Goal: Information Seeking & Learning: Learn about a topic

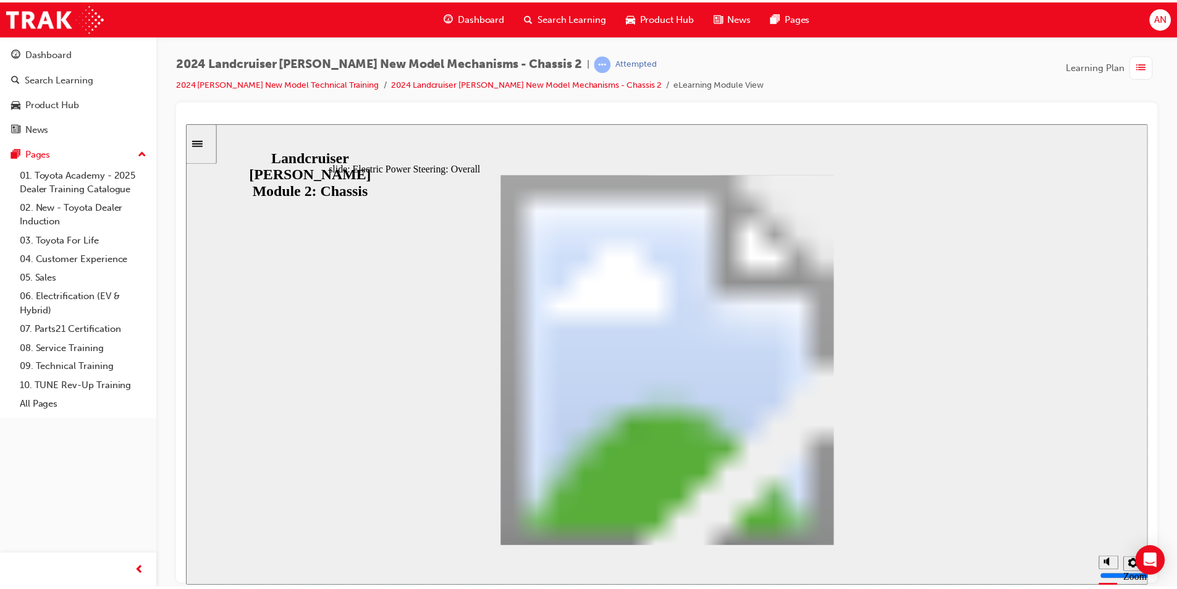
scroll to position [81, 0]
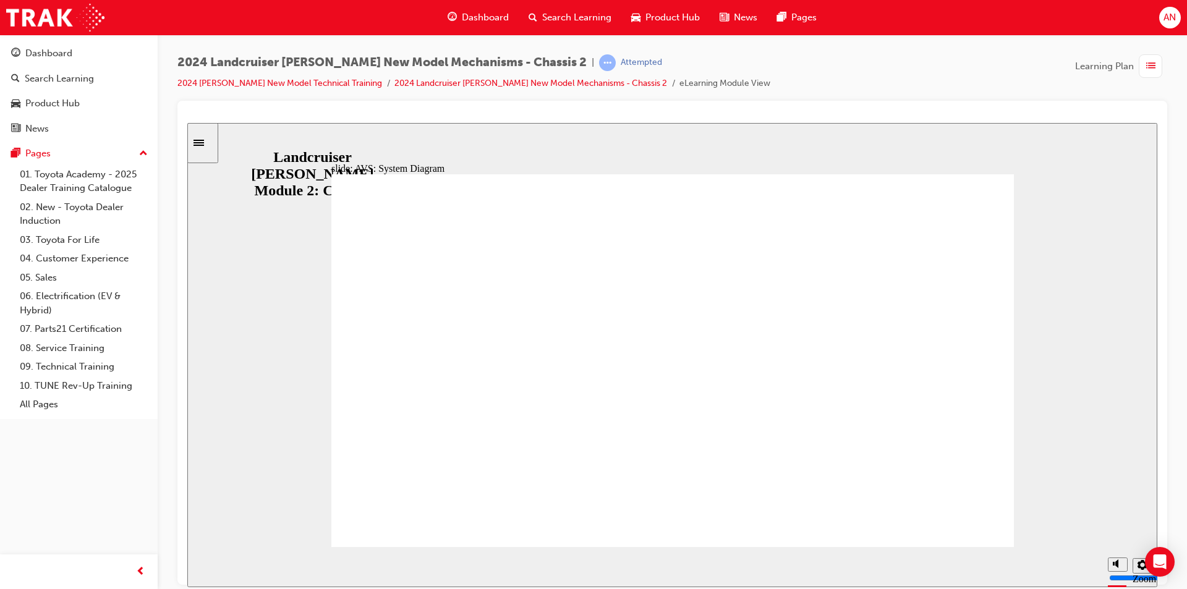
click at [467, 11] on span "Dashboard" at bounding box center [485, 18] width 47 height 14
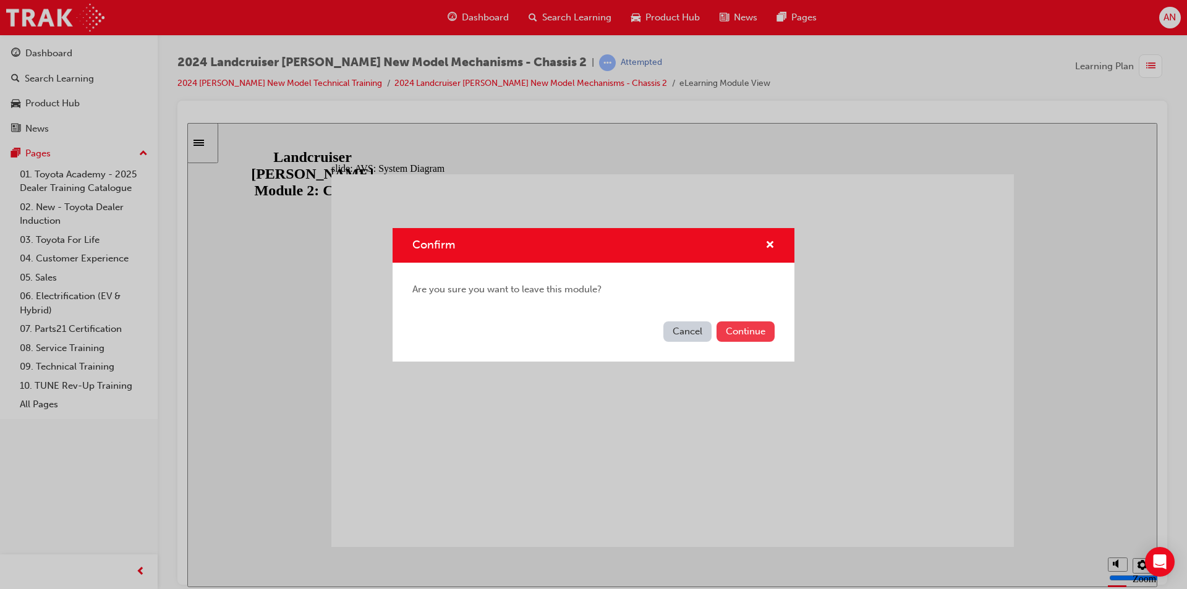
click at [752, 334] on button "Continue" at bounding box center [745, 331] width 58 height 20
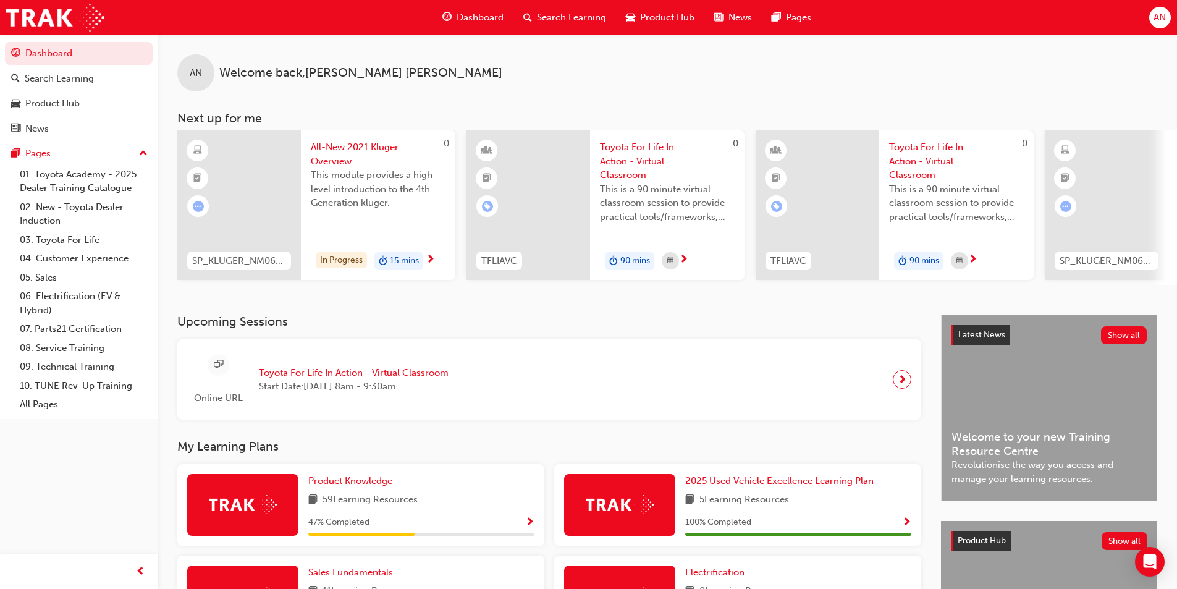
click at [577, 20] on span "Search Learning" at bounding box center [571, 18] width 69 height 14
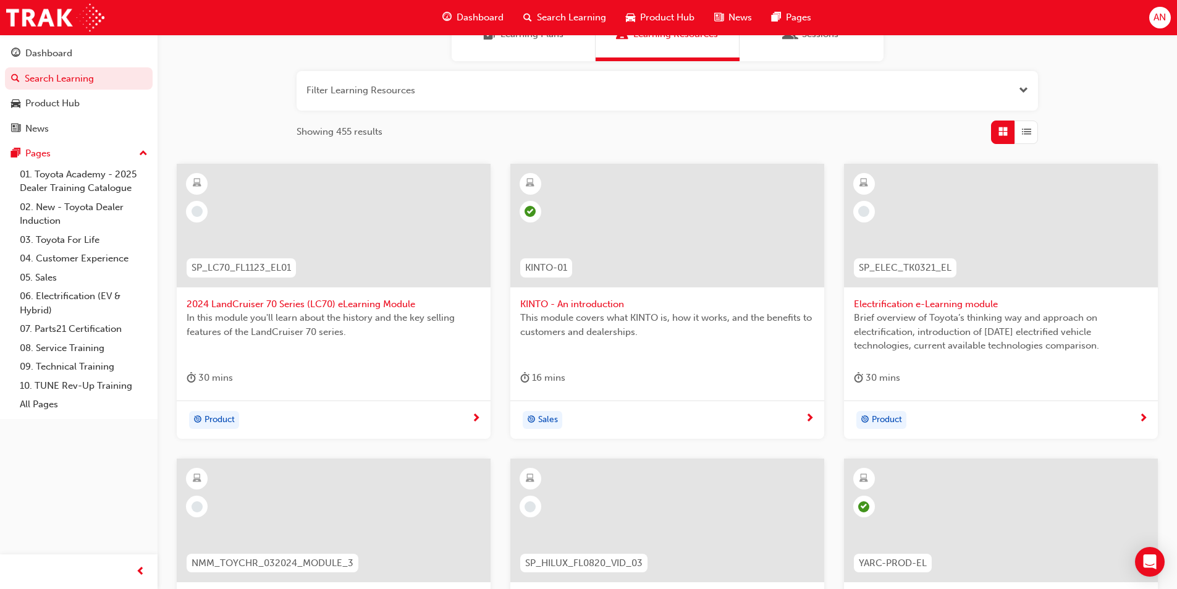
scroll to position [124, 0]
click at [352, 299] on span "2024 LandCruiser 70 Series (LC70) eLearning Module" at bounding box center [334, 303] width 294 height 14
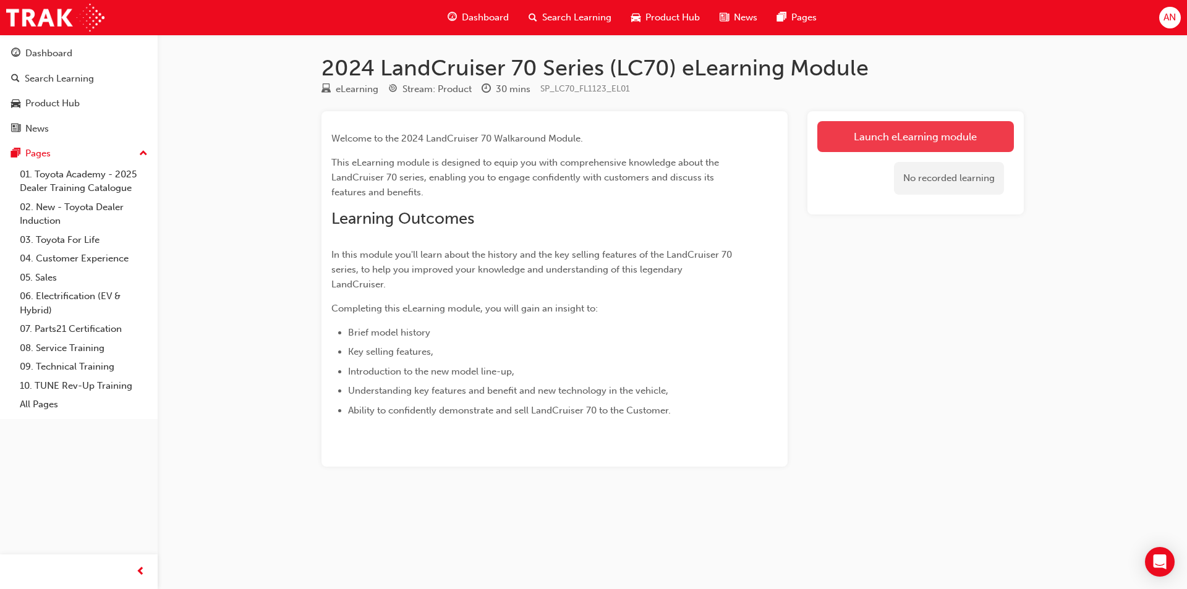
click at [897, 137] on link "Launch eLearning module" at bounding box center [915, 136] width 197 height 31
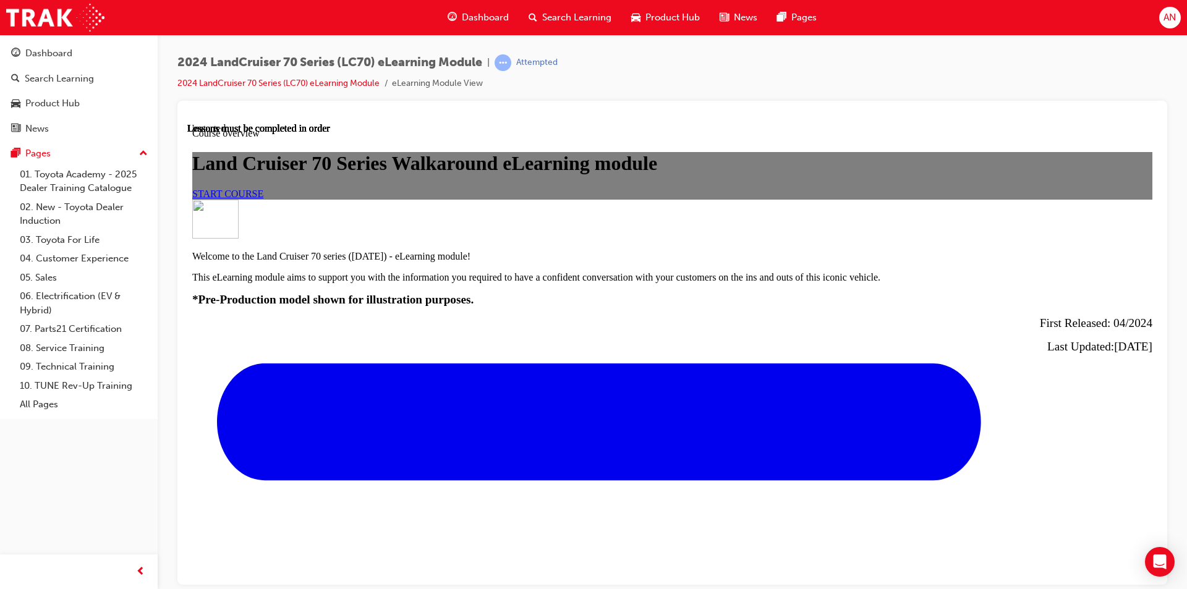
scroll to position [247, 0]
click at [263, 198] on span "START COURSE" at bounding box center [227, 193] width 71 height 11
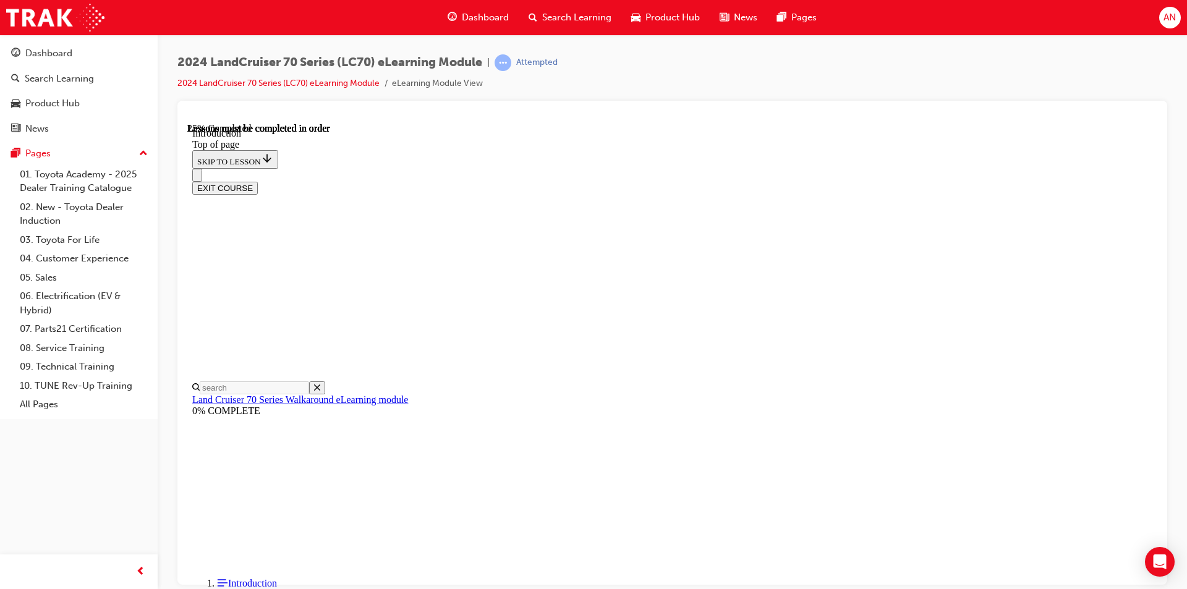
scroll to position [586, 0]
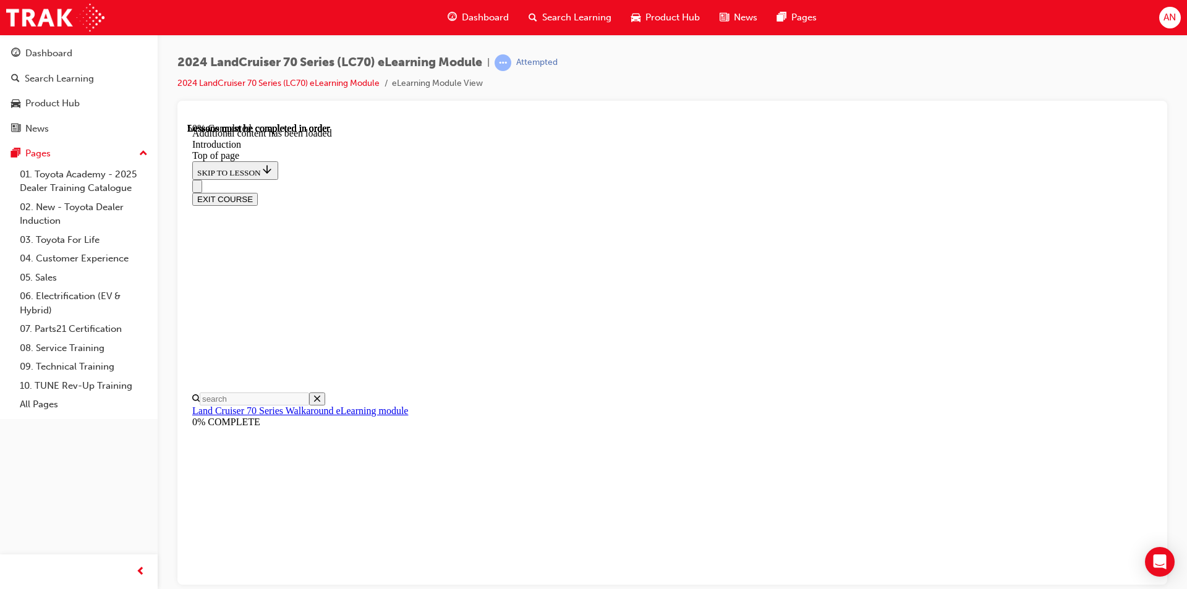
scroll to position [682, 0]
drag, startPoint x: 858, startPoint y: 477, endPoint x: 854, endPoint y: 485, distance: 10.0
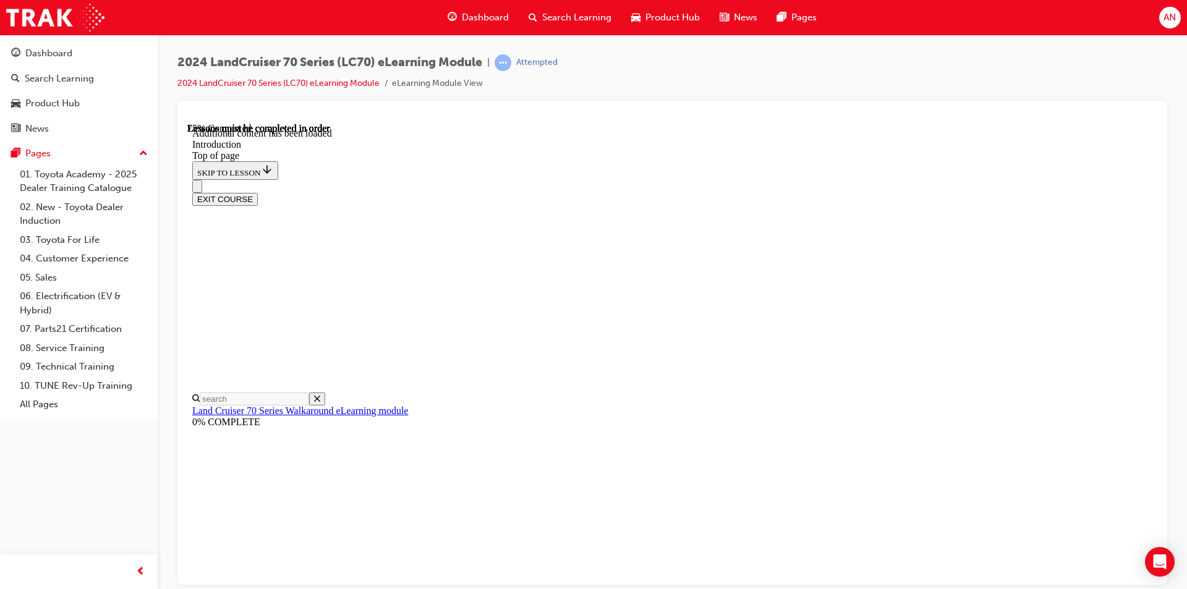
scroll to position [1263, 0]
drag, startPoint x: 938, startPoint y: 393, endPoint x: 938, endPoint y: 409, distance: 15.5
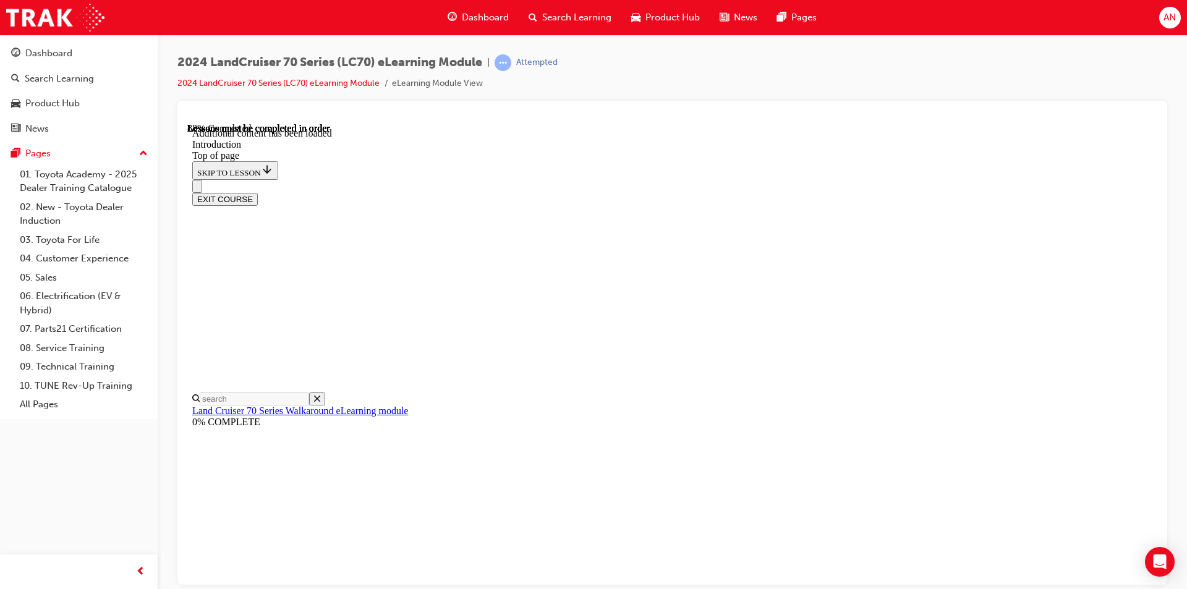
scroll to position [2200, 0]
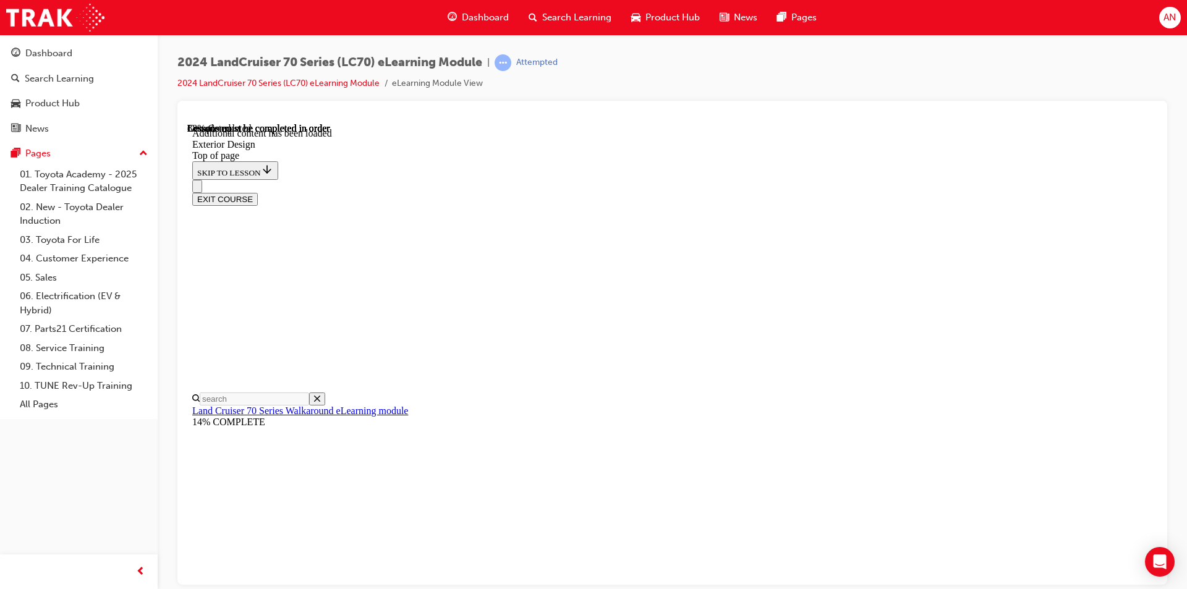
scroll to position [1576, 0]
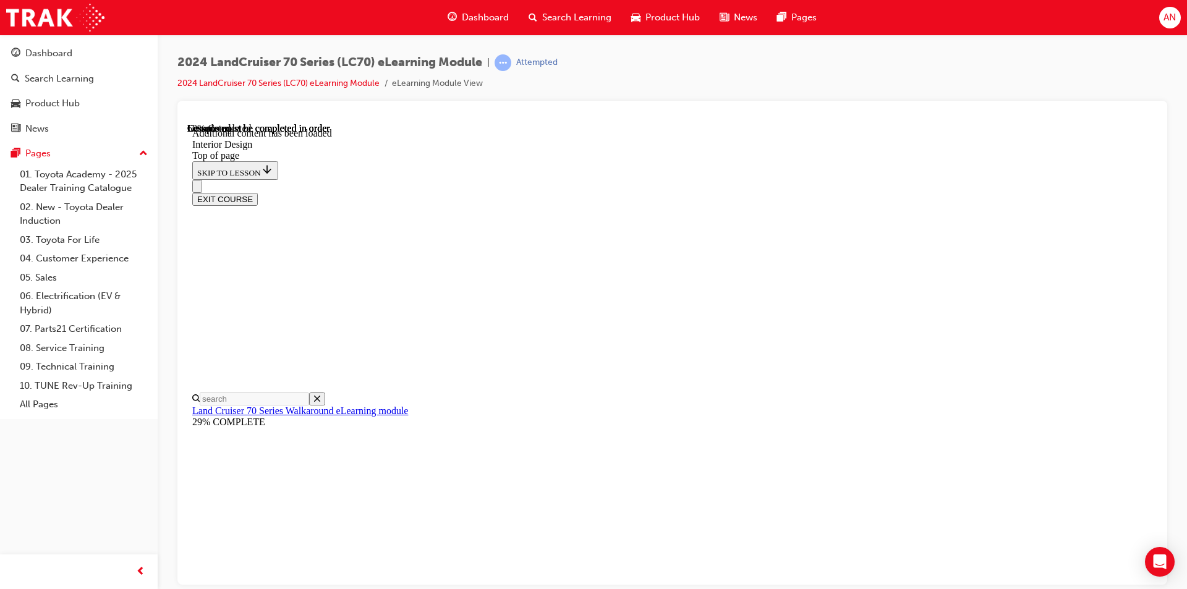
scroll to position [533, 0]
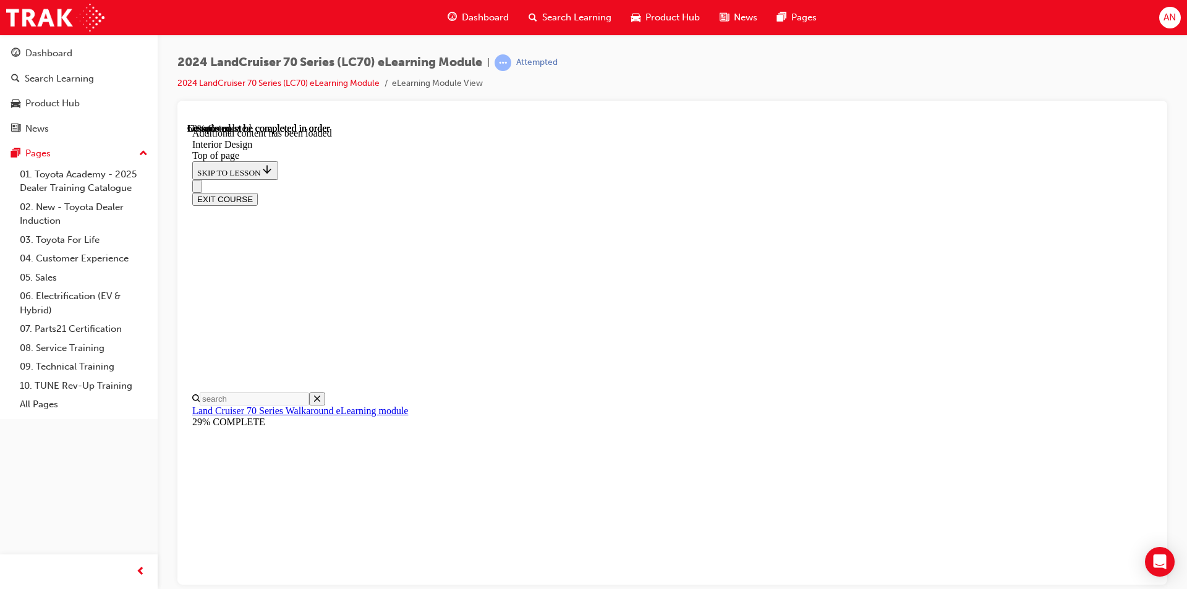
scroll to position [213, 0]
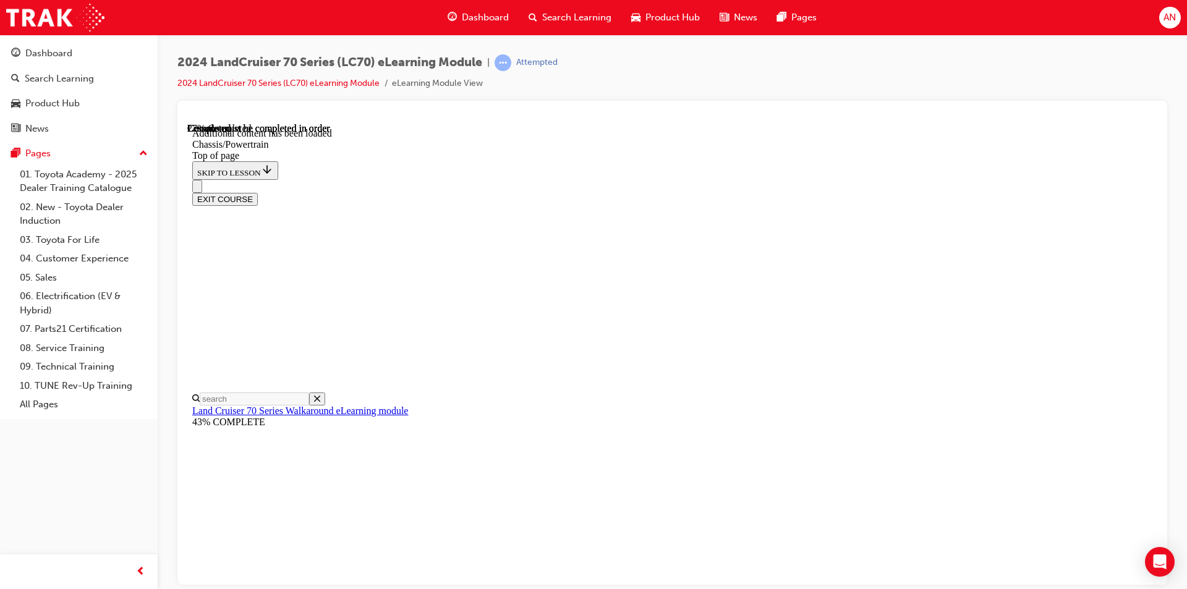
scroll to position [727, 0]
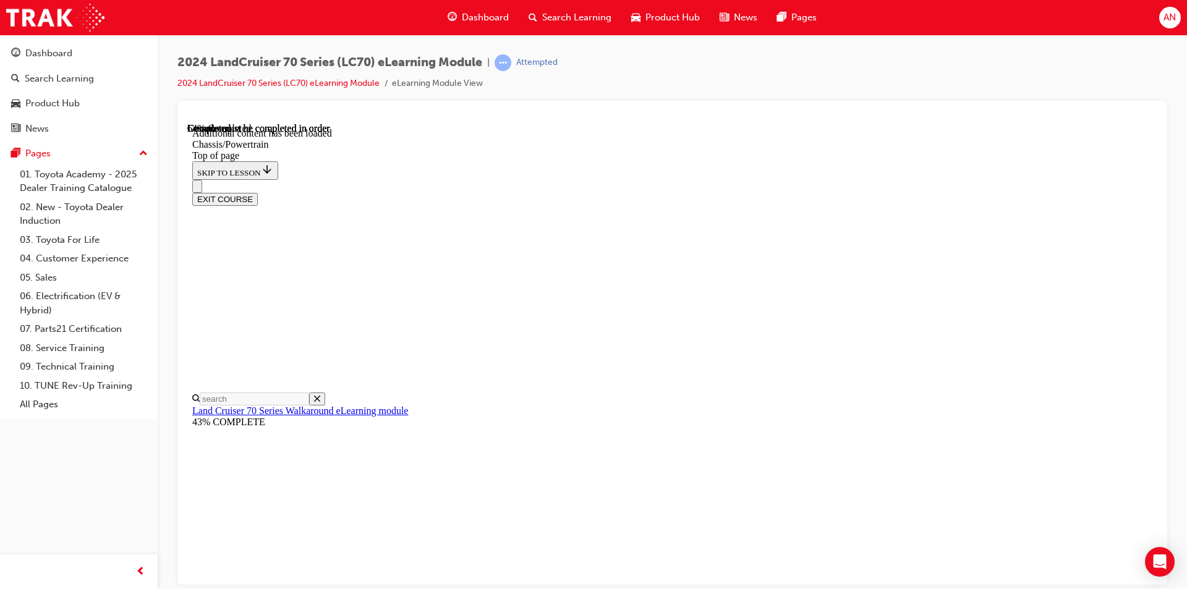
scroll to position [184, 0]
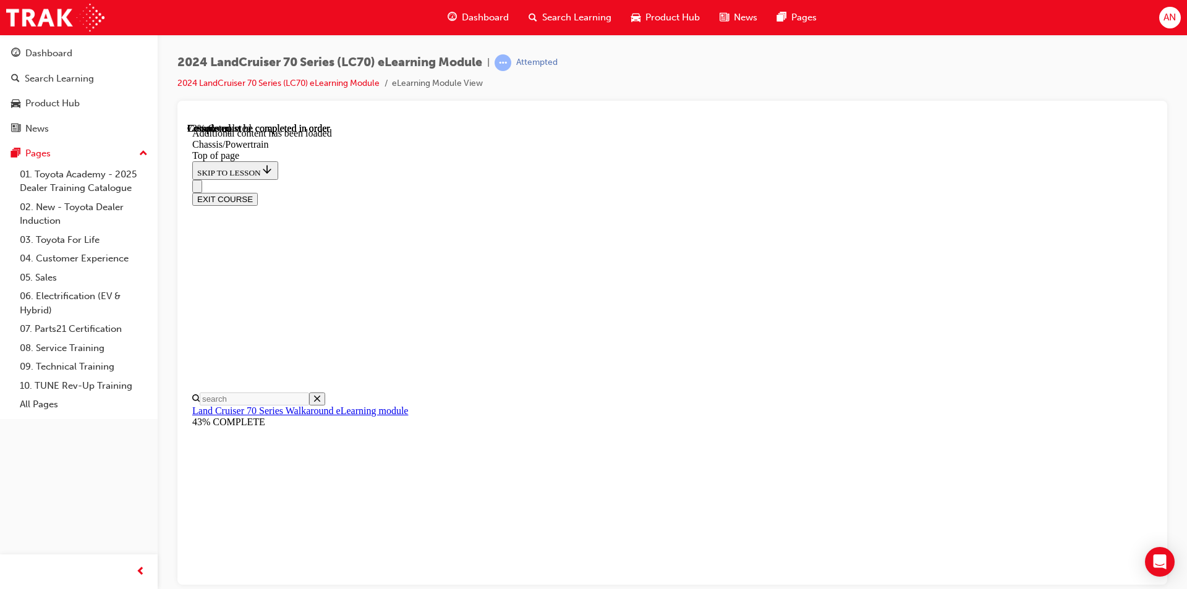
scroll to position [152, 0]
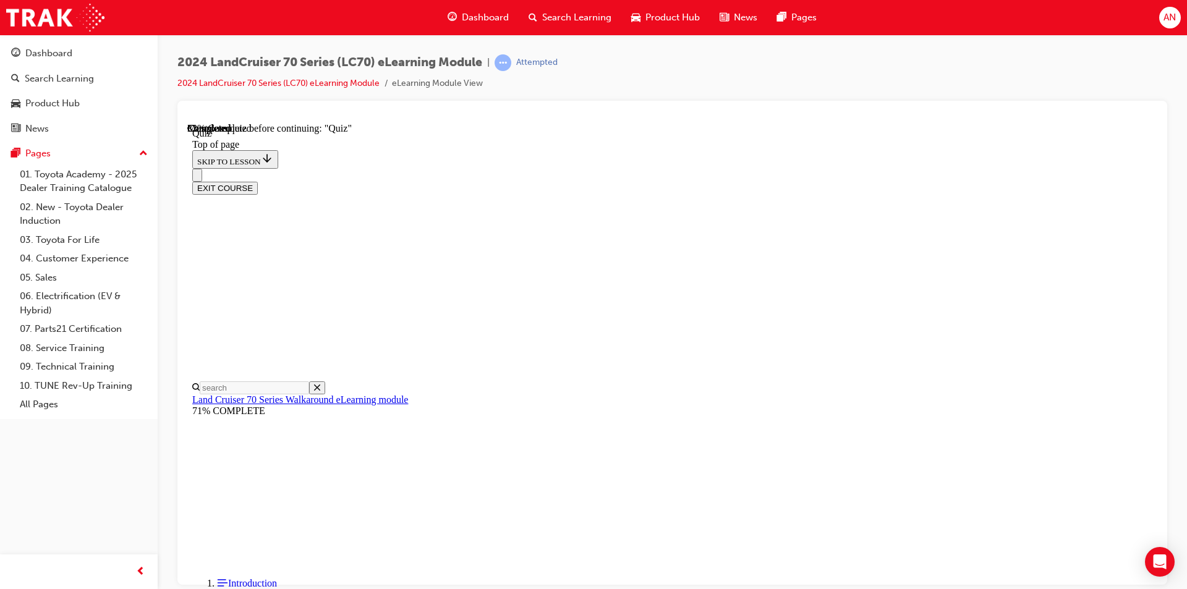
scroll to position [161, 0]
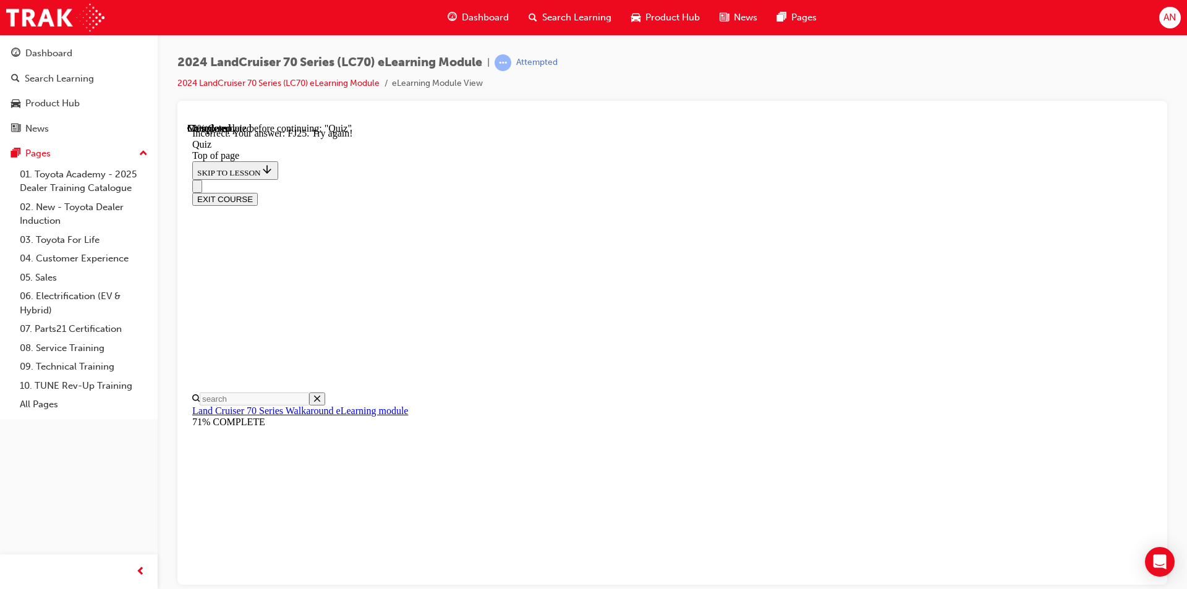
scroll to position [310, 0]
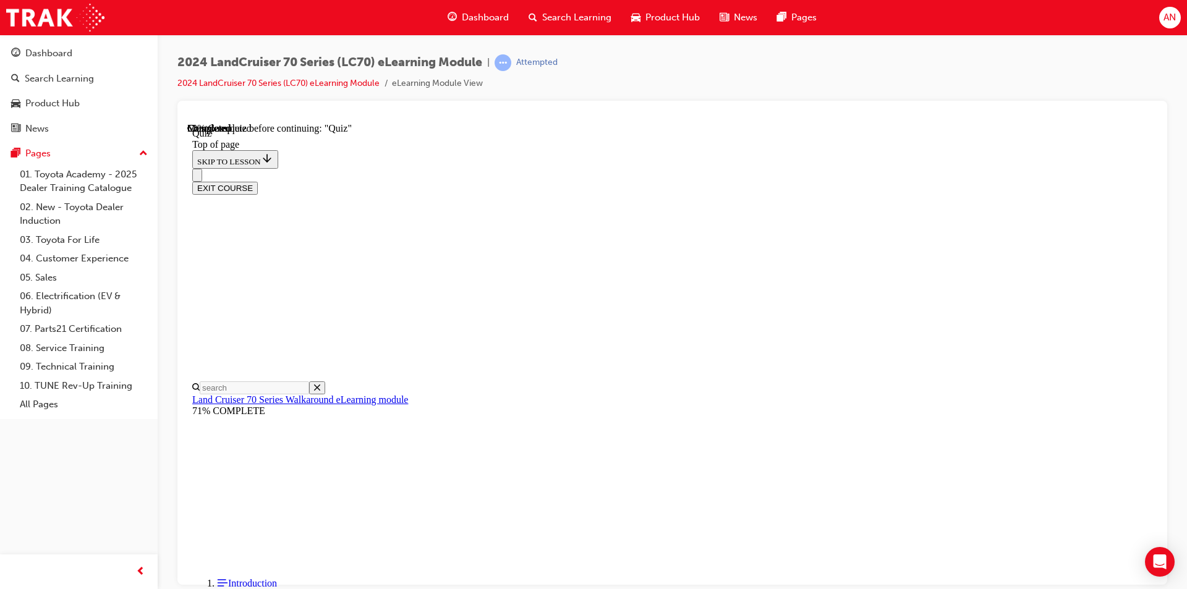
scroll to position [223, 0]
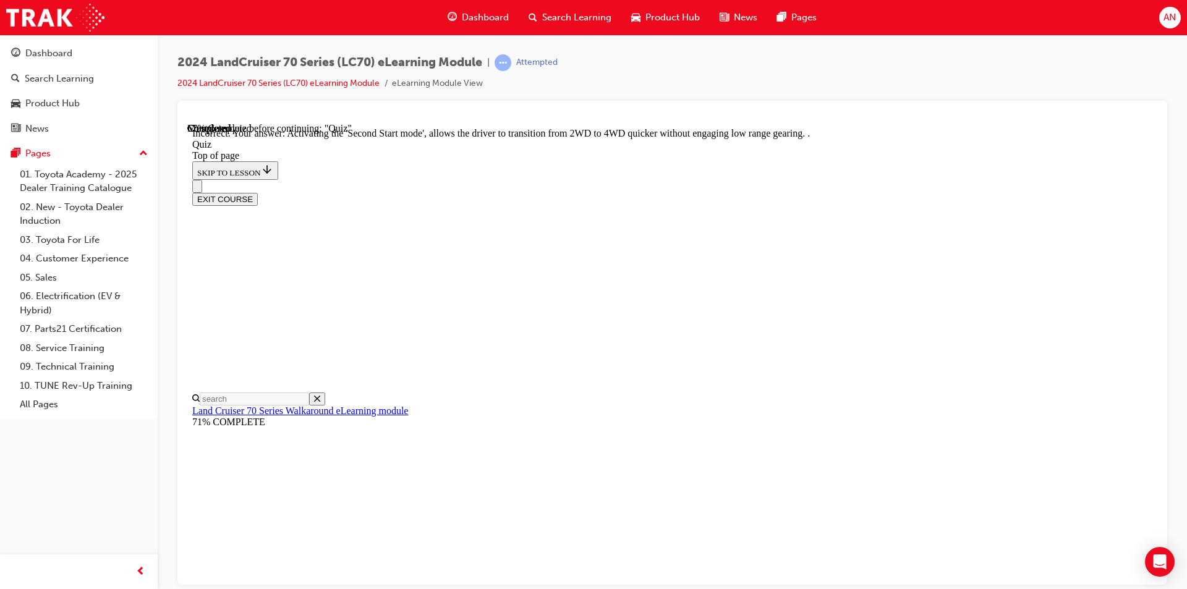
scroll to position [297, 0]
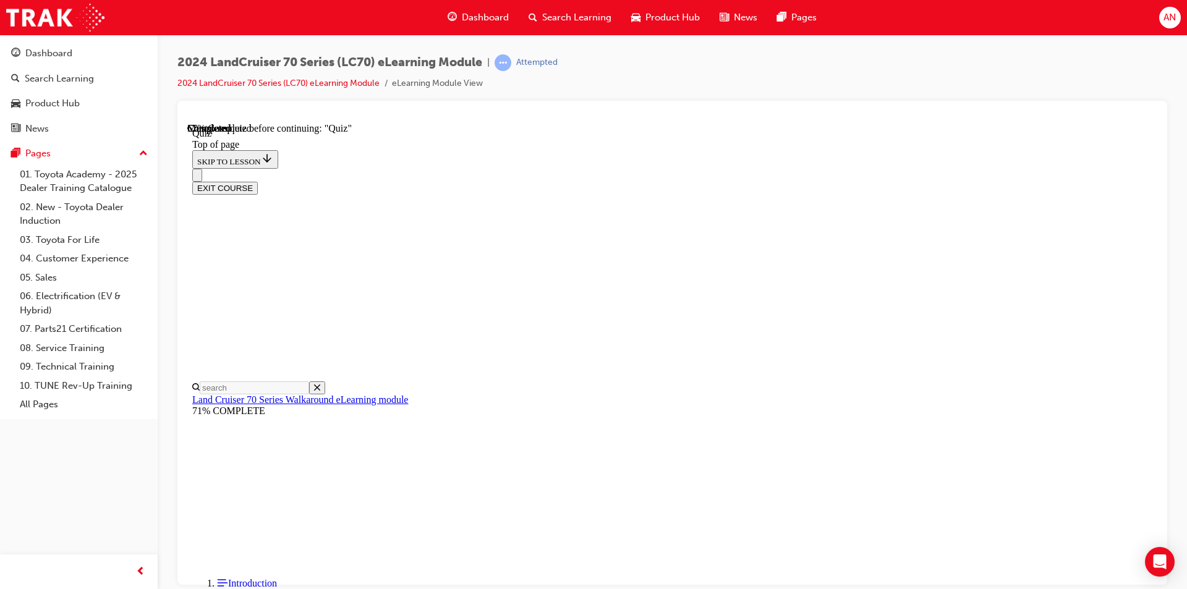
scroll to position [223, 0]
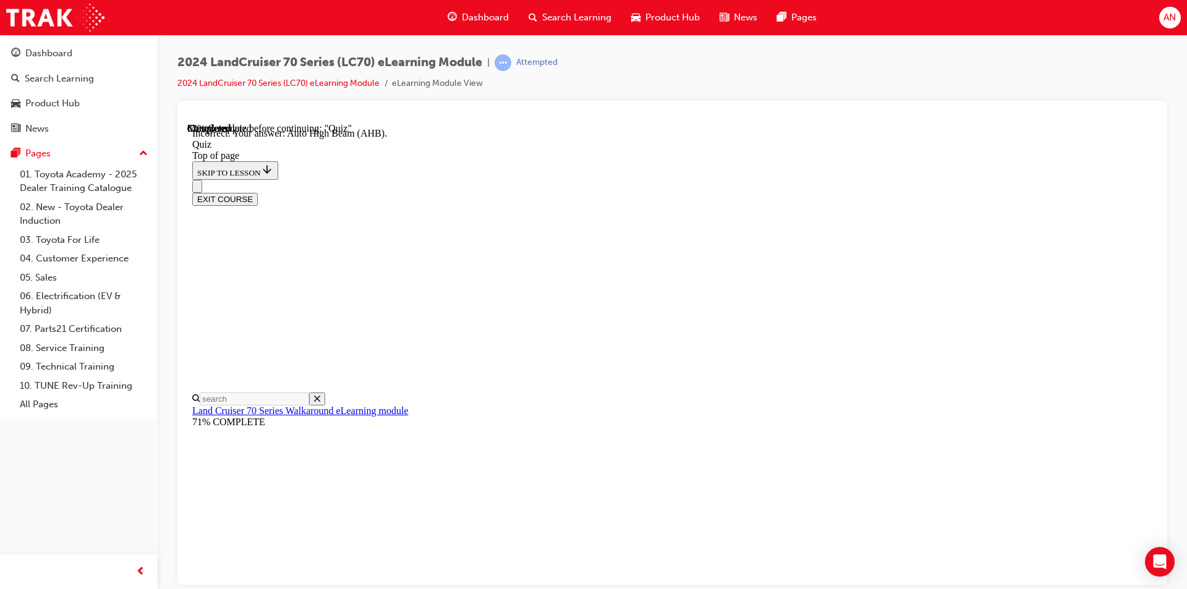
scroll to position [294, 0]
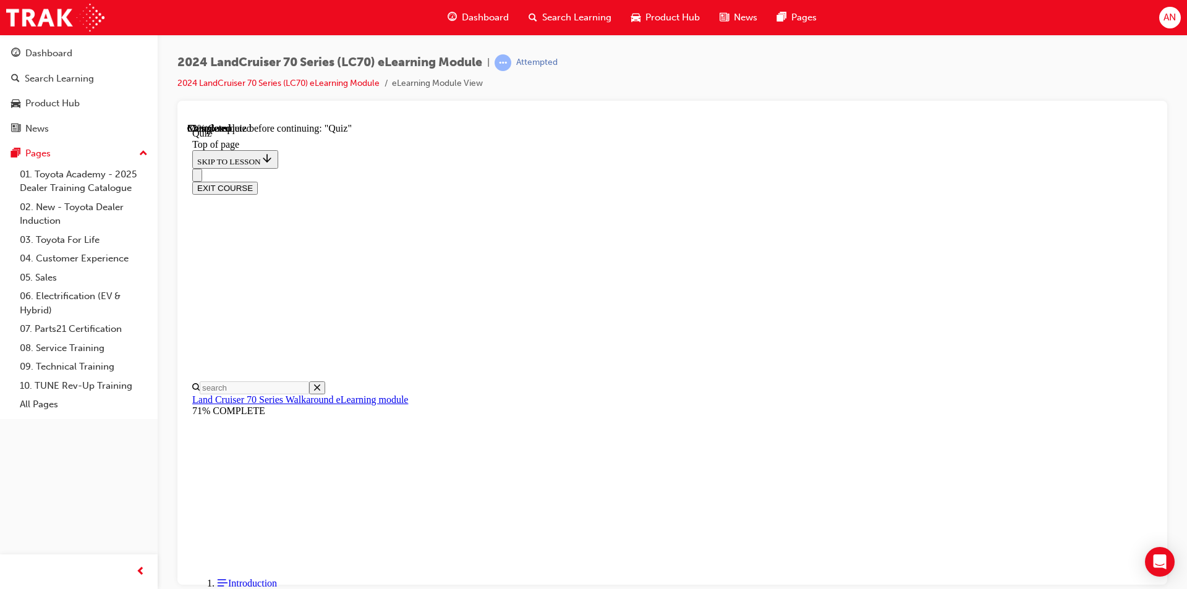
drag, startPoint x: 749, startPoint y: 454, endPoint x: 750, endPoint y: 460, distance: 6.2
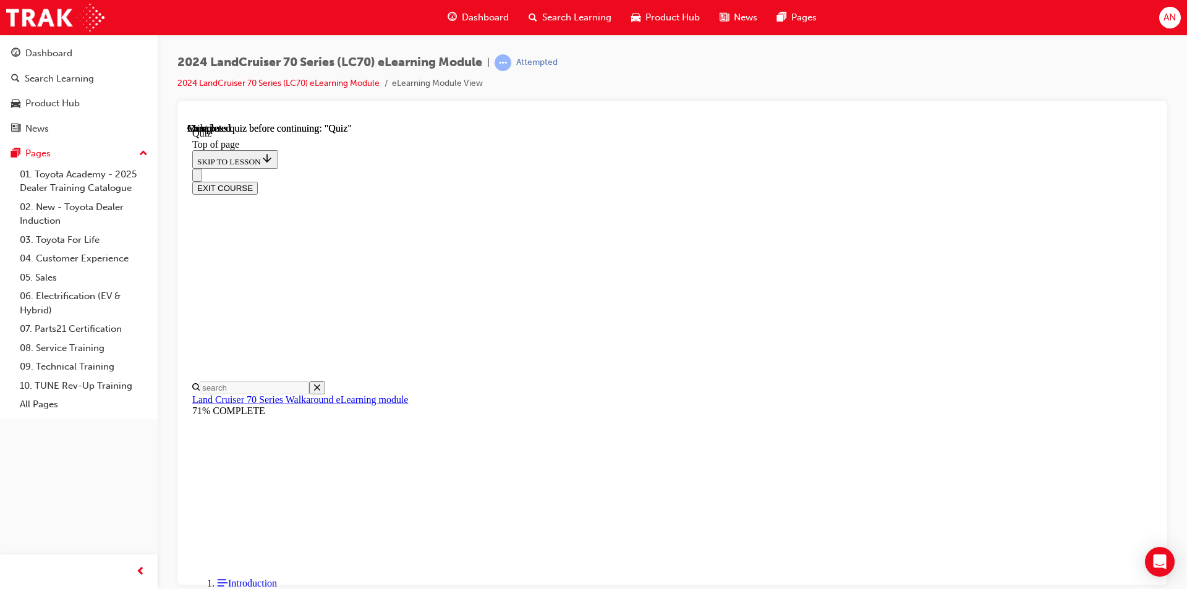
scroll to position [207, 0]
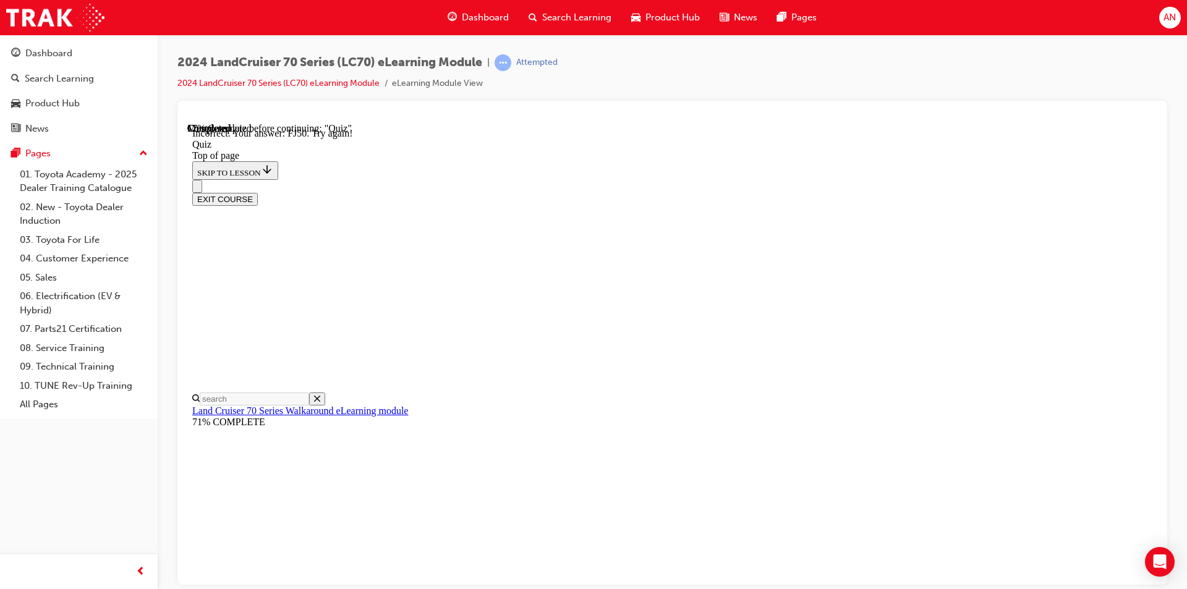
scroll to position [310, 0]
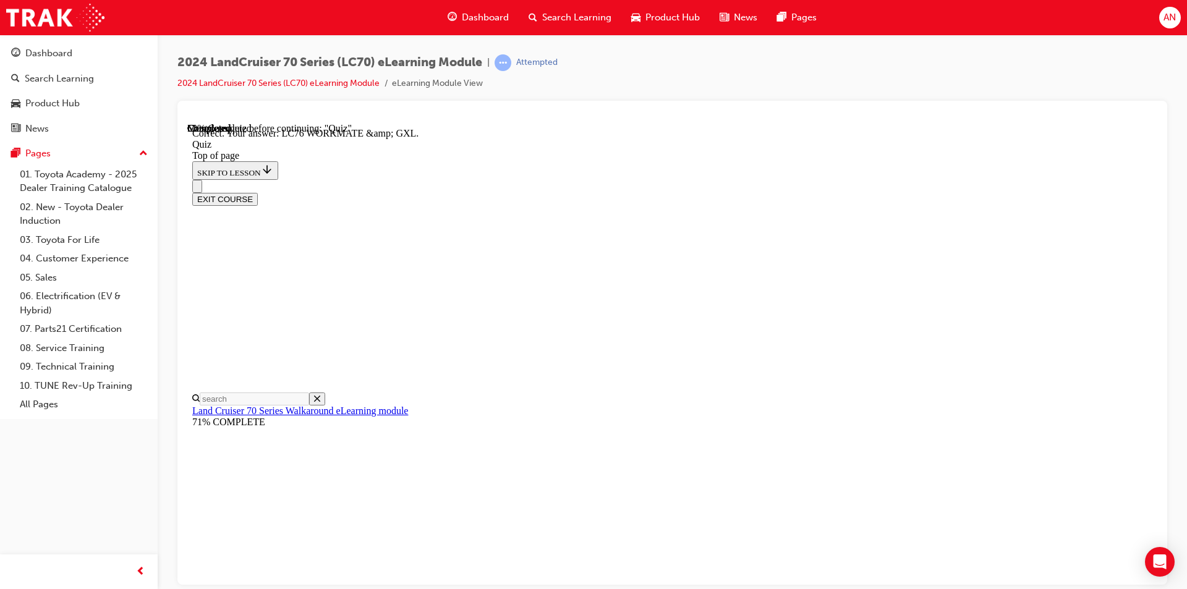
scroll to position [224, 0]
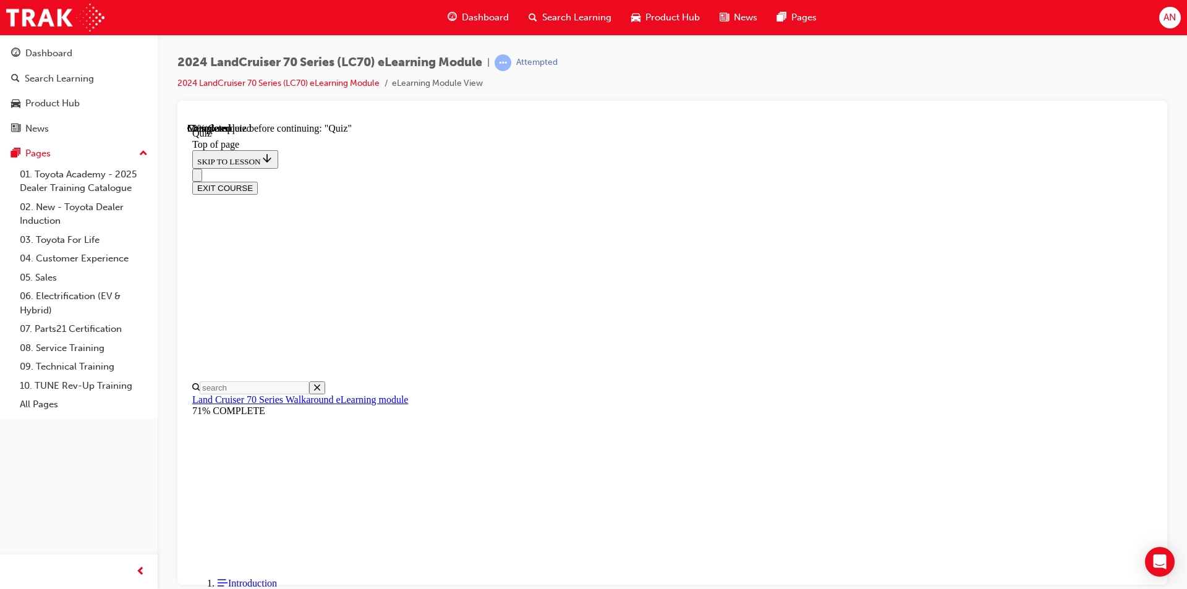
scroll to position [161, 0]
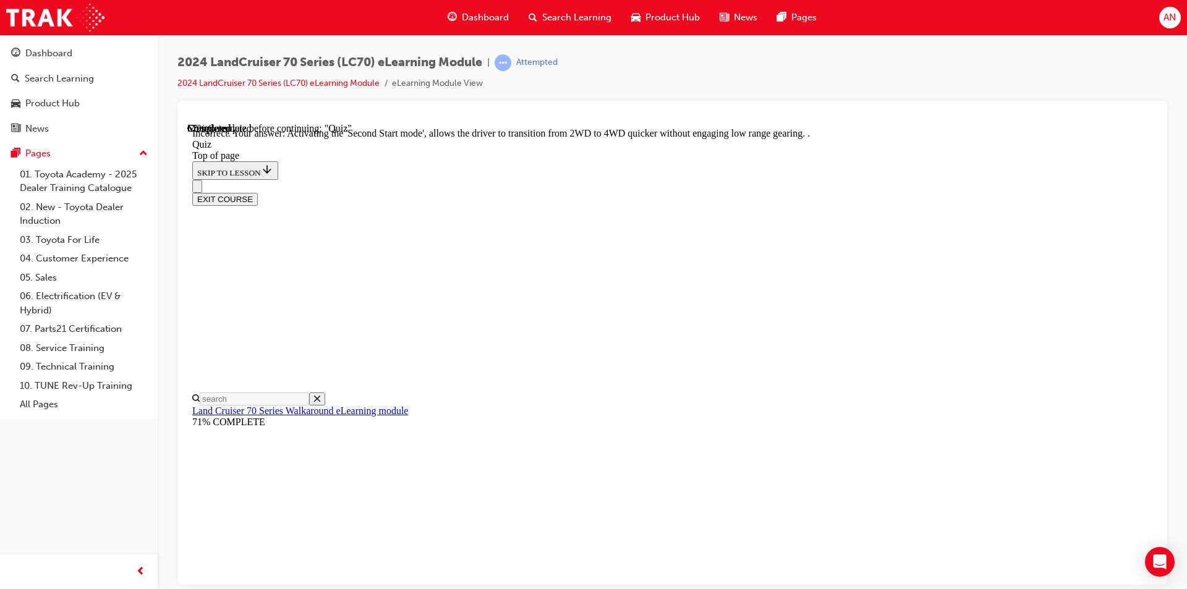
scroll to position [297, 0]
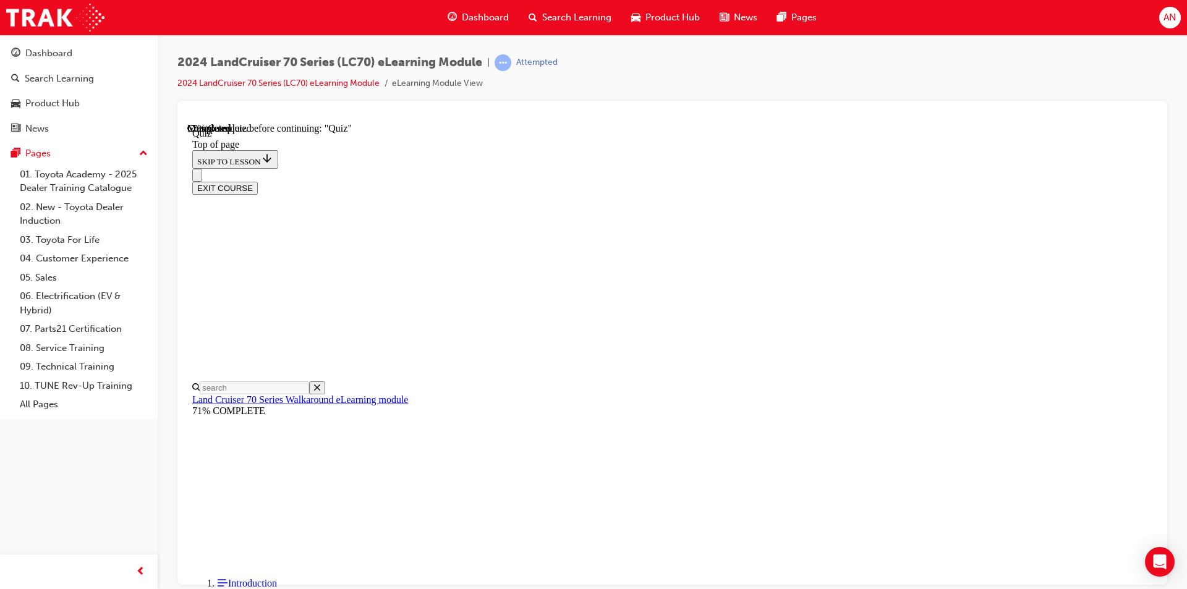
scroll to position [161, 0]
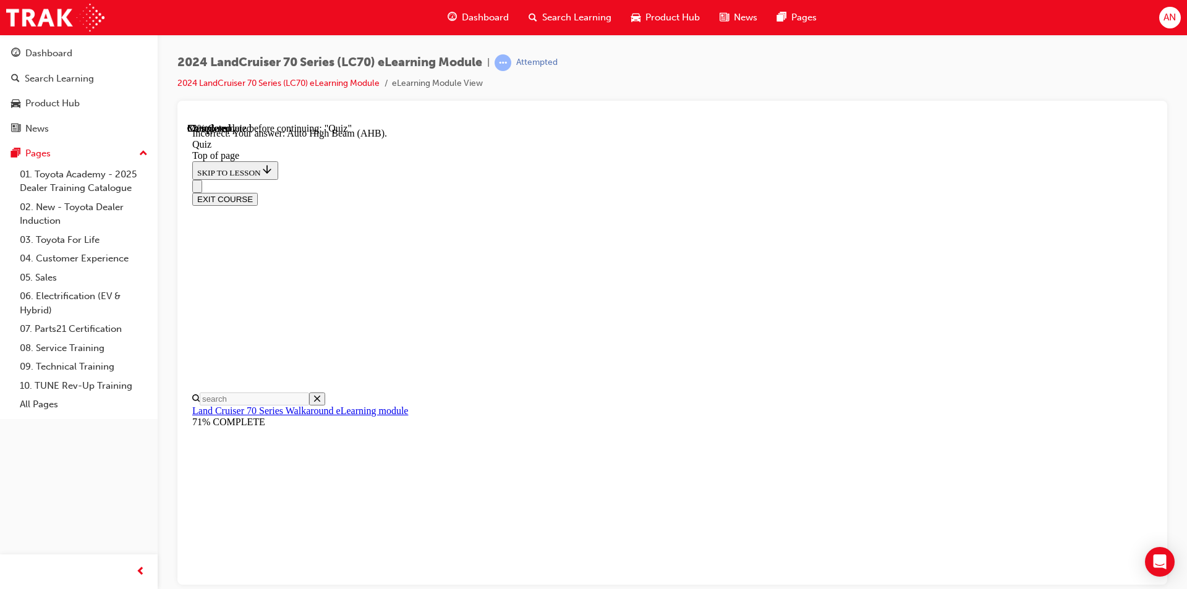
scroll to position [294, 0]
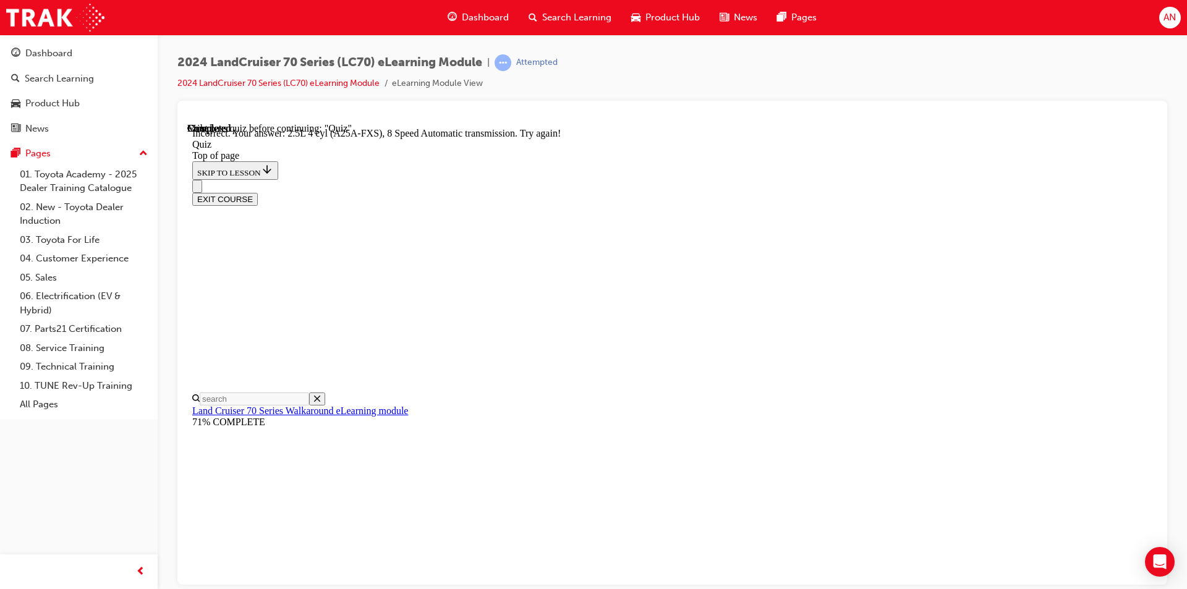
scroll to position [277, 0]
drag, startPoint x: 792, startPoint y: 509, endPoint x: 784, endPoint y: 527, distance: 18.8
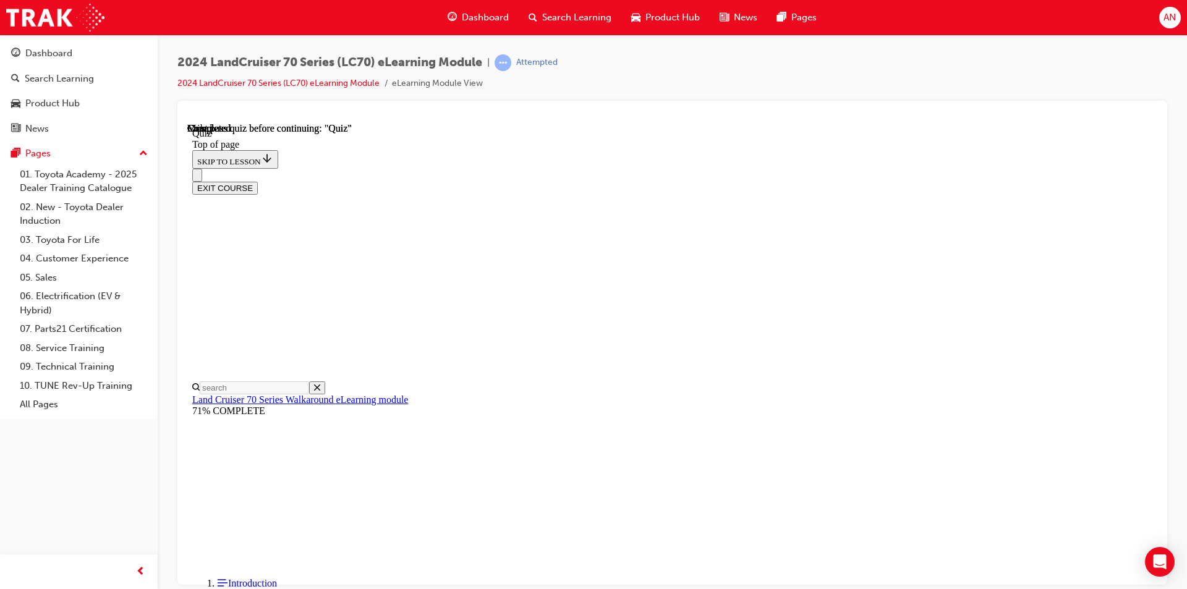
scroll to position [207, 0]
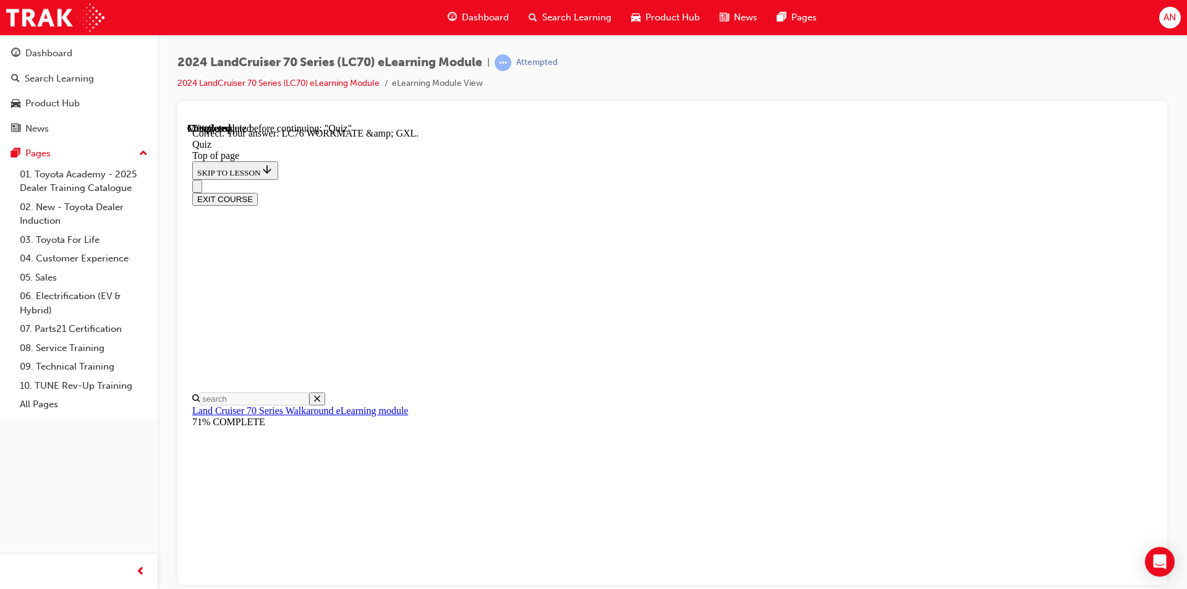
scroll to position [224, 0]
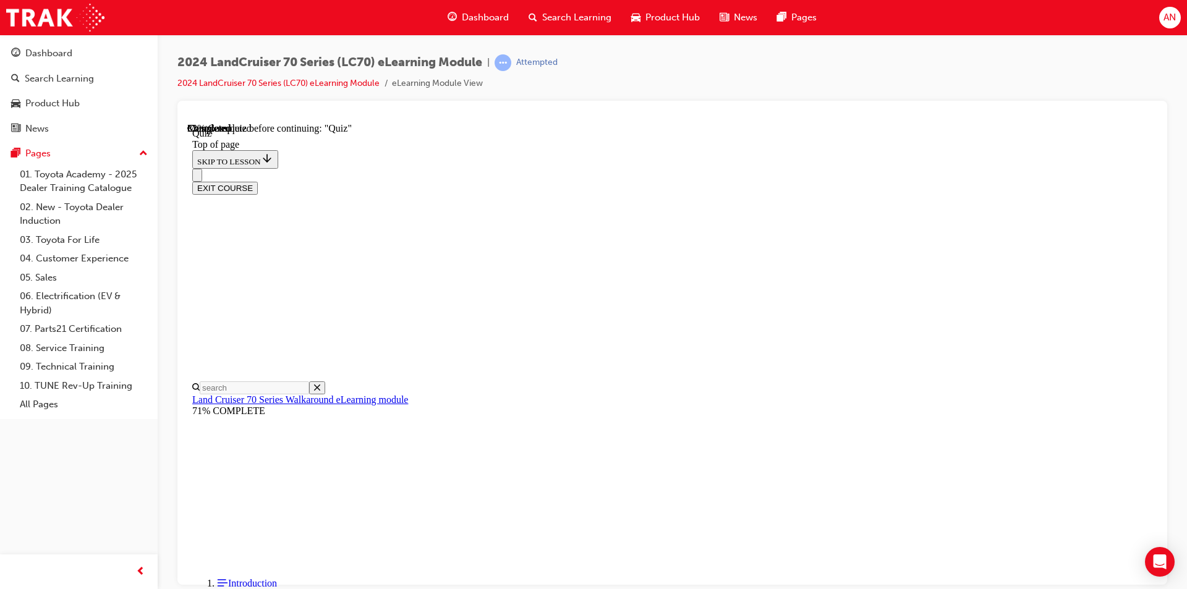
scroll to position [161, 0]
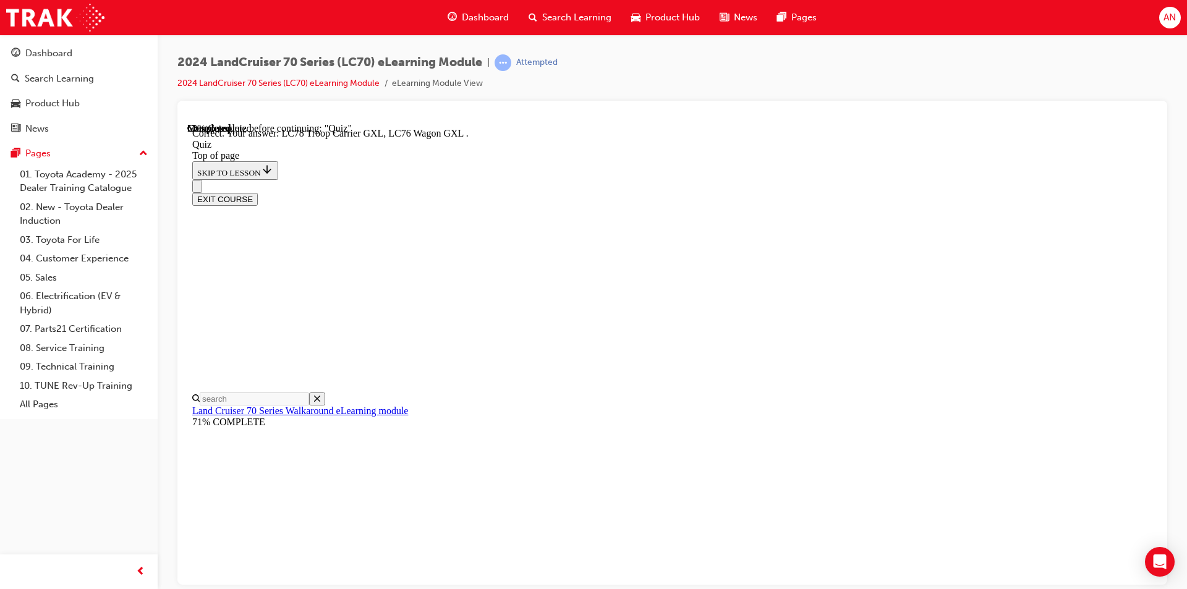
scroll to position [294, 0]
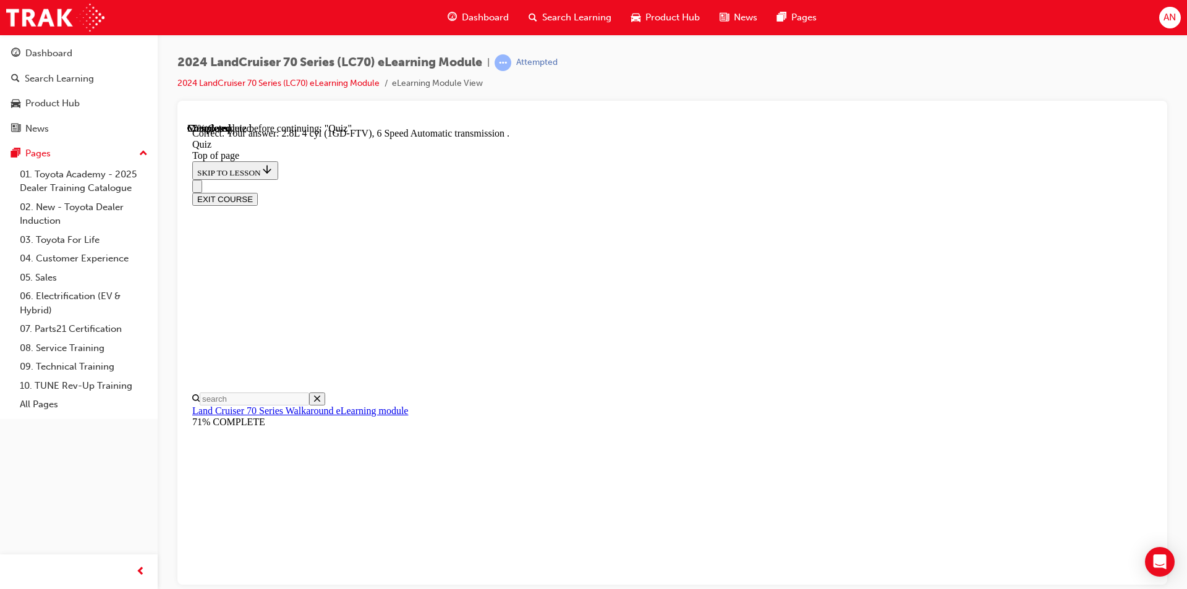
scroll to position [216, 0]
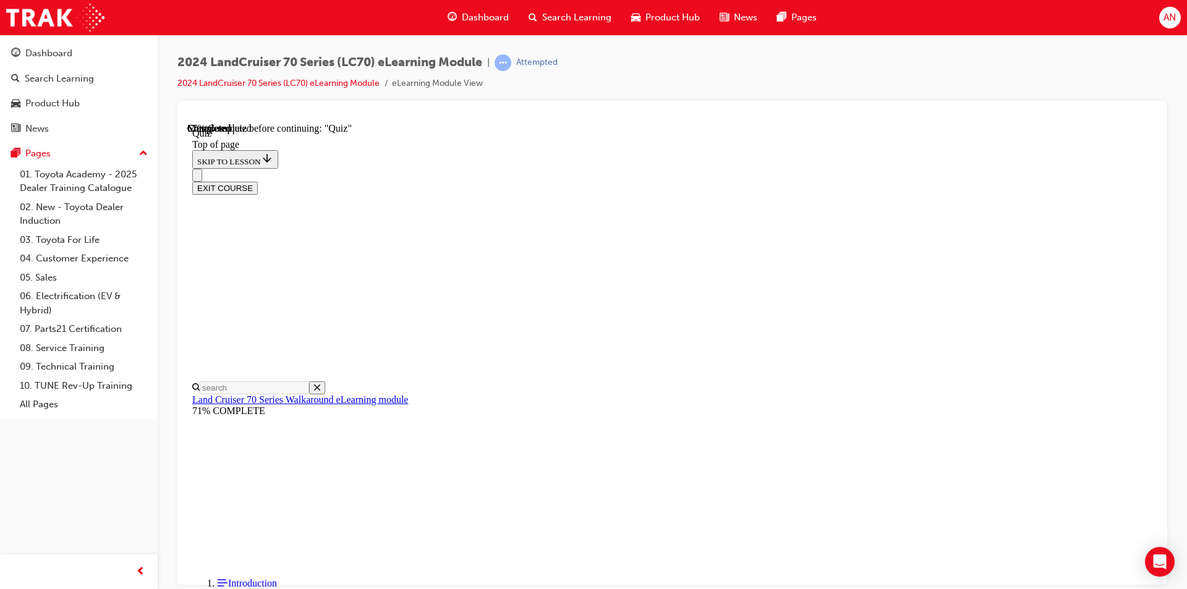
scroll to position [161, 0]
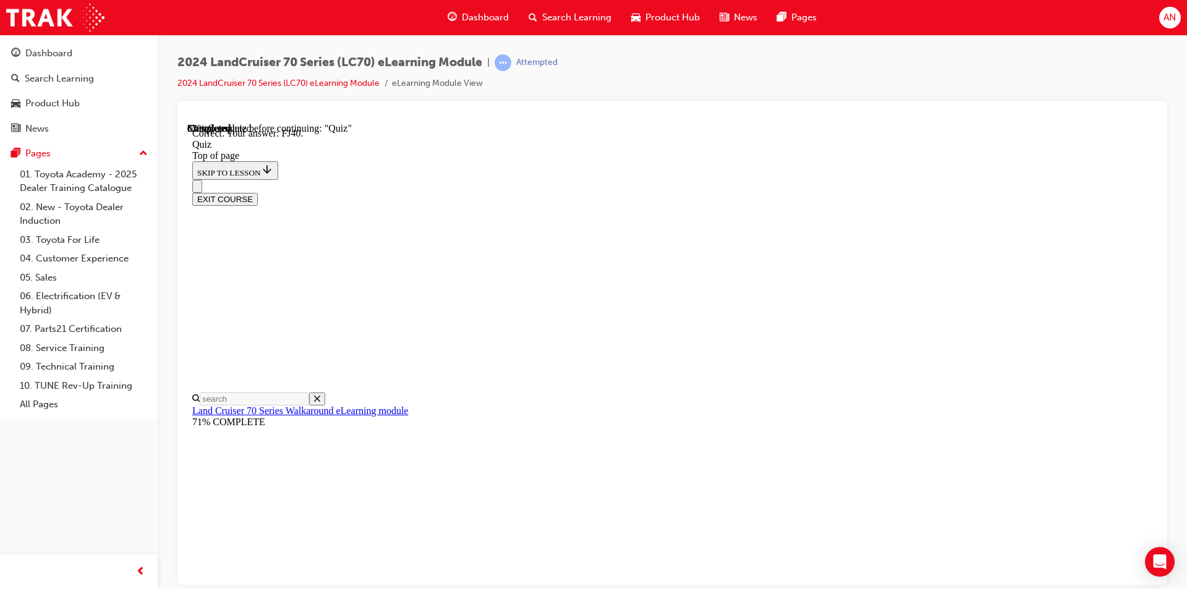
scroll to position [245, 0]
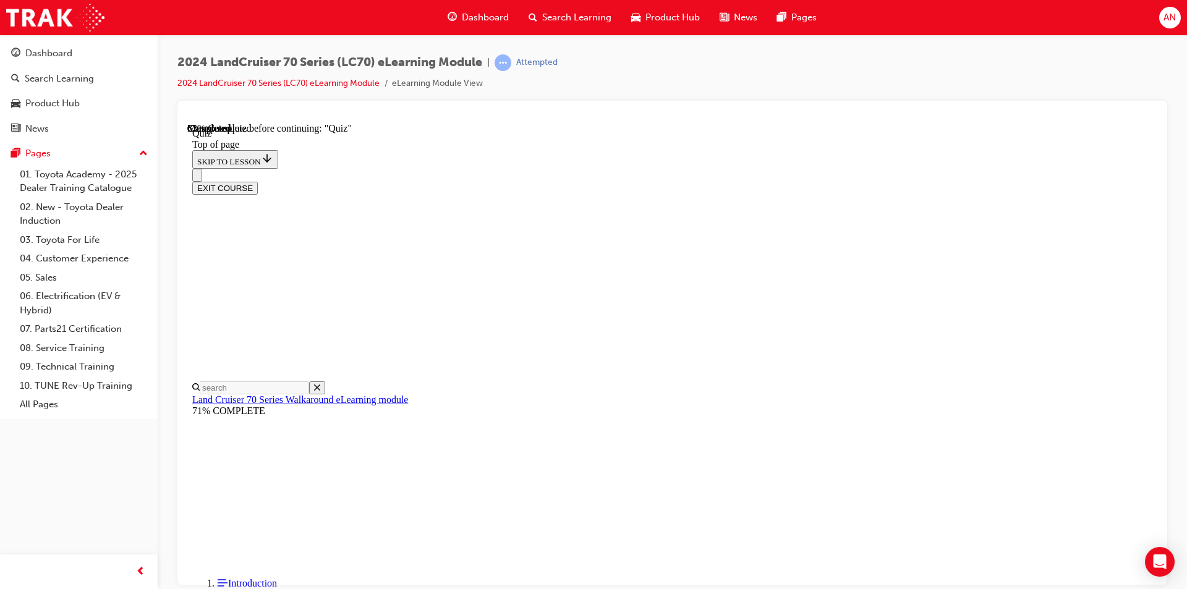
scroll to position [221, 0]
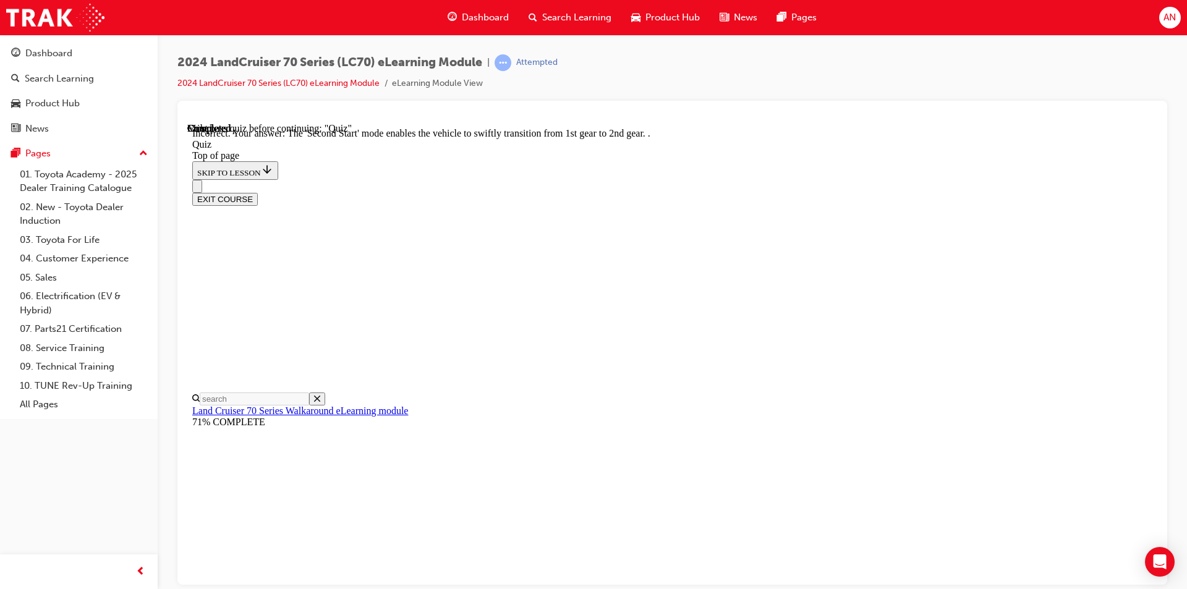
scroll to position [297, 0]
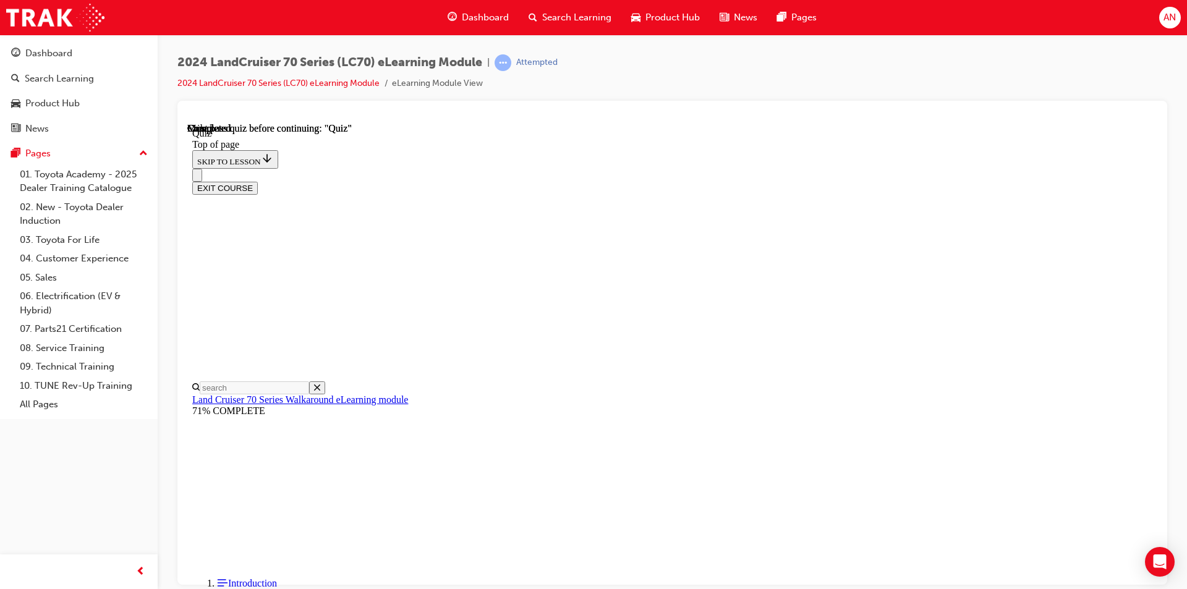
scroll to position [207, 0]
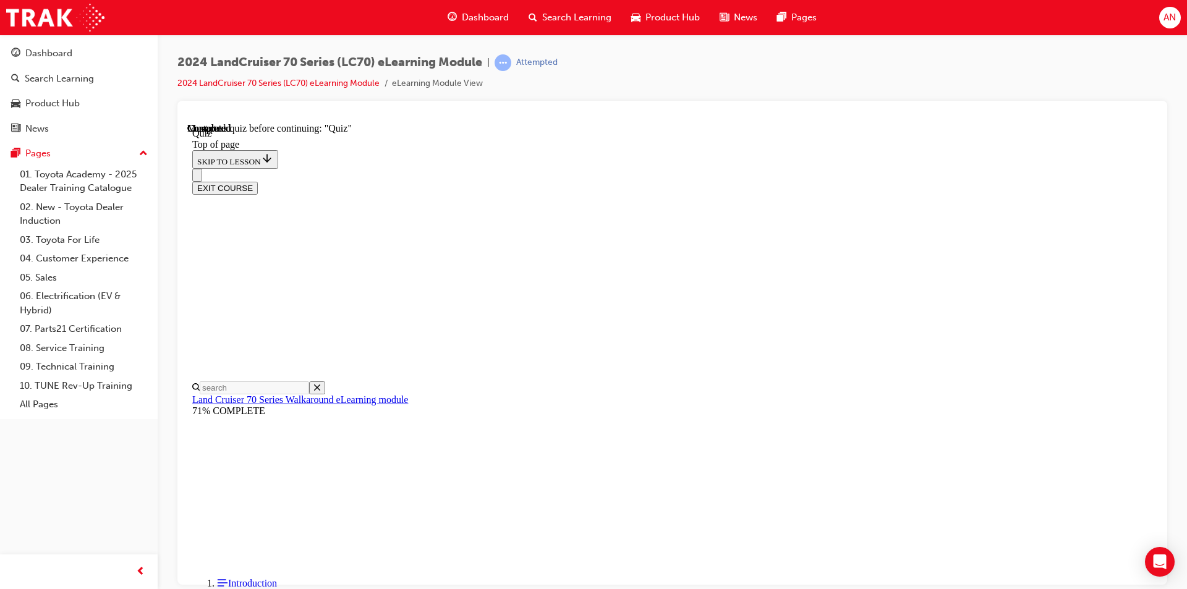
scroll to position [161, 0]
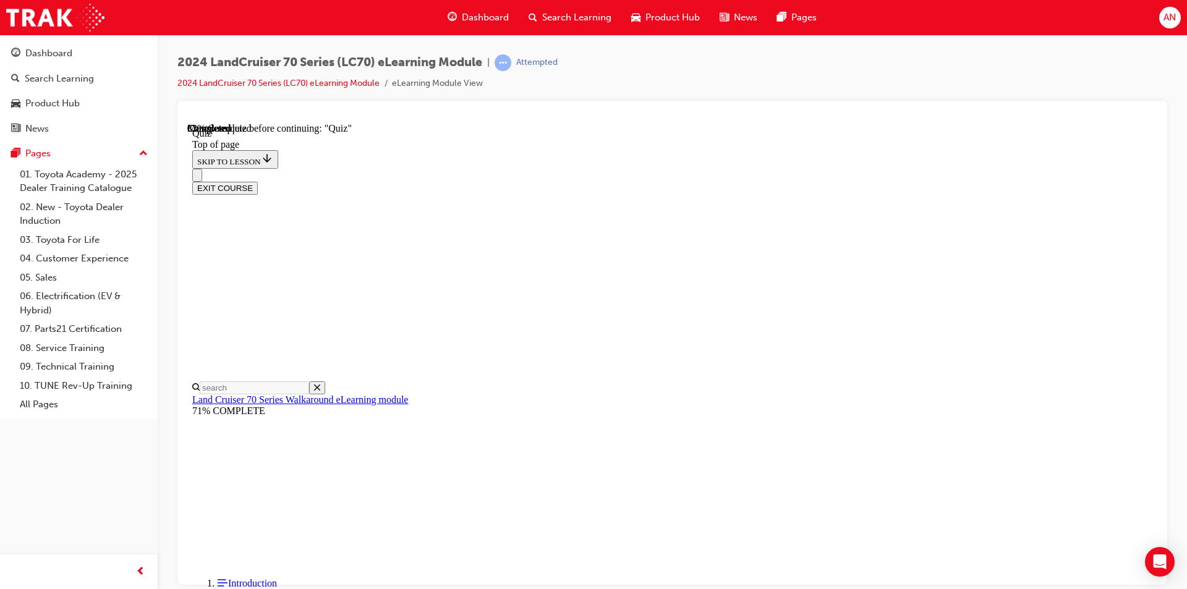
scroll to position [223, 0]
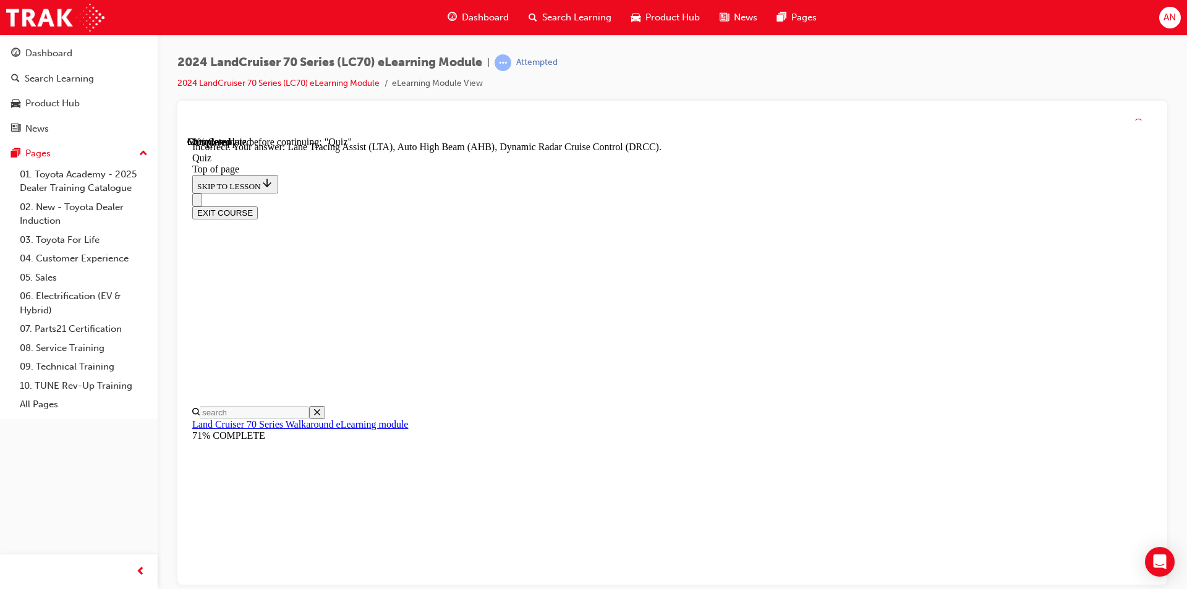
scroll to position [294, 0]
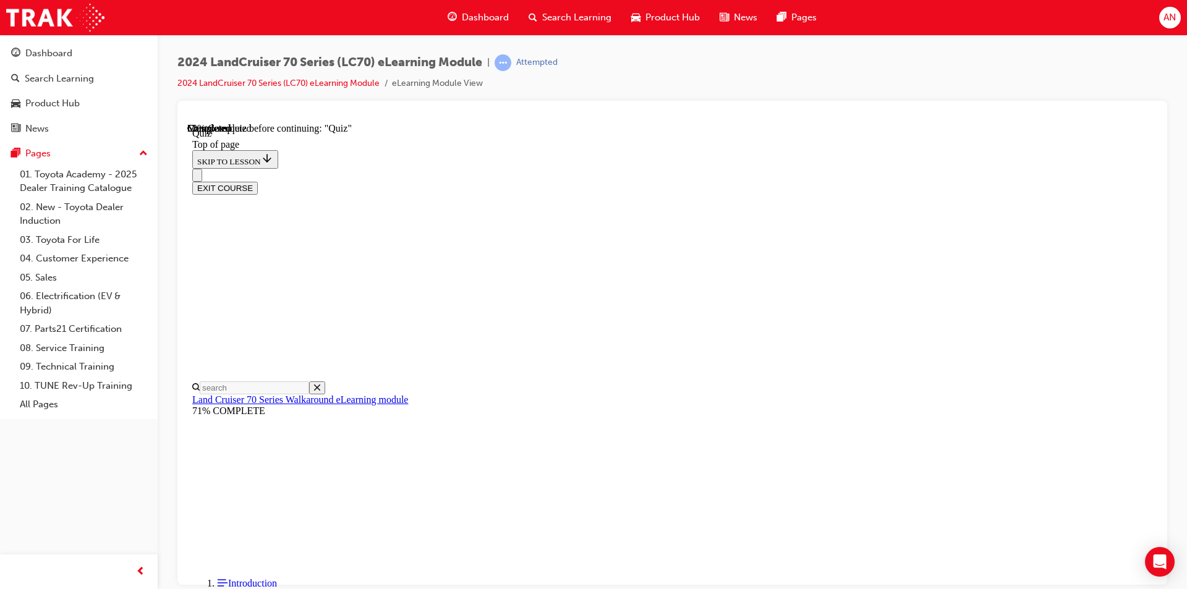
scroll to position [38, 0]
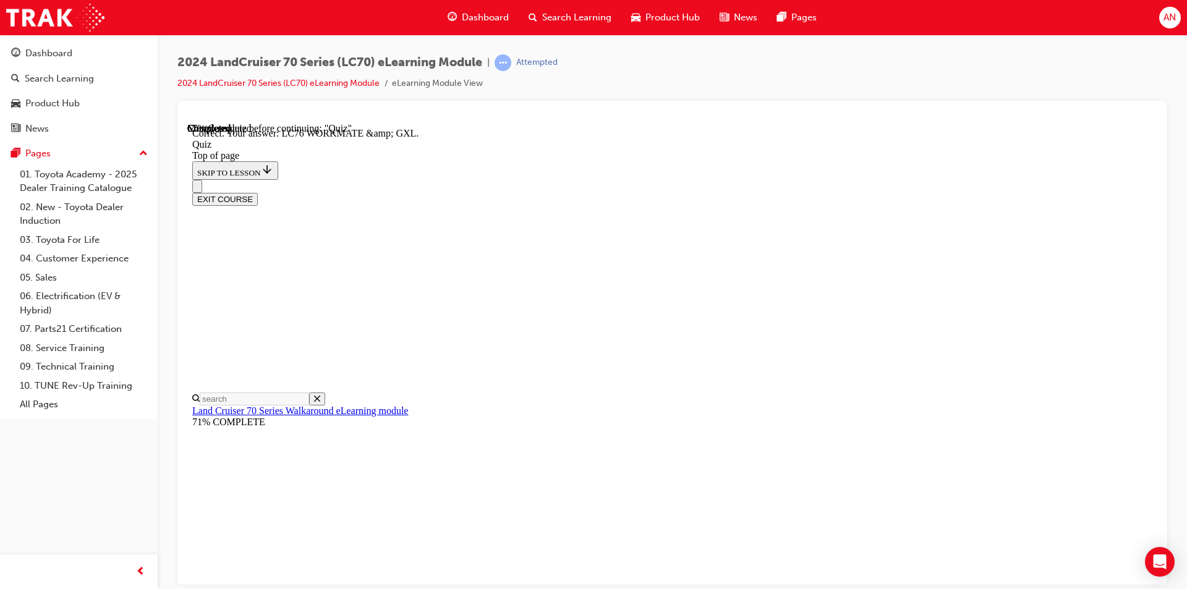
scroll to position [224, 0]
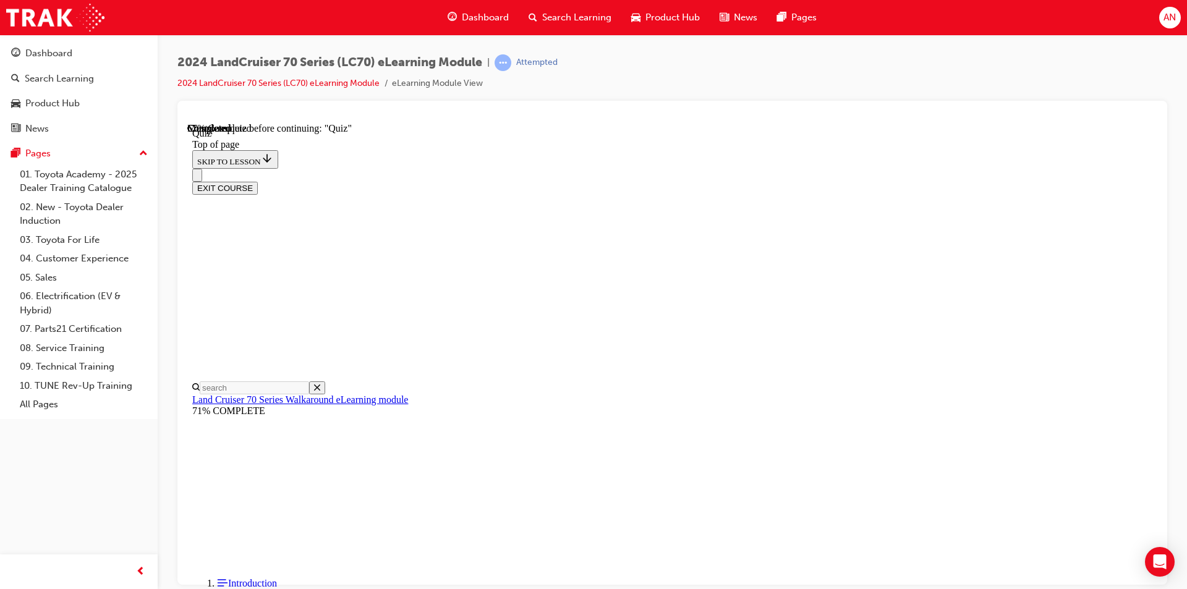
scroll to position [161, 0]
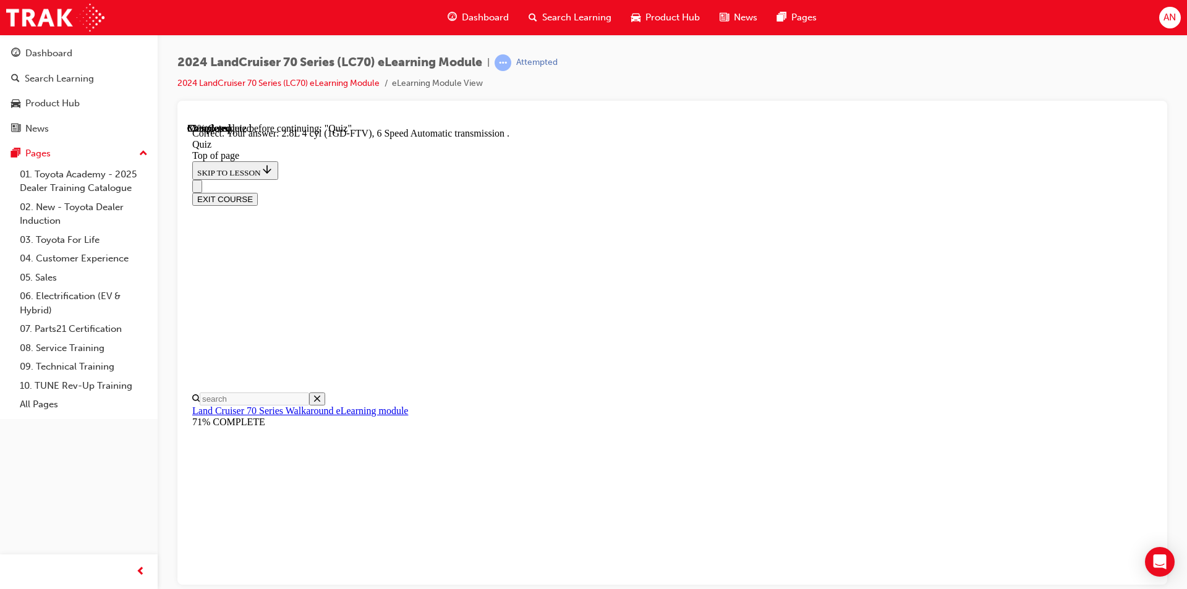
scroll to position [216, 0]
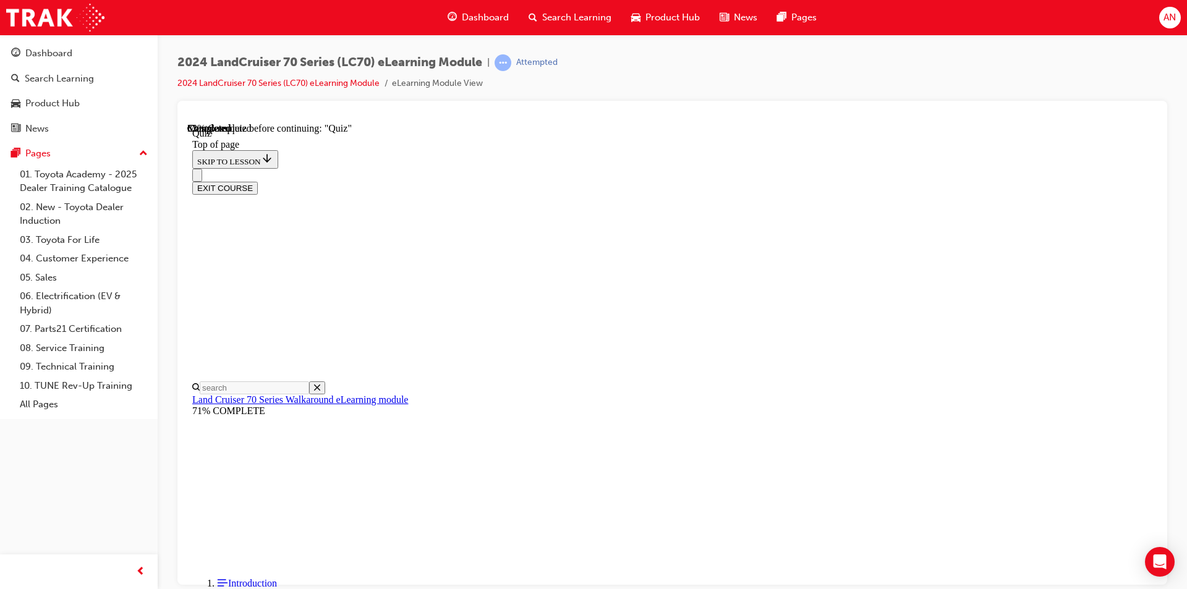
scroll to position [161, 0]
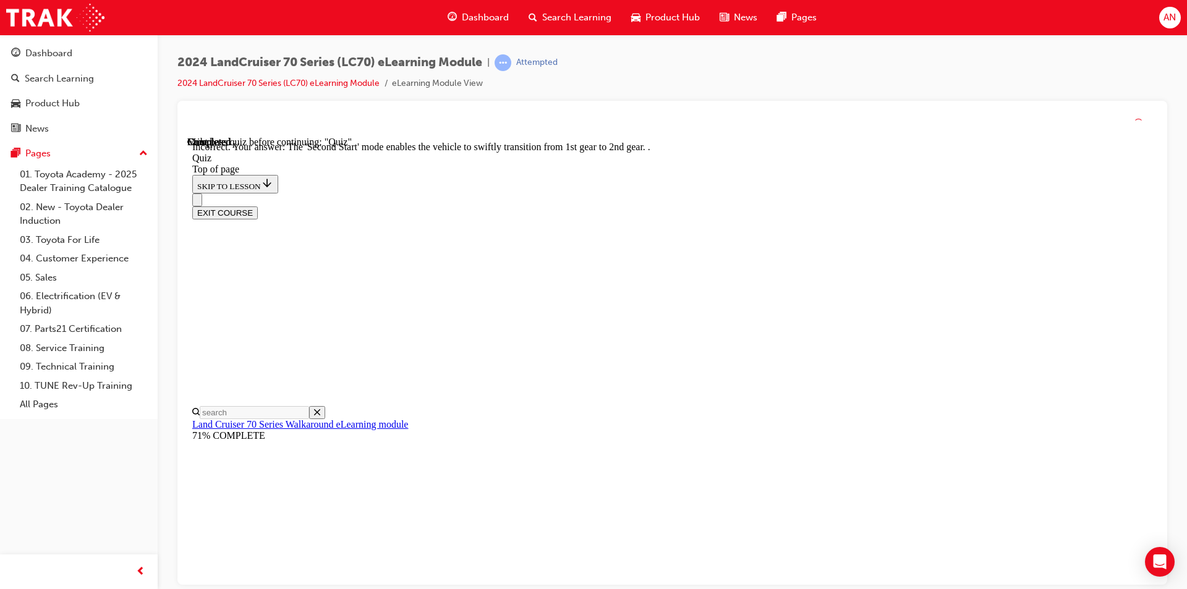
scroll to position [297, 0]
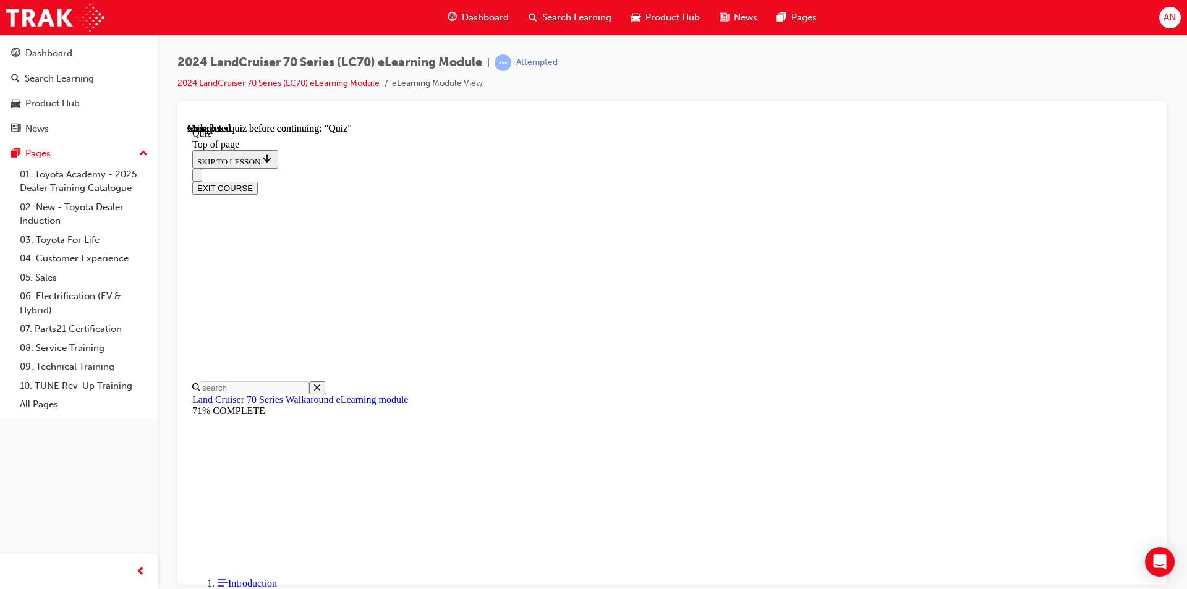
scroll to position [207, 0]
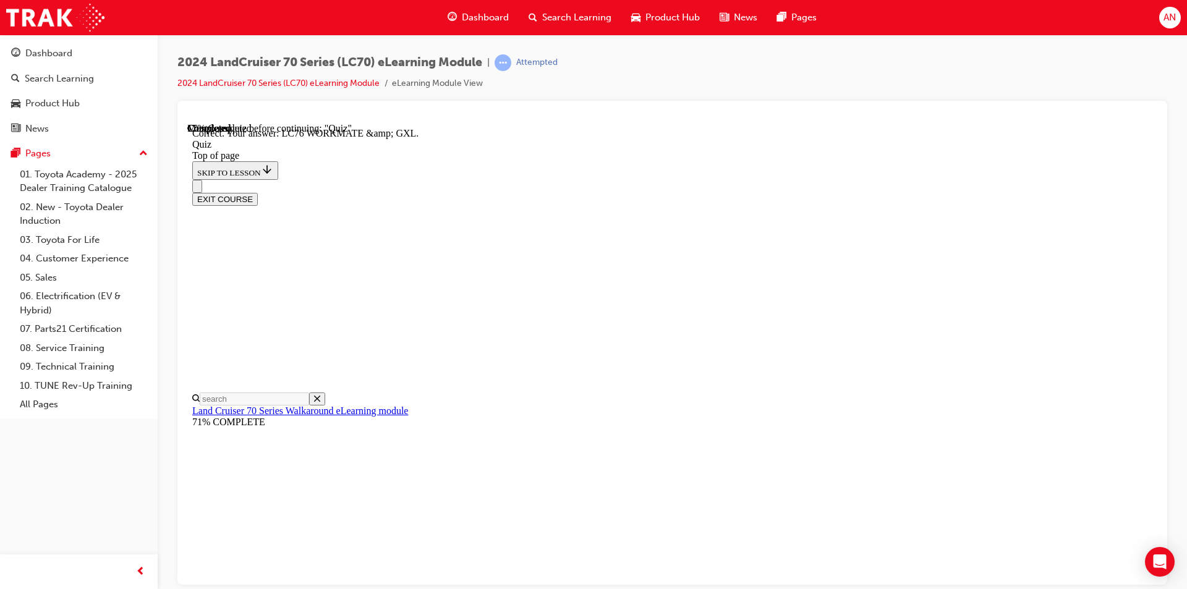
drag, startPoint x: 739, startPoint y: 531, endPoint x: 846, endPoint y: 464, distance: 125.9
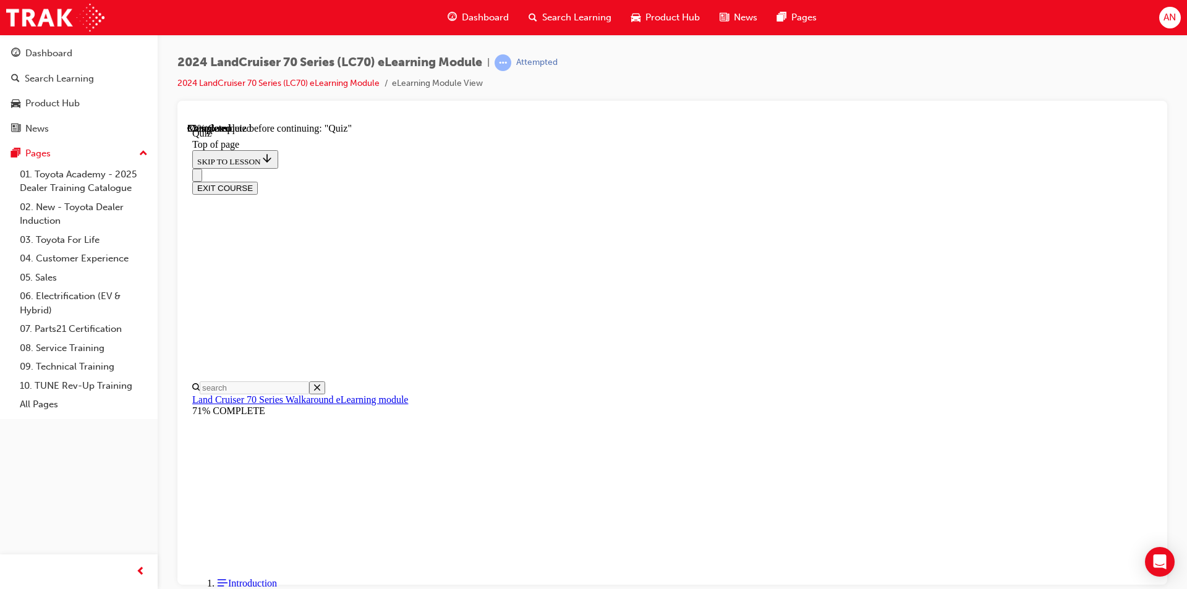
scroll to position [161, 0]
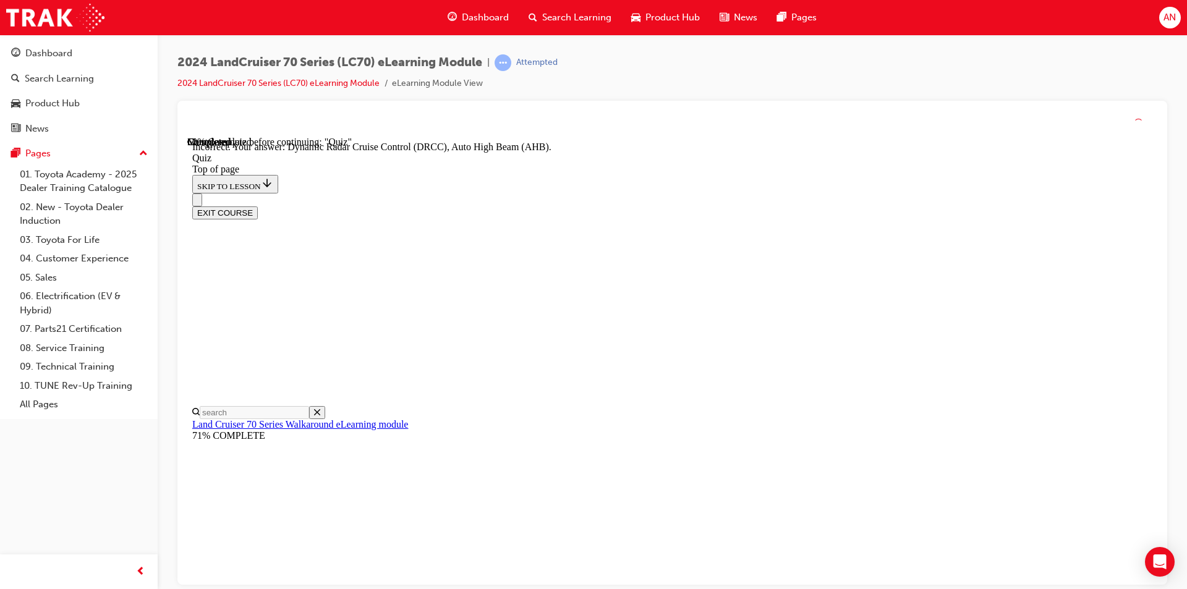
scroll to position [294, 0]
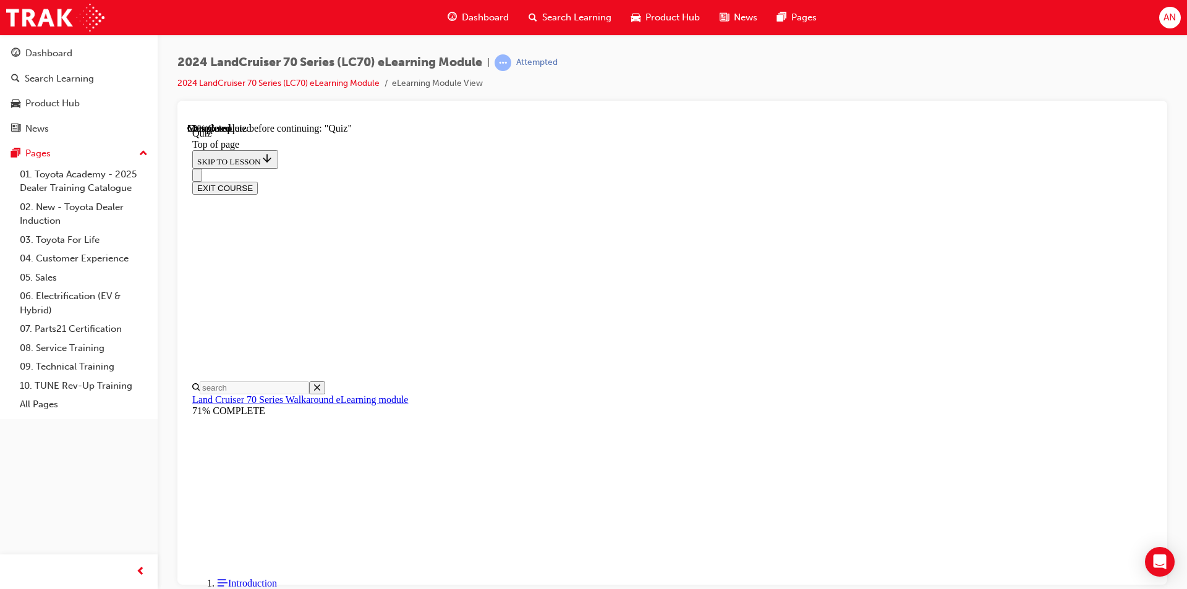
scroll to position [206, 0]
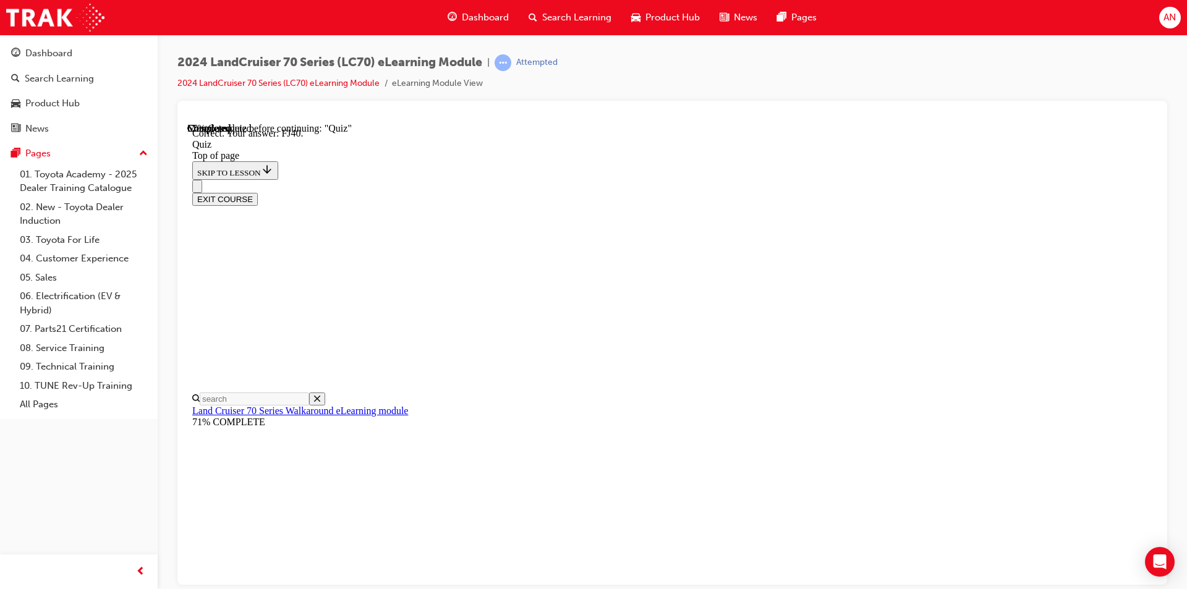
scroll to position [245, 0]
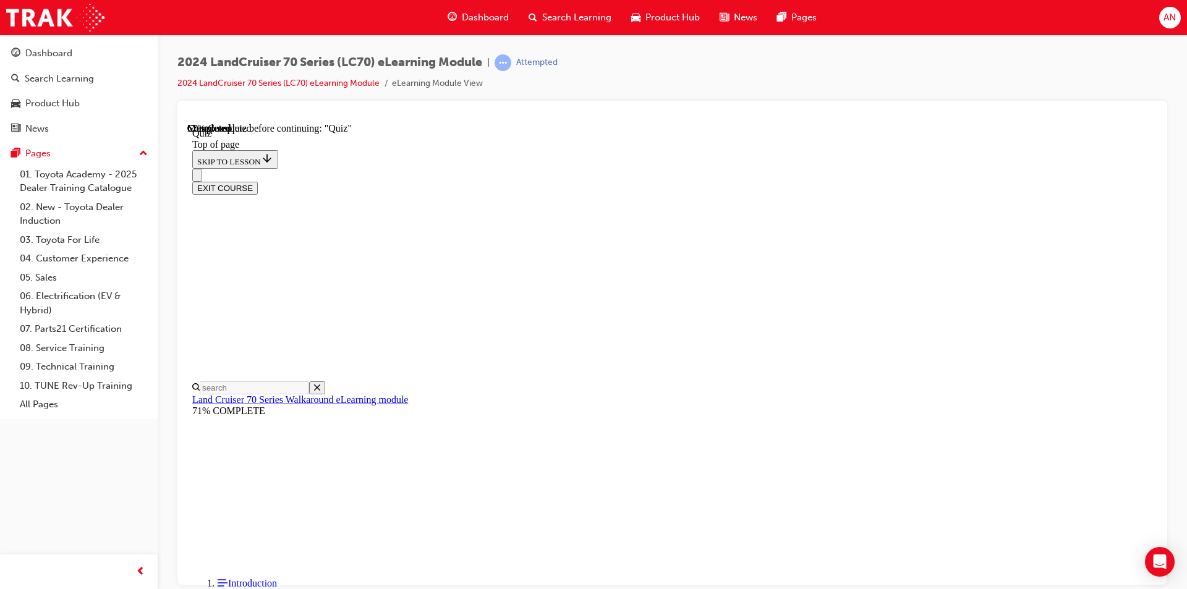
scroll to position [132, 0]
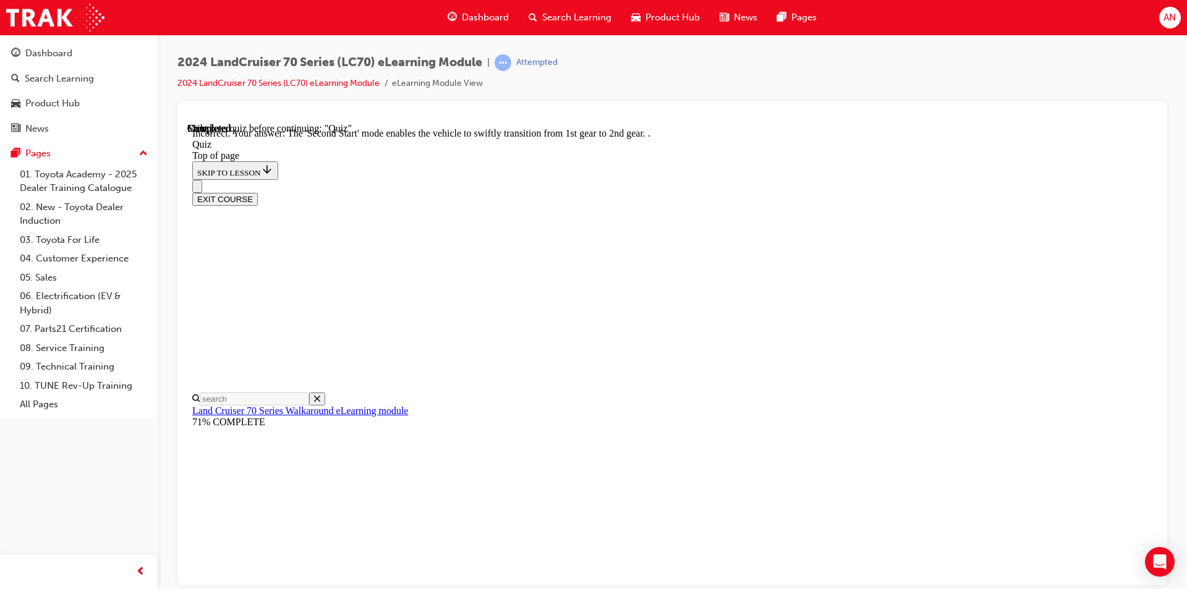
scroll to position [297, 0]
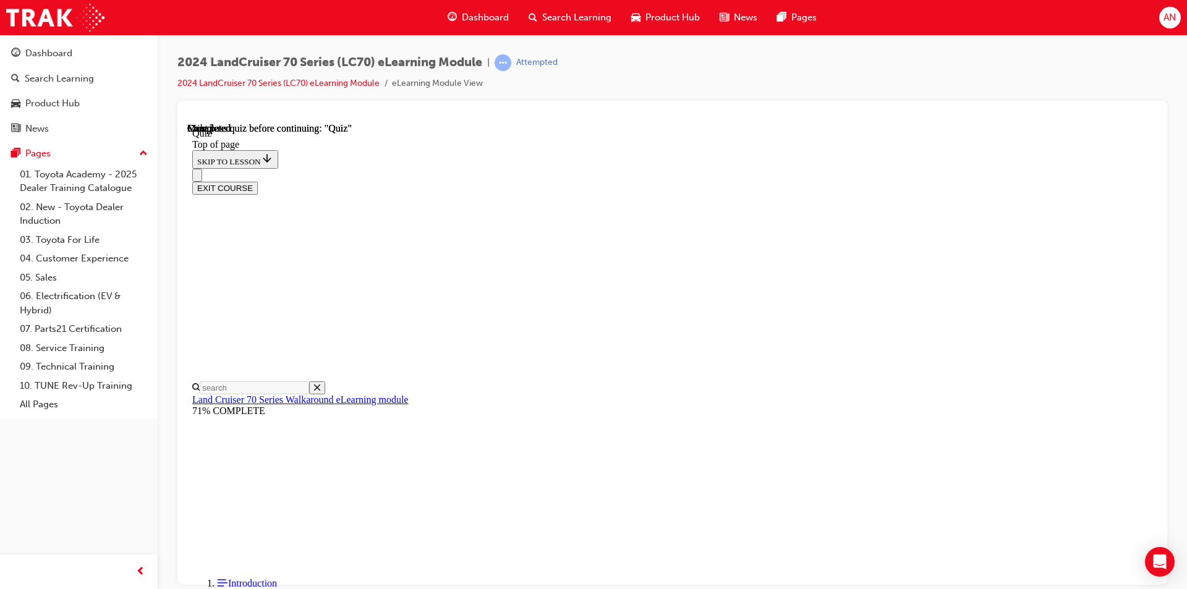
scroll to position [207, 0]
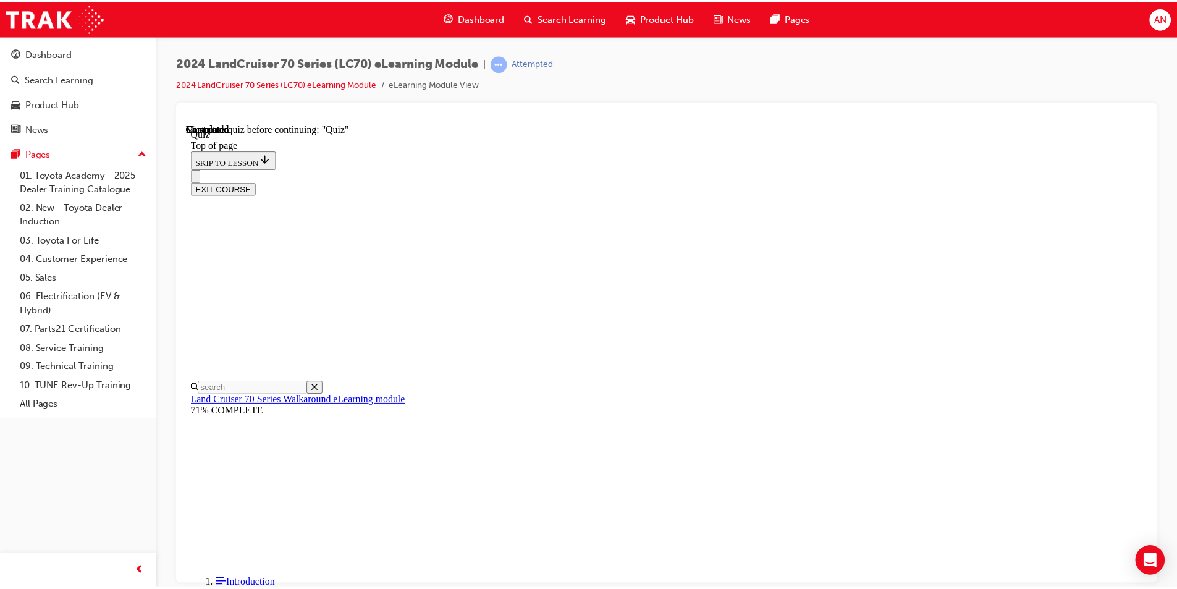
scroll to position [100, 0]
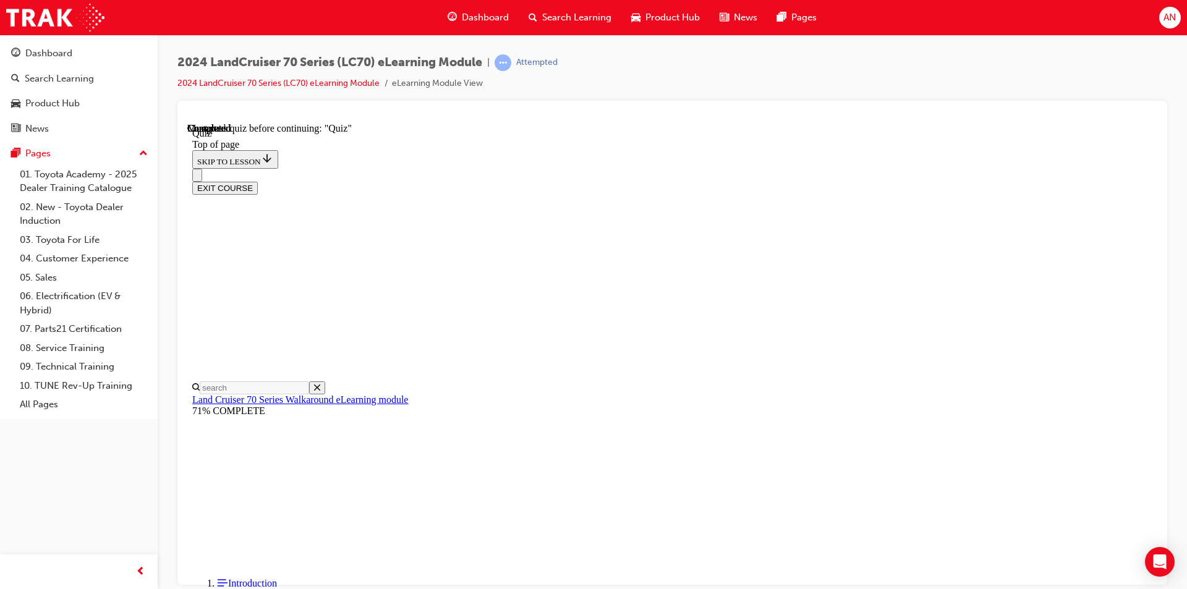
click at [577, 12] on span "Search Learning" at bounding box center [576, 18] width 69 height 14
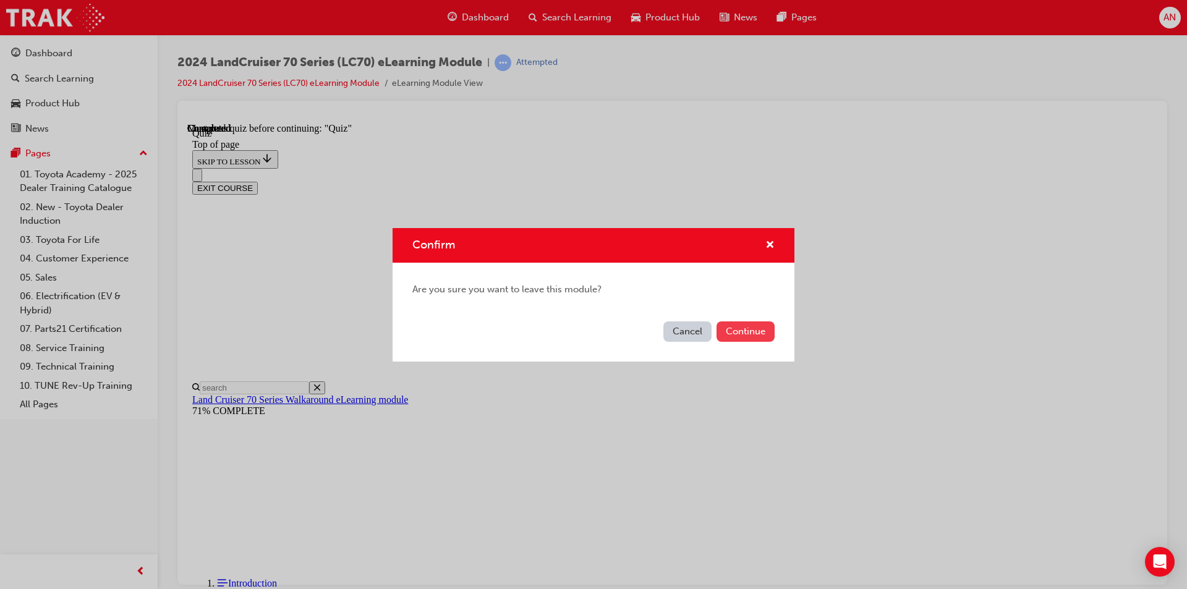
click at [768, 326] on button "Continue" at bounding box center [745, 331] width 58 height 20
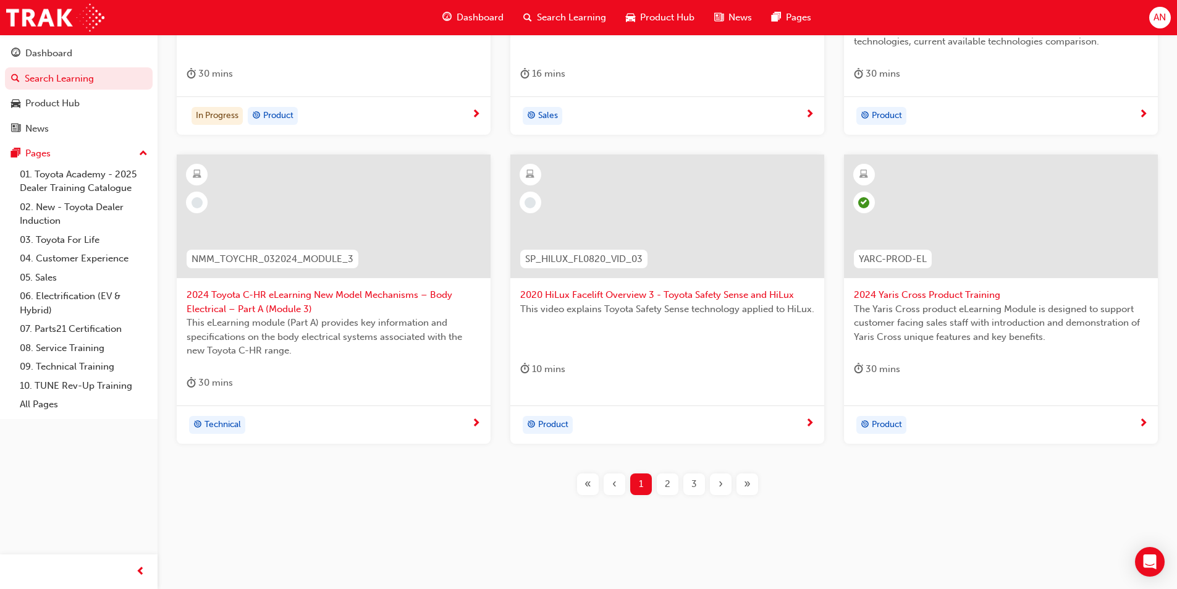
scroll to position [433, 0]
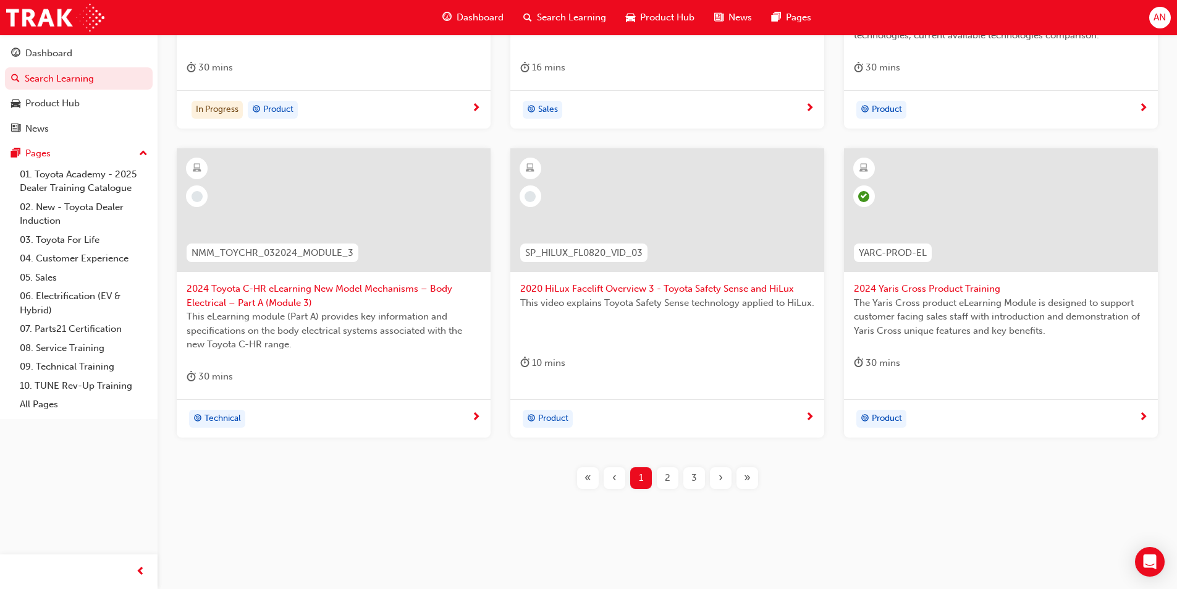
click at [672, 481] on div "2" at bounding box center [668, 478] width 22 height 22
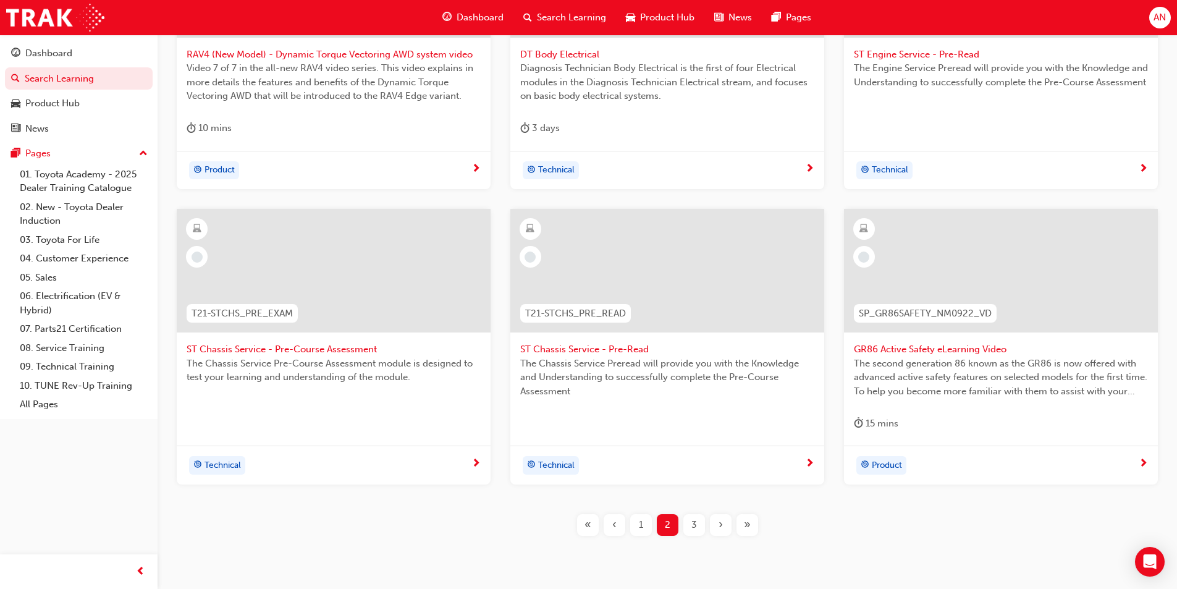
scroll to position [419, 0]
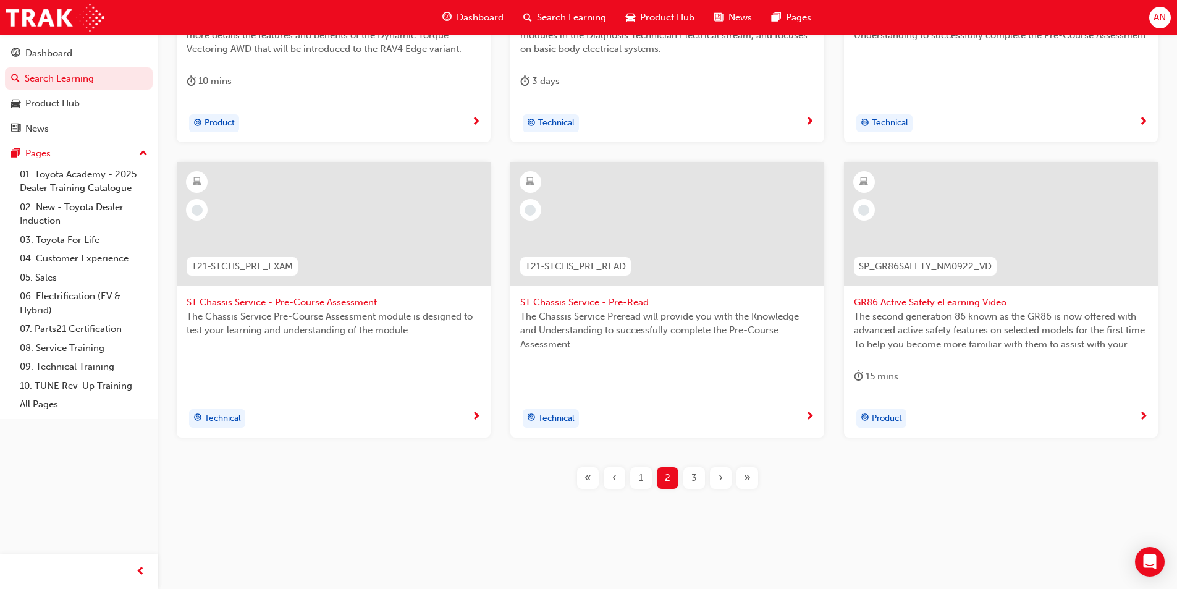
click at [695, 471] on span "3" at bounding box center [695, 478] width 6 height 14
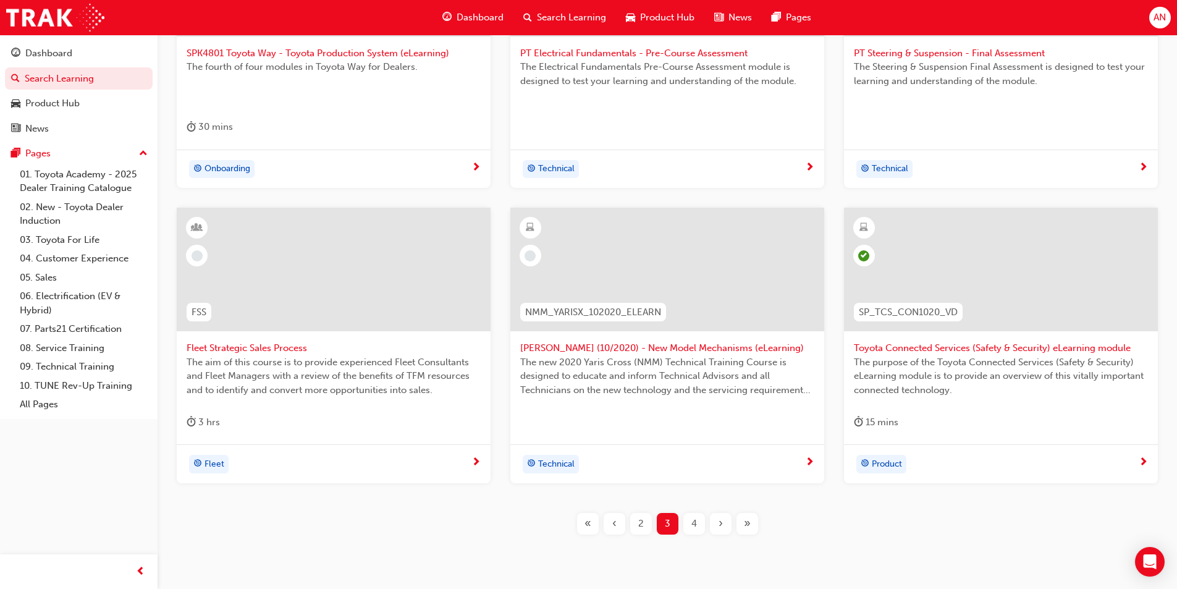
scroll to position [419, 0]
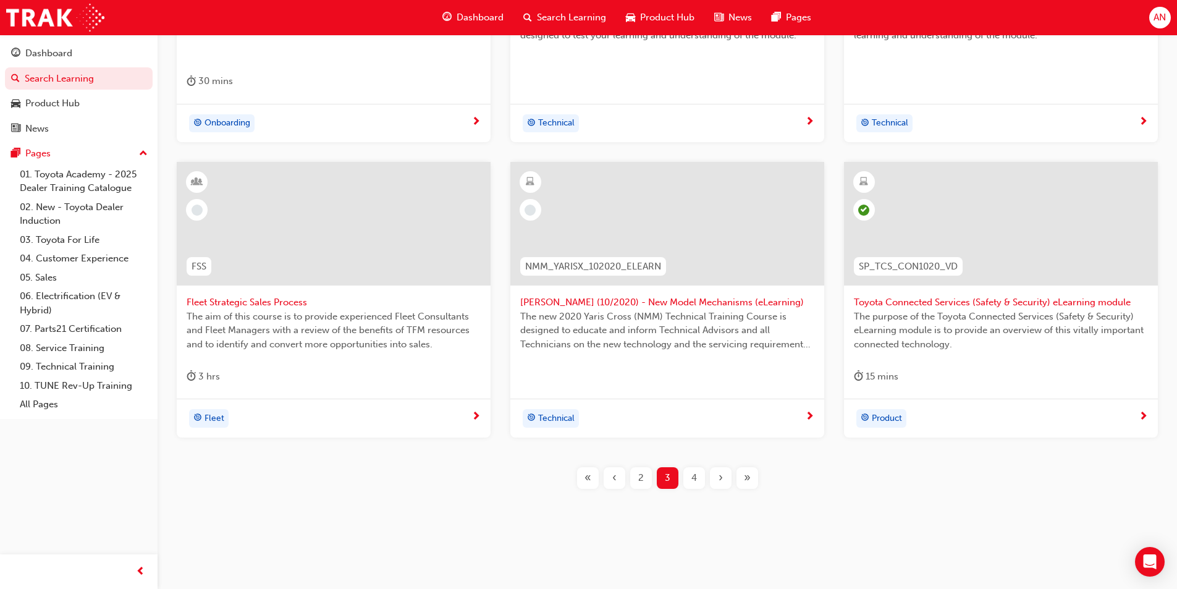
click at [686, 481] on div "4" at bounding box center [695, 478] width 22 height 22
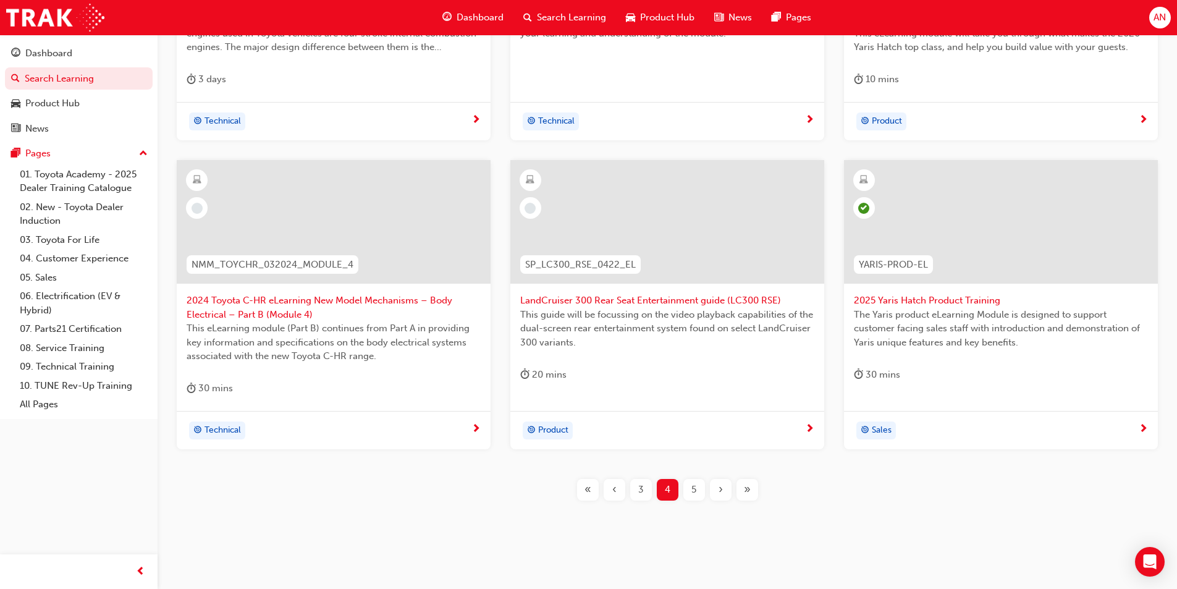
scroll to position [433, 0]
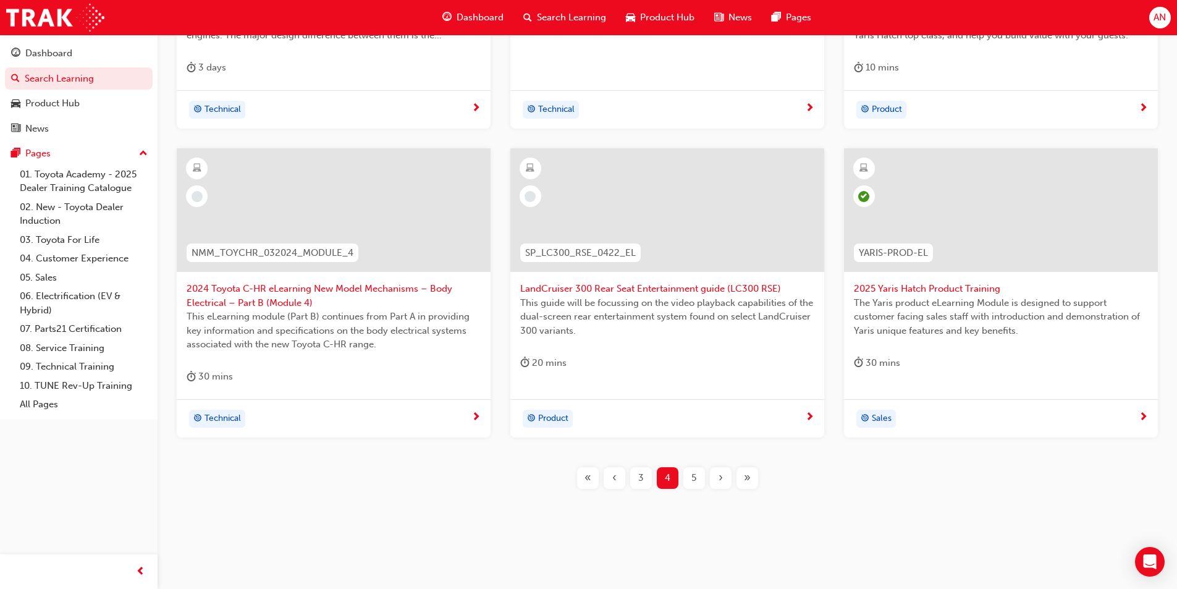
click at [697, 477] on div "5" at bounding box center [695, 478] width 22 height 22
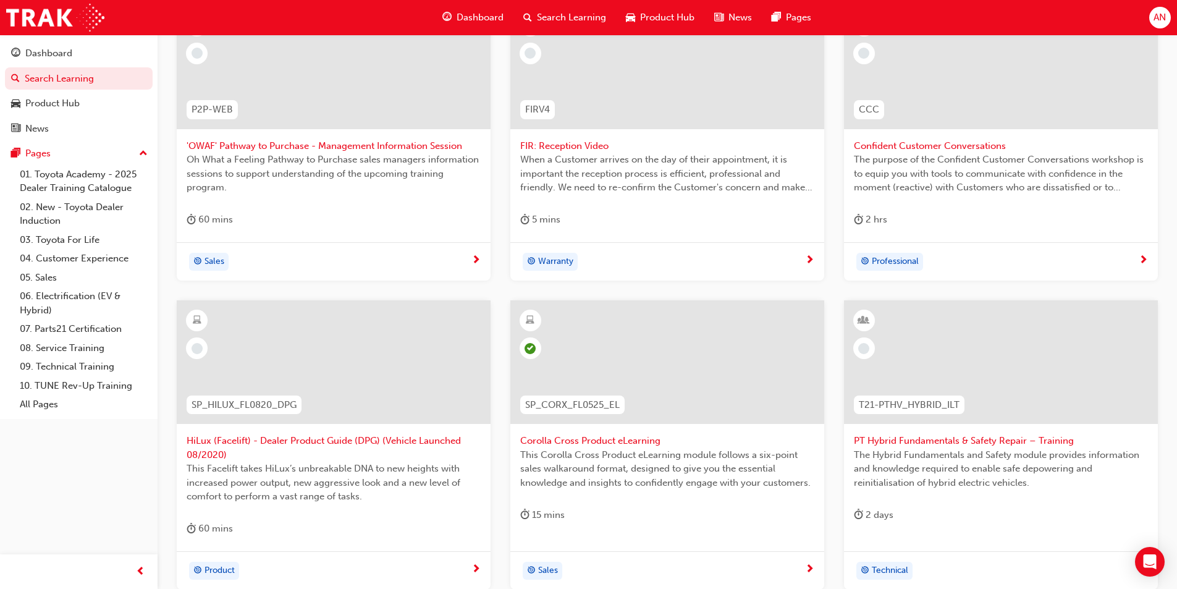
scroll to position [433, 0]
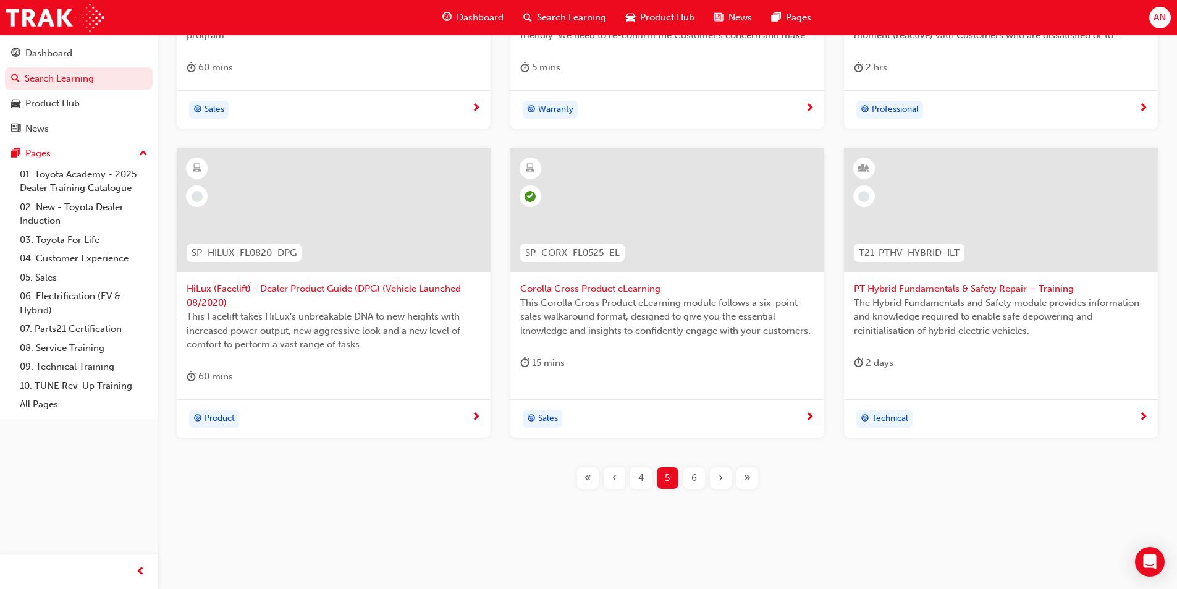
click at [692, 485] on span "6" at bounding box center [695, 478] width 6 height 14
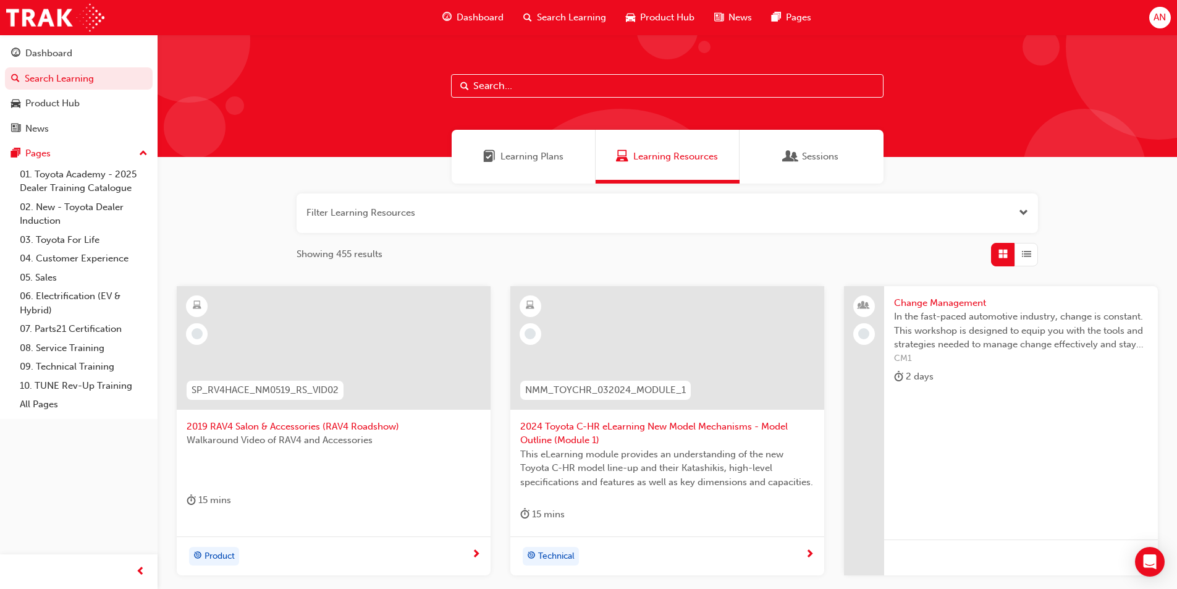
click at [545, 181] on div "Learning Plans" at bounding box center [524, 157] width 144 height 54
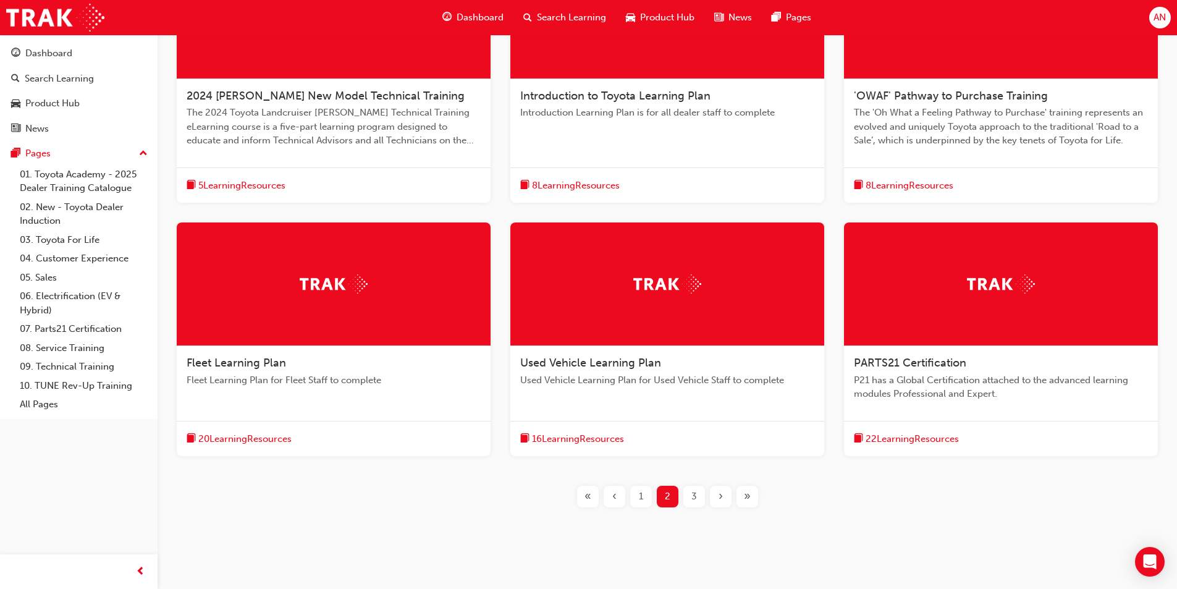
scroll to position [349, 0]
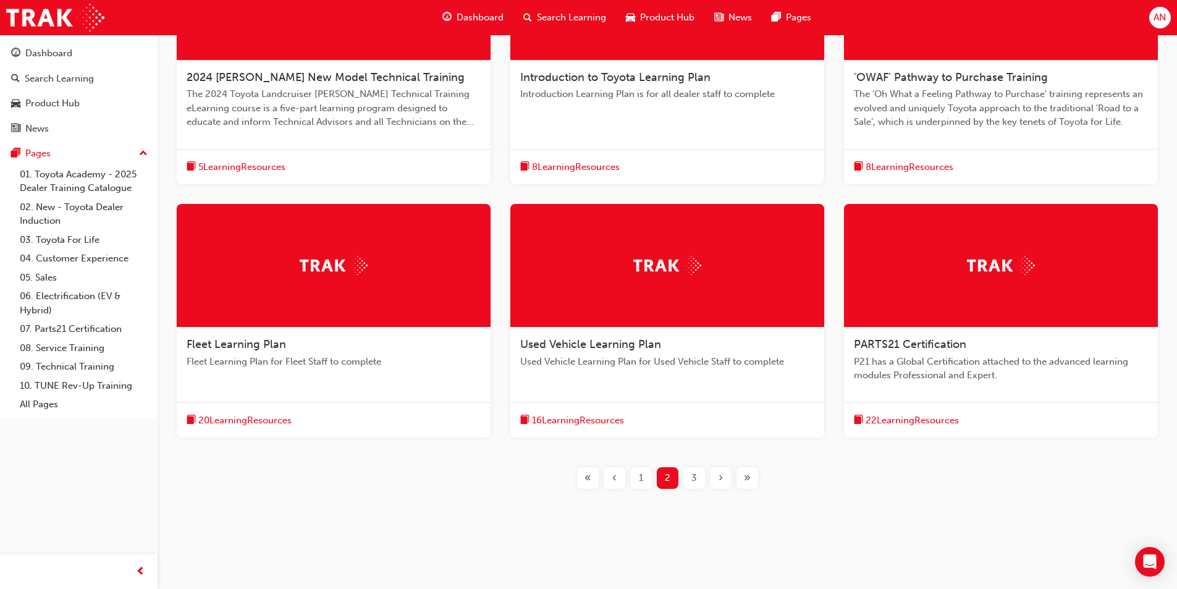
click at [696, 484] on span "3" at bounding box center [695, 478] width 6 height 14
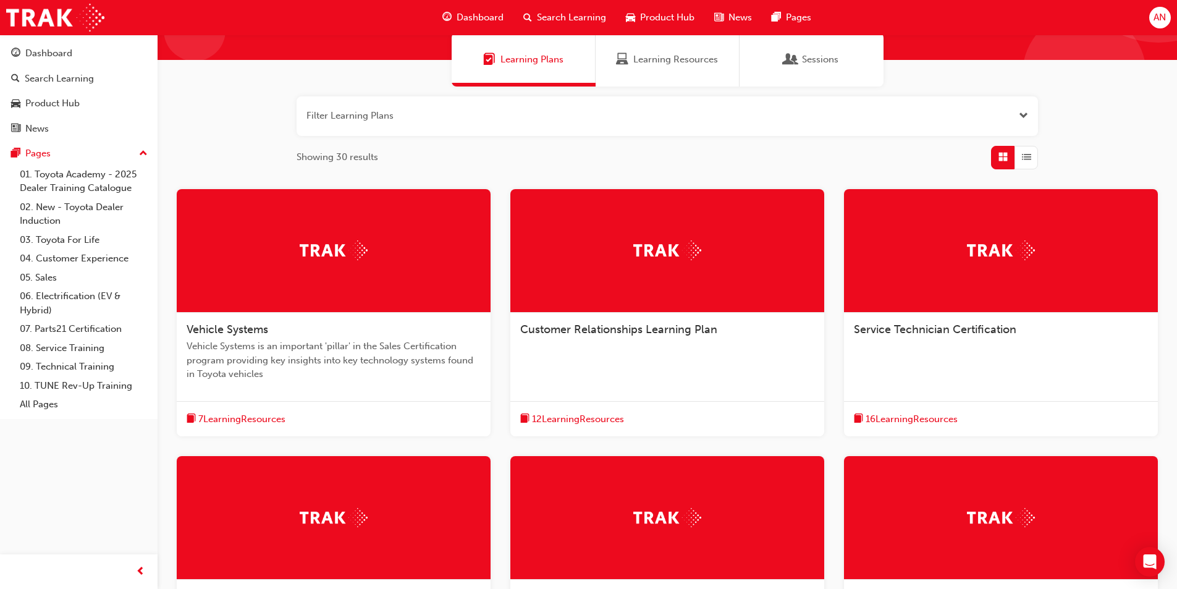
scroll to position [40, 0]
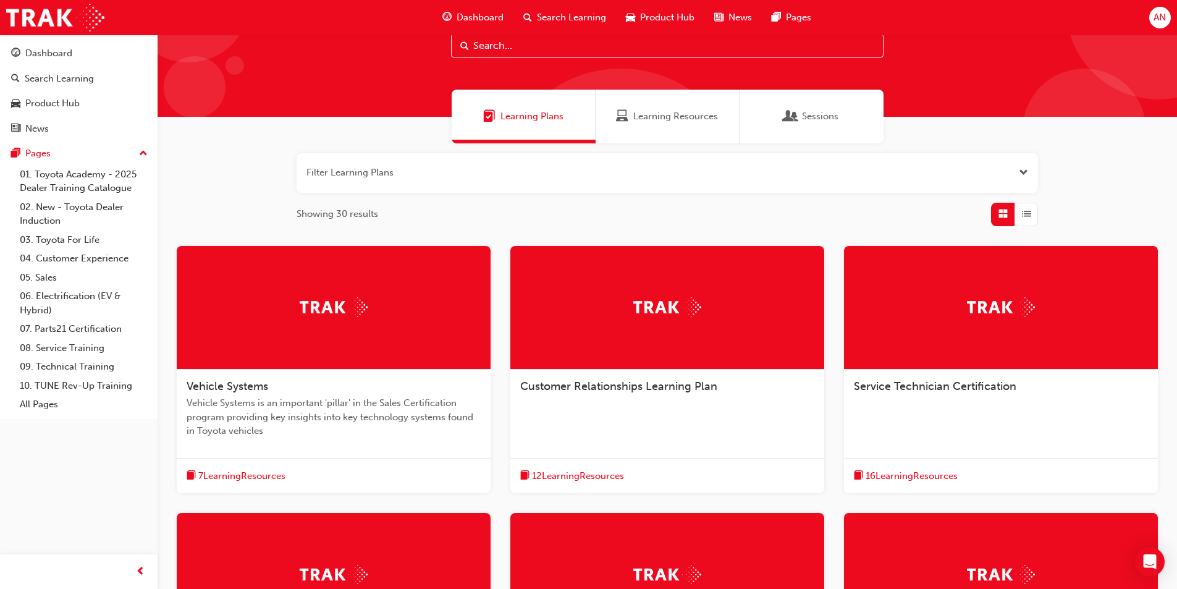
click at [747, 307] on div at bounding box center [668, 308] width 314 height 124
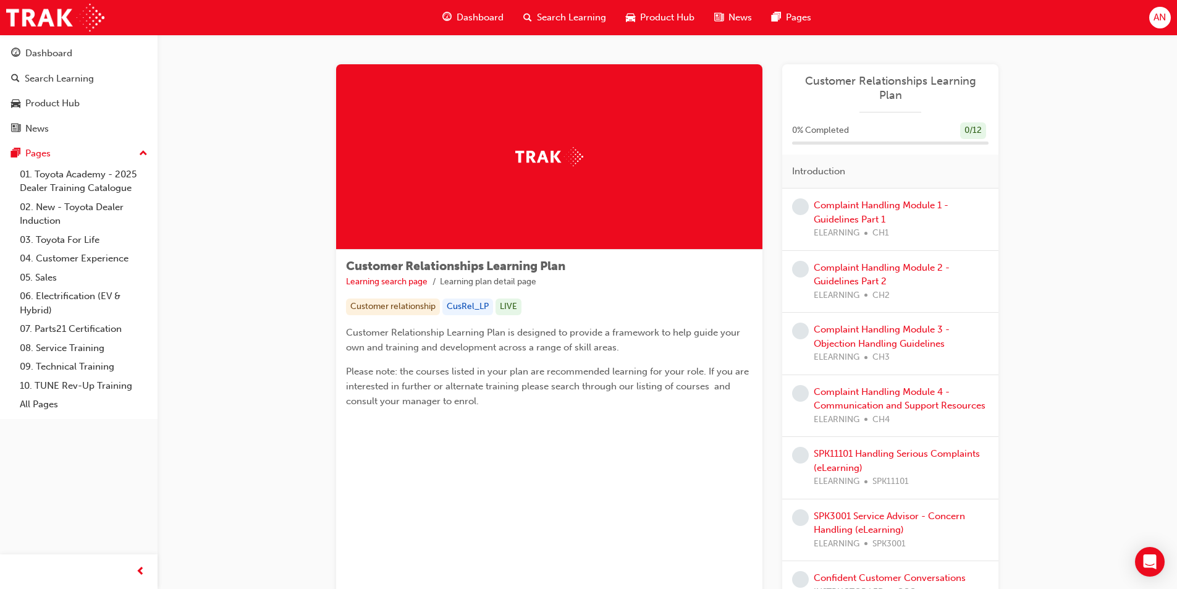
click at [912, 203] on div "Complaint Handling Module 1 - Guidelines Part 1 ELEARNING CH1" at bounding box center [901, 219] width 175 height 42
click at [928, 189] on div "Complaint Handling Module 1 - Guidelines Part 1 ELEARNING CH1" at bounding box center [890, 220] width 216 height 62
click at [931, 200] on link "Complaint Handling Module 1 - Guidelines Part 1" at bounding box center [881, 212] width 135 height 25
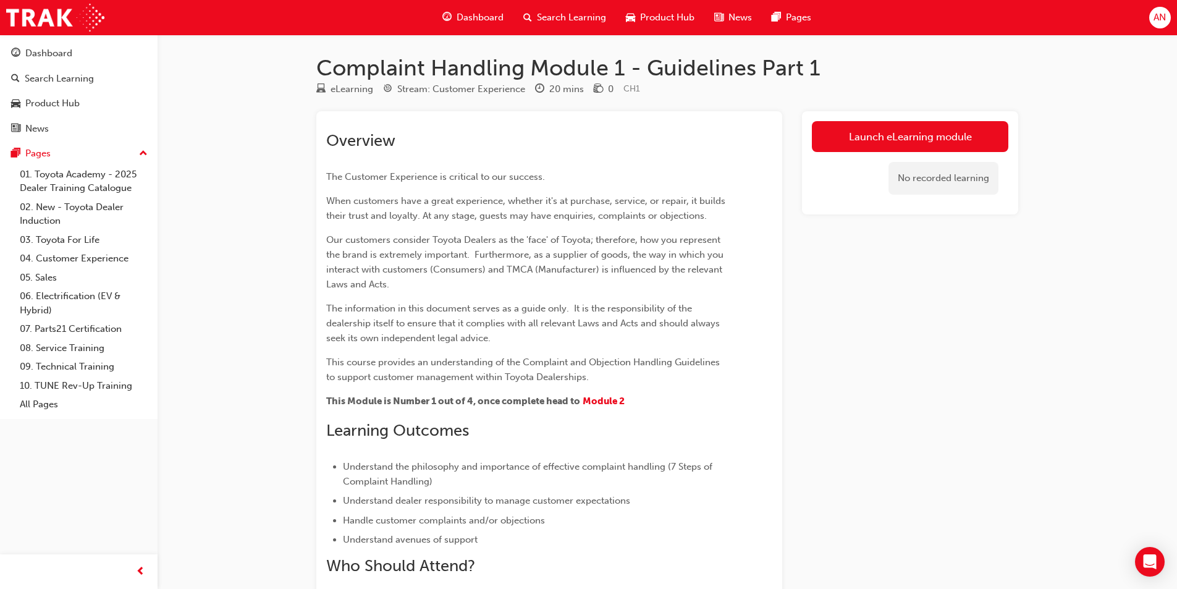
click at [988, 121] on div "Launch eLearning module No recorded learning" at bounding box center [910, 162] width 216 height 103
click at [991, 150] on link "Launch eLearning module" at bounding box center [910, 136] width 197 height 31
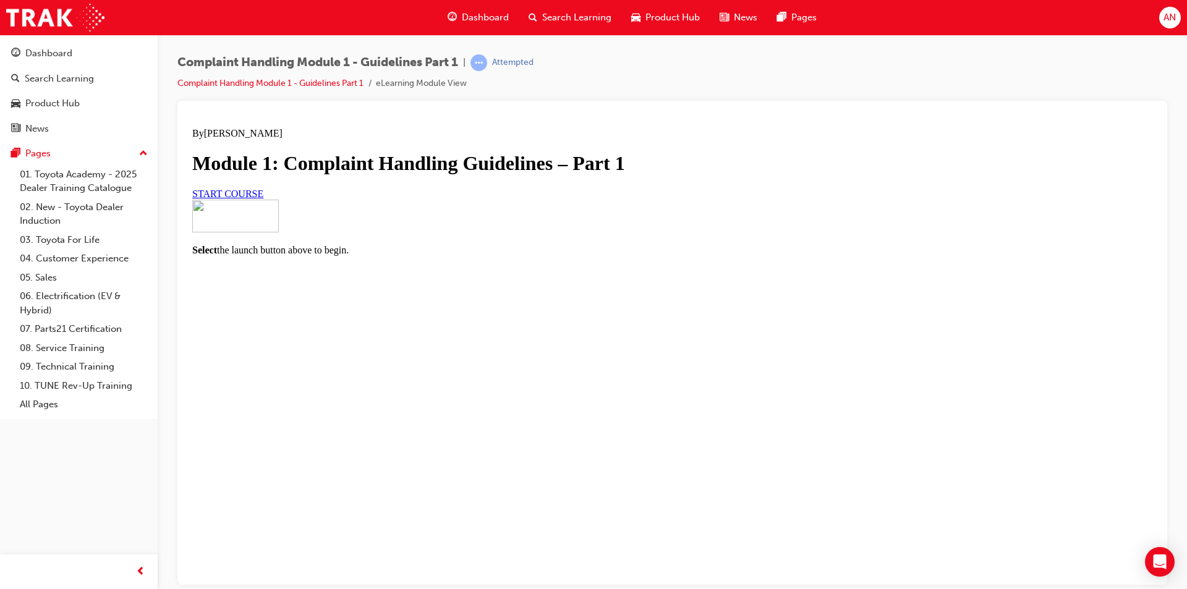
click at [263, 198] on link "START COURSE" at bounding box center [227, 193] width 71 height 11
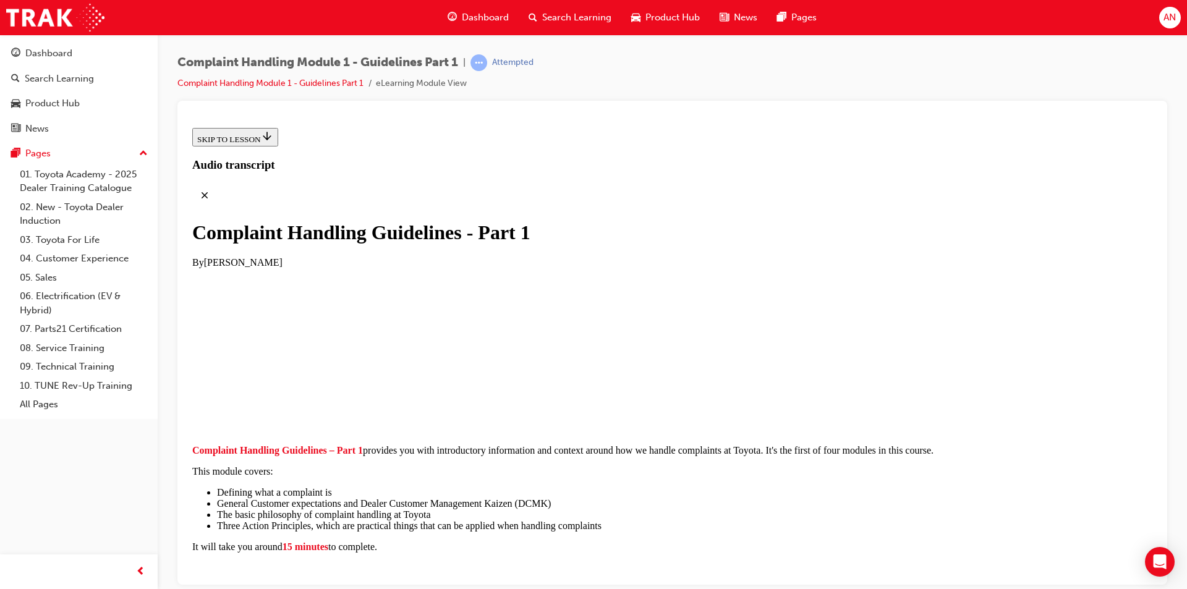
scroll to position [245, 0]
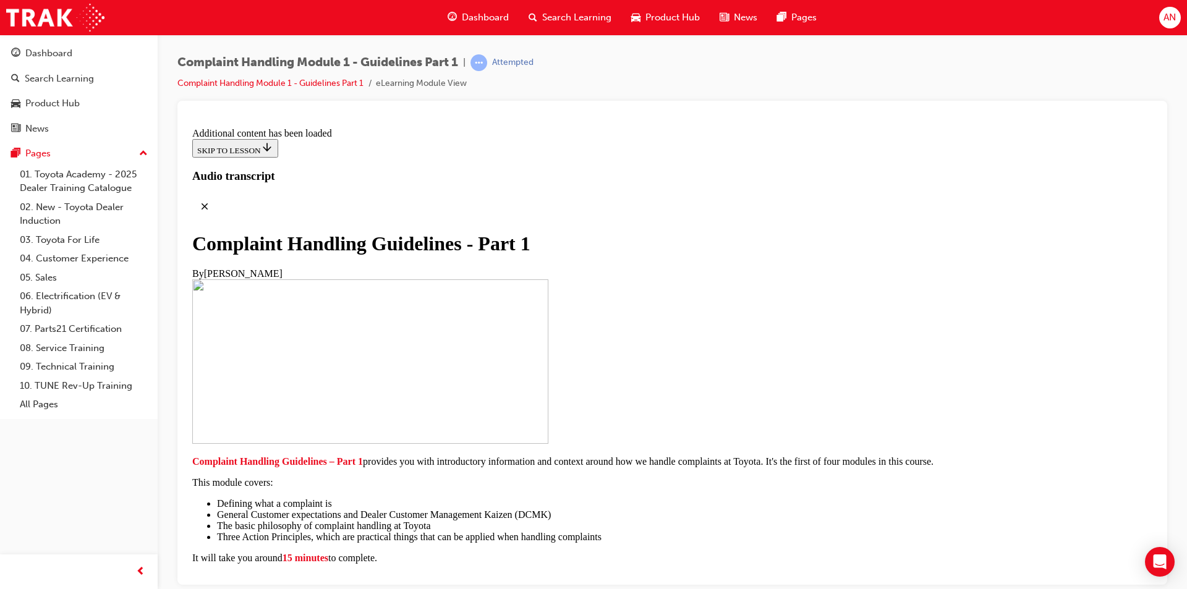
scroll to position [763, 0]
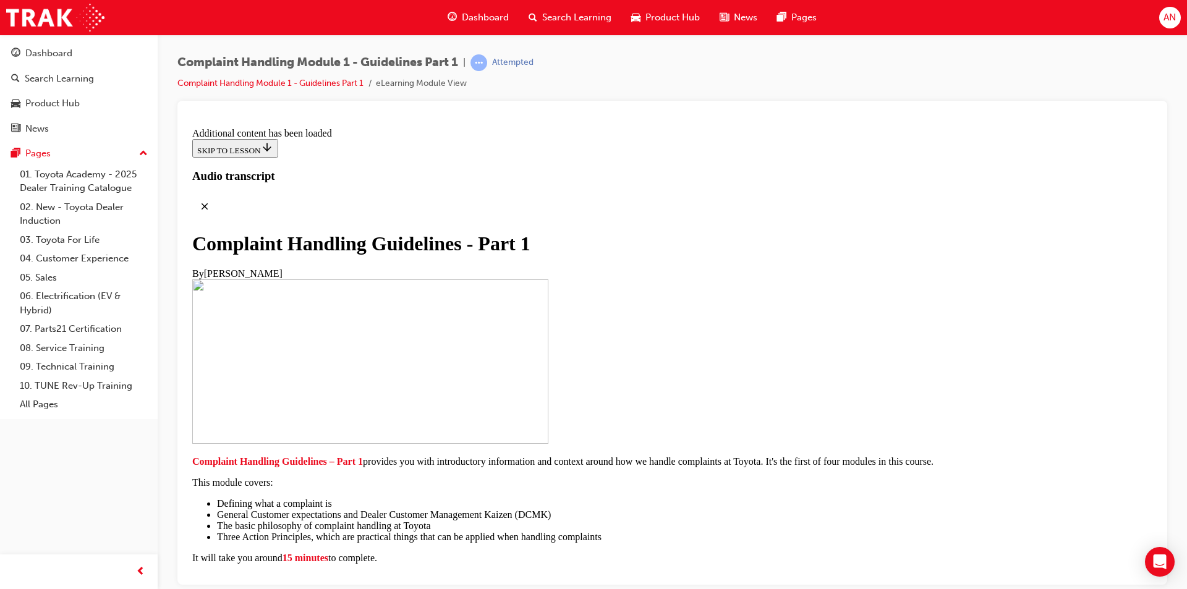
scroll to position [1435, 0]
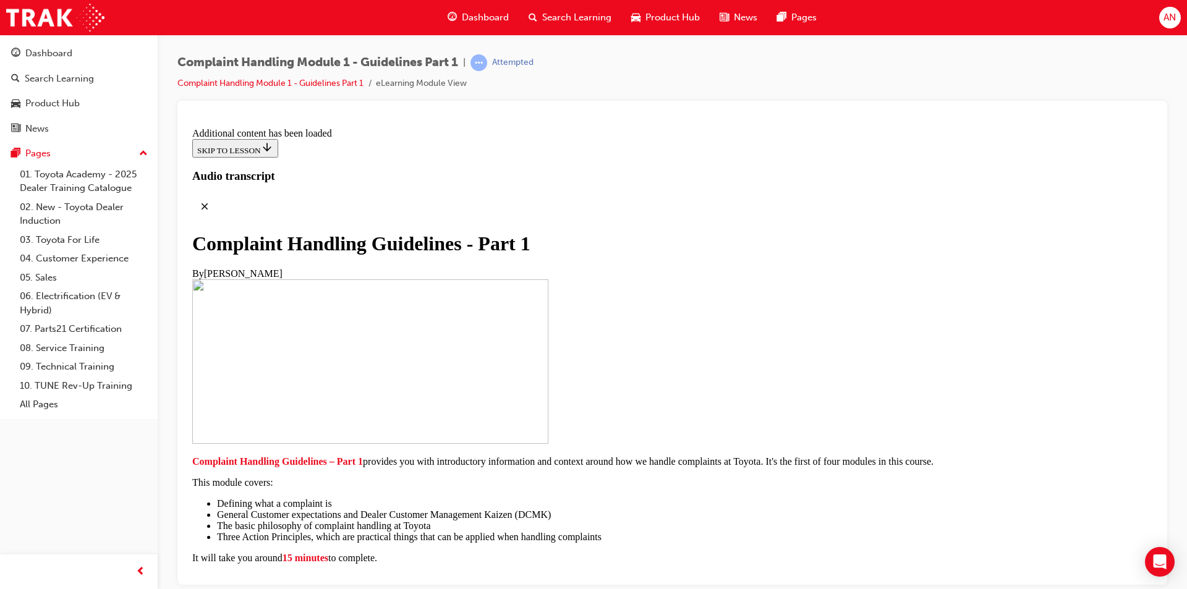
scroll to position [1451, 0]
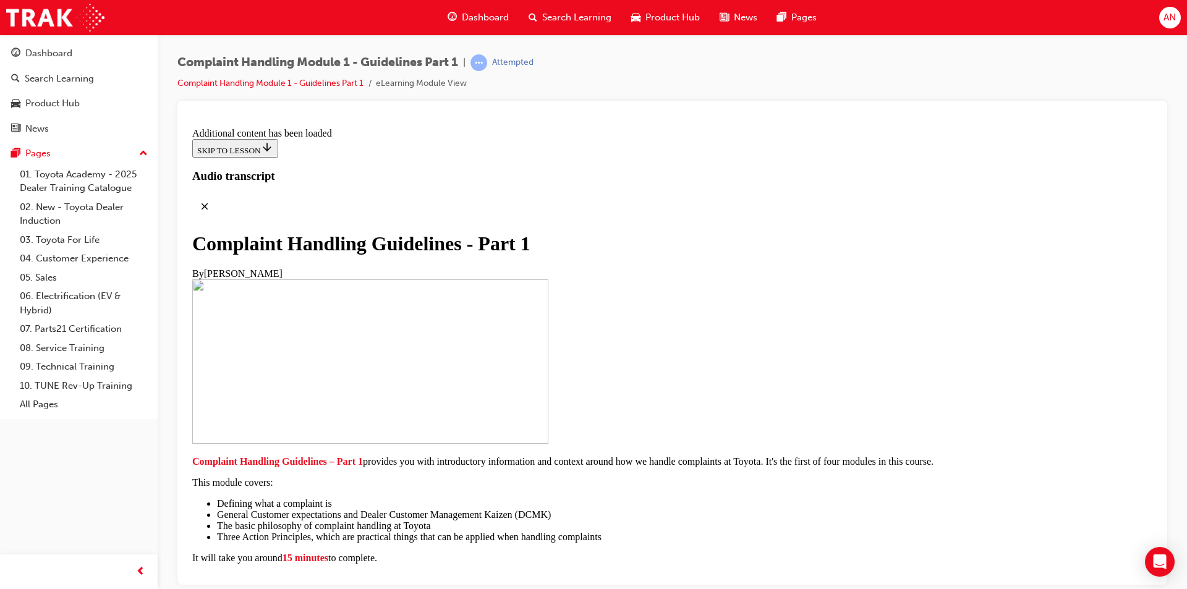
drag, startPoint x: 1018, startPoint y: 266, endPoint x: 1023, endPoint y: 262, distance: 6.6
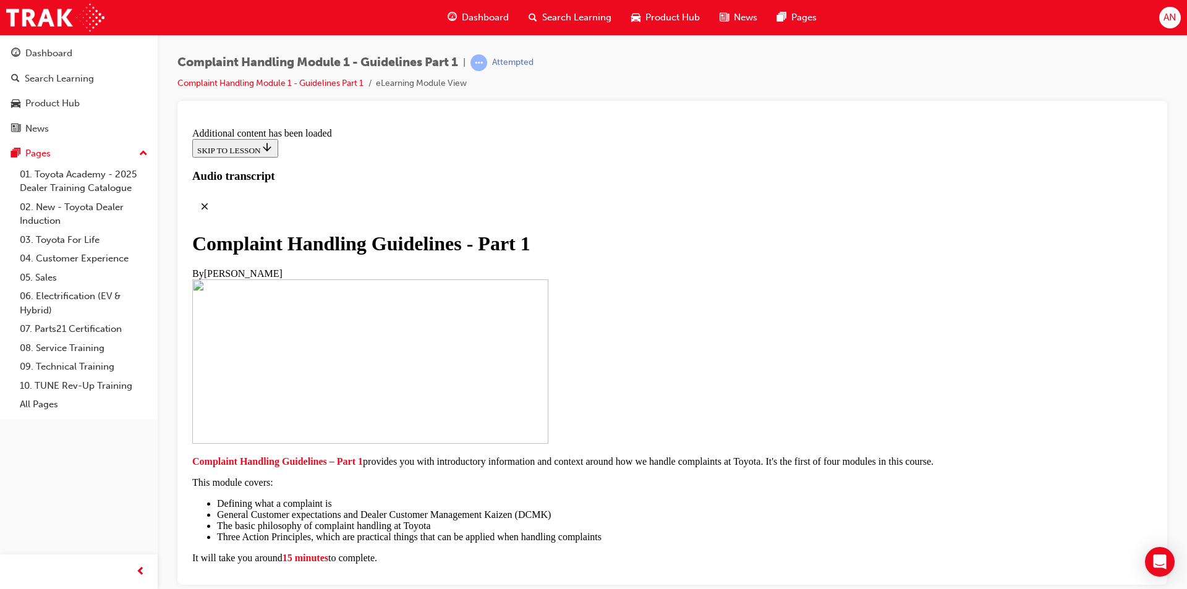
drag, startPoint x: 543, startPoint y: 483, endPoint x: 841, endPoint y: 352, distance: 325.2
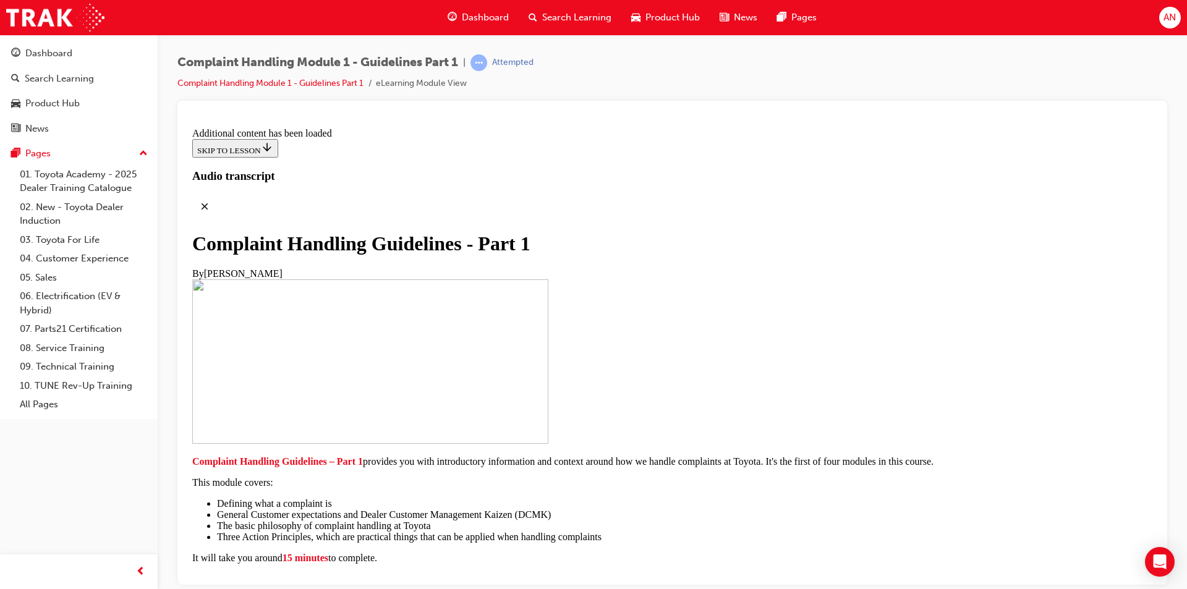
scroll to position [7451, 0]
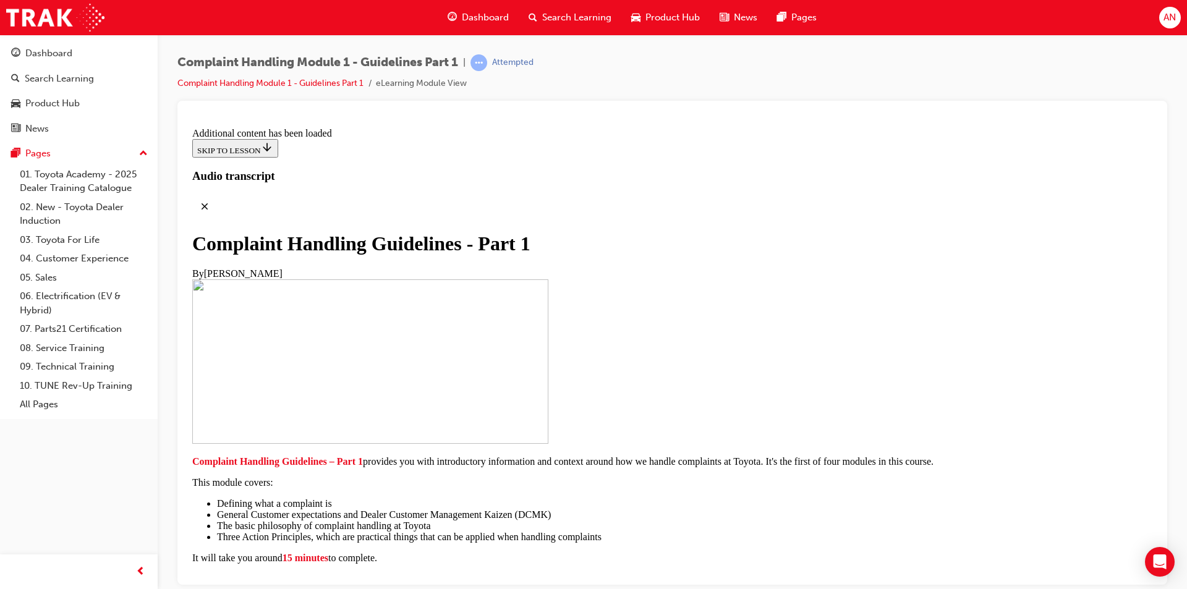
scroll to position [8349, 0]
radio input "true"
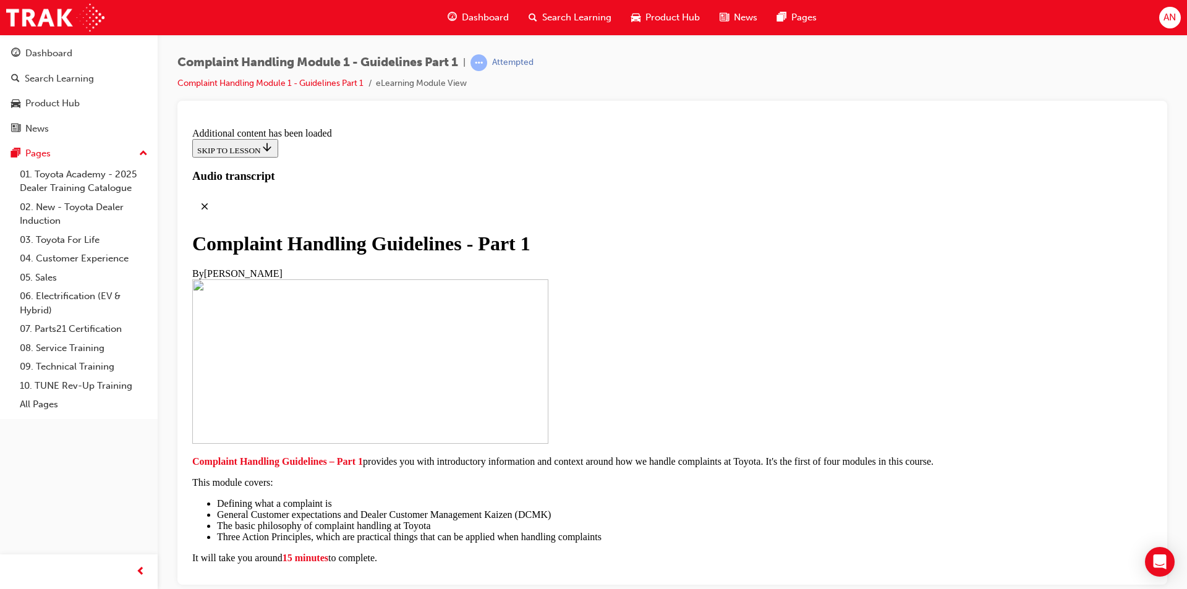
scroll to position [8353, 0]
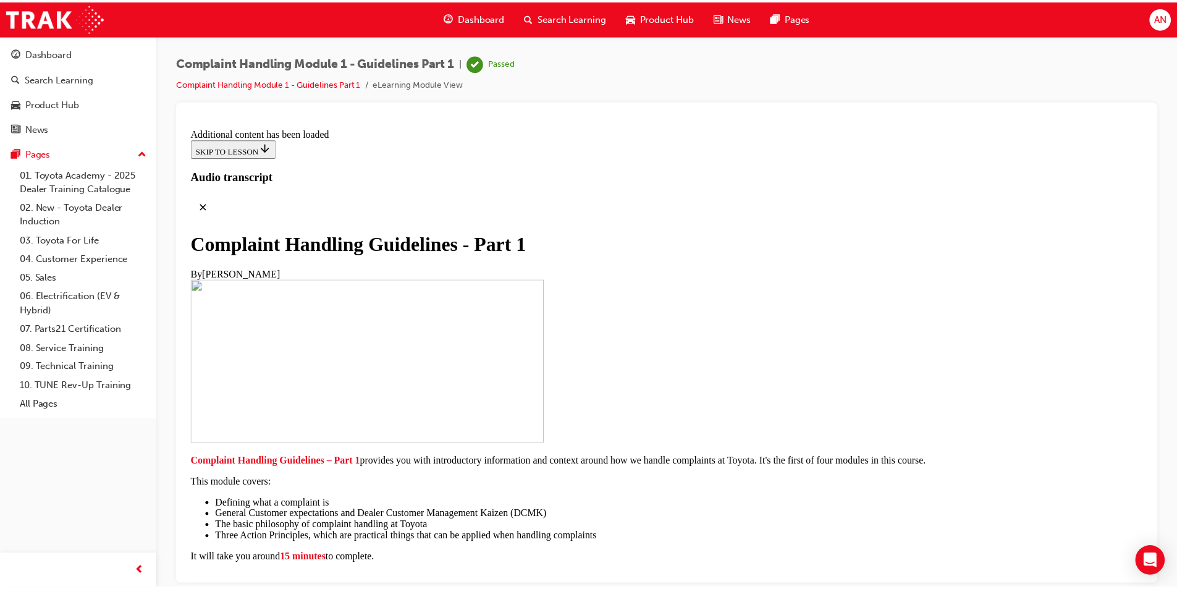
scroll to position [0, 0]
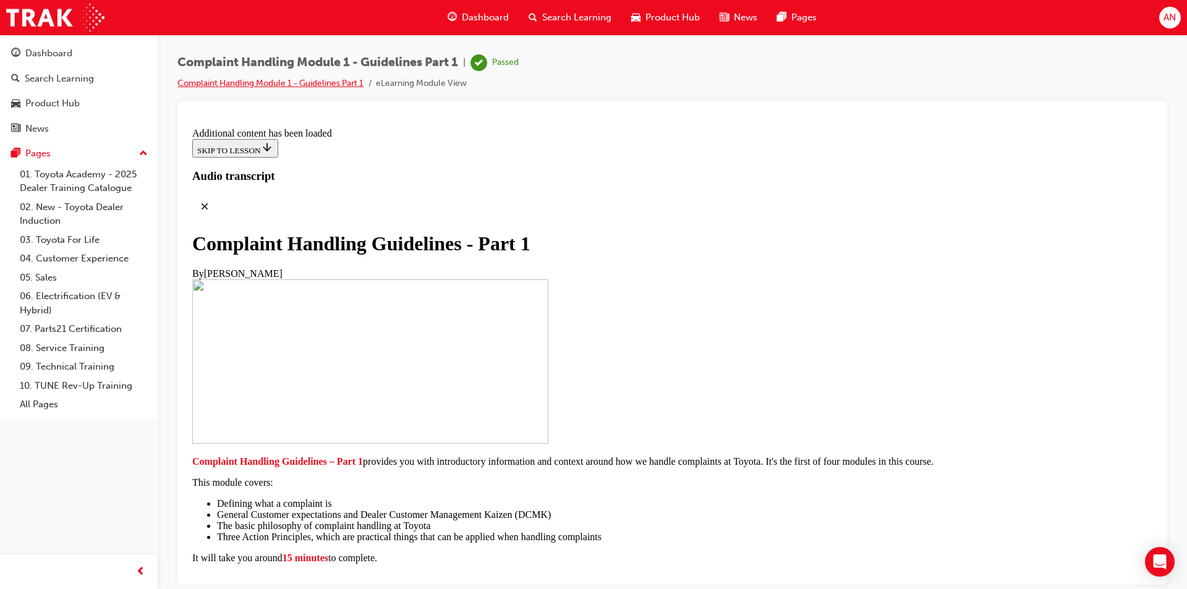
click at [322, 83] on link "Complaint Handling Module 1 - Guidelines Part 1" at bounding box center [270, 83] width 186 height 11
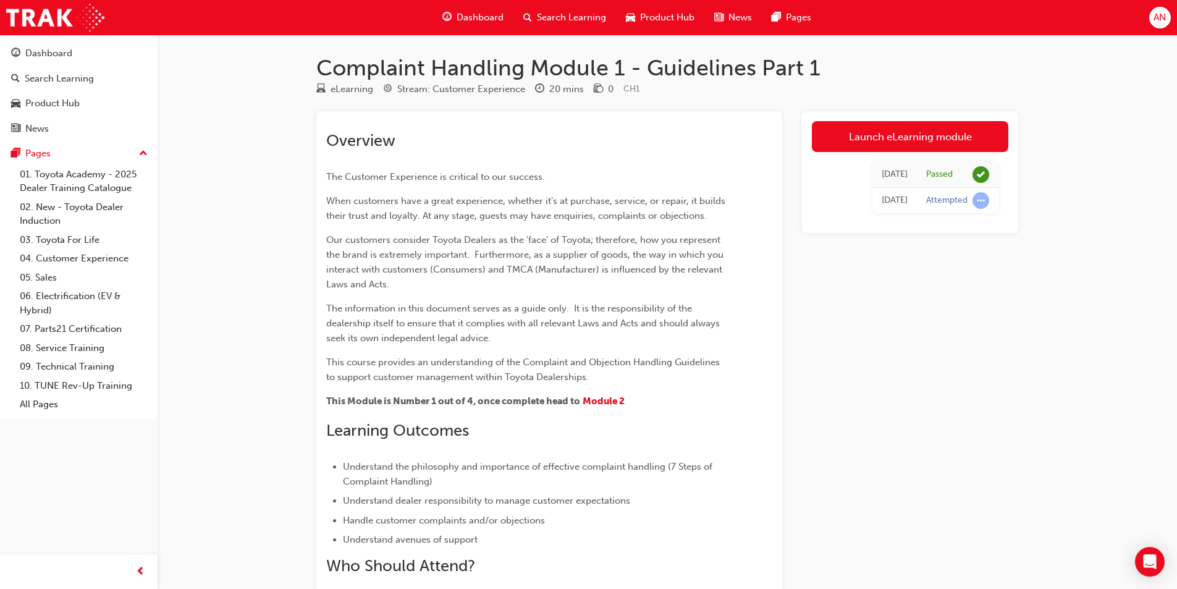
click at [548, 16] on span "Search Learning" at bounding box center [571, 18] width 69 height 14
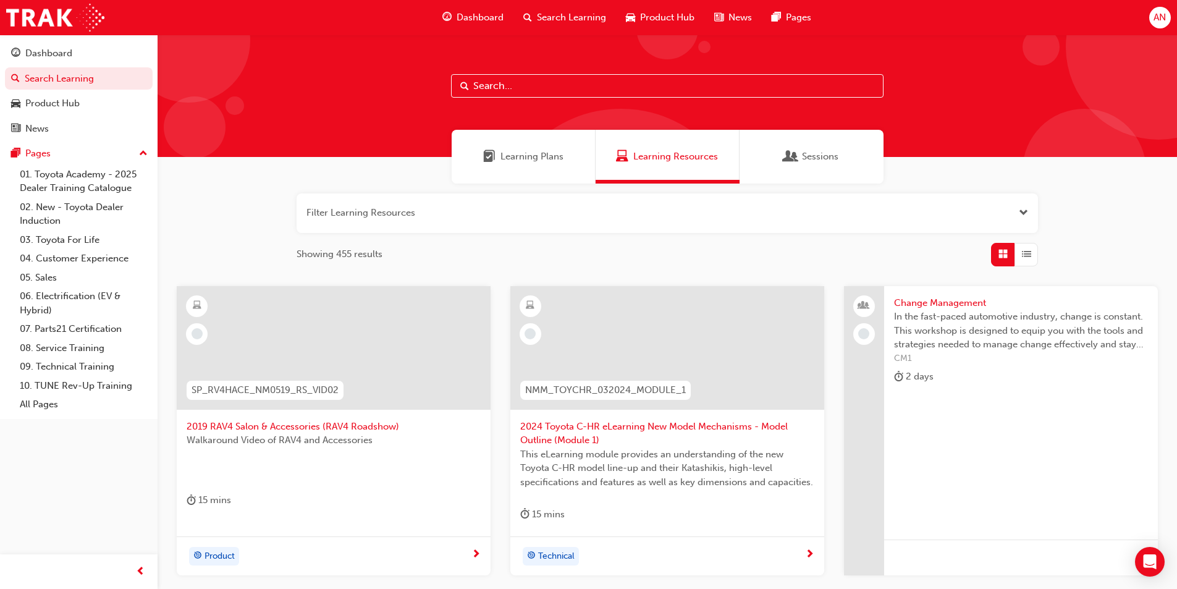
click at [514, 166] on div "Learning Plans" at bounding box center [524, 157] width 144 height 54
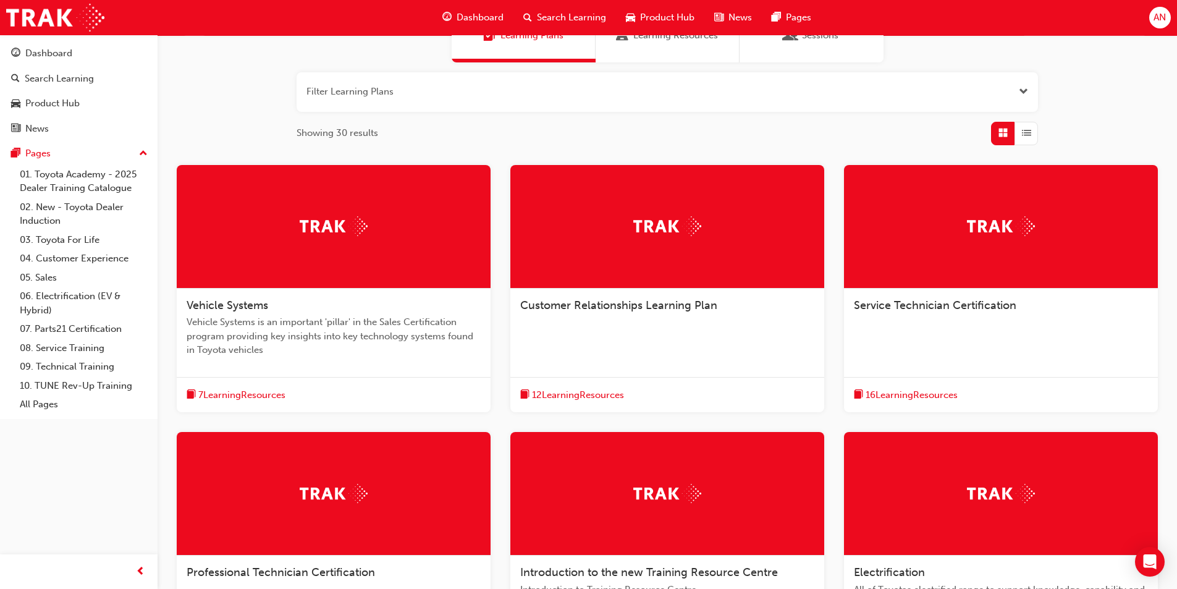
scroll to position [124, 0]
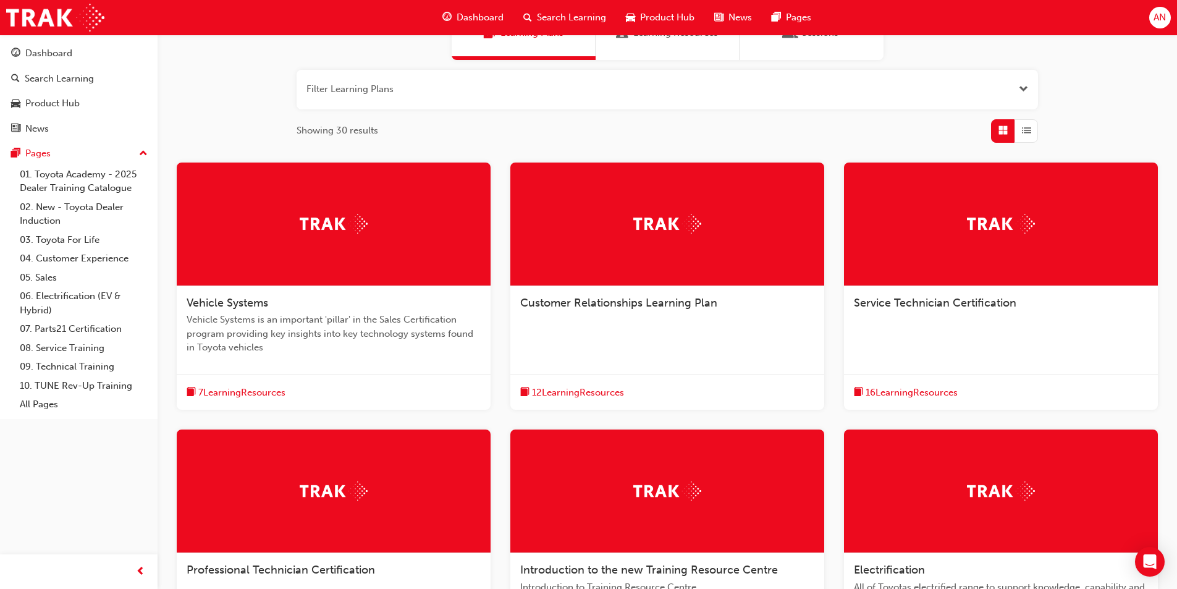
click at [708, 219] on div at bounding box center [668, 225] width 314 height 124
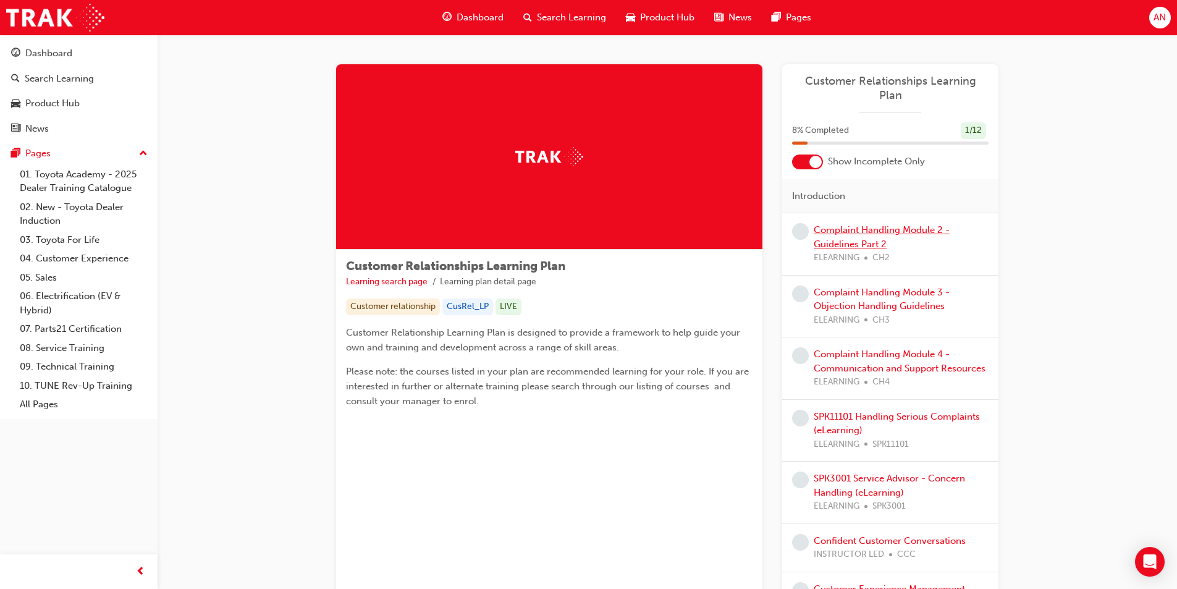
click at [899, 224] on link "Complaint Handling Module 2 - Guidelines Part 2" at bounding box center [882, 236] width 136 height 25
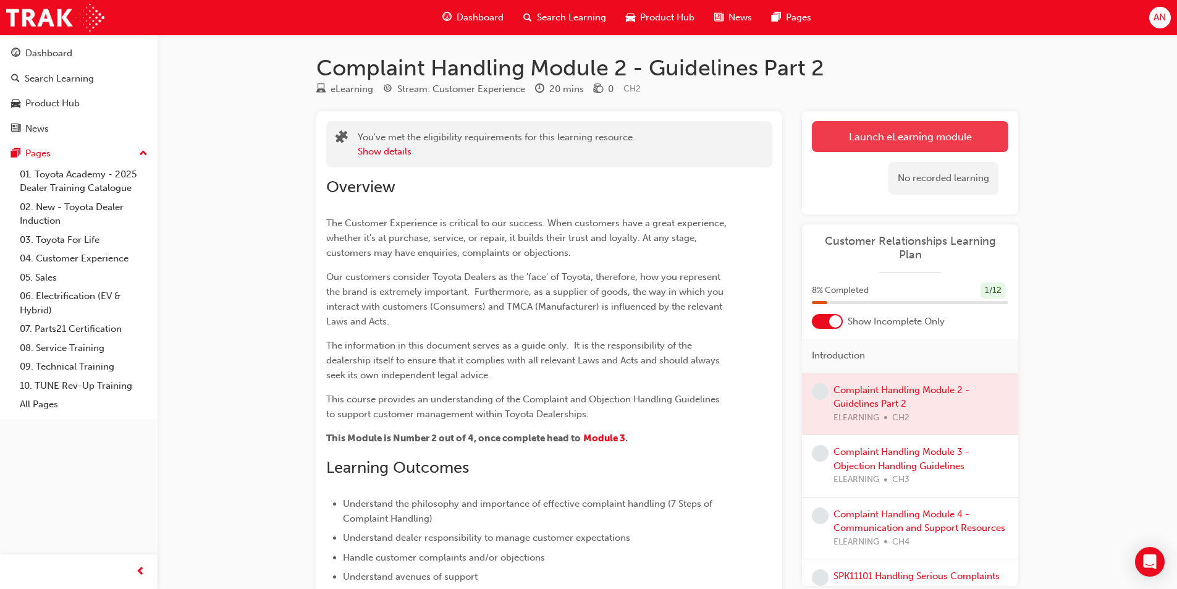
click at [953, 129] on link "Launch eLearning module" at bounding box center [910, 136] width 197 height 31
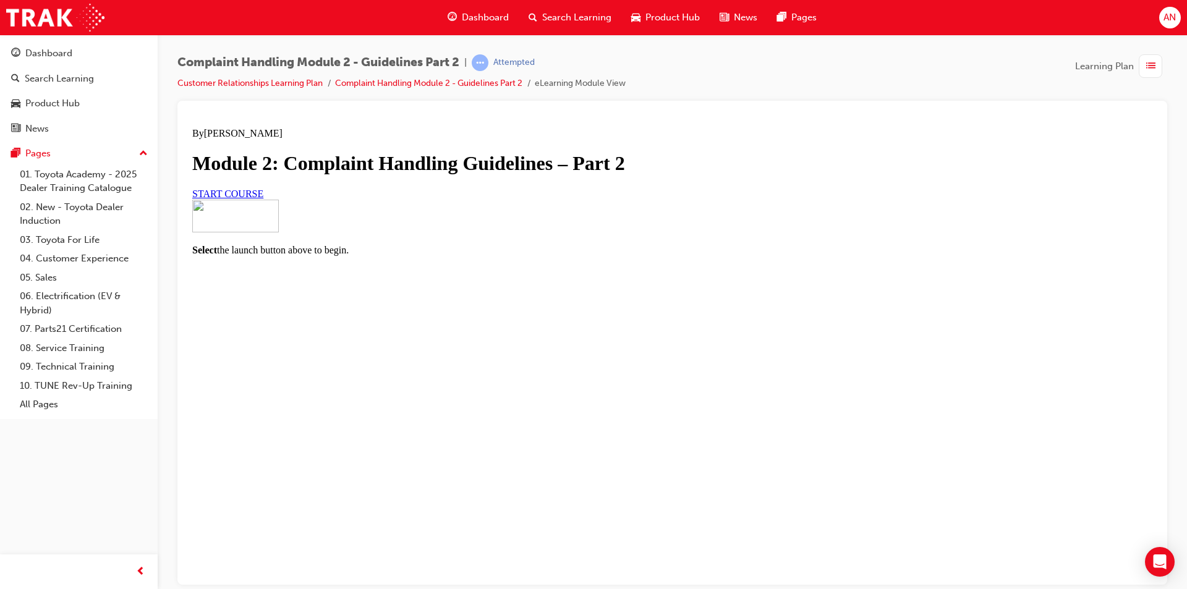
click at [263, 198] on span "START COURSE" at bounding box center [227, 193] width 71 height 11
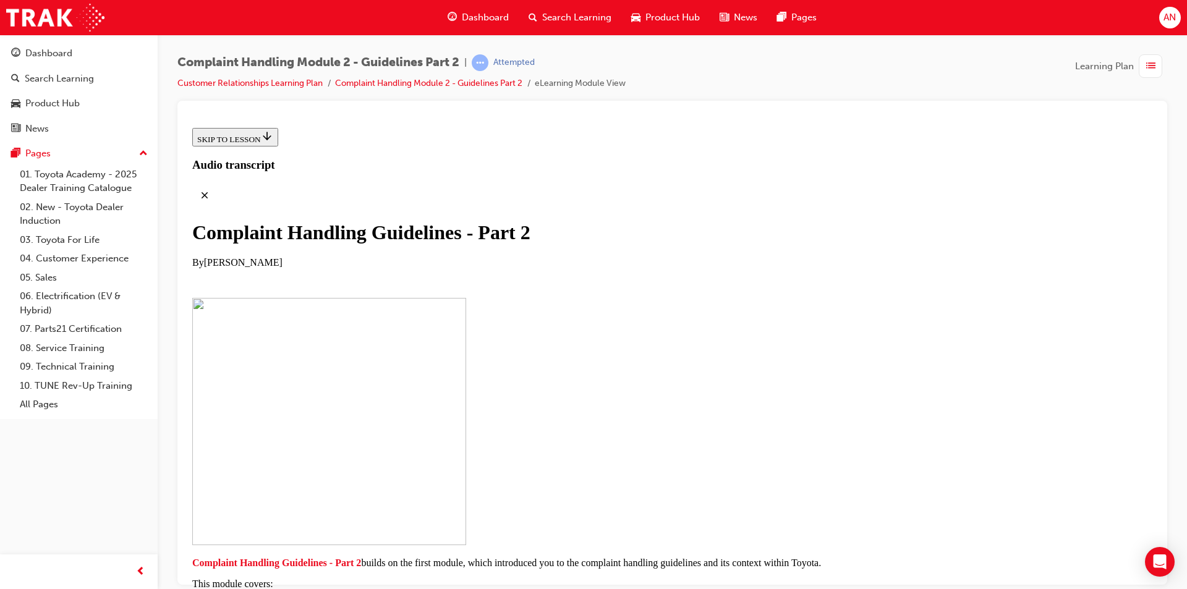
scroll to position [185, 0]
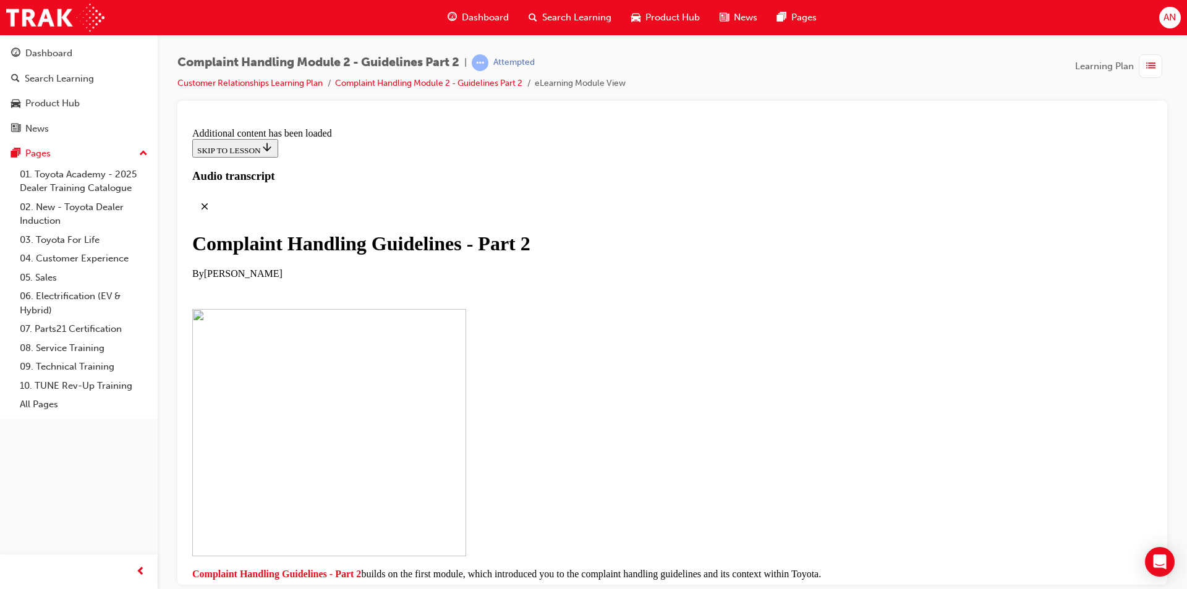
scroll to position [940, 0]
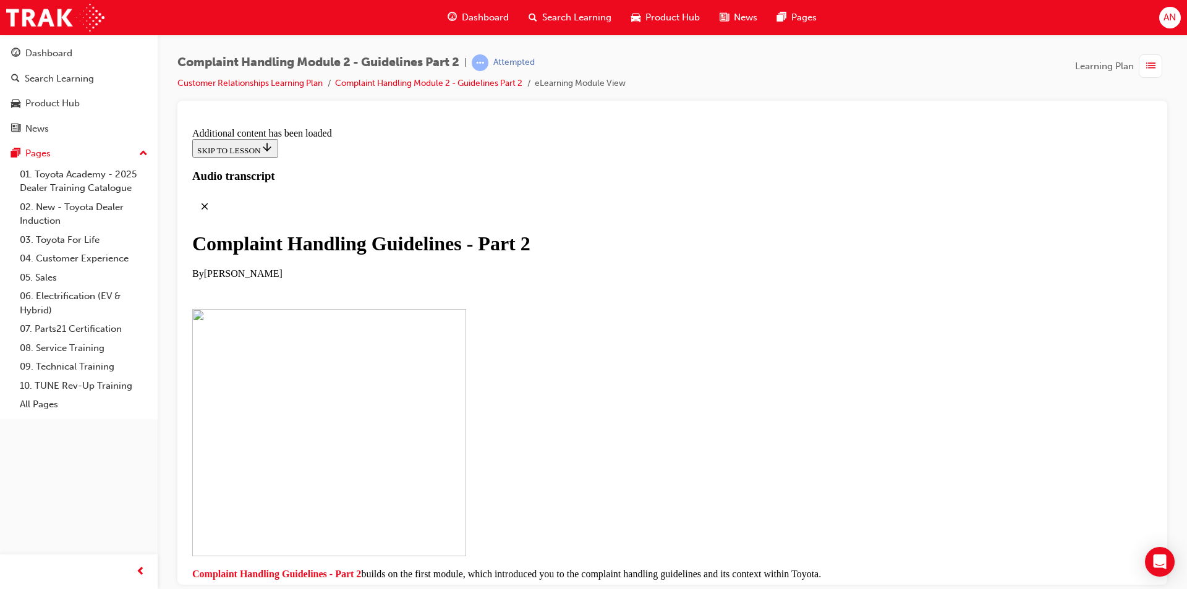
scroll to position [2559, 0]
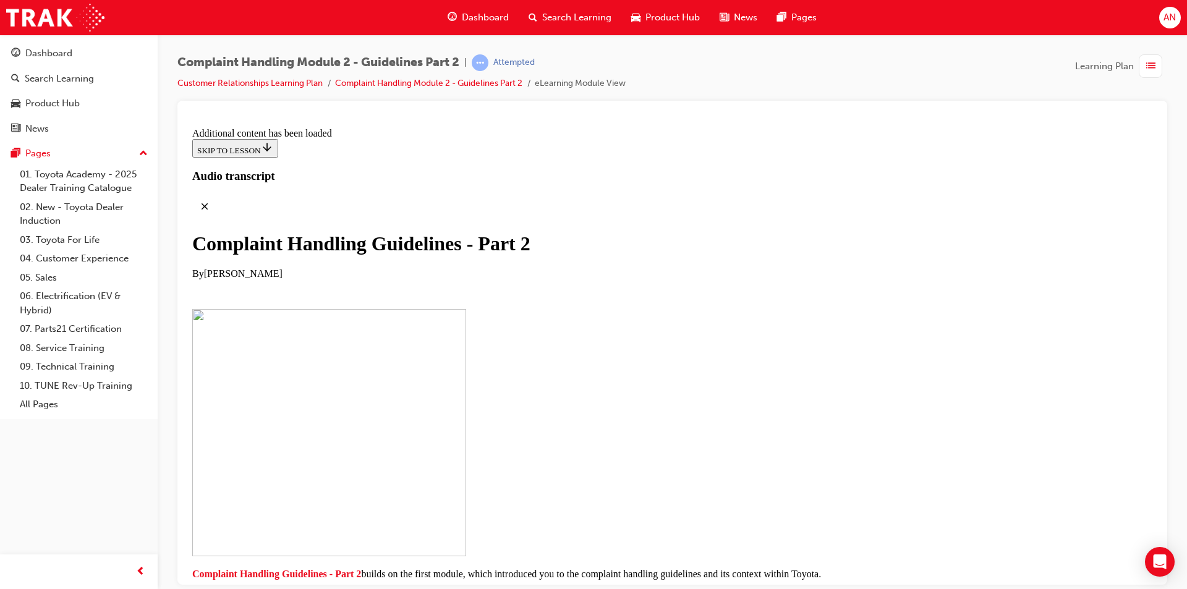
scroll to position [5309, 0]
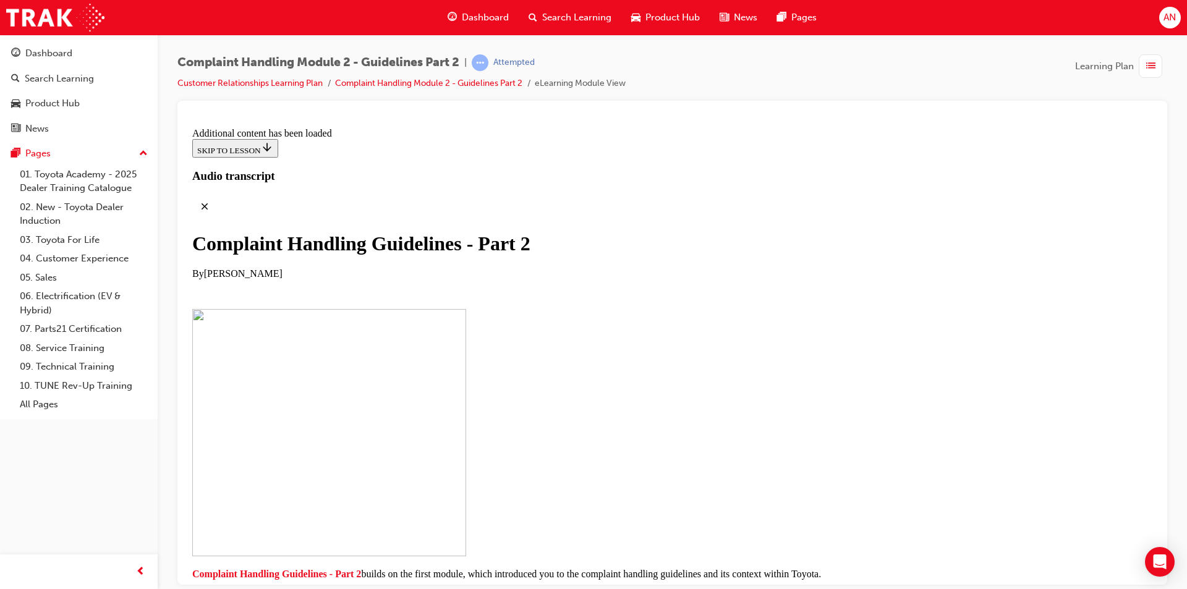
scroll to position [6199, 0]
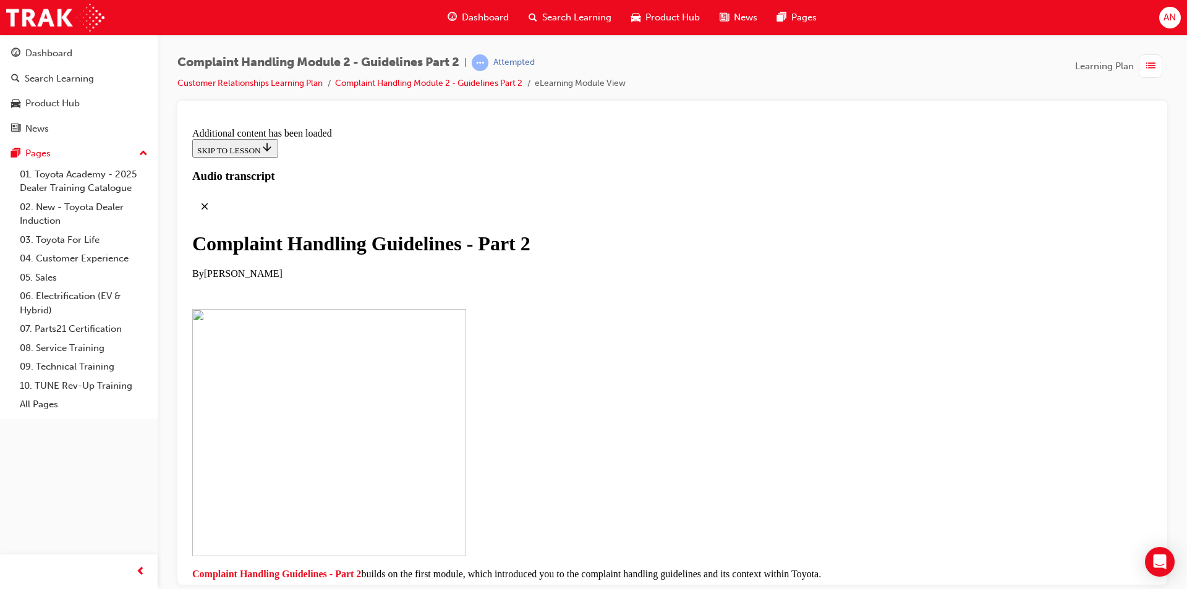
scroll to position [7326, 0]
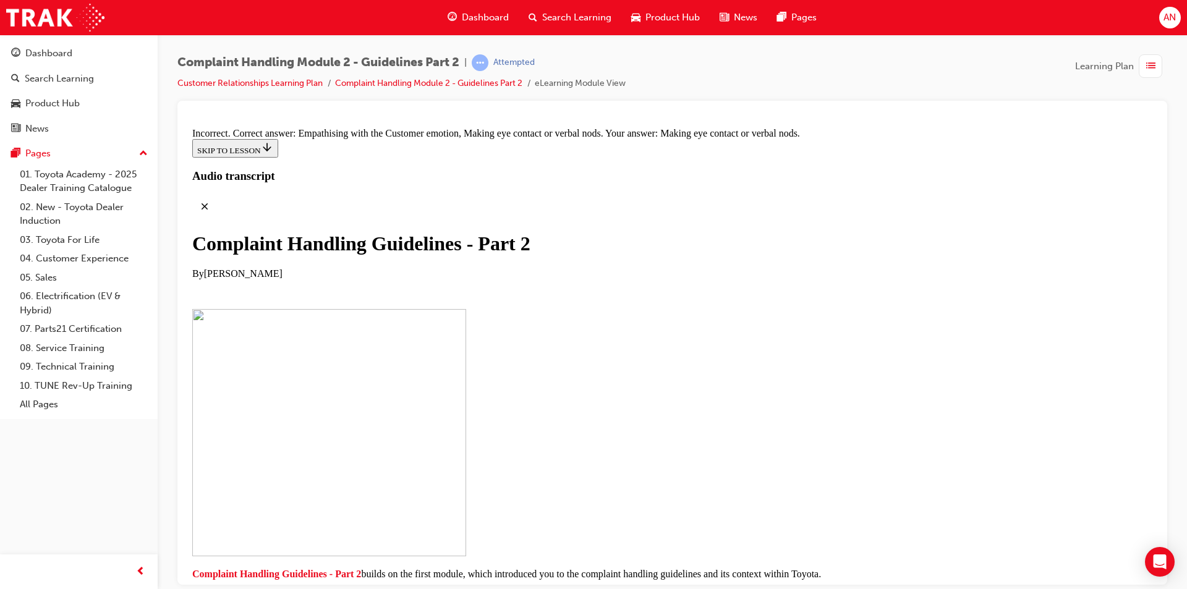
scroll to position [8304, 0]
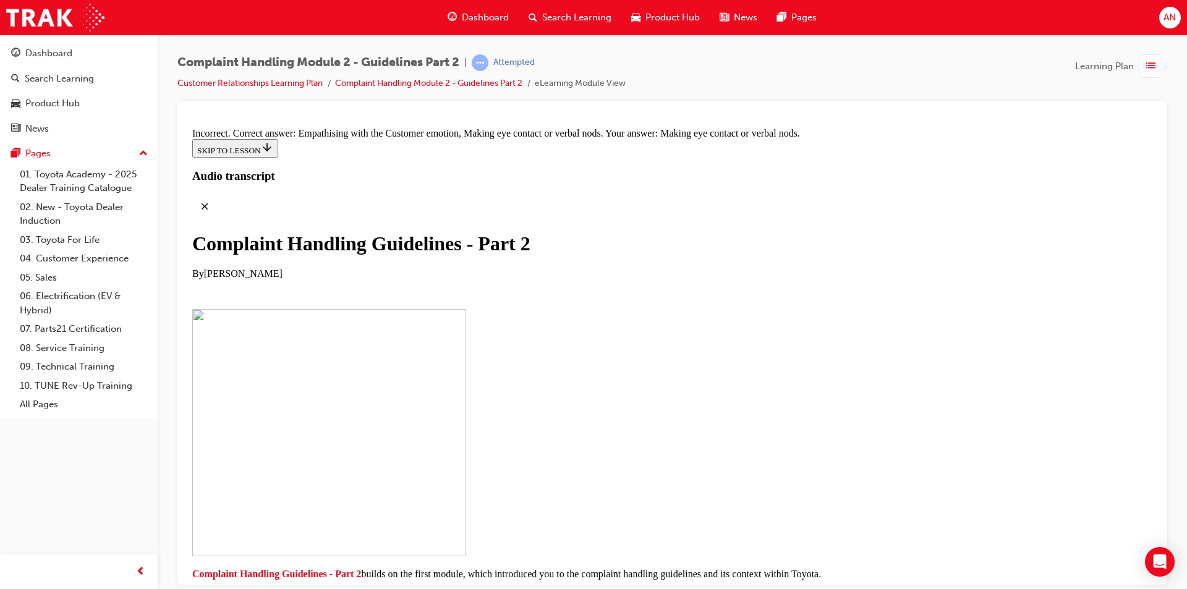
checkbox input "false"
checkbox input "true"
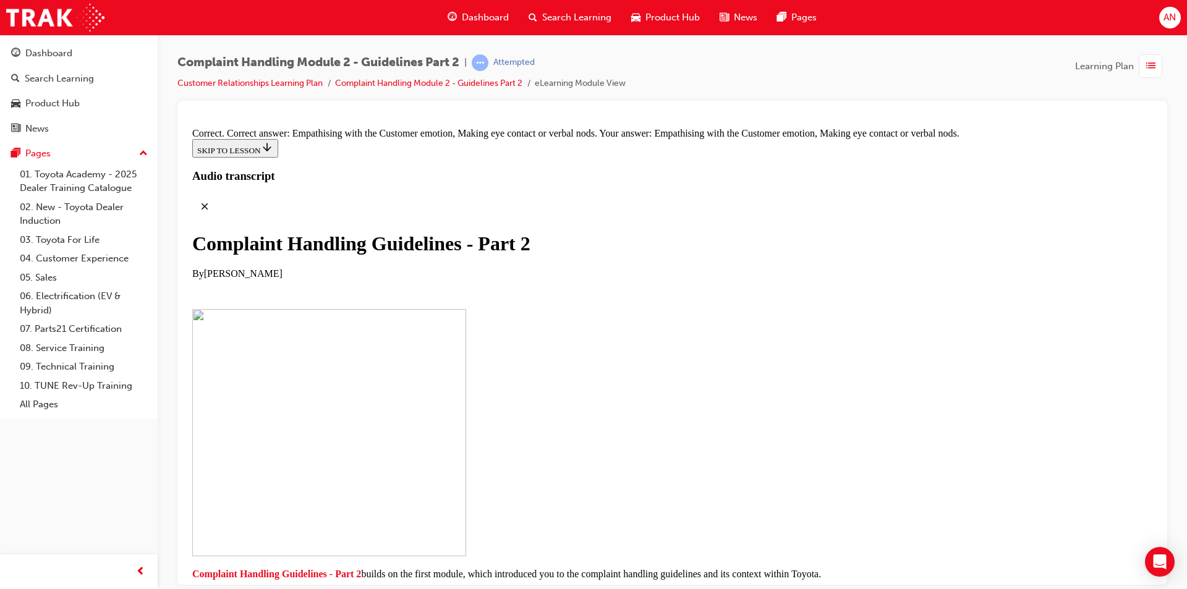
scroll to position [8619, 0]
drag, startPoint x: 590, startPoint y: 473, endPoint x: 805, endPoint y: 221, distance: 331.0
drag, startPoint x: 587, startPoint y: 443, endPoint x: 614, endPoint y: 218, distance: 225.9
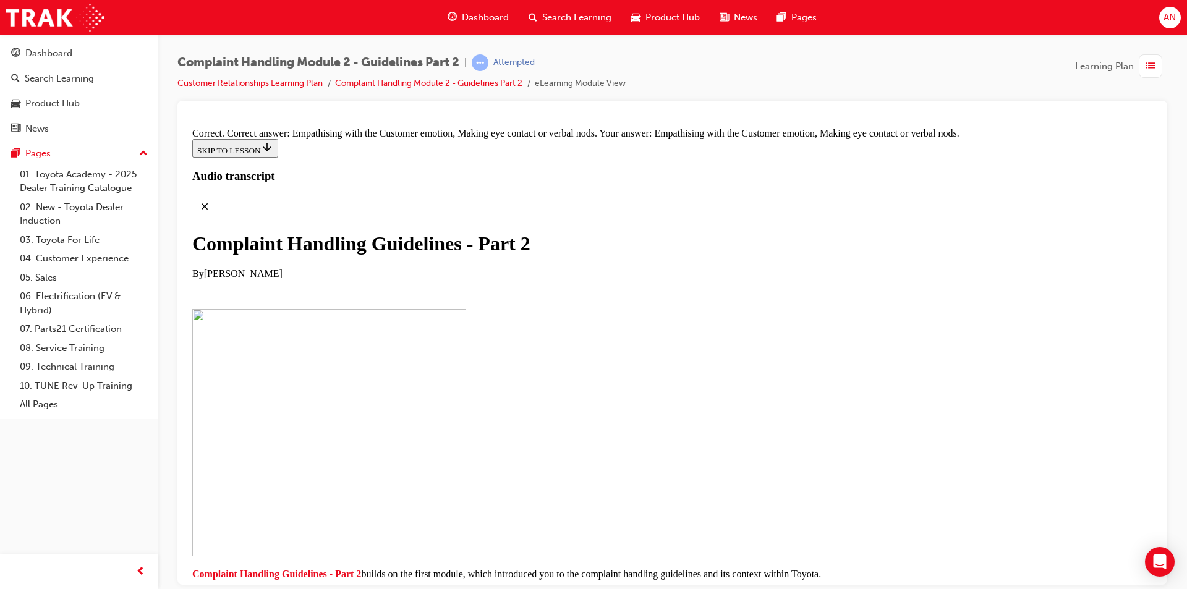
drag, startPoint x: 561, startPoint y: 534, endPoint x: 590, endPoint y: 275, distance: 260.6
drag, startPoint x: 516, startPoint y: 351, endPoint x: 553, endPoint y: 353, distance: 36.5
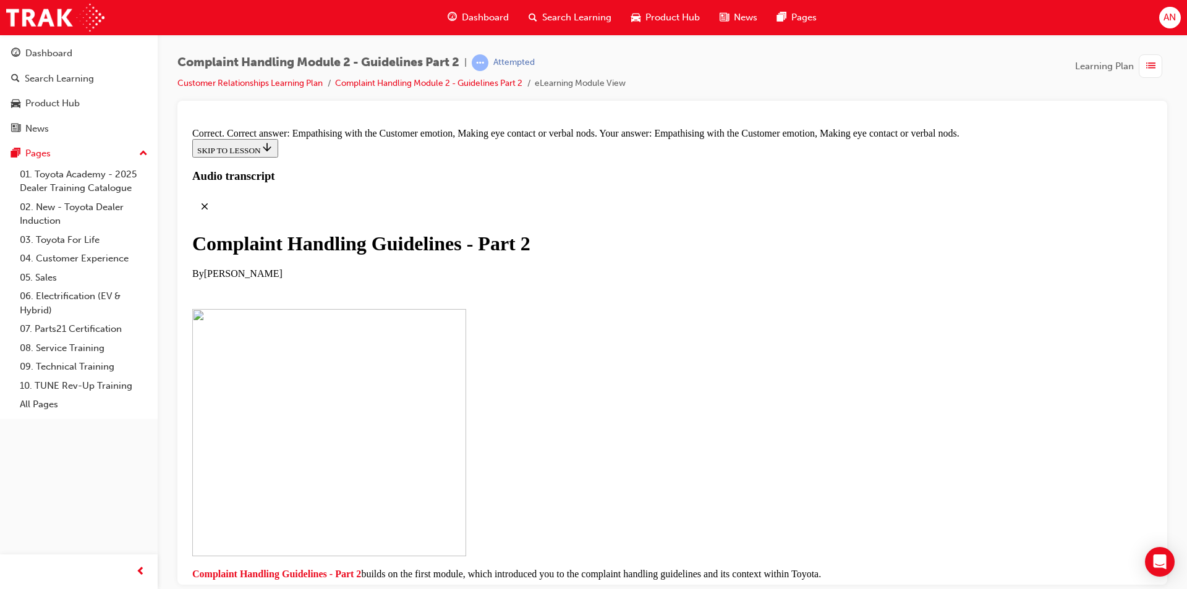
drag, startPoint x: 618, startPoint y: 470, endPoint x: 650, endPoint y: 403, distance: 74.6
drag, startPoint x: 572, startPoint y: 472, endPoint x: 613, endPoint y: 472, distance: 40.8
drag, startPoint x: 559, startPoint y: 524, endPoint x: 602, endPoint y: 530, distance: 43.6
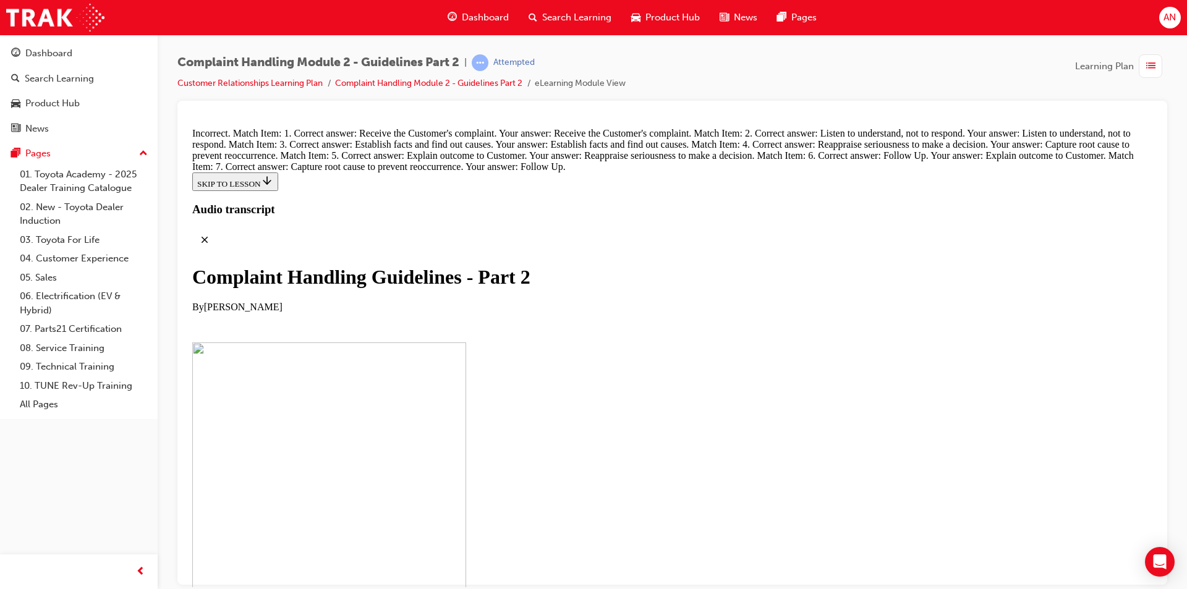
scroll to position [9299, 0]
radio input "true"
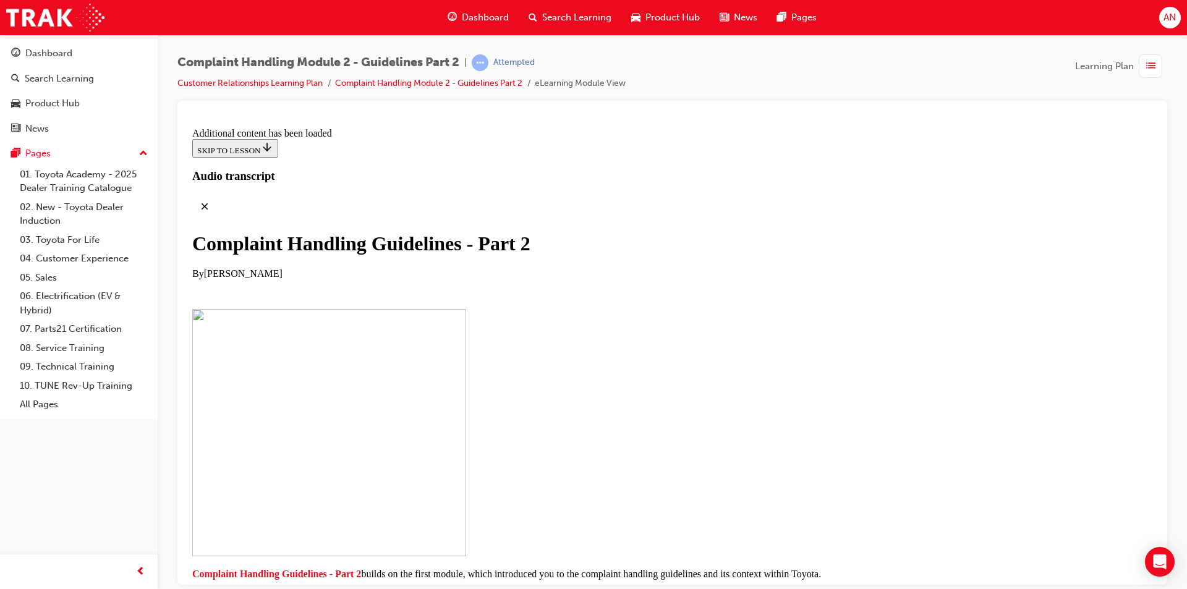
scroll to position [9848, 0]
click at [292, 77] on li "Customer Relationships Learning Plan" at bounding box center [256, 84] width 158 height 14
click at [292, 82] on link "Customer Relationships Learning Plan" at bounding box center [249, 83] width 145 height 11
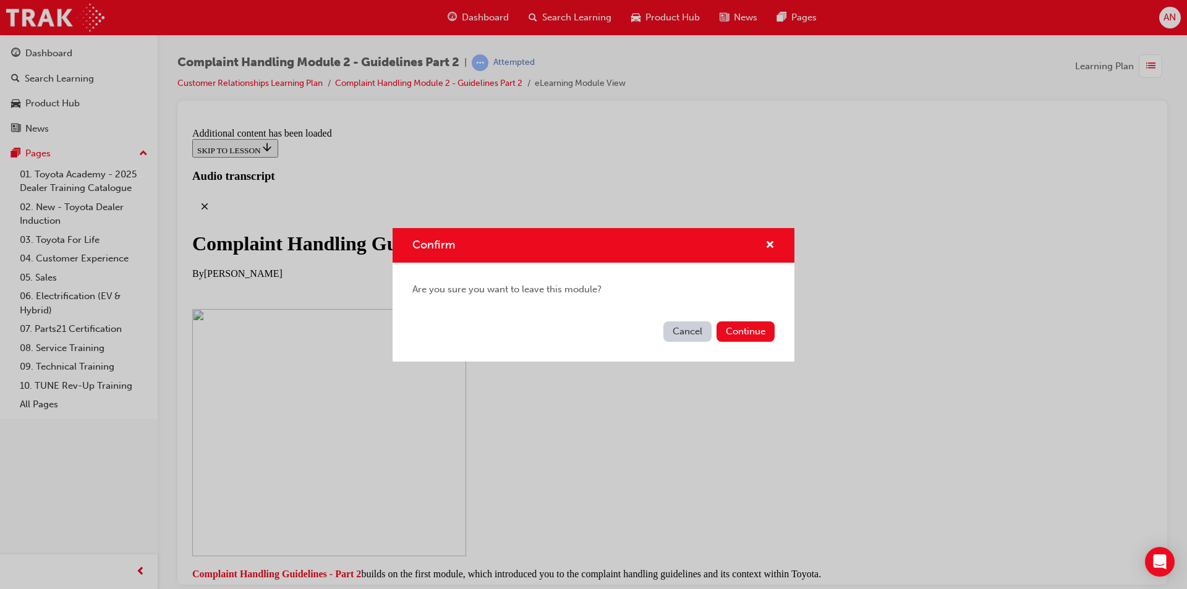
click at [776, 245] on div "Confirm" at bounding box center [593, 245] width 402 height 35
click at [768, 242] on span "cross-icon" at bounding box center [769, 245] width 9 height 11
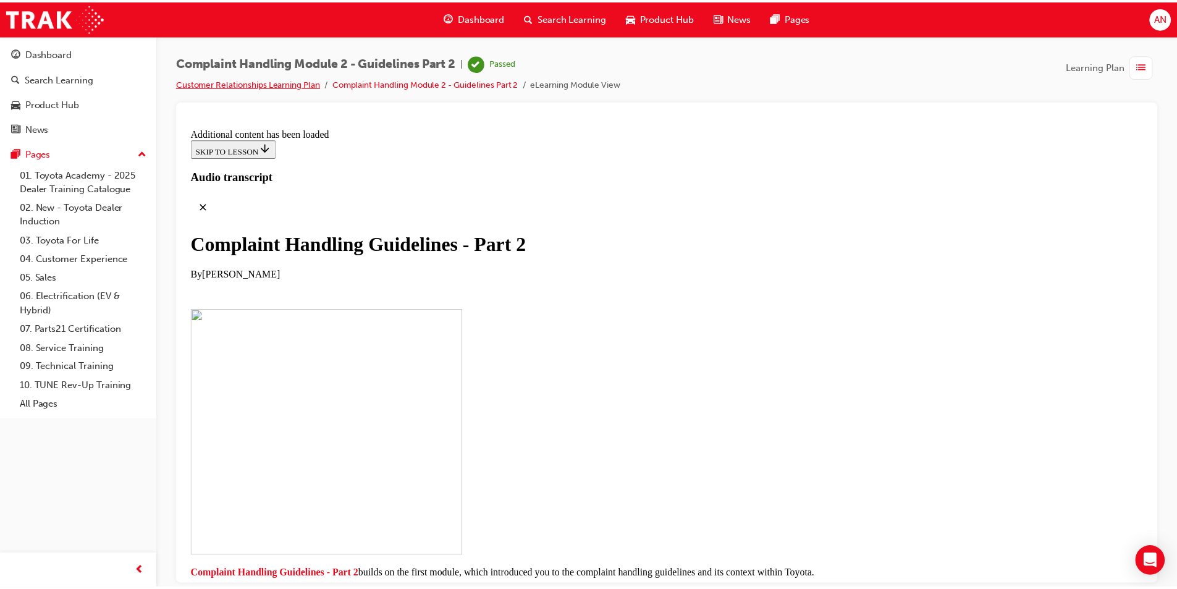
scroll to position [9652, 0]
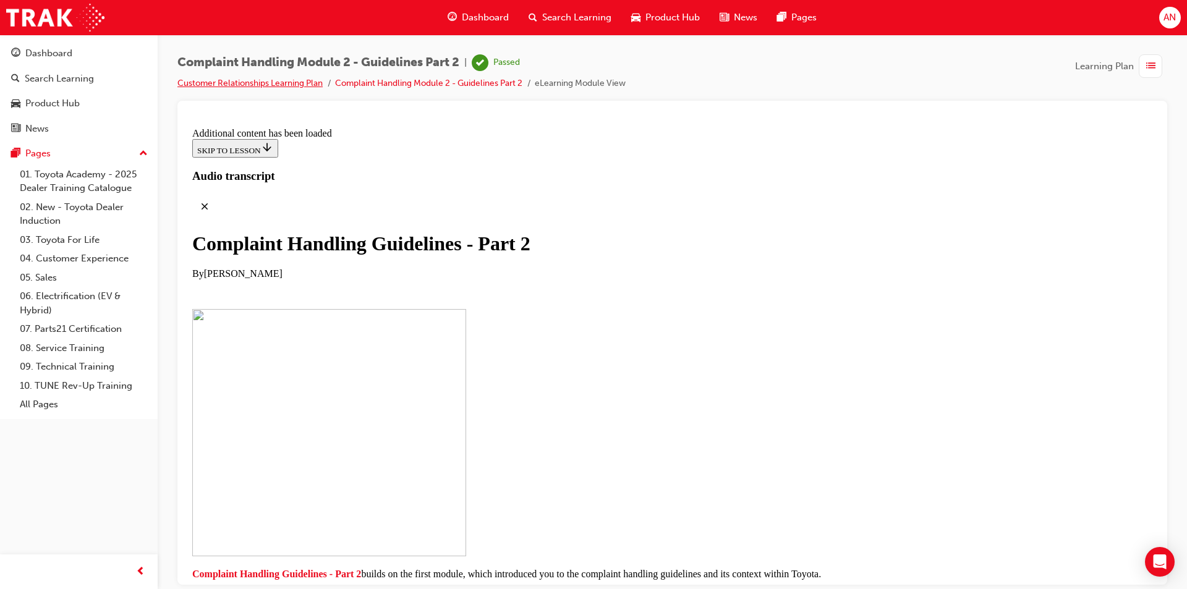
click at [259, 79] on link "Customer Relationships Learning Plan" at bounding box center [249, 83] width 145 height 11
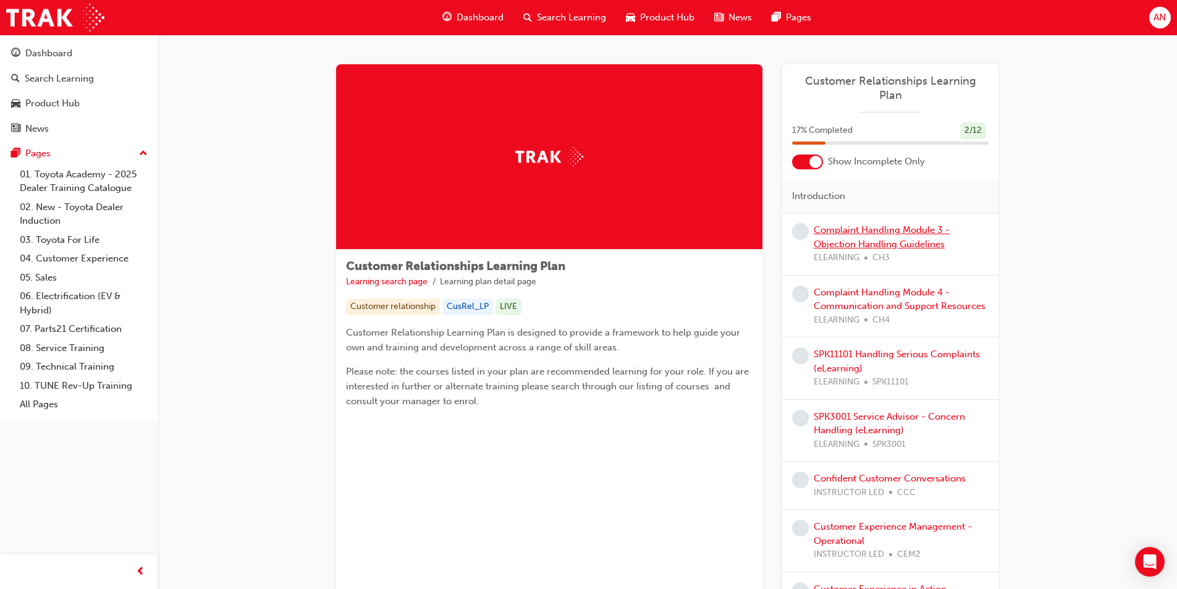
click at [873, 231] on link "Complaint Handling Module 3 - Objection Handling Guidelines" at bounding box center [882, 236] width 136 height 25
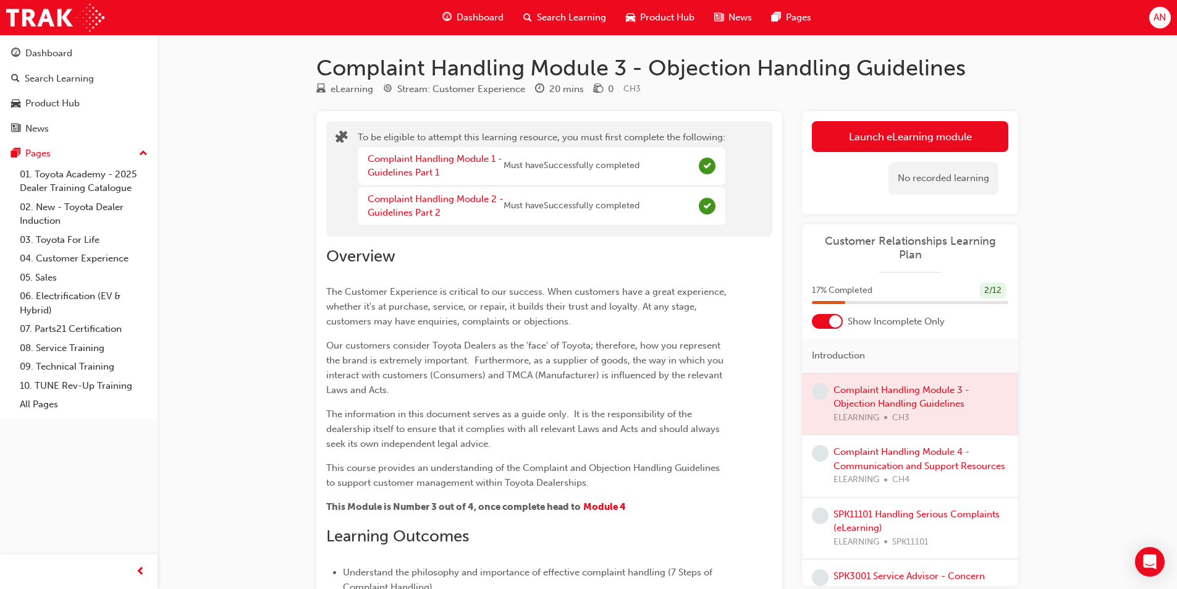
click at [932, 373] on div at bounding box center [910, 404] width 216 height 62
click at [923, 381] on div at bounding box center [910, 404] width 216 height 62
click at [977, 142] on button "Launch eLearning module" at bounding box center [910, 136] width 197 height 31
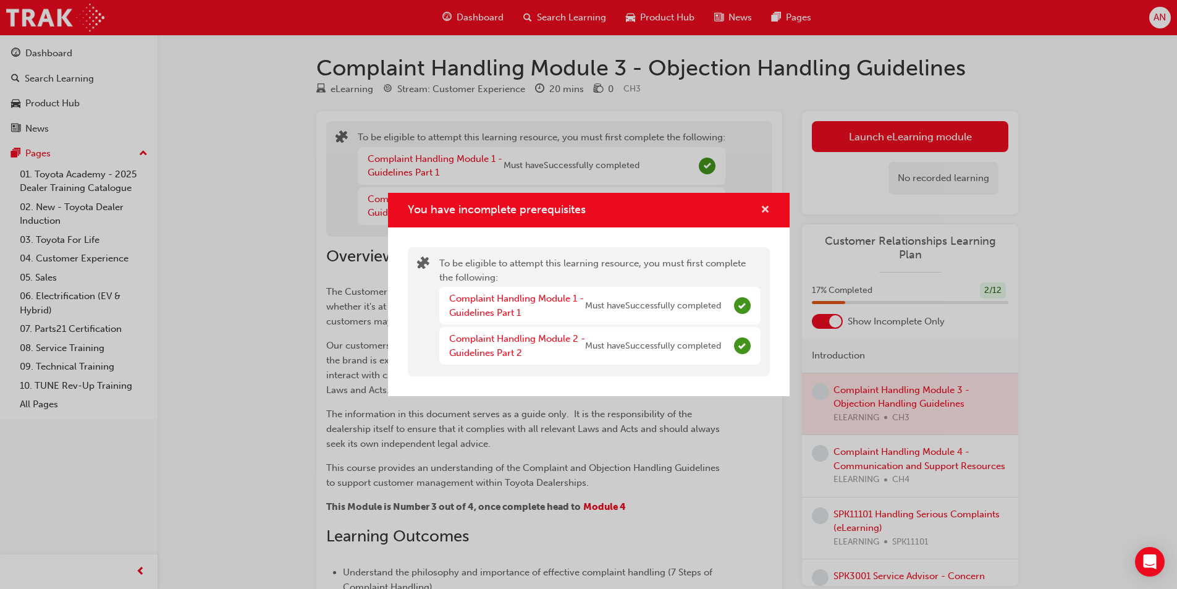
click at [768, 209] on span "cross-icon" at bounding box center [765, 210] width 9 height 11
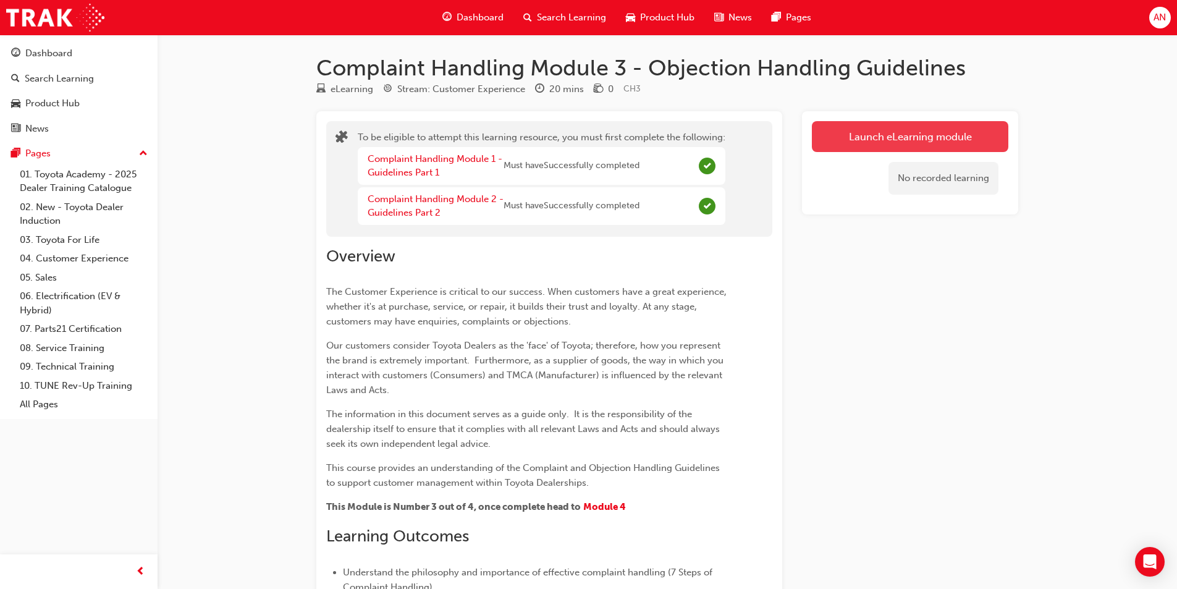
click at [964, 142] on button "Launch eLearning module" at bounding box center [910, 136] width 197 height 31
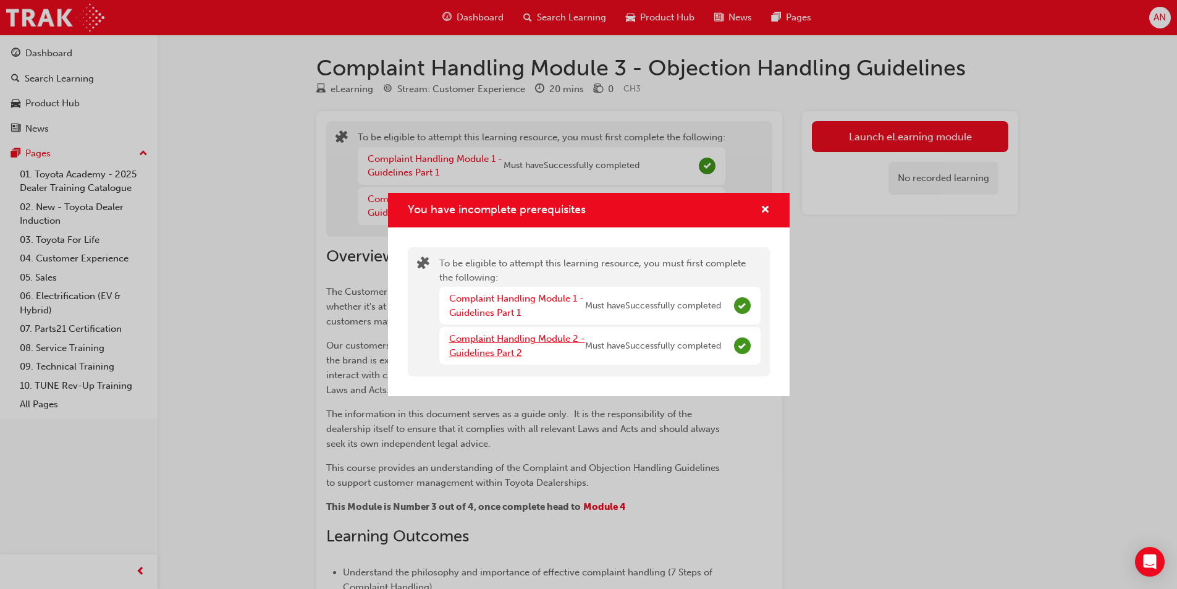
click at [498, 350] on link "Complaint Handling Module 2 - Guidelines Part 2" at bounding box center [517, 345] width 136 height 25
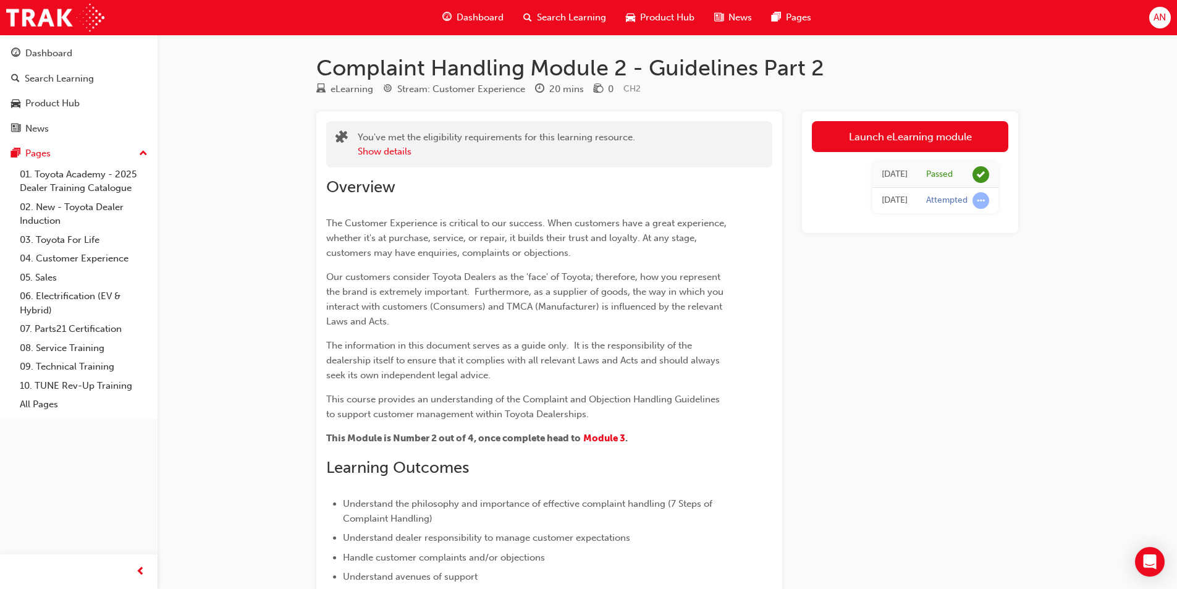
click at [562, 13] on span "Search Learning" at bounding box center [571, 18] width 69 height 14
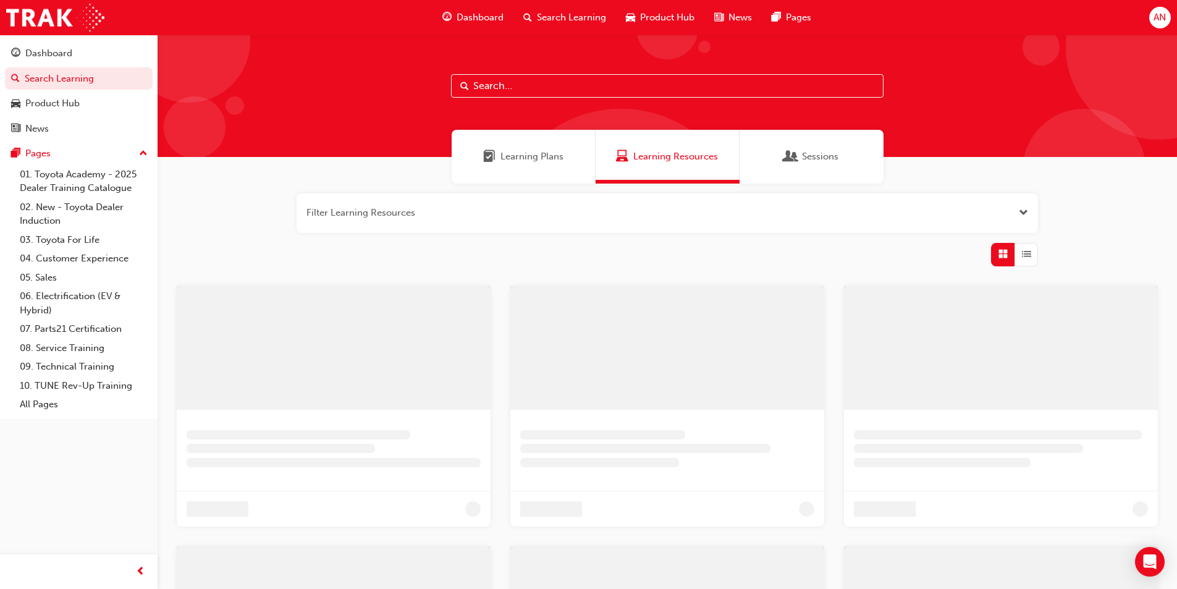
click at [513, 153] on span "Learning Plans" at bounding box center [532, 157] width 63 height 14
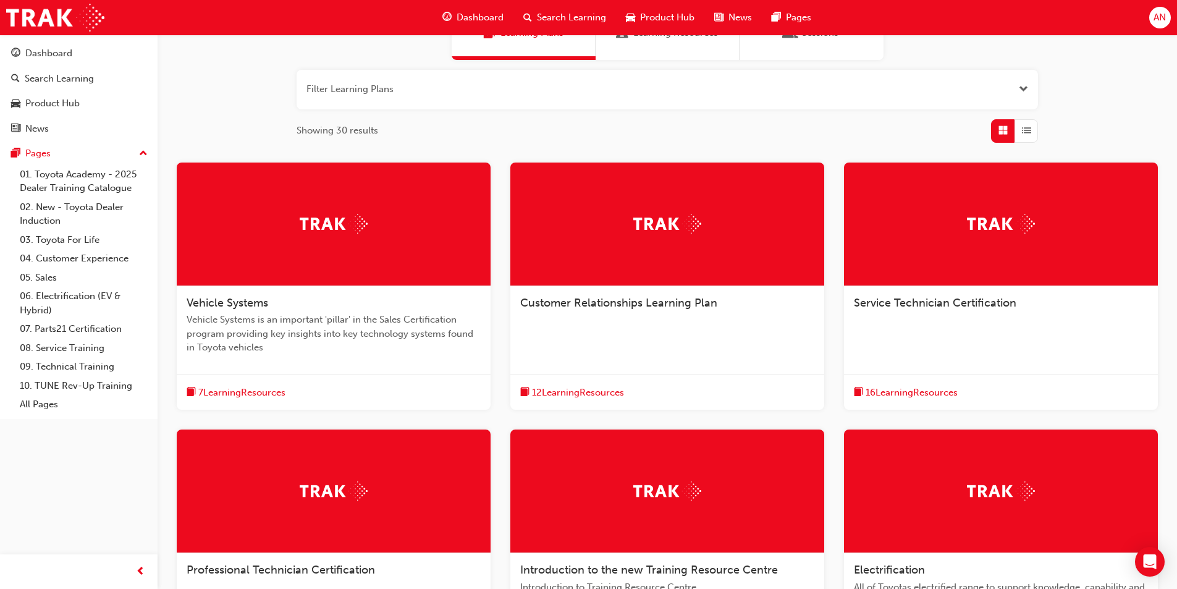
scroll to position [247, 0]
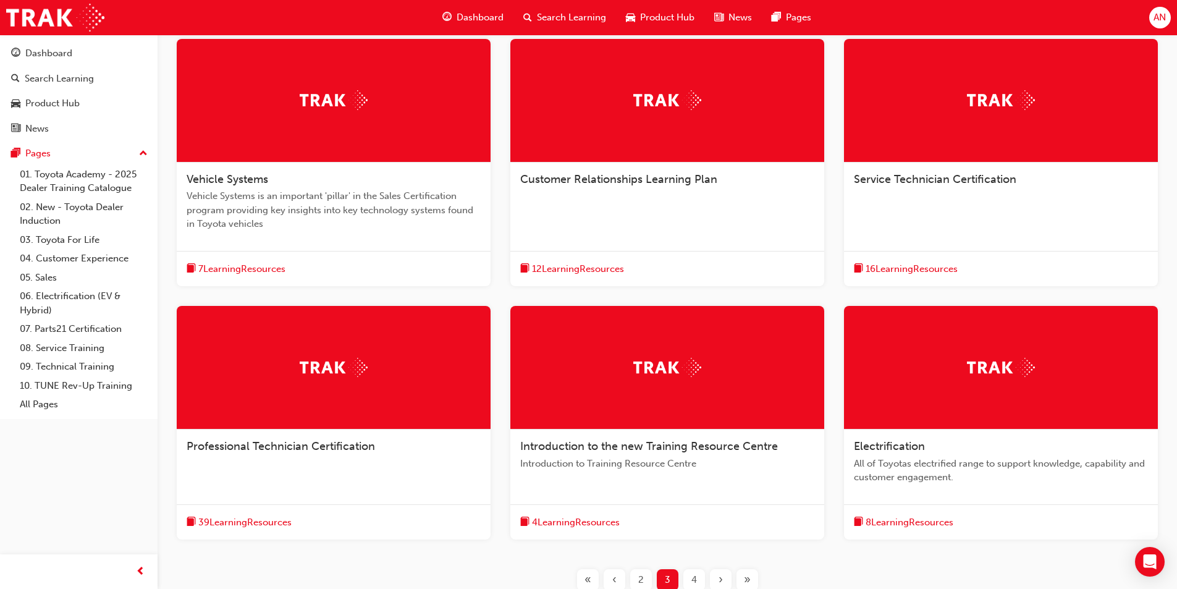
click at [760, 177] on div "Customer Relationships Learning Plan" at bounding box center [667, 179] width 294 height 15
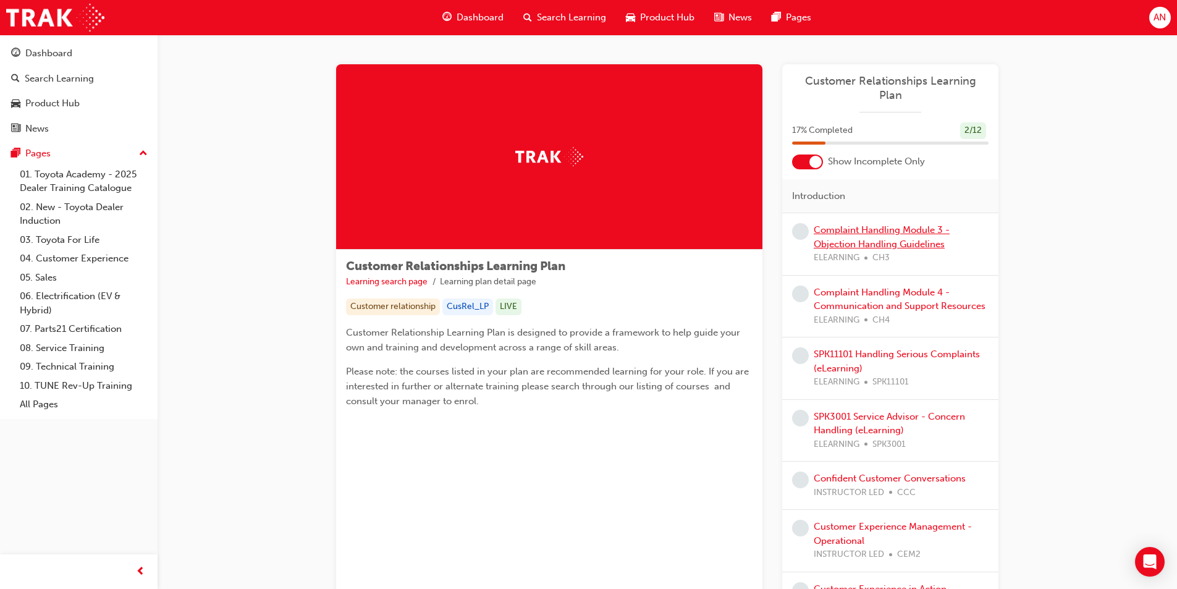
click at [897, 224] on link "Complaint Handling Module 3 - Objection Handling Guidelines" at bounding box center [882, 236] width 136 height 25
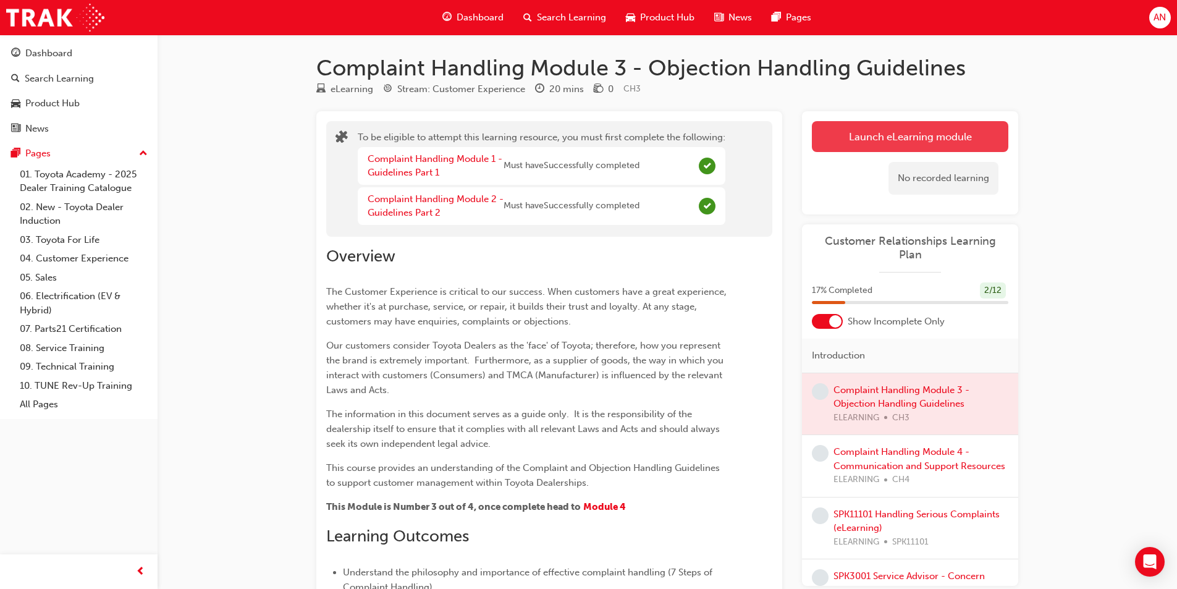
click at [904, 140] on button "Launch eLearning module" at bounding box center [910, 136] width 197 height 31
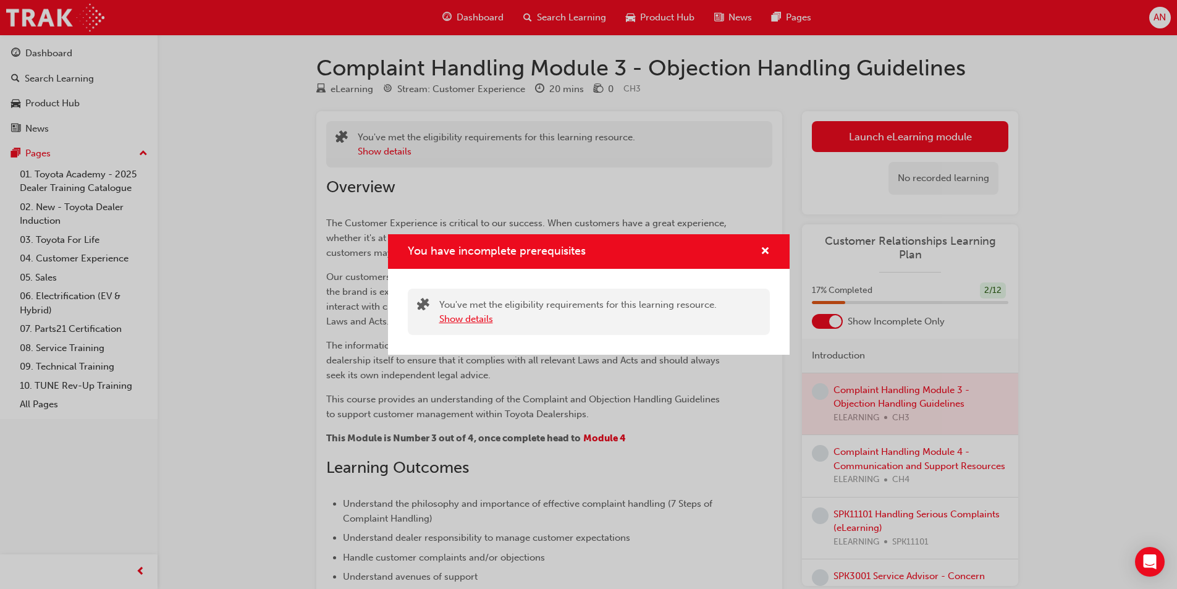
click at [475, 321] on button "Show details" at bounding box center [466, 319] width 54 height 14
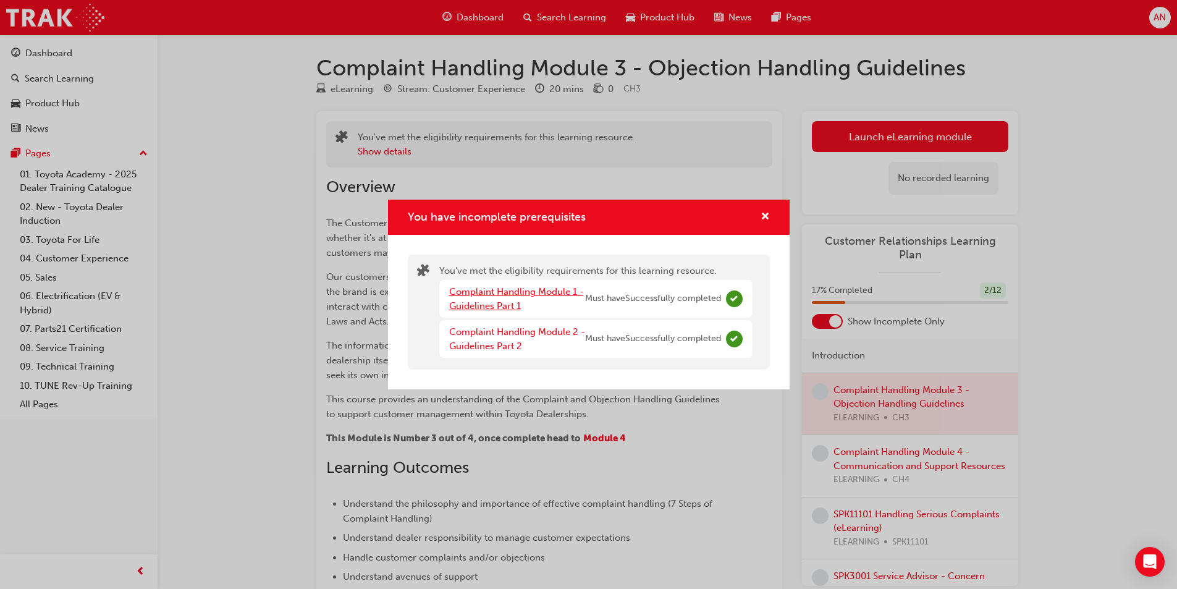
click at [479, 302] on link "Complaint Handling Module 1 - Guidelines Part 1" at bounding box center [516, 298] width 135 height 25
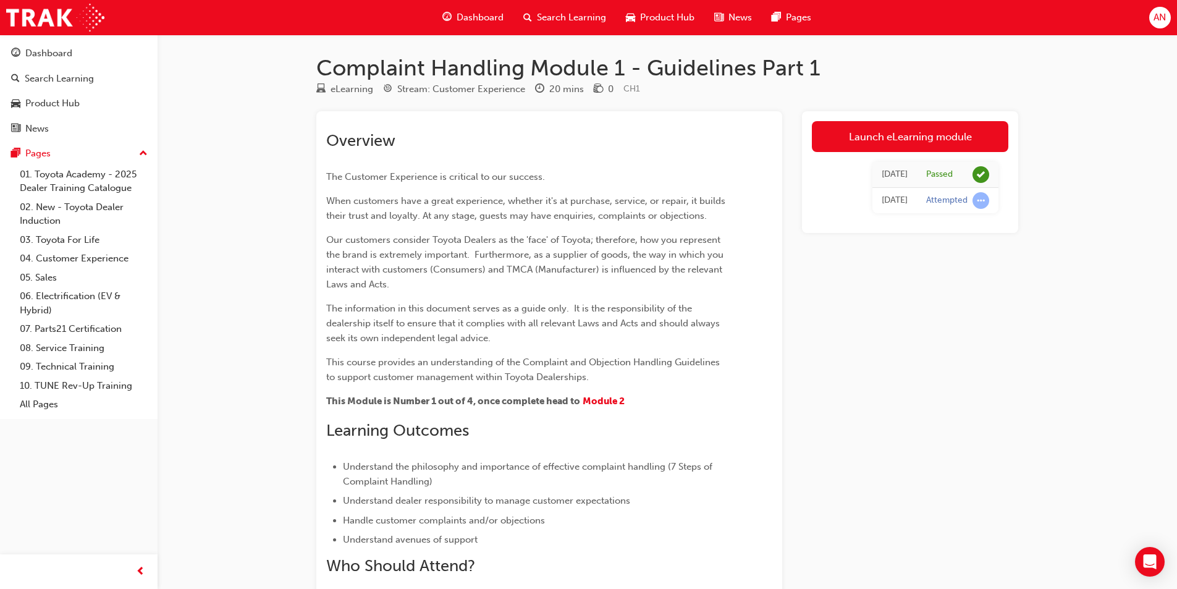
click at [574, 15] on span "Search Learning" at bounding box center [571, 18] width 69 height 14
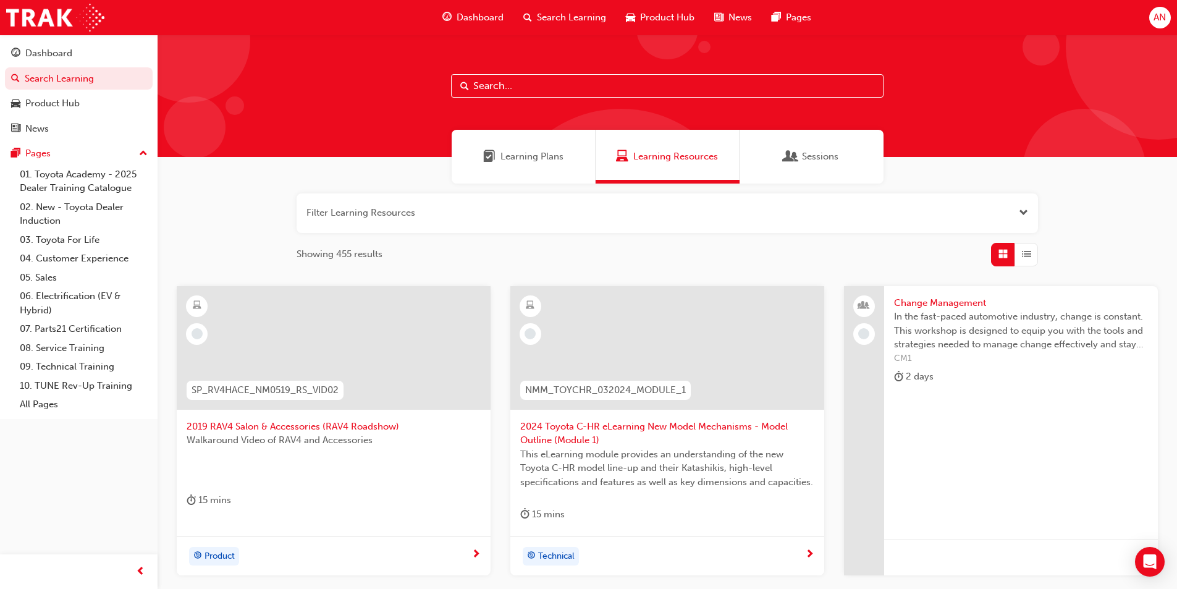
click at [495, 152] on span "Learning Plans" at bounding box center [489, 157] width 12 height 14
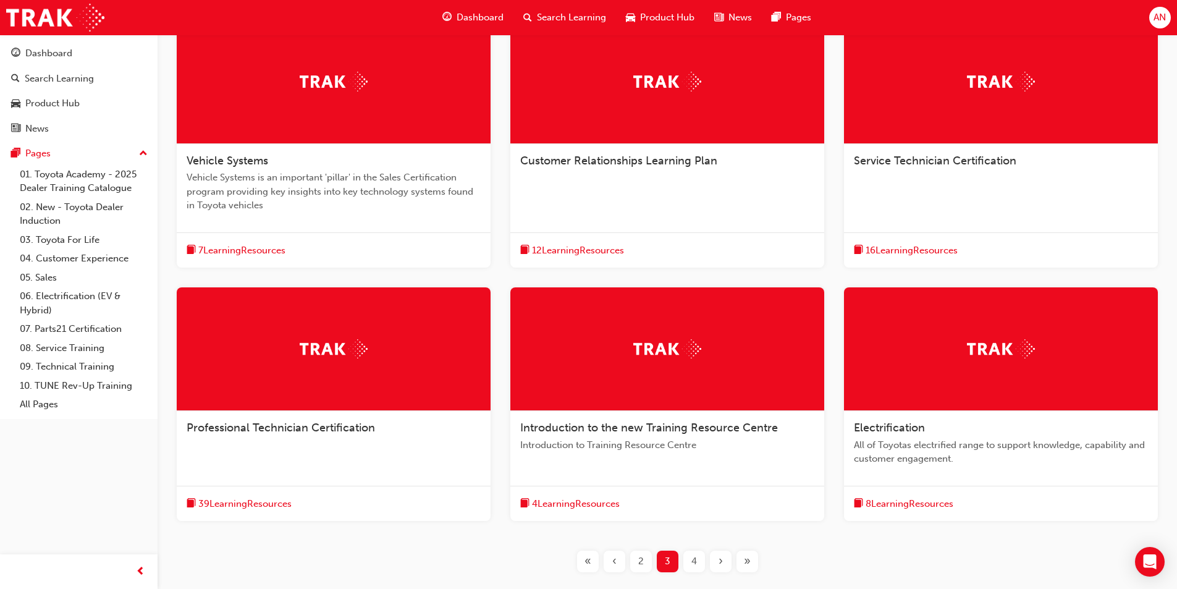
scroll to position [164, 0]
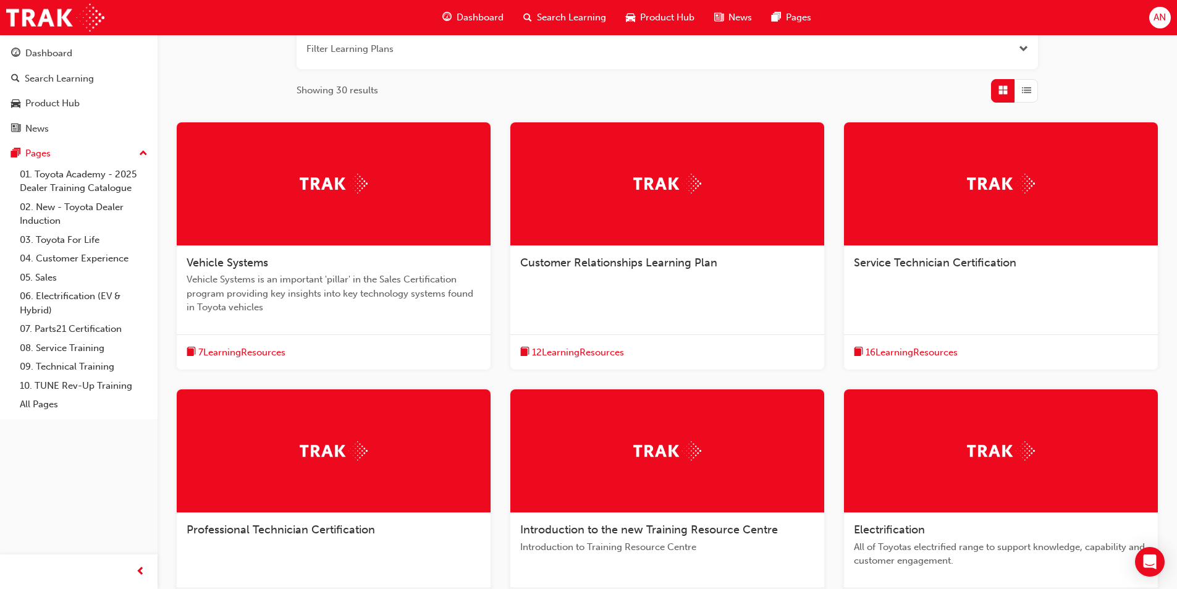
click at [783, 205] on div at bounding box center [668, 184] width 314 height 124
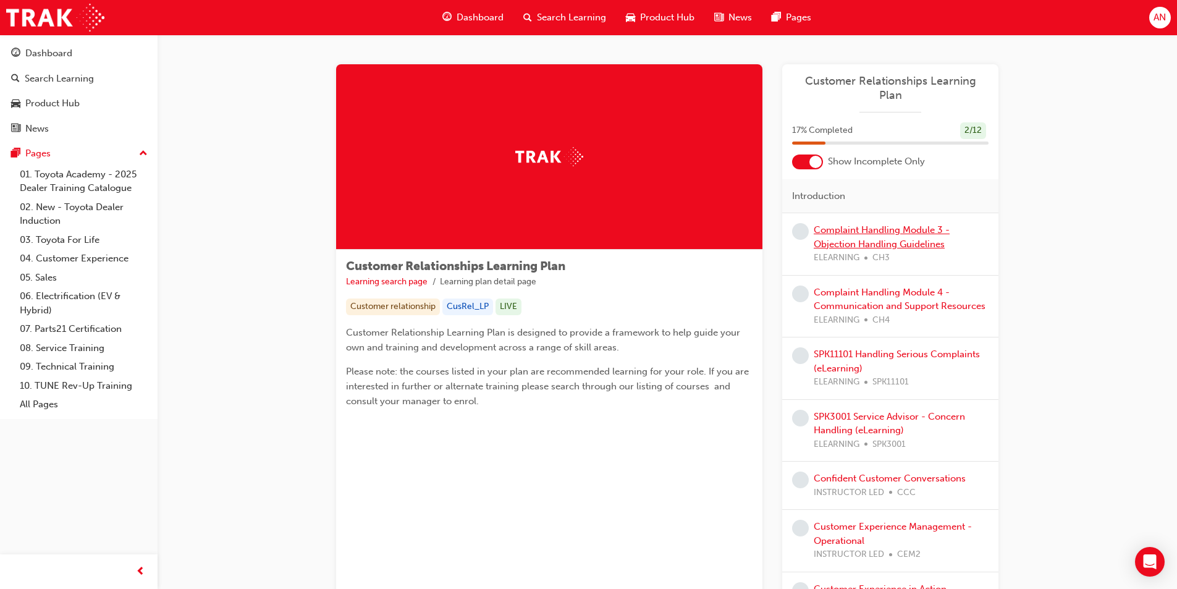
click at [878, 224] on link "Complaint Handling Module 3 - Objection Handling Guidelines" at bounding box center [882, 236] width 136 height 25
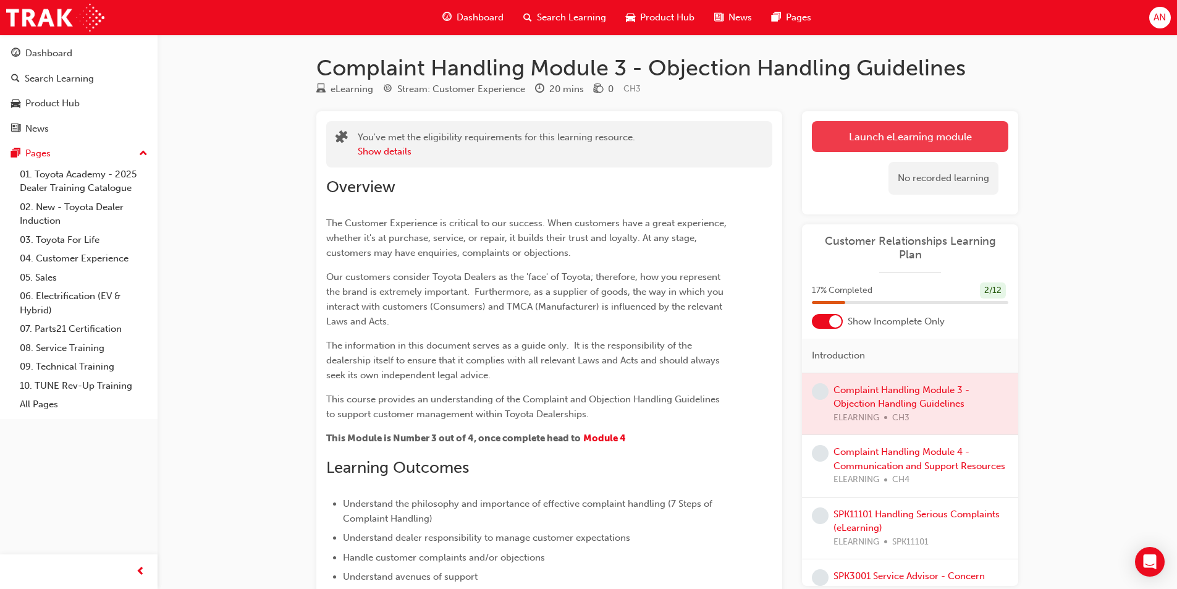
click at [903, 146] on link "Launch eLearning module" at bounding box center [910, 136] width 197 height 31
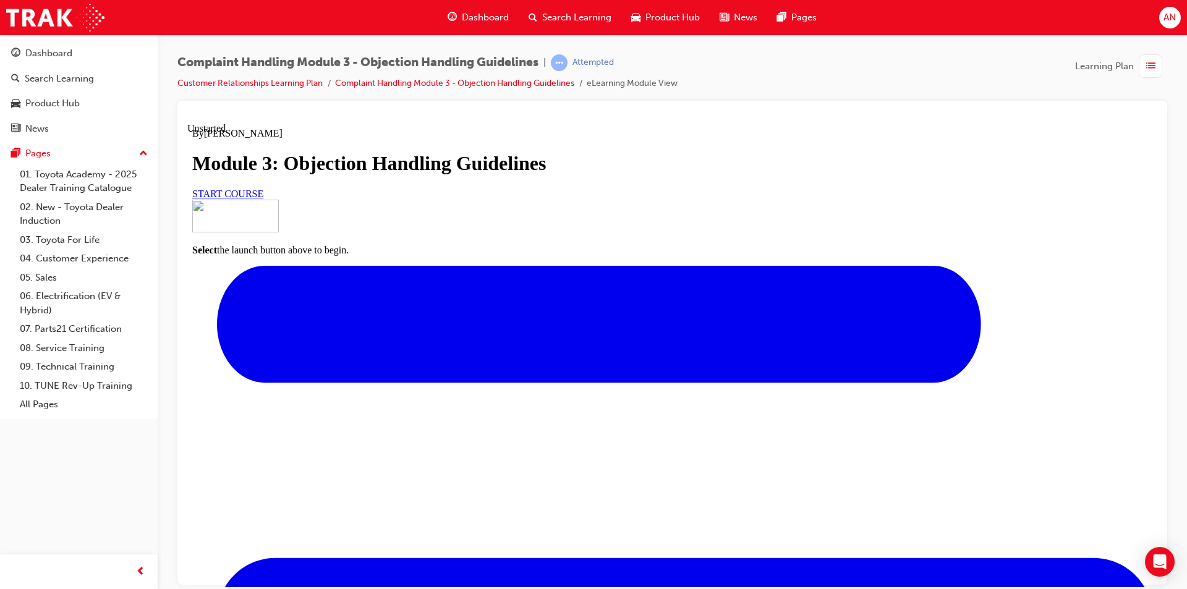
click at [263, 198] on span "START COURSE" at bounding box center [227, 193] width 71 height 11
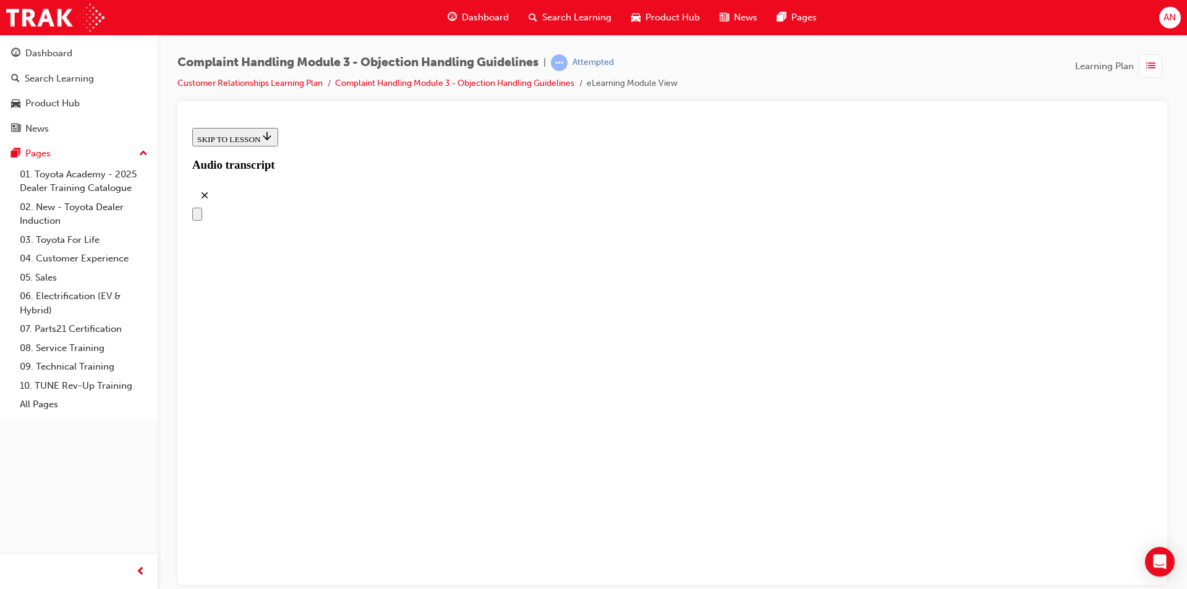
scroll to position [124, 0]
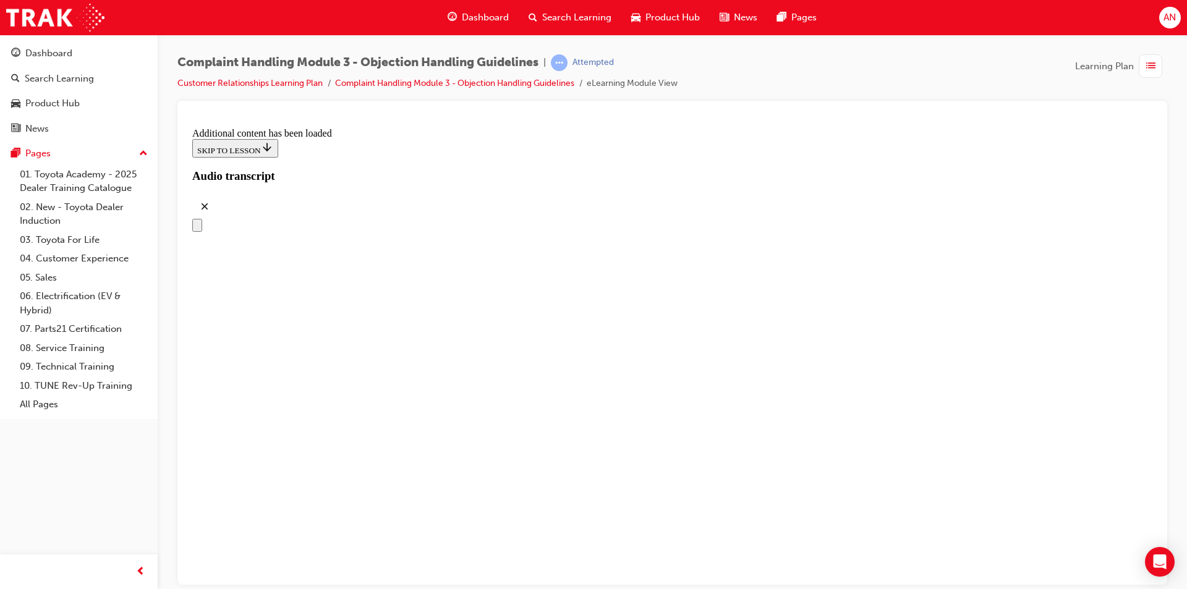
scroll to position [1467, 0]
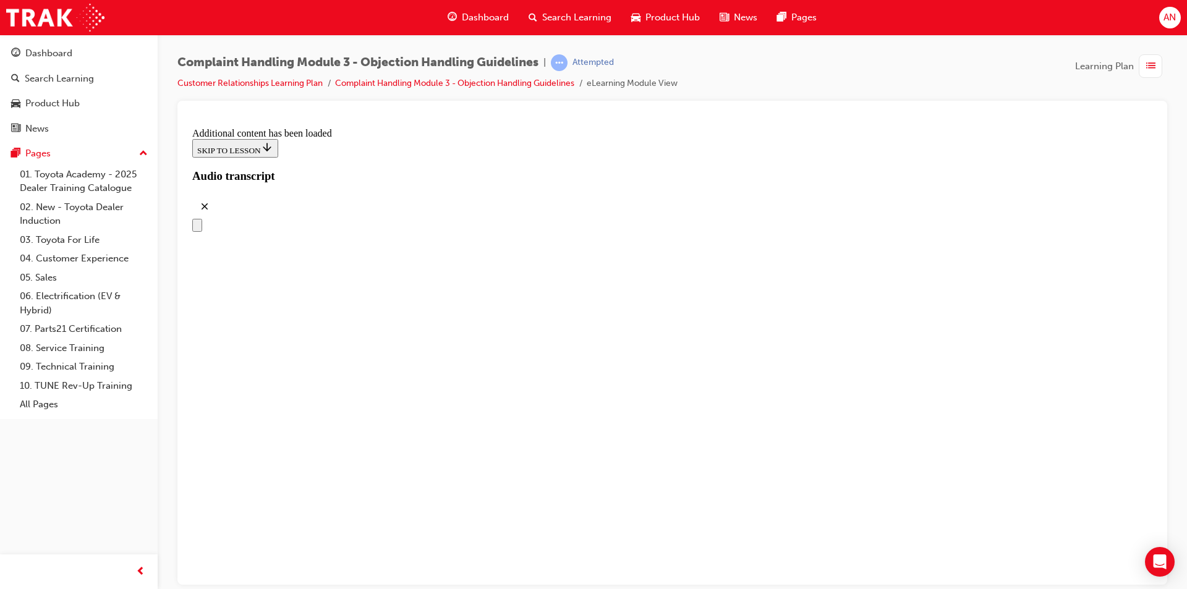
scroll to position [3994, 0]
drag, startPoint x: 536, startPoint y: 452, endPoint x: 652, endPoint y: 265, distance: 220.1
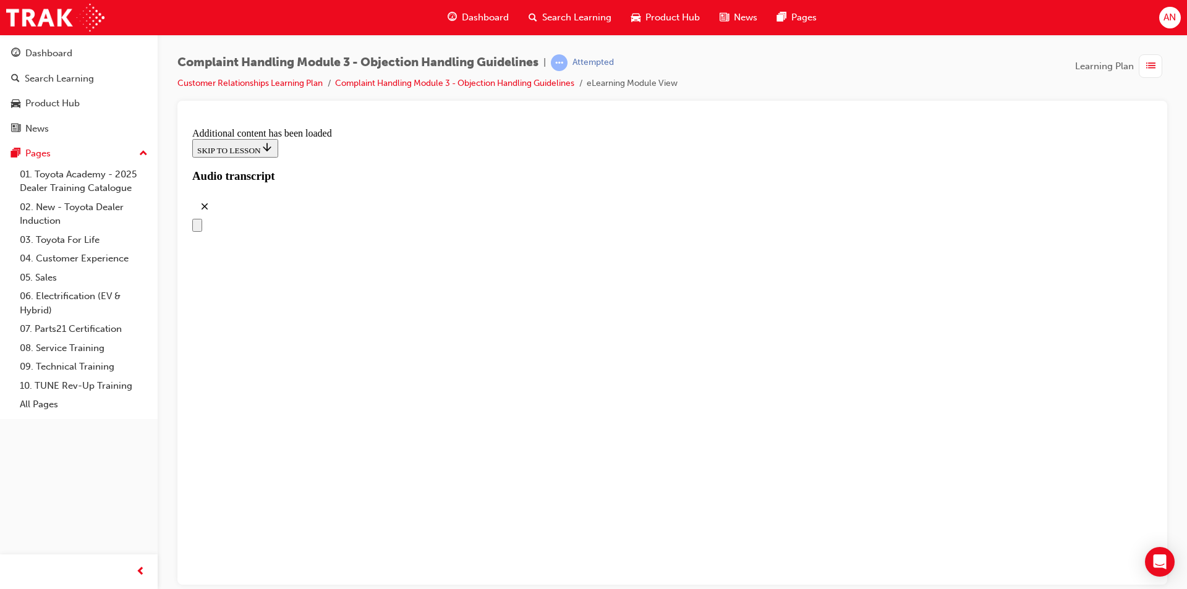
drag, startPoint x: 598, startPoint y: 455, endPoint x: 642, endPoint y: 328, distance: 134.9
drag, startPoint x: 582, startPoint y: 384, endPoint x: 642, endPoint y: 302, distance: 102.1
drag, startPoint x: 616, startPoint y: 441, endPoint x: 648, endPoint y: 389, distance: 61.6
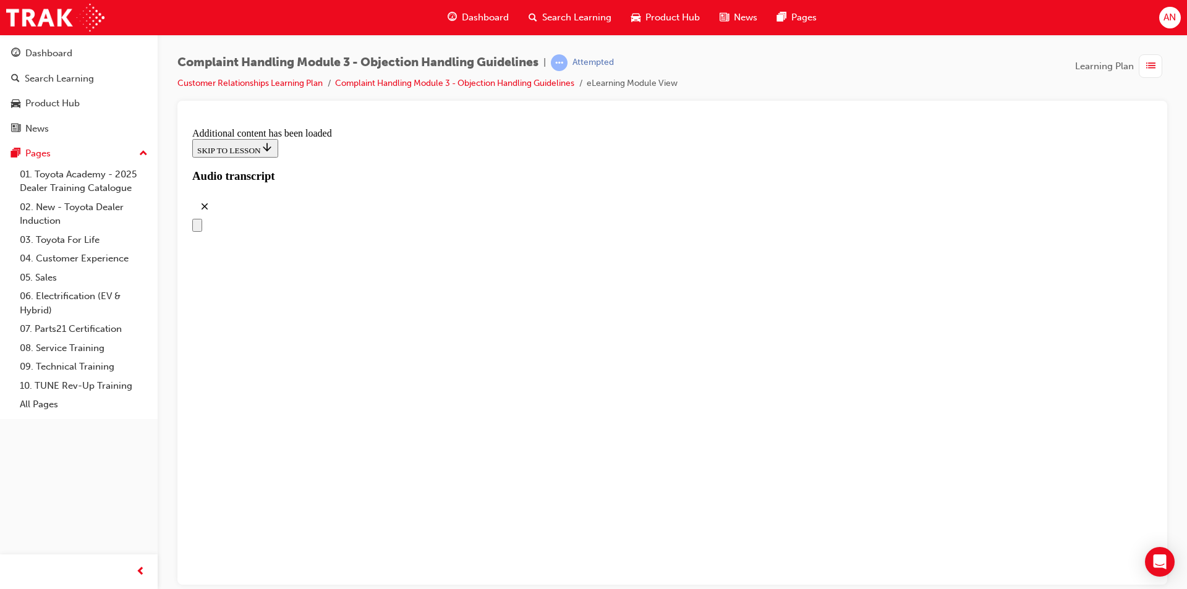
drag, startPoint x: 579, startPoint y: 446, endPoint x: 621, endPoint y: 446, distance: 42.0
drag, startPoint x: 574, startPoint y: 519, endPoint x: 635, endPoint y: 516, distance: 61.9
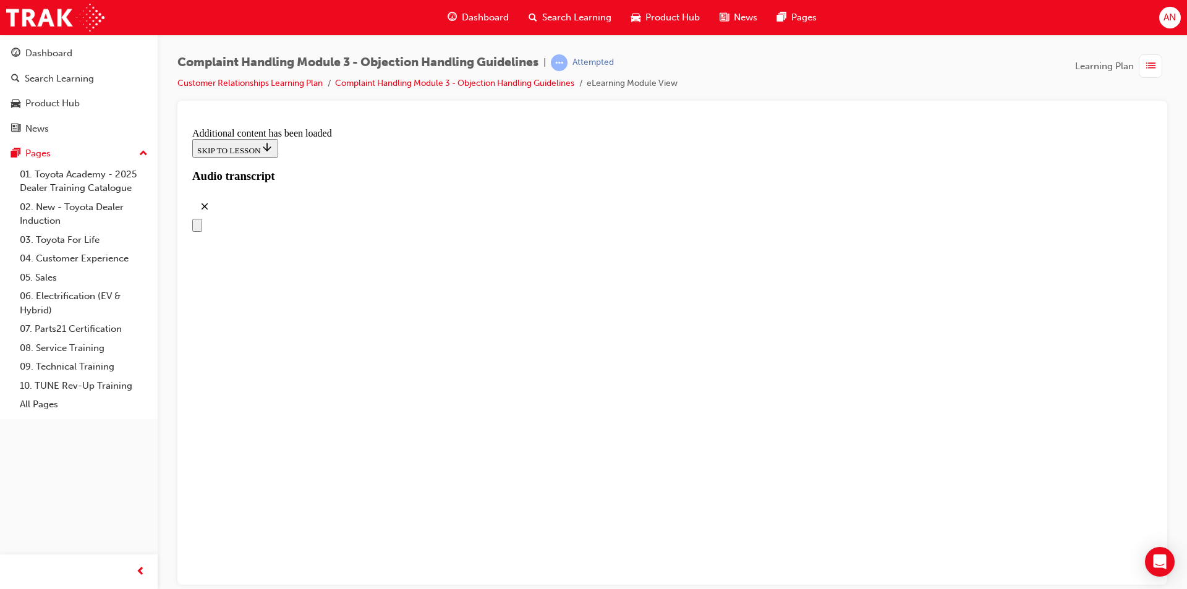
scroll to position [5106, 0]
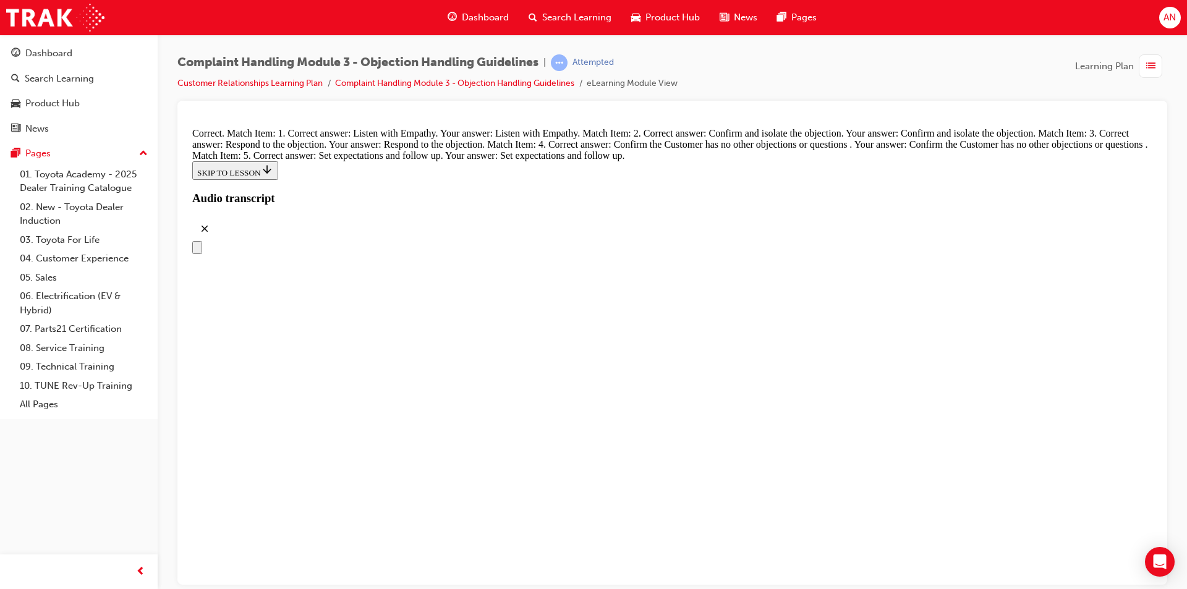
scroll to position [5292, 0]
radio input "true"
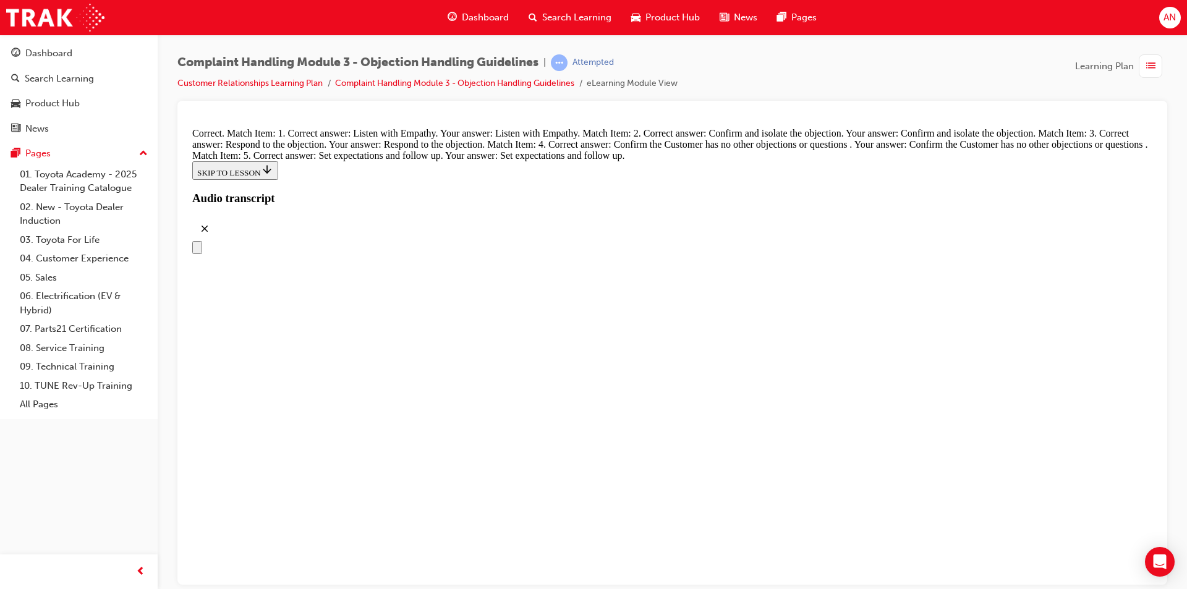
radio input "true"
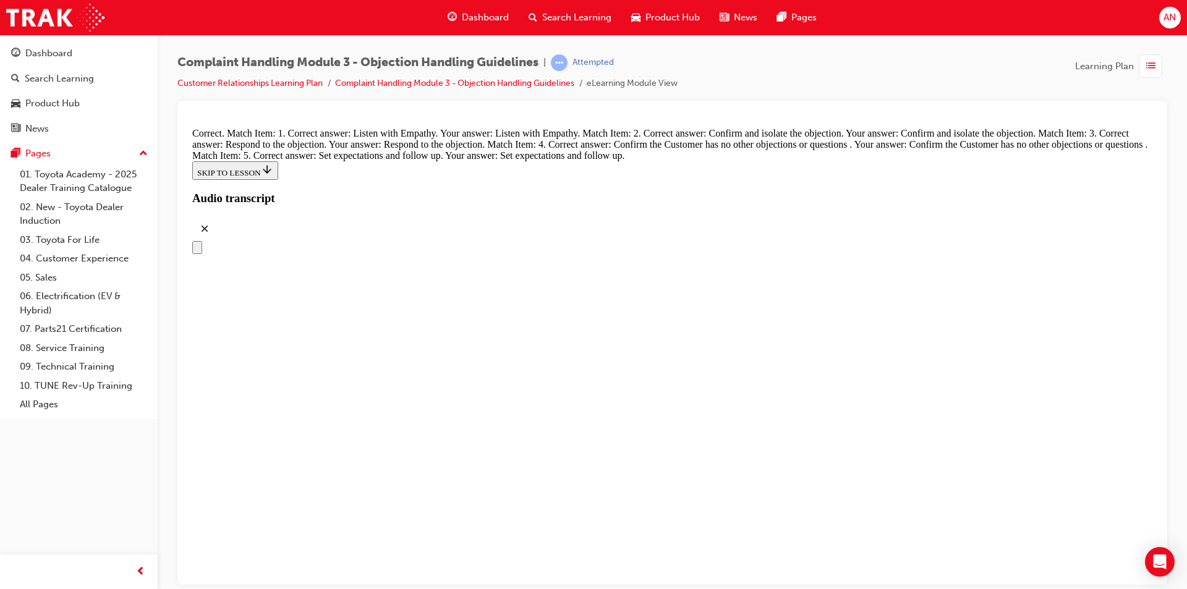
radio input "true"
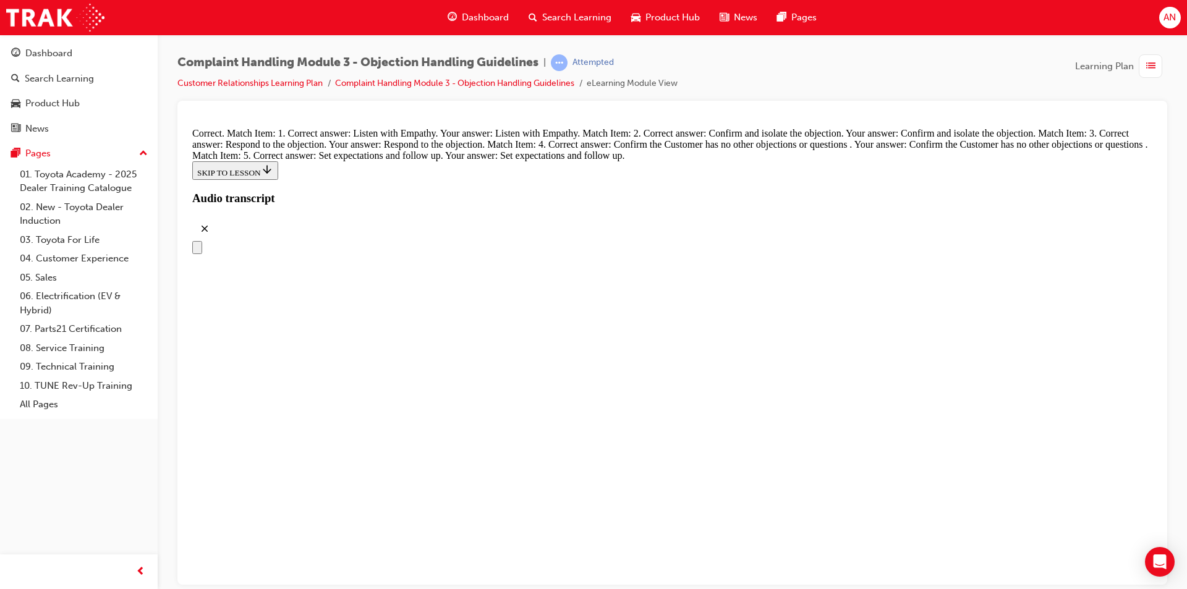
radio input "true"
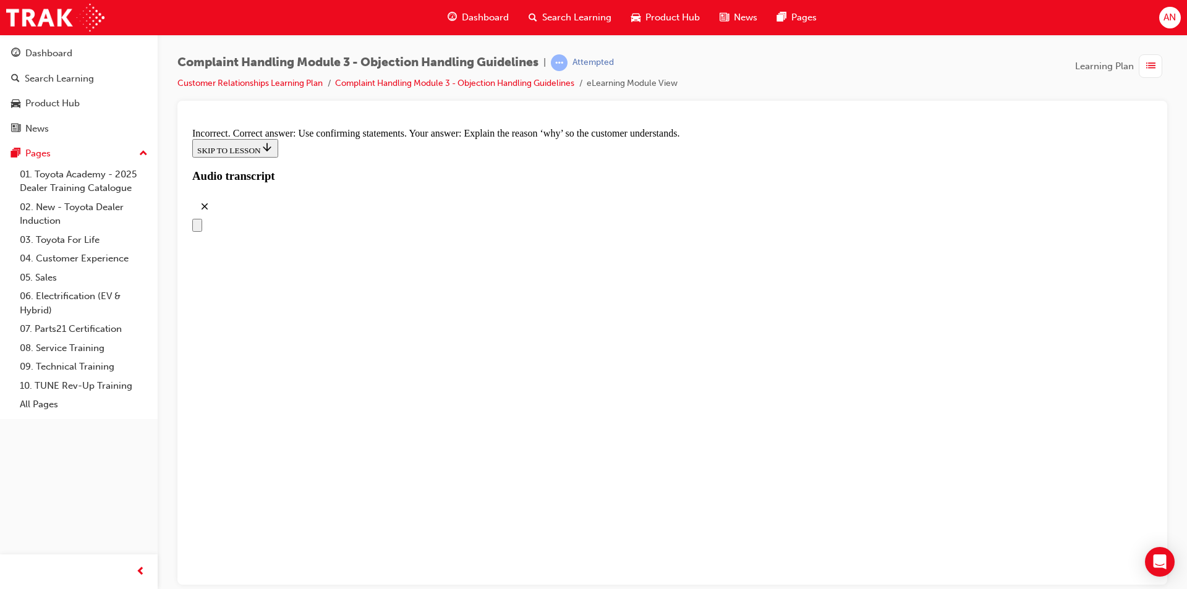
scroll to position [5790, 0]
radio input "true"
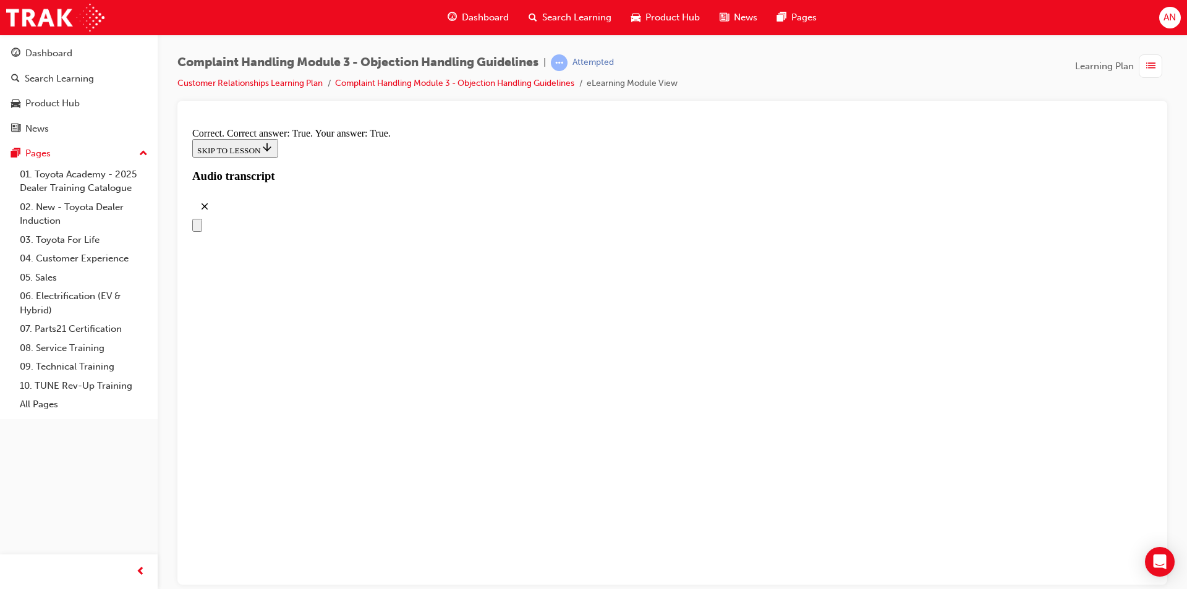
scroll to position [6346, 0]
checkbox input "true"
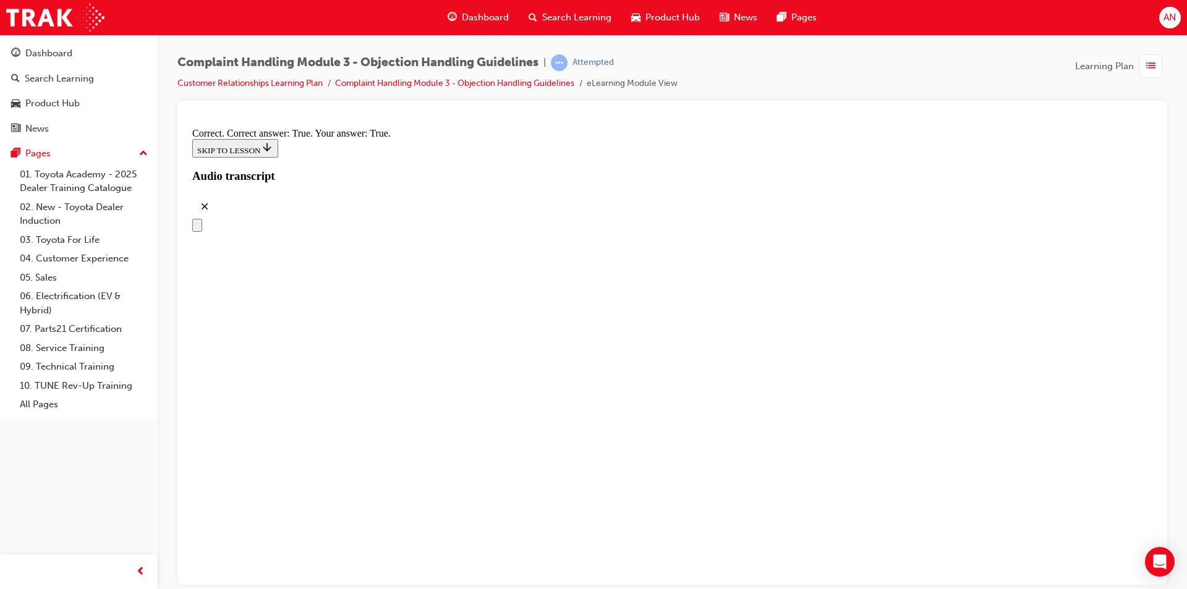
checkbox input "true"
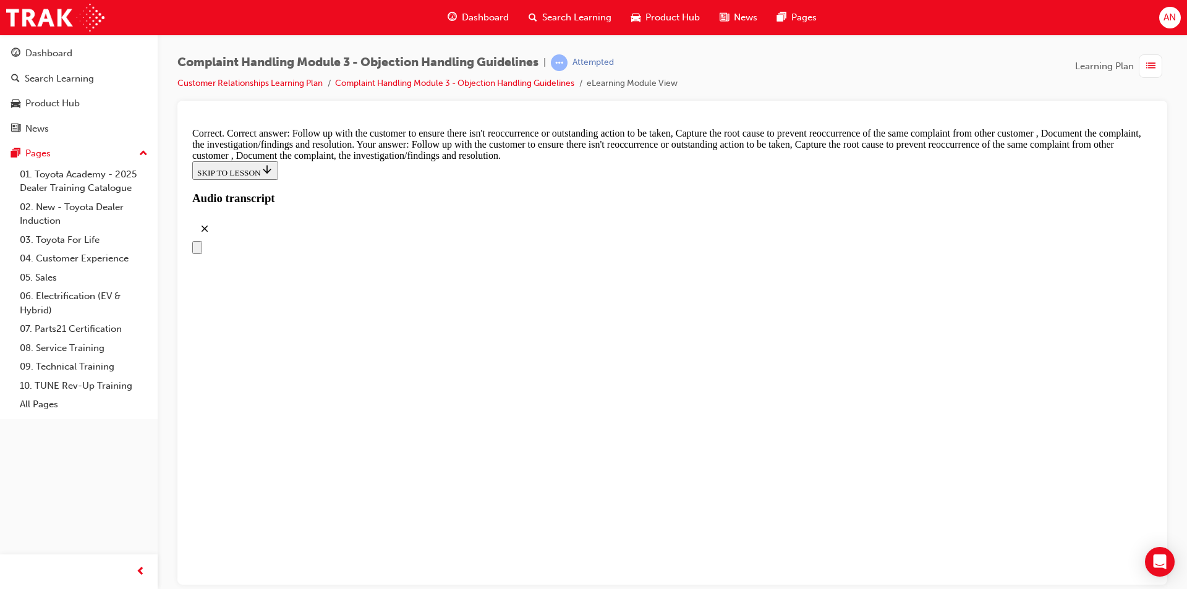
scroll to position [6495, 0]
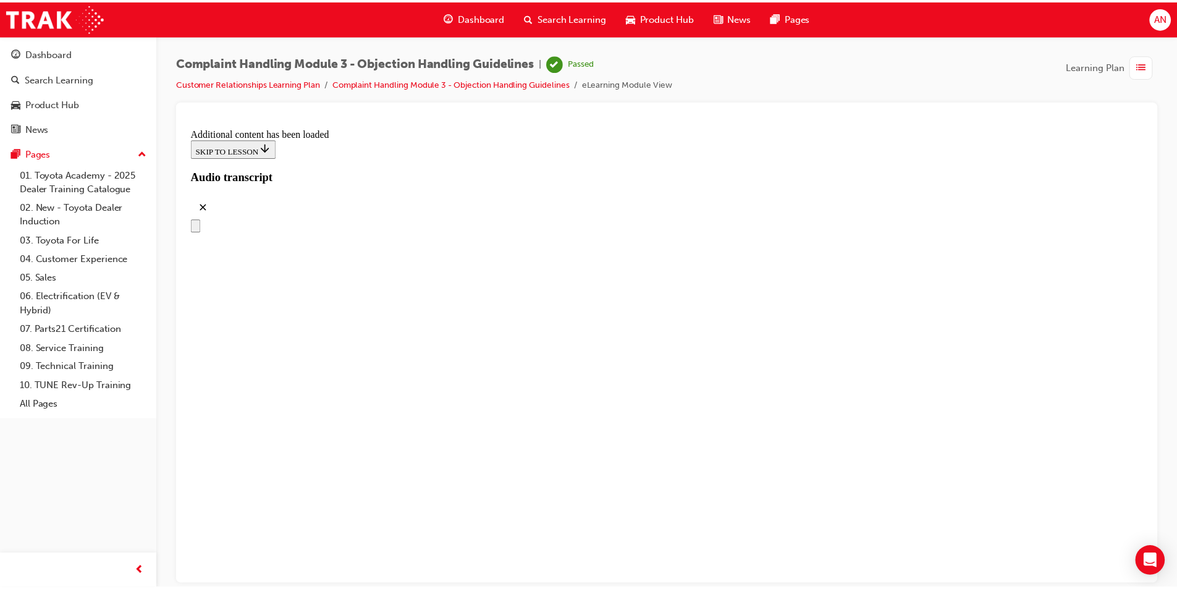
scroll to position [3973, 0]
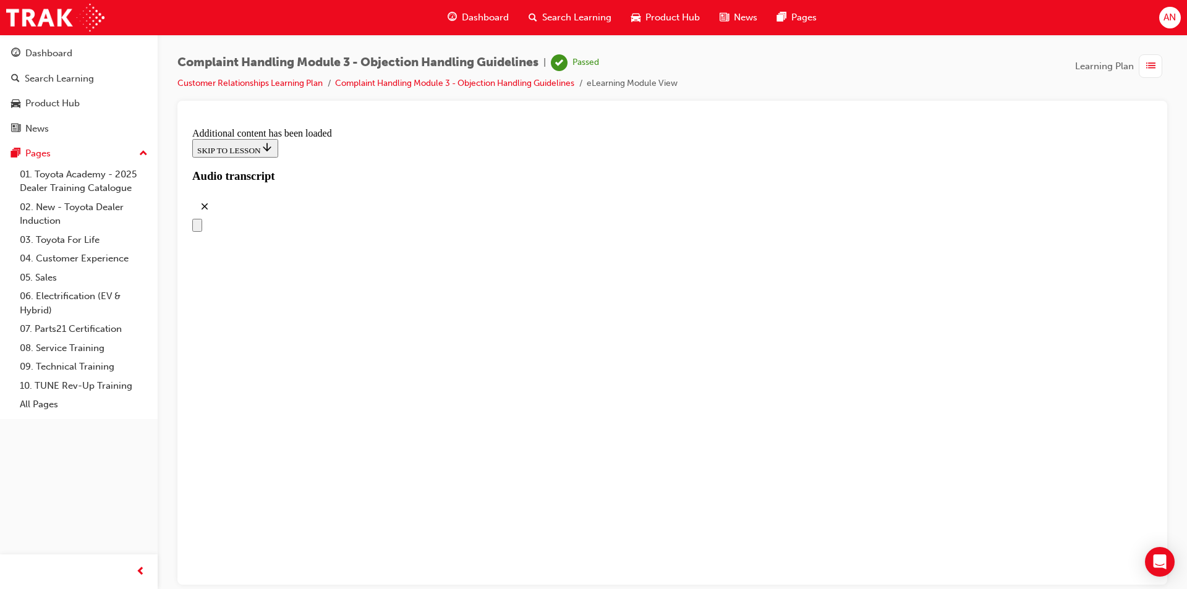
click at [278, 89] on li "Customer Relationships Learning Plan" at bounding box center [256, 84] width 158 height 14
click at [246, 85] on link "Customer Relationships Learning Plan" at bounding box center [249, 83] width 145 height 11
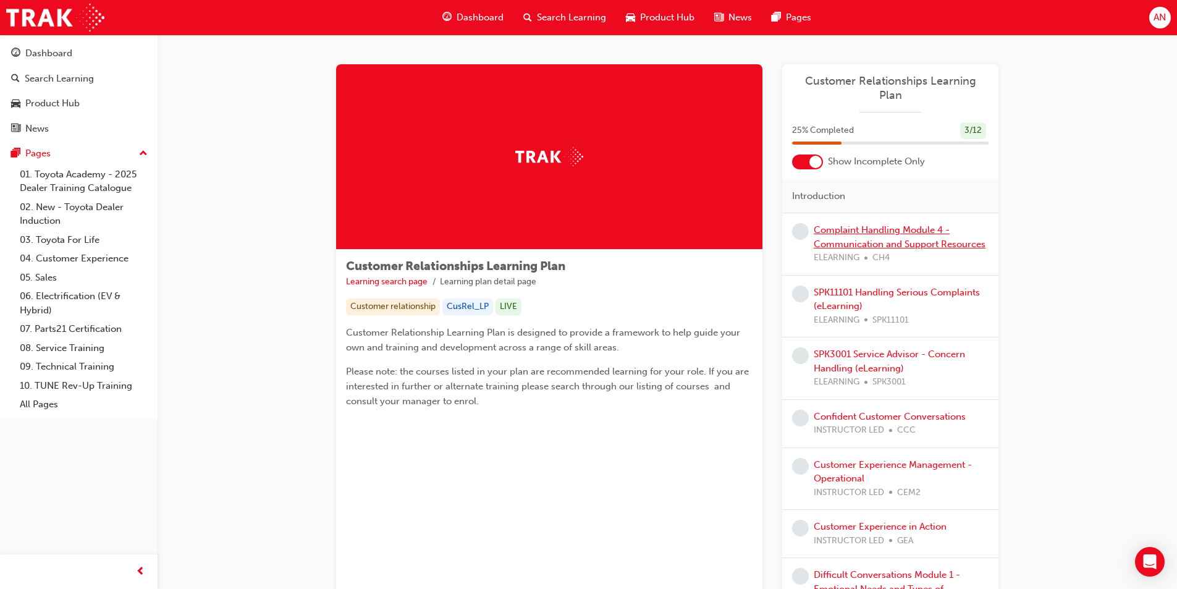
click at [952, 226] on link "Complaint Handling Module 4 - Communication and Support Resources" at bounding box center [900, 236] width 172 height 25
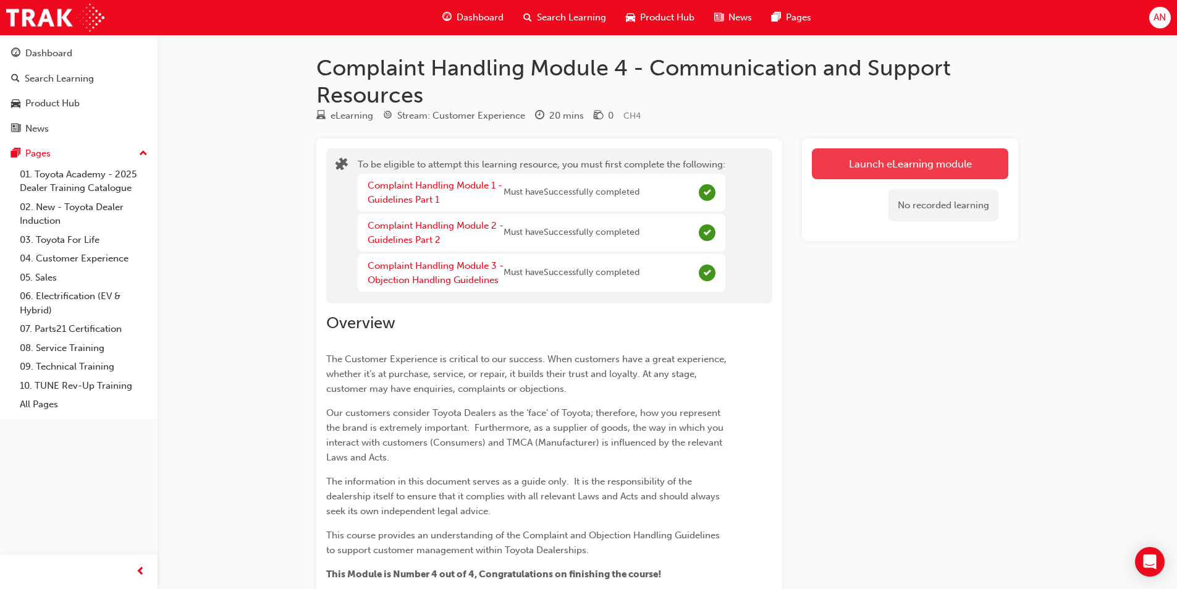
click at [964, 169] on button "Launch eLearning module" at bounding box center [910, 163] width 197 height 31
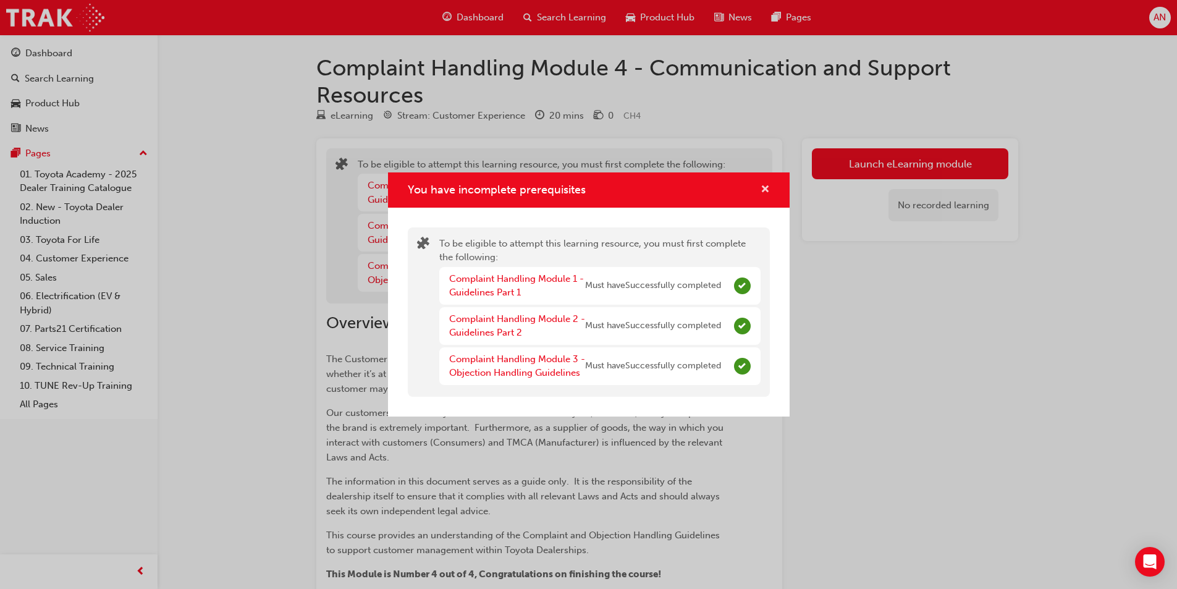
click at [761, 189] on span "cross-icon" at bounding box center [765, 190] width 9 height 11
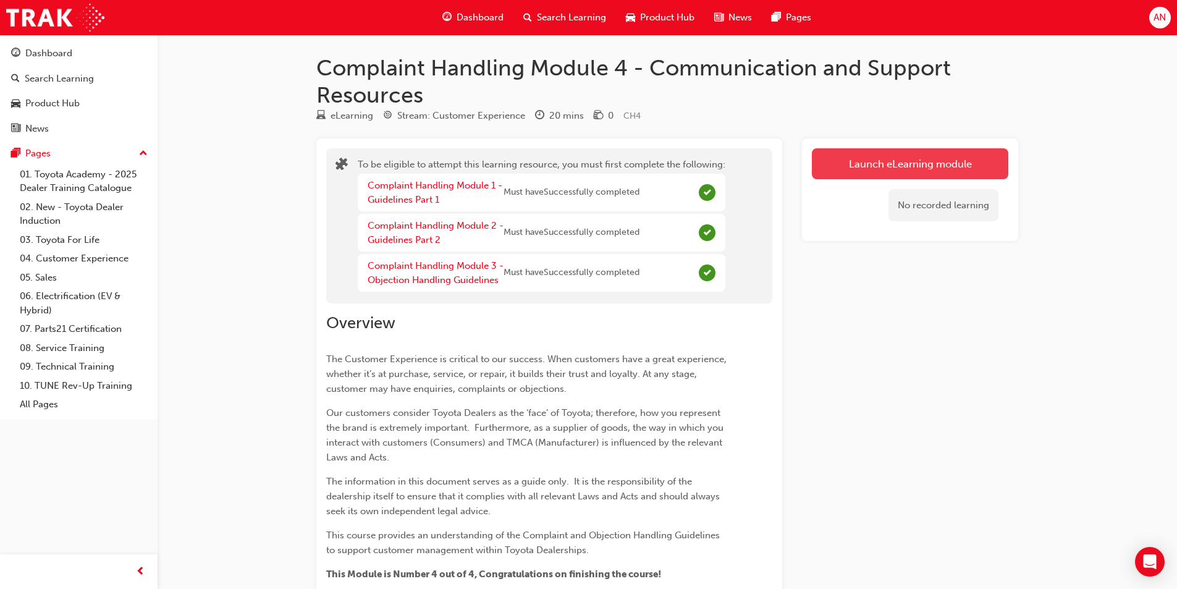
click at [953, 150] on button "Launch eLearning module" at bounding box center [910, 163] width 197 height 31
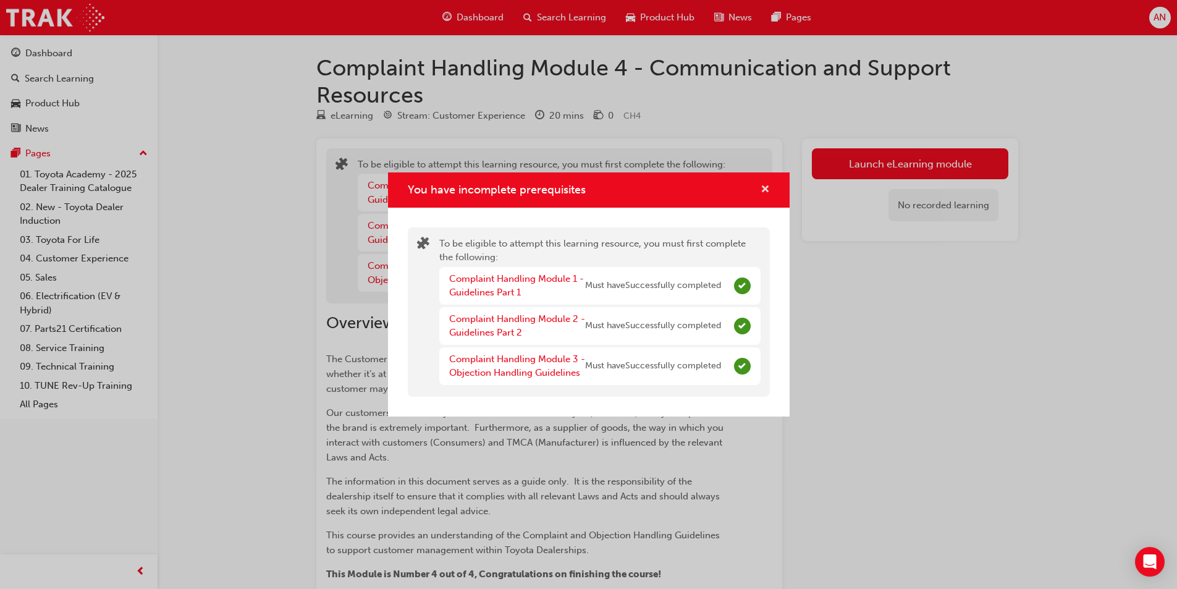
click at [768, 185] on span "cross-icon" at bounding box center [765, 190] width 9 height 11
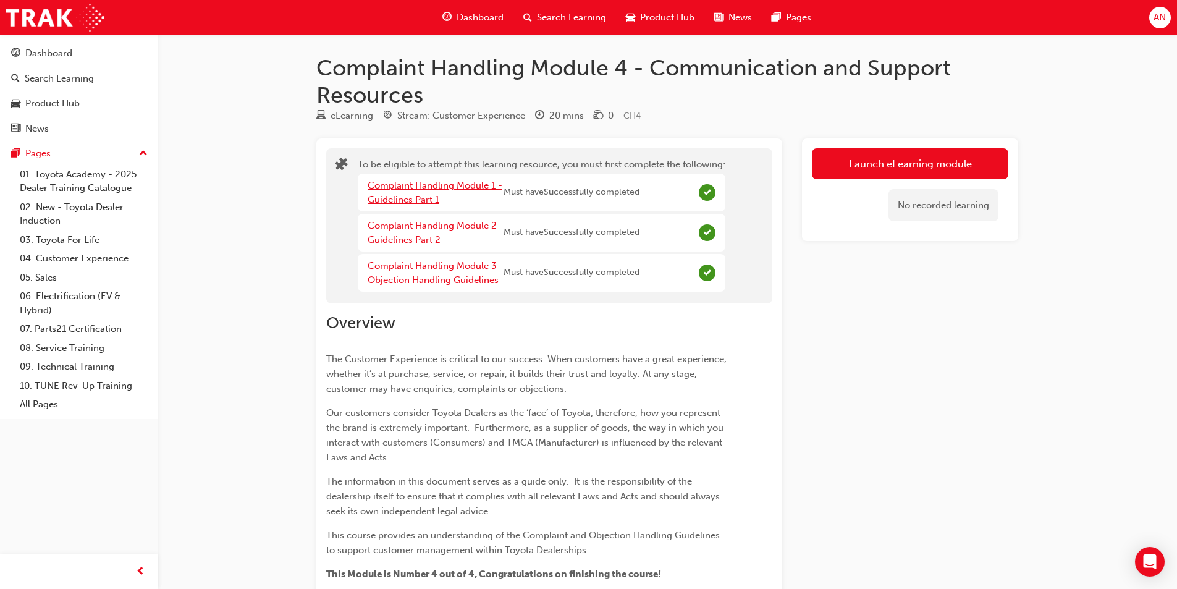
click at [476, 185] on link "Complaint Handling Module 1 - Guidelines Part 1" at bounding box center [435, 192] width 135 height 25
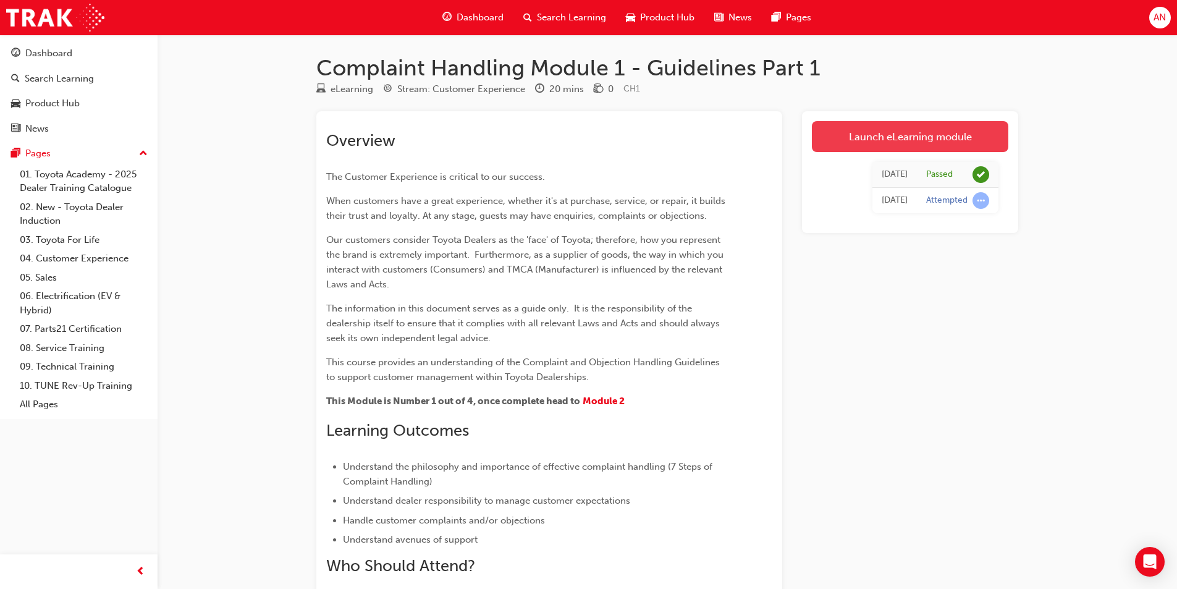
click at [826, 132] on link "Launch eLearning module" at bounding box center [910, 136] width 197 height 31
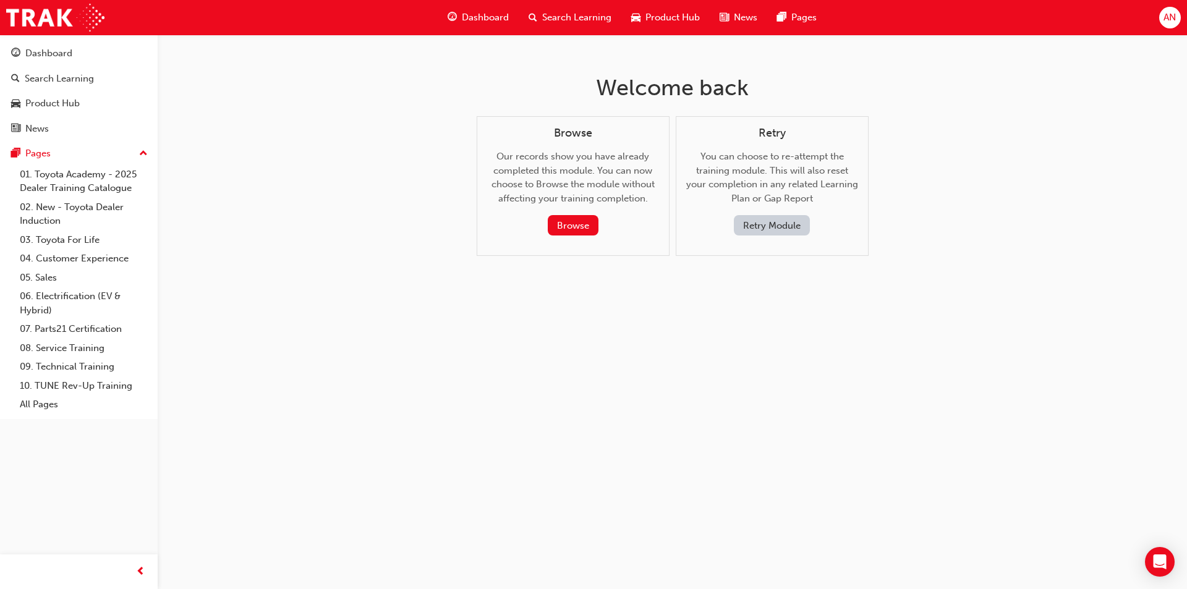
click at [591, 17] on span "Search Learning" at bounding box center [576, 18] width 69 height 14
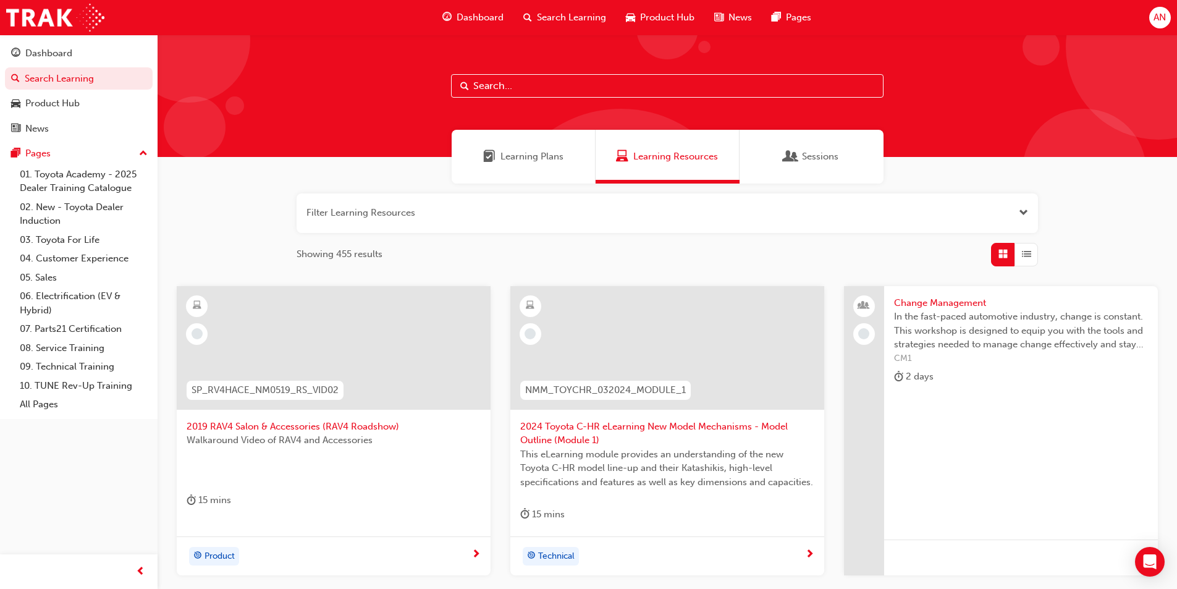
click at [543, 172] on div "Learning Plans" at bounding box center [524, 157] width 144 height 54
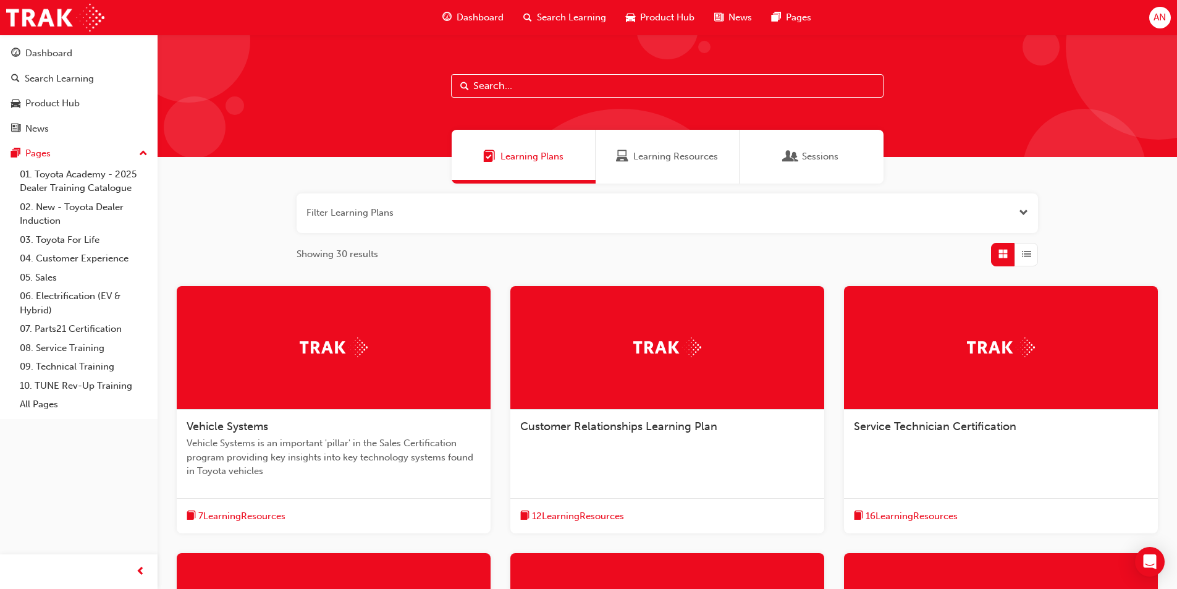
click at [740, 362] on div at bounding box center [668, 348] width 314 height 124
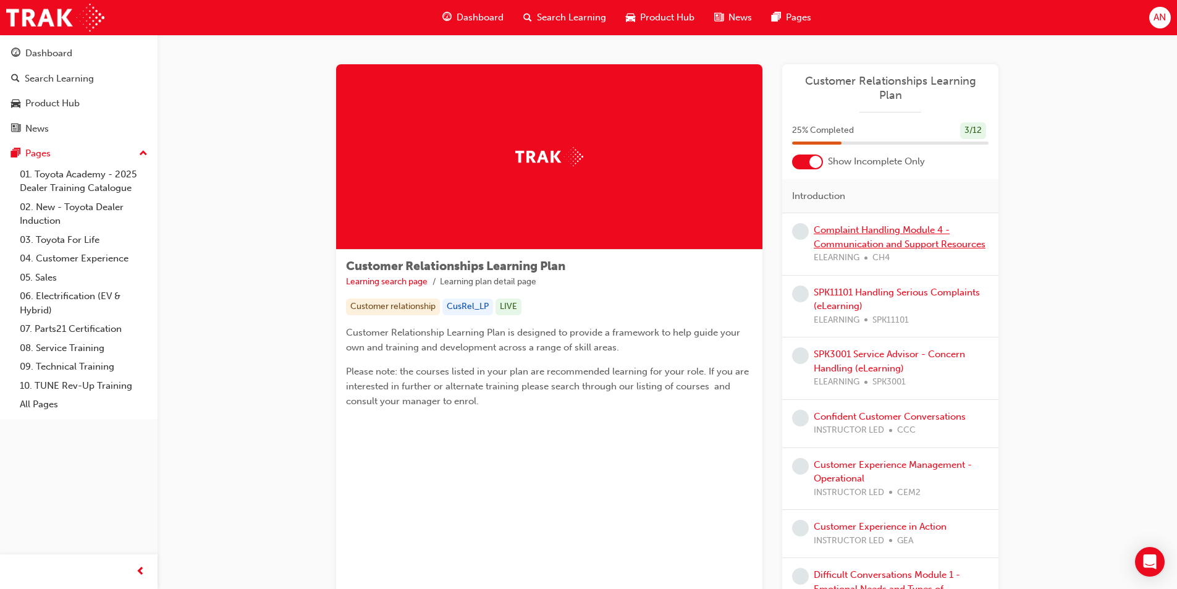
click at [946, 228] on link "Complaint Handling Module 4 - Communication and Support Resources" at bounding box center [900, 236] width 172 height 25
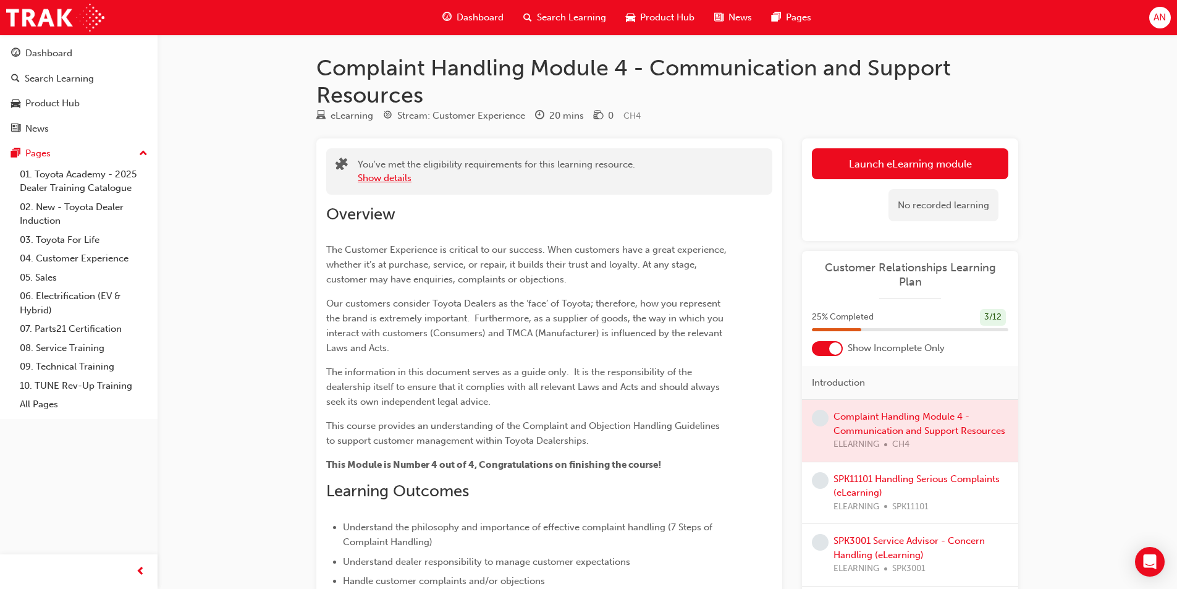
click at [400, 177] on button "Show details" at bounding box center [385, 178] width 54 height 14
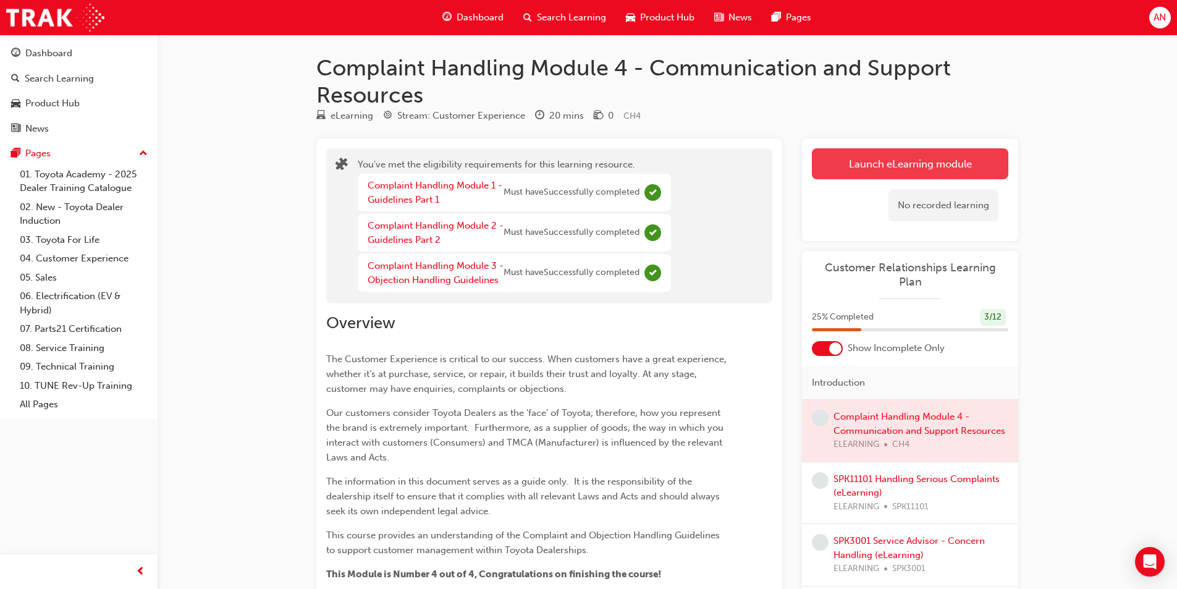
click at [963, 166] on button "Launch eLearning module" at bounding box center [910, 163] width 197 height 31
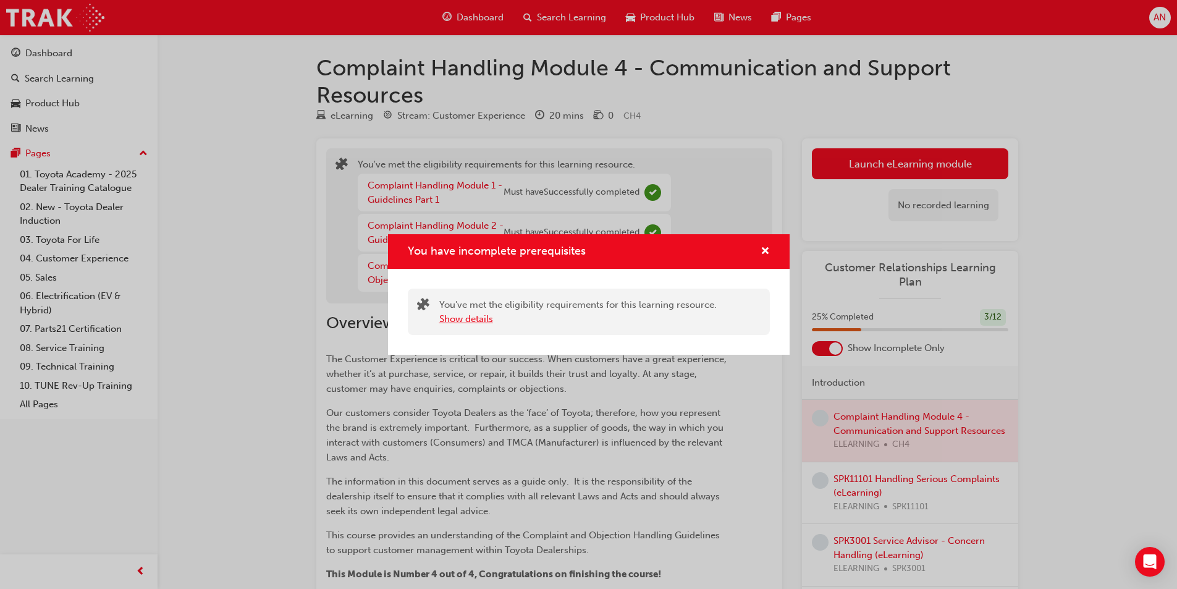
click at [474, 318] on button "Show details" at bounding box center [466, 319] width 54 height 14
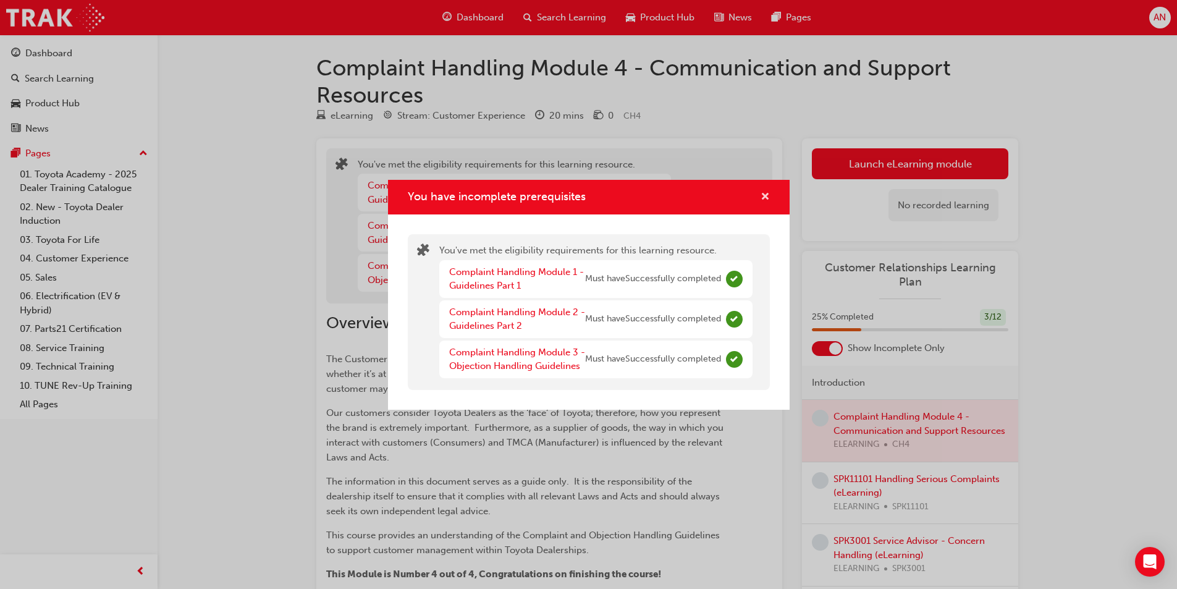
click at [766, 198] on span "cross-icon" at bounding box center [765, 197] width 9 height 11
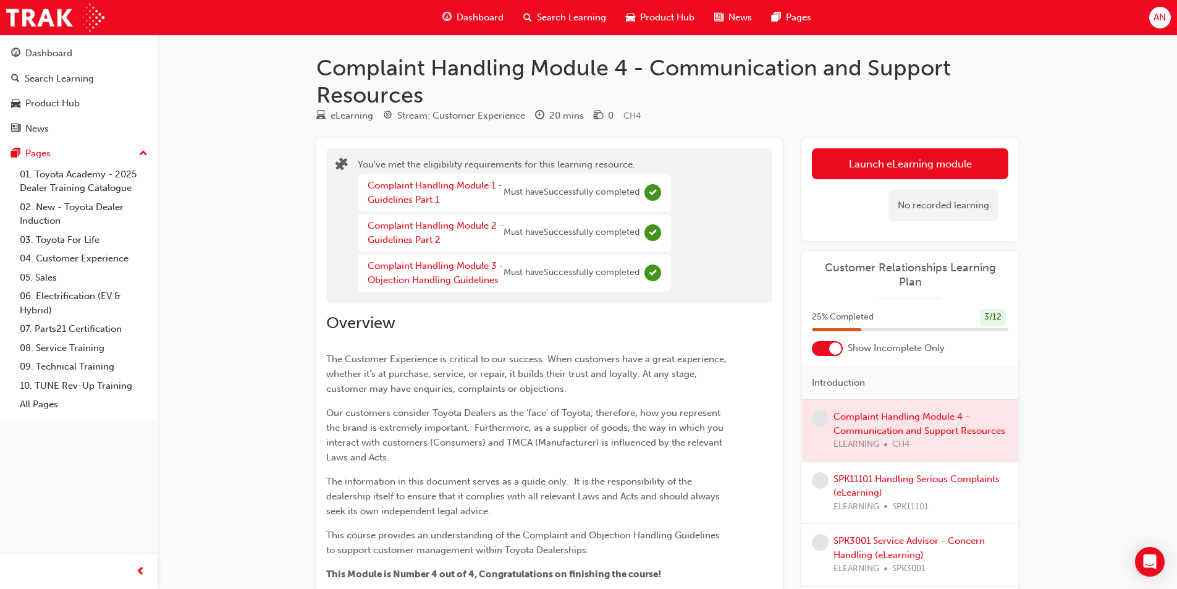
click at [656, 270] on span "Complete" at bounding box center [653, 273] width 17 height 17
click at [556, 389] on span "The Customer Experience is critical to our success. When customers have a great…" at bounding box center [527, 374] width 403 height 41
click at [564, 379] on p "The Customer Experience is critical to our success. When customers have a great…" at bounding box center [527, 374] width 402 height 45
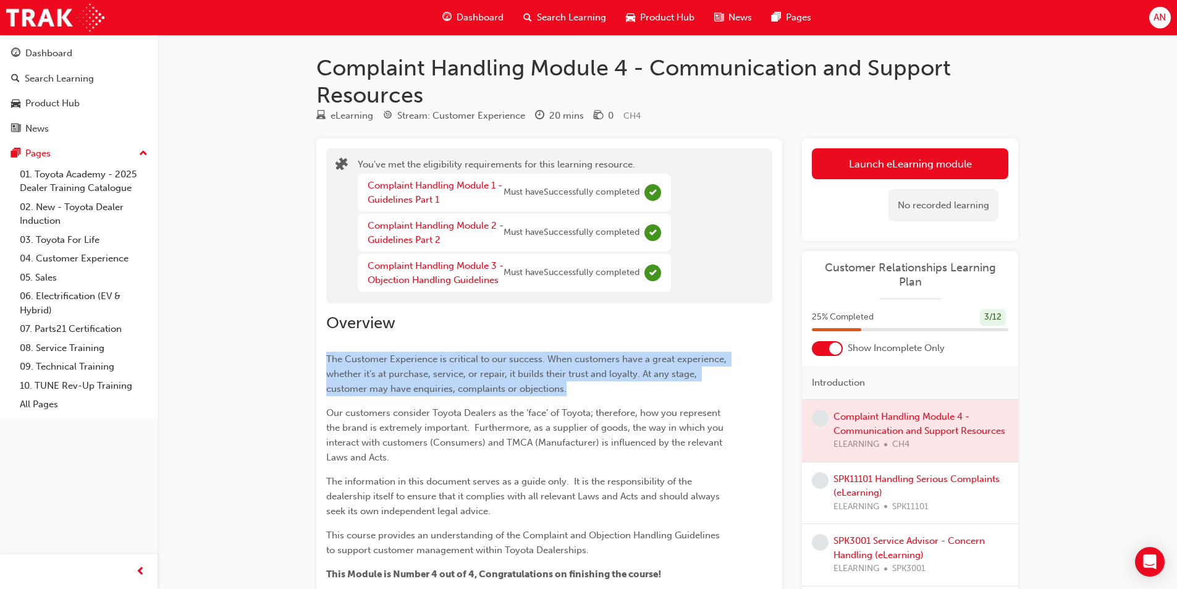
click at [564, 379] on p "The Customer Experience is critical to our success. When customers have a great…" at bounding box center [527, 374] width 402 height 45
click at [948, 157] on button "Launch eLearning module" at bounding box center [910, 163] width 197 height 31
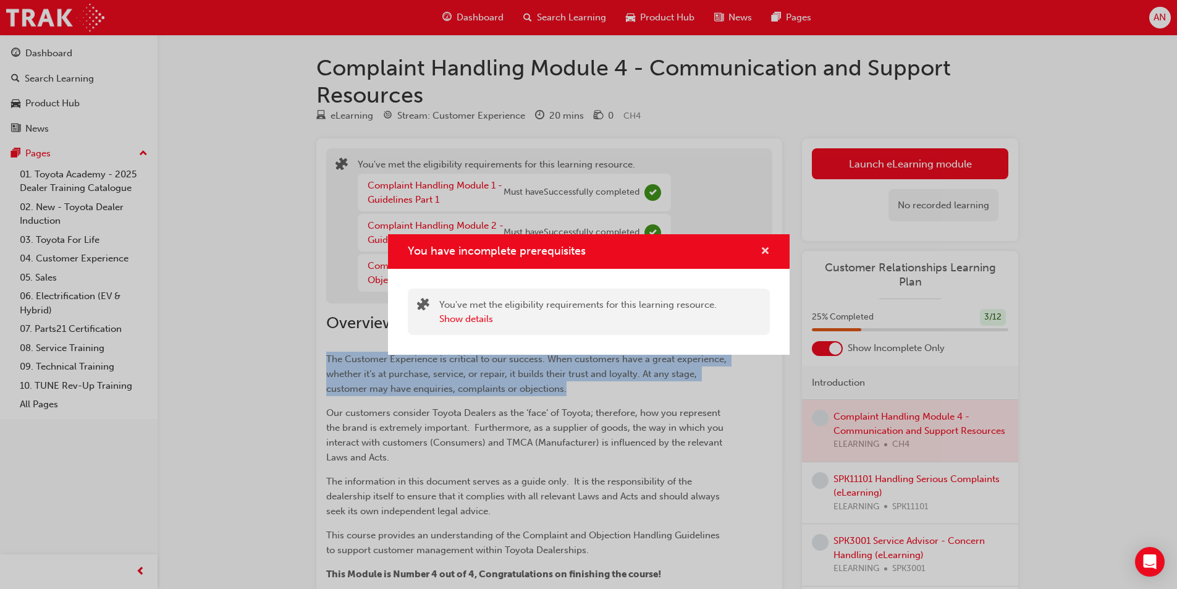
click at [766, 252] on span "cross-icon" at bounding box center [765, 252] width 9 height 11
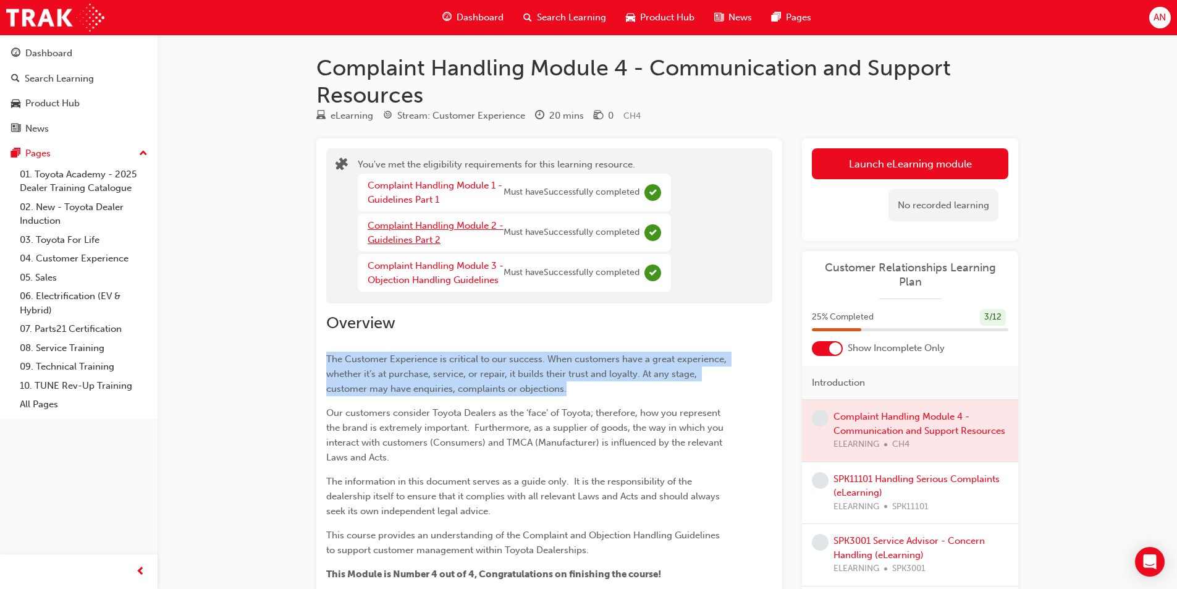
click at [421, 238] on link "Complaint Handling Module 2 - Guidelines Part 2" at bounding box center [436, 232] width 136 height 25
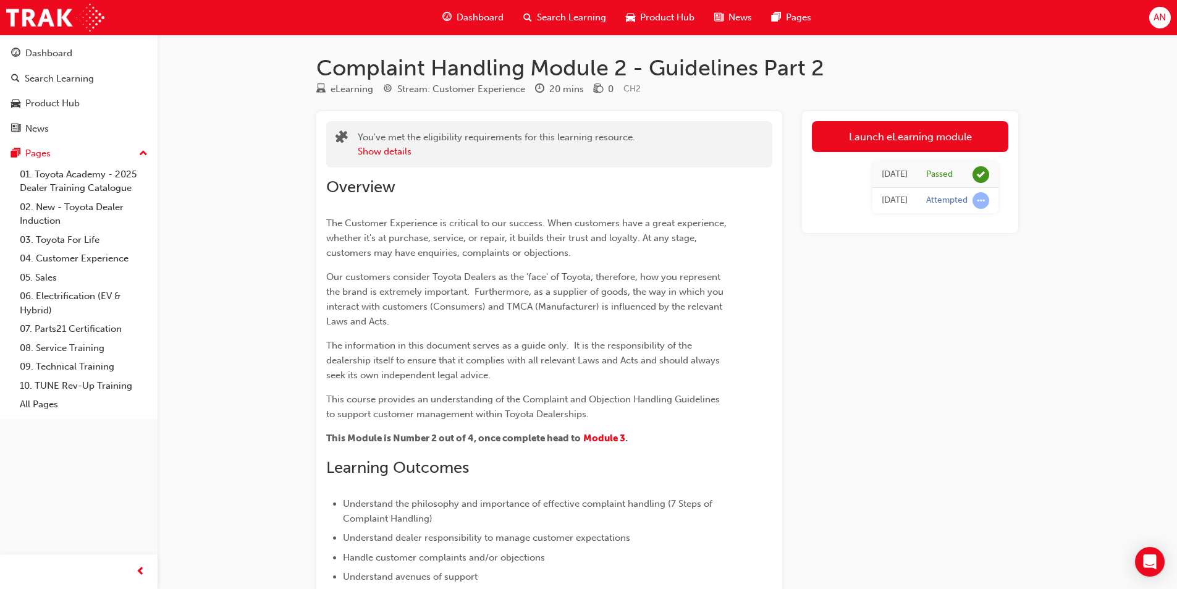
click at [593, 15] on span "Search Learning" at bounding box center [571, 18] width 69 height 14
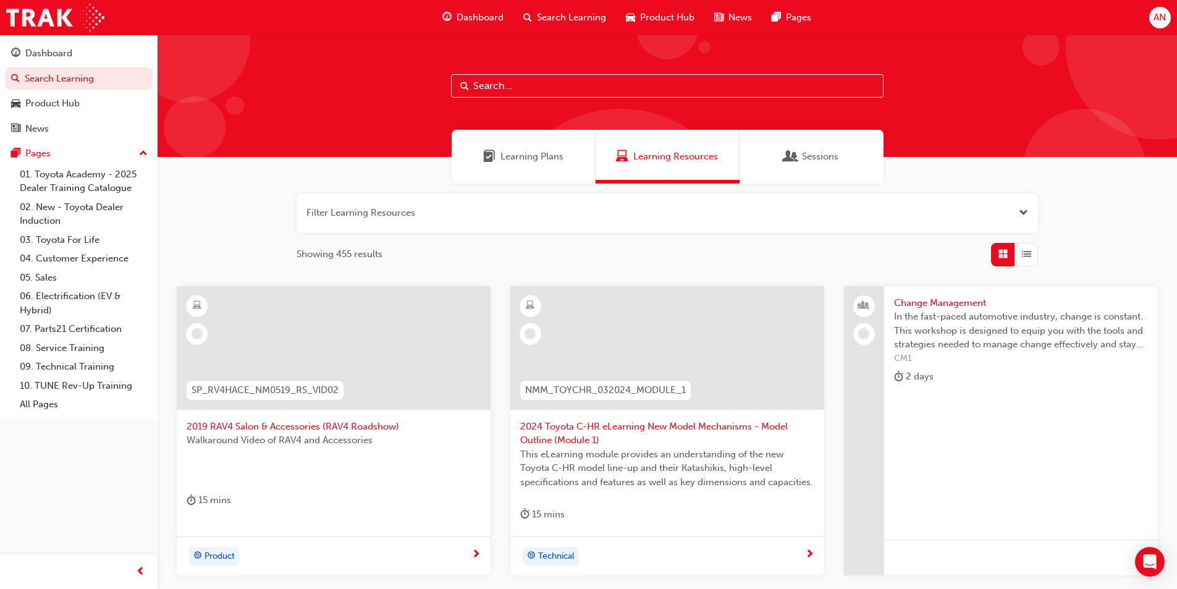
click at [546, 149] on div "Learning Plans" at bounding box center [524, 157] width 144 height 54
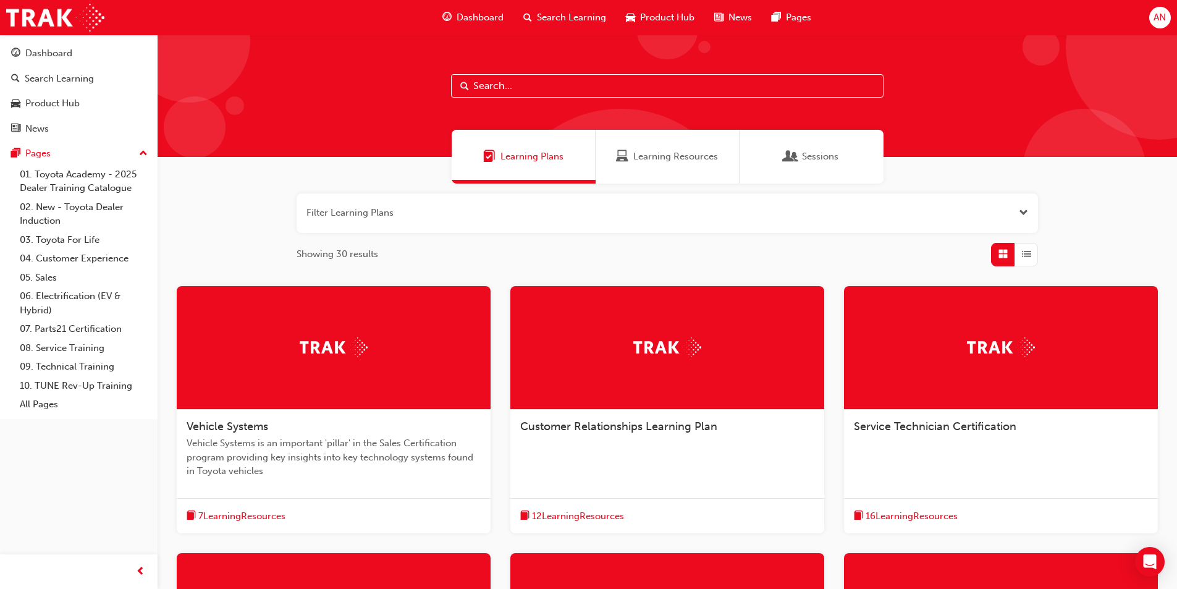
click at [719, 343] on div at bounding box center [668, 348] width 314 height 124
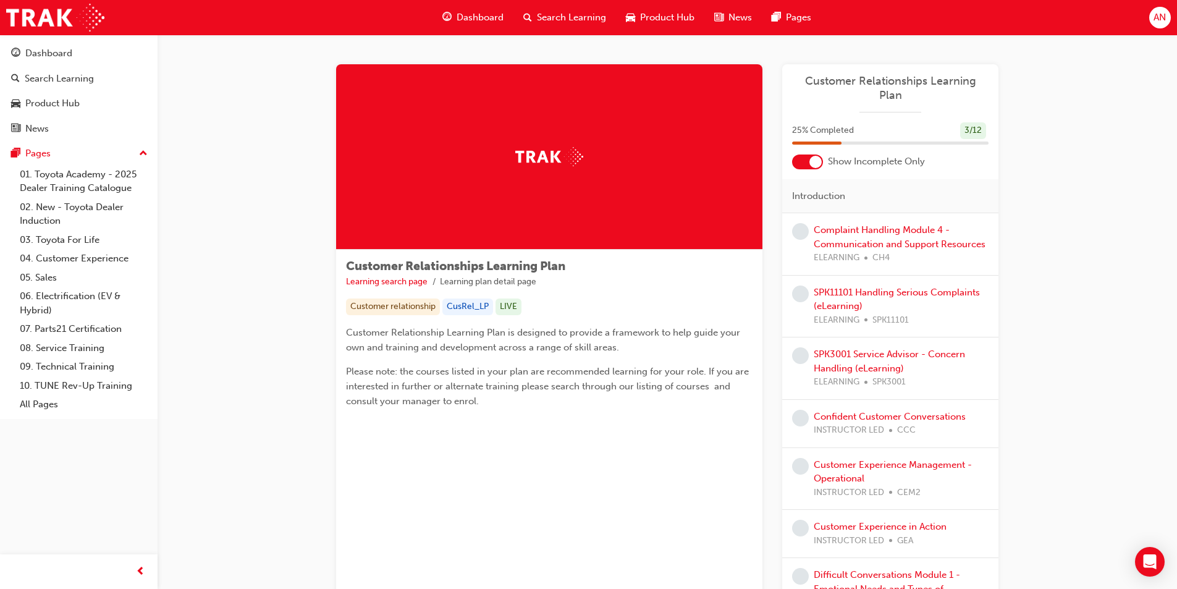
click at [803, 155] on div at bounding box center [807, 162] width 31 height 15
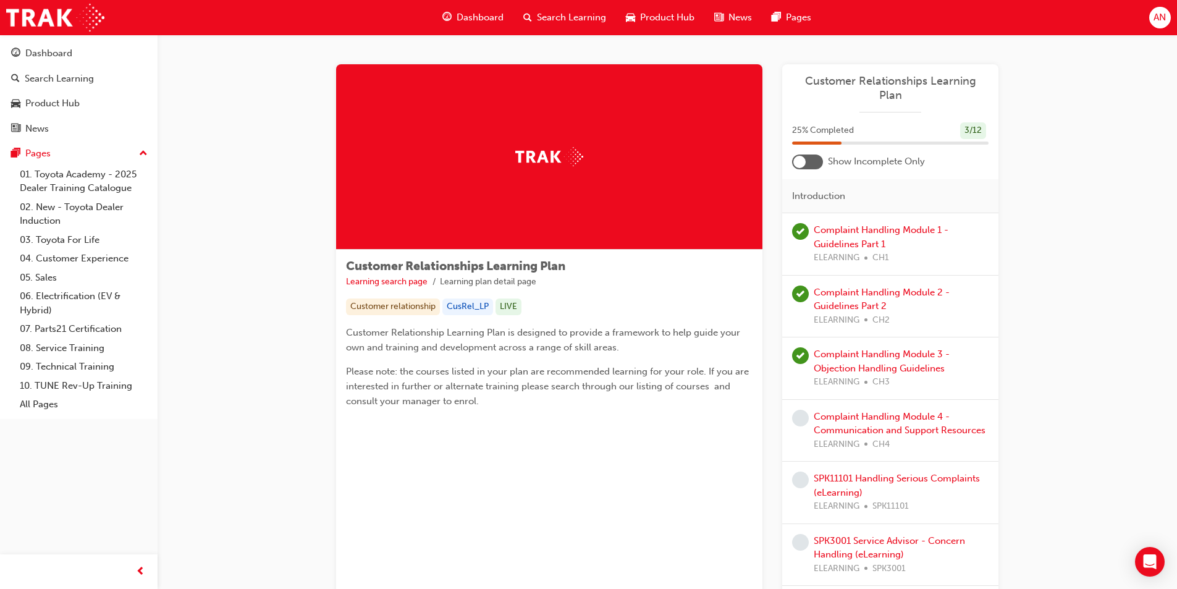
click at [803, 156] on div at bounding box center [800, 162] width 12 height 12
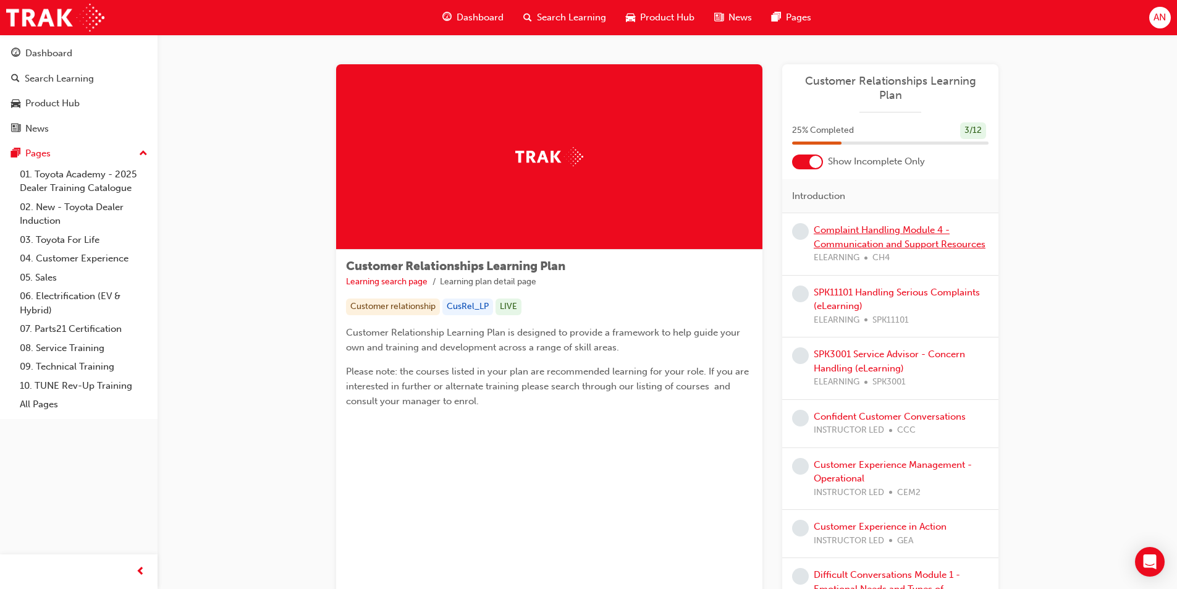
click at [839, 232] on link "Complaint Handling Module 4 - Communication and Support Resources" at bounding box center [900, 236] width 172 height 25
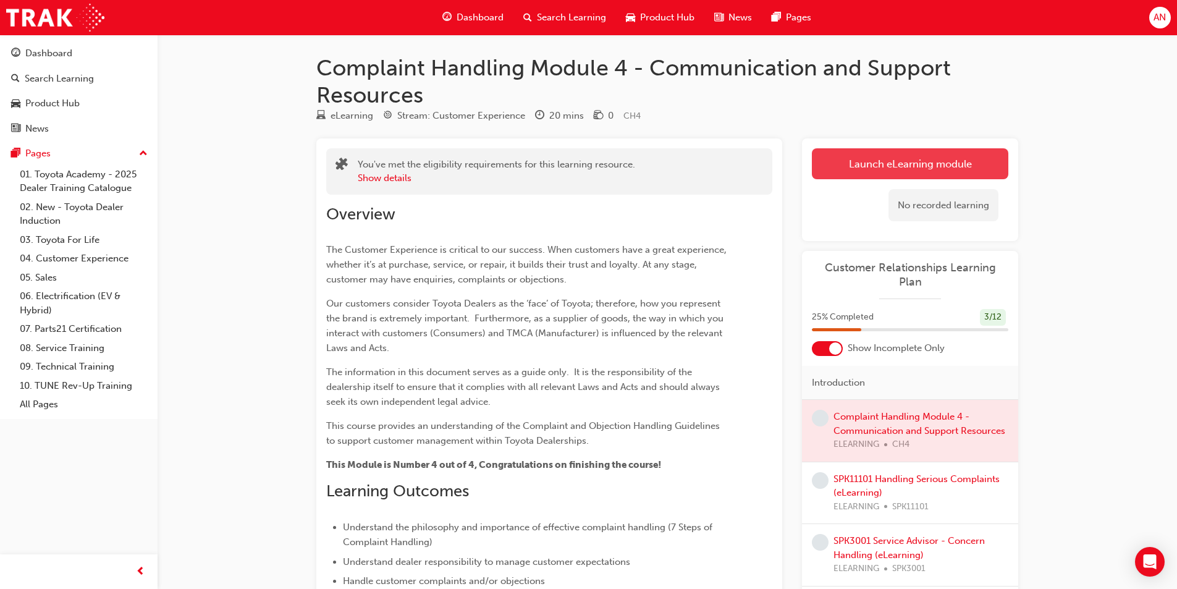
click at [896, 176] on link "Launch eLearning module" at bounding box center [910, 163] width 197 height 31
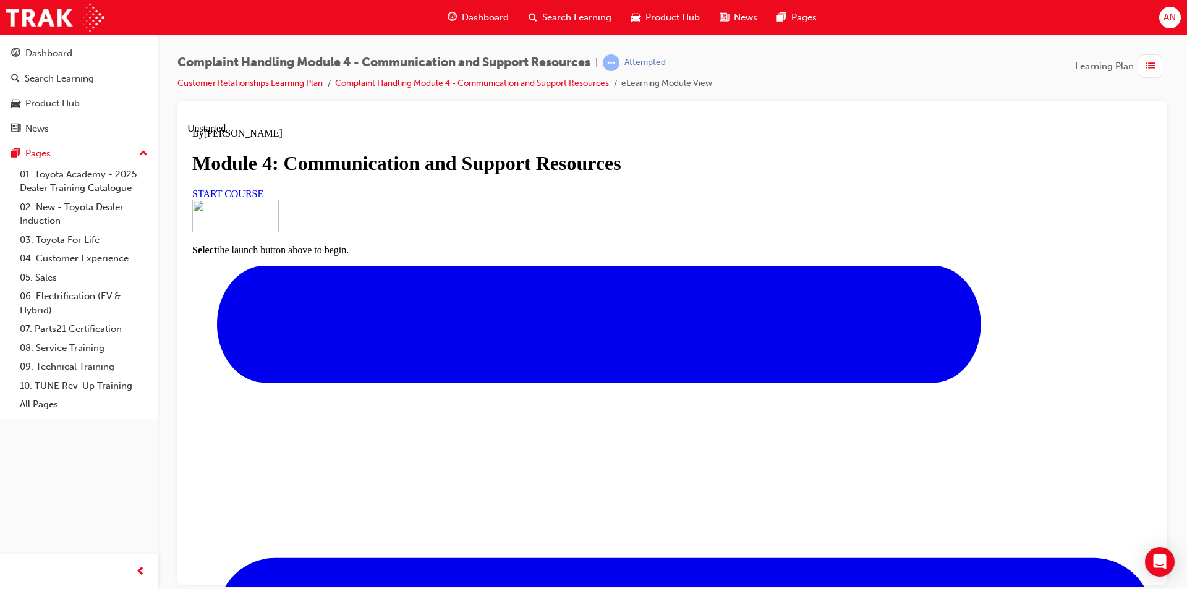
click at [263, 198] on link "START COURSE" at bounding box center [227, 193] width 71 height 11
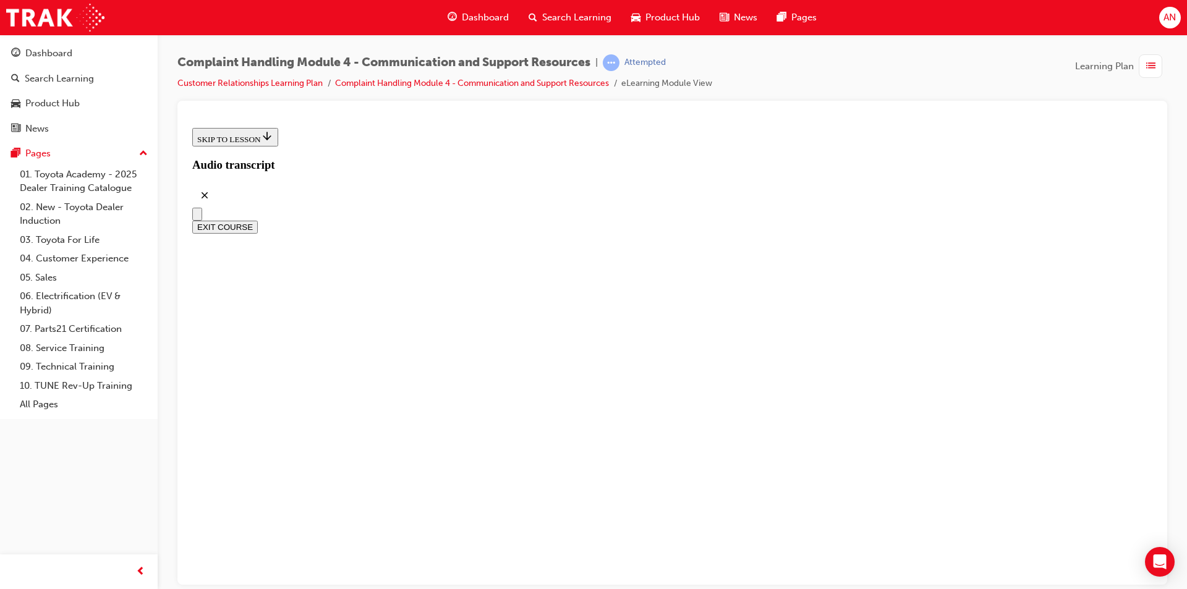
scroll to position [335, 0]
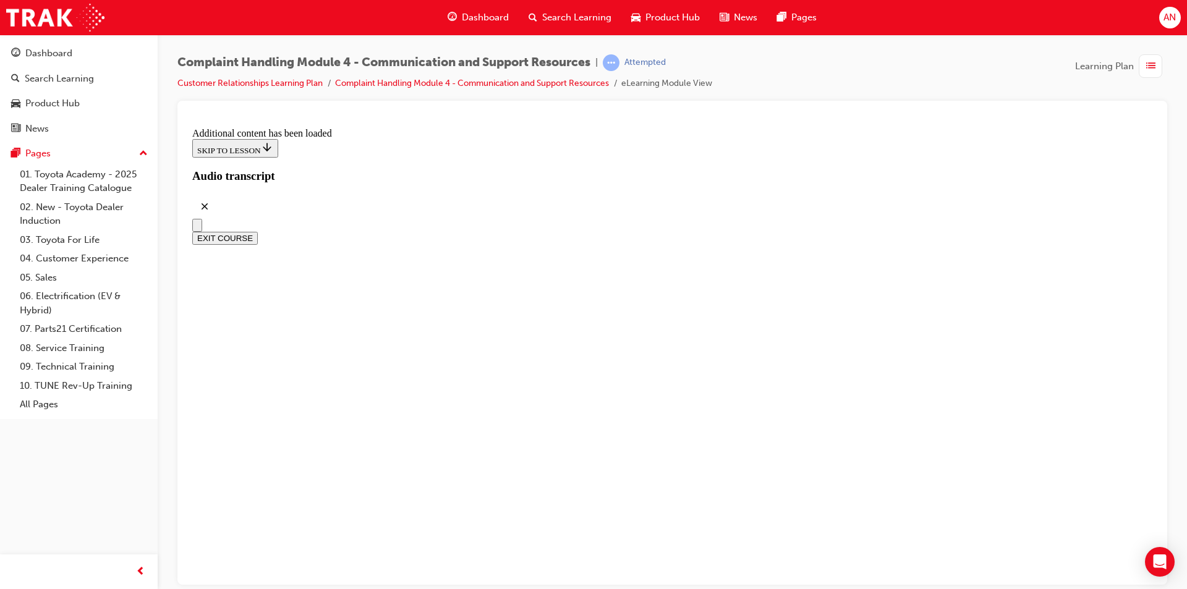
scroll to position [6836, 0]
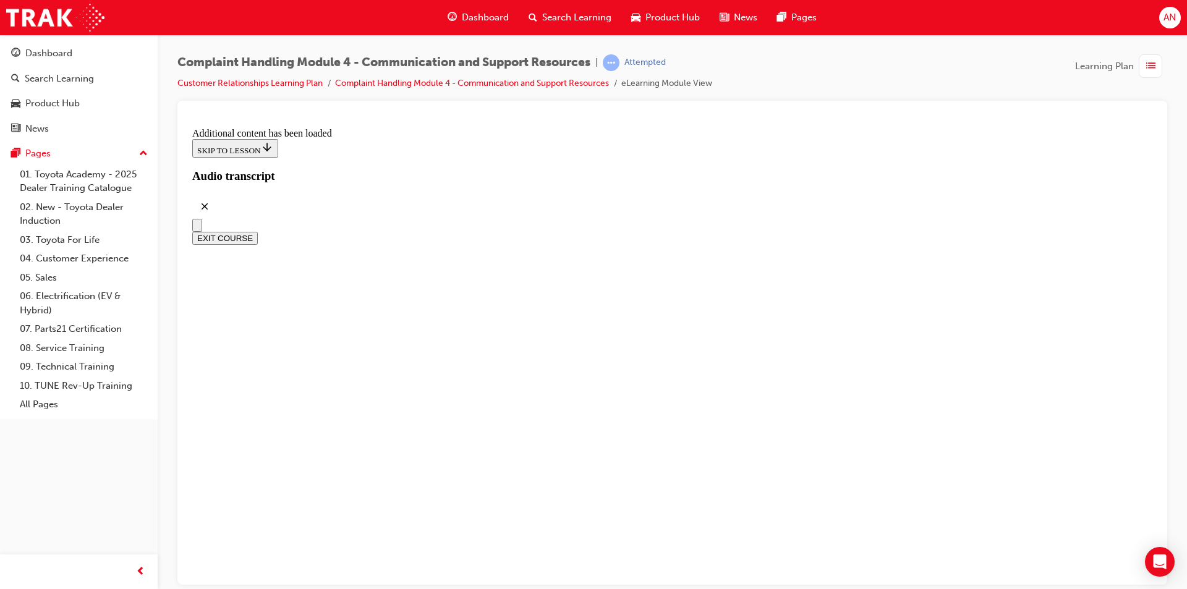
radio input "true"
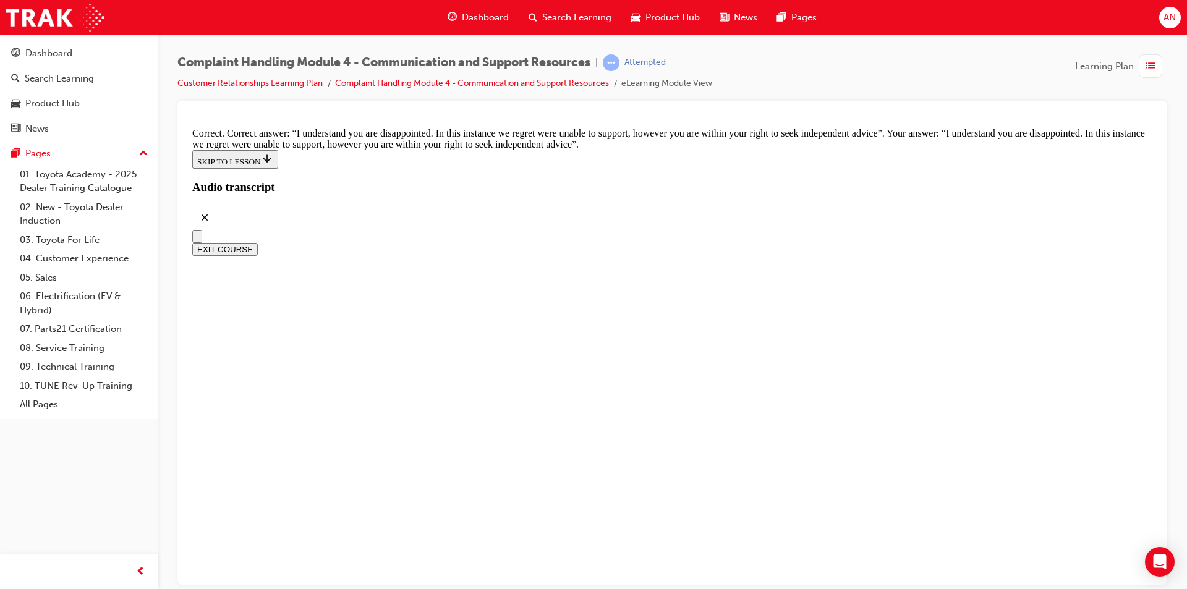
scroll to position [8035, 0]
checkbox input "true"
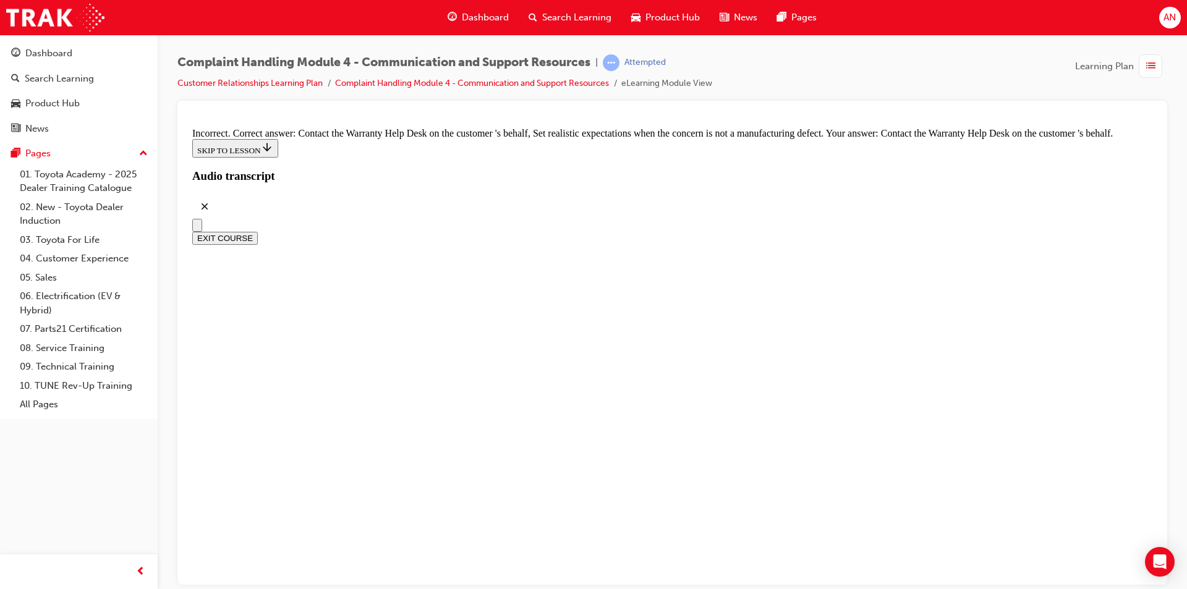
scroll to position [8593, 0]
checkbox input "true"
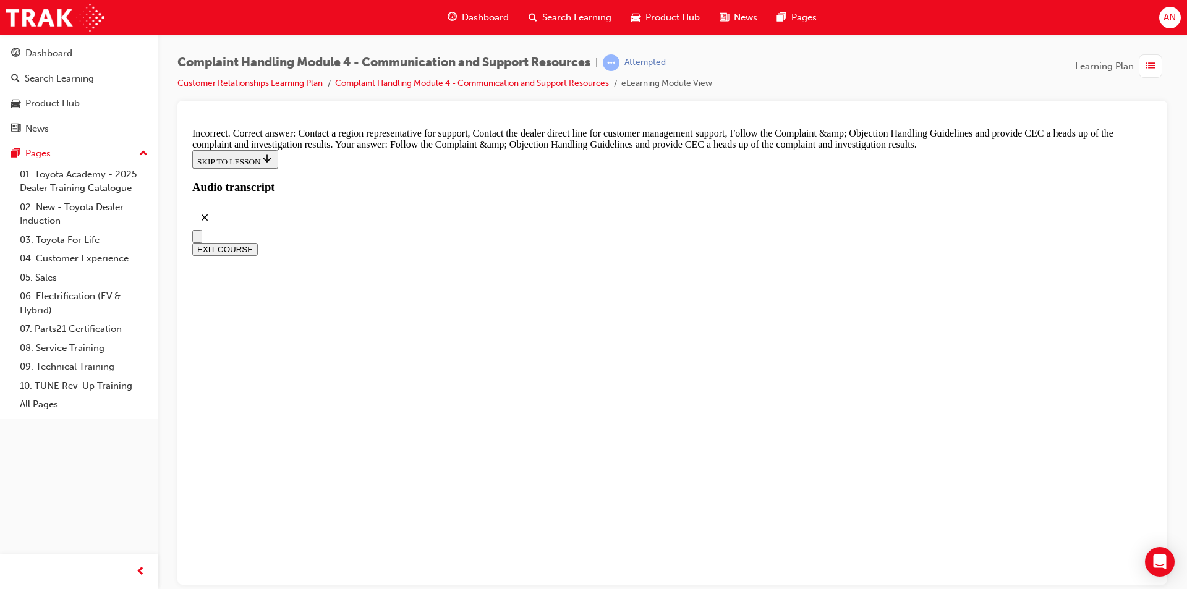
scroll to position [9150, 0]
radio input "true"
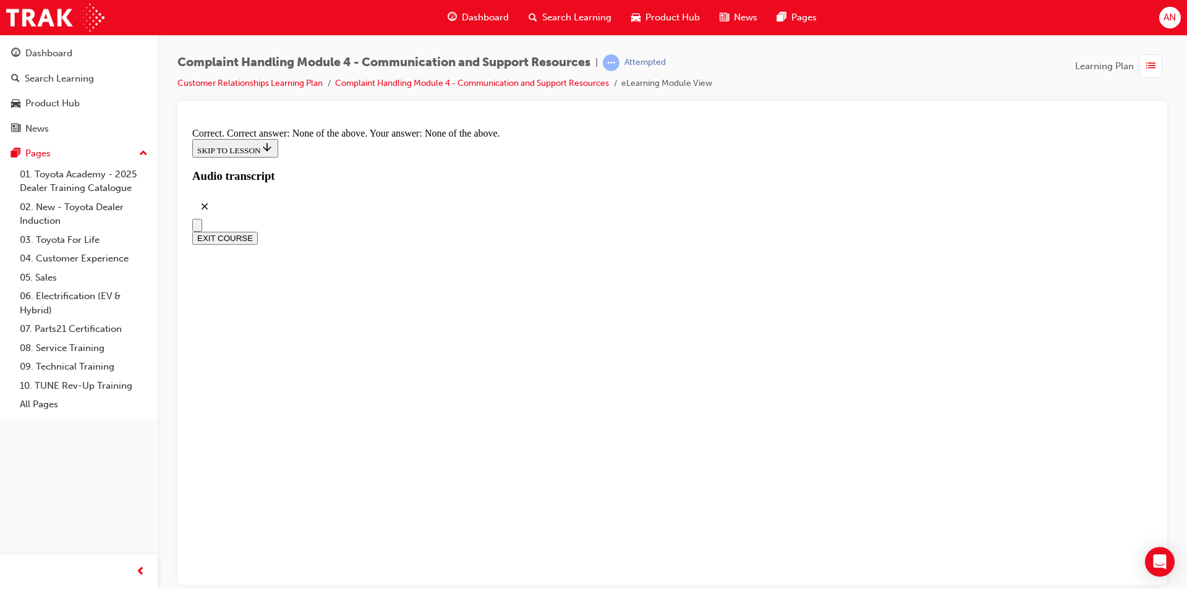
scroll to position [9352, 0]
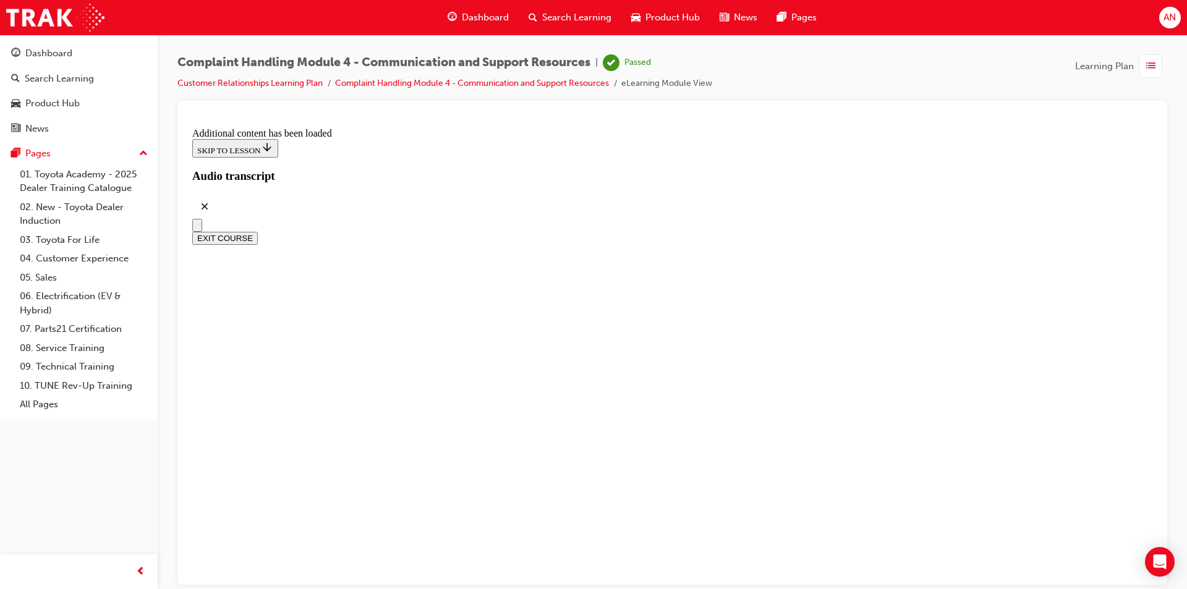
click at [258, 231] on button "EXIT COURSE" at bounding box center [225, 237] width 66 height 13
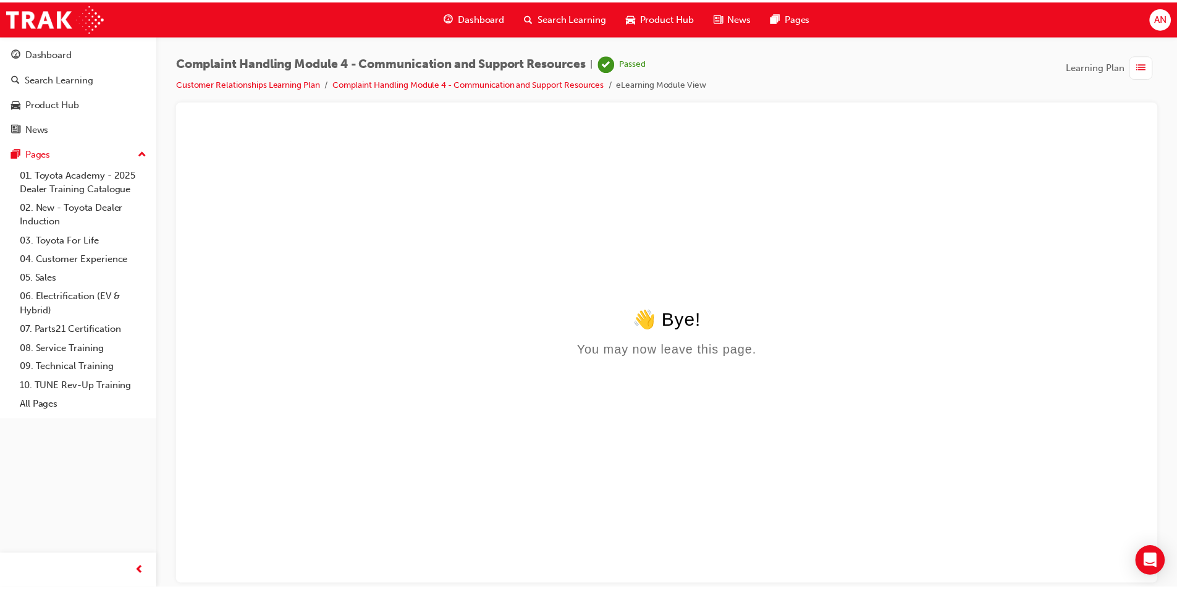
scroll to position [0, 0]
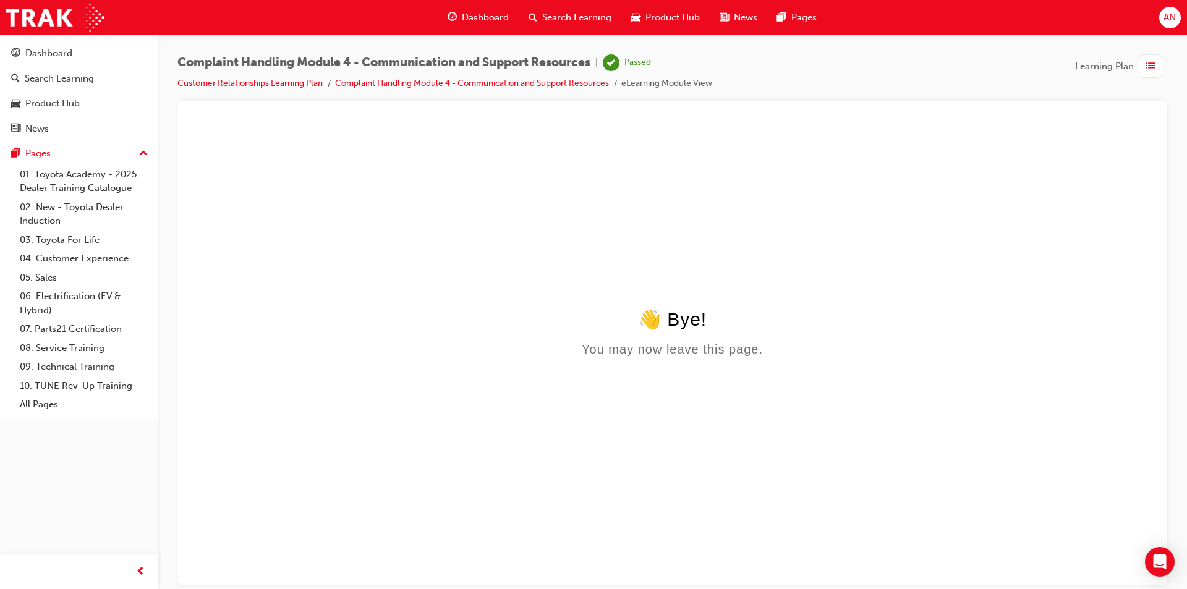
click at [225, 86] on link "Customer Relationships Learning Plan" at bounding box center [249, 83] width 145 height 11
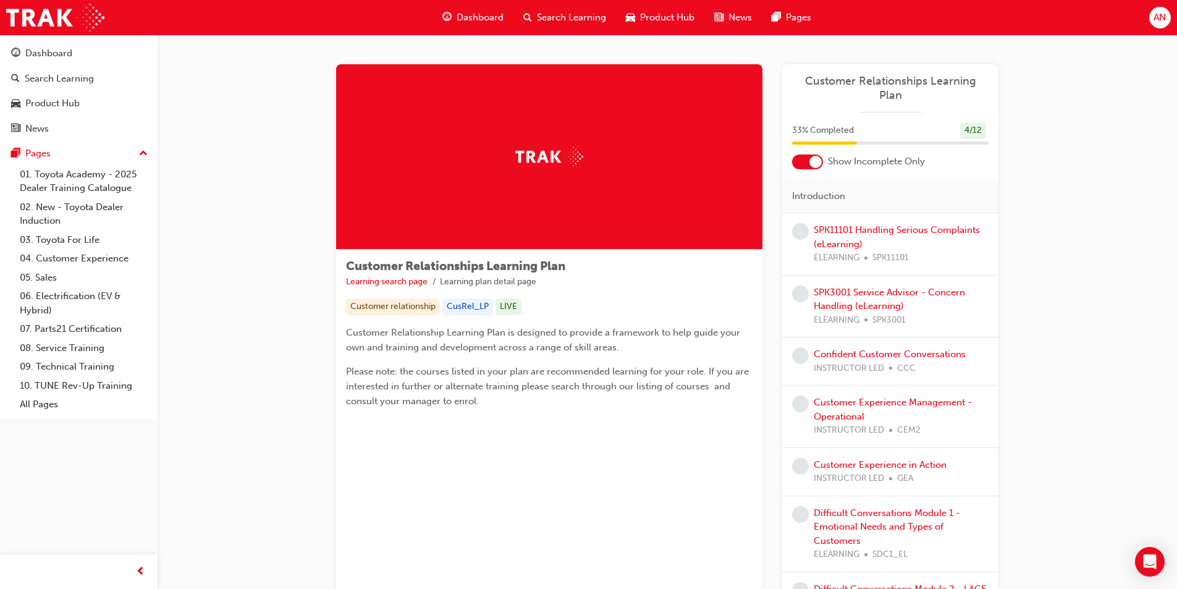
click at [577, 16] on span "Search Learning" at bounding box center [571, 18] width 69 height 14
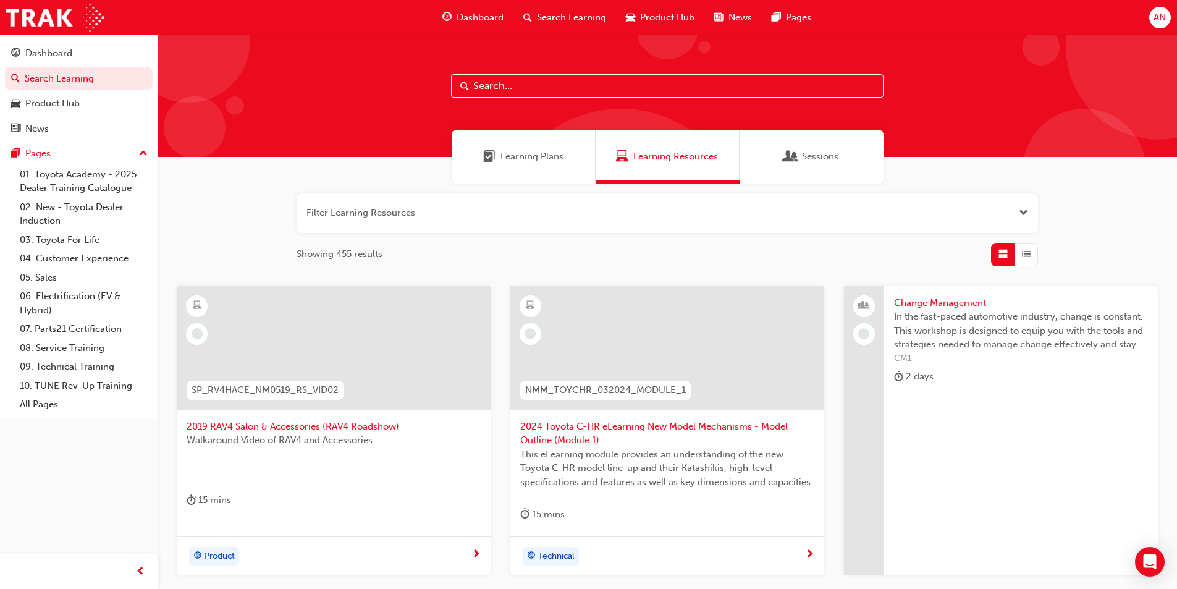
click at [463, 17] on span "Dashboard" at bounding box center [480, 18] width 47 height 14
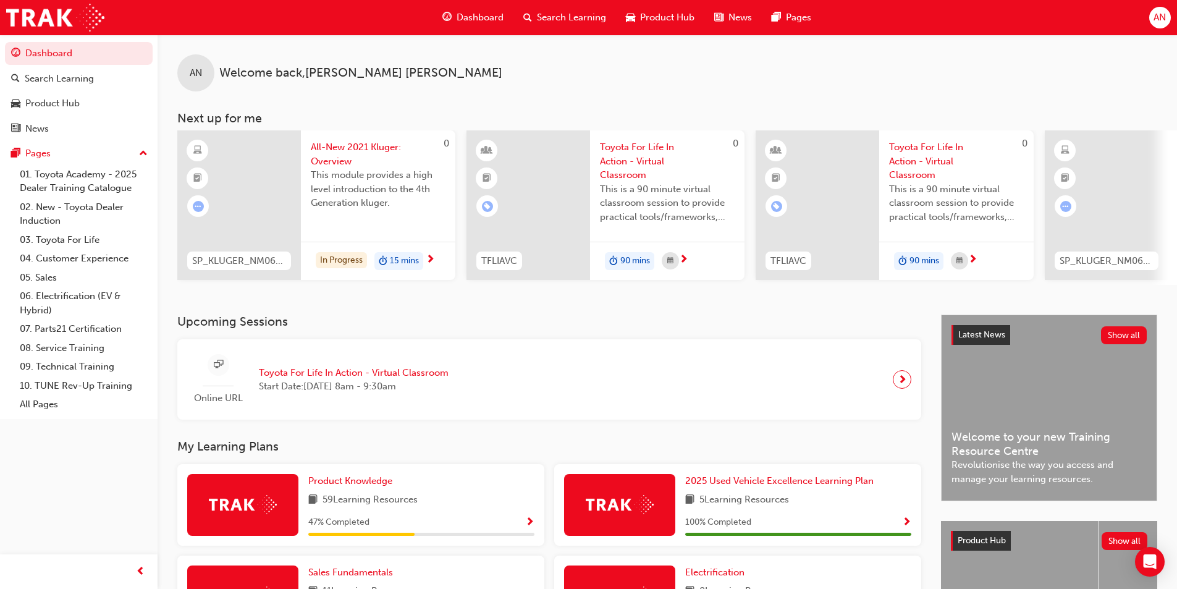
click at [658, 6] on div "Product Hub" at bounding box center [660, 17] width 88 height 25
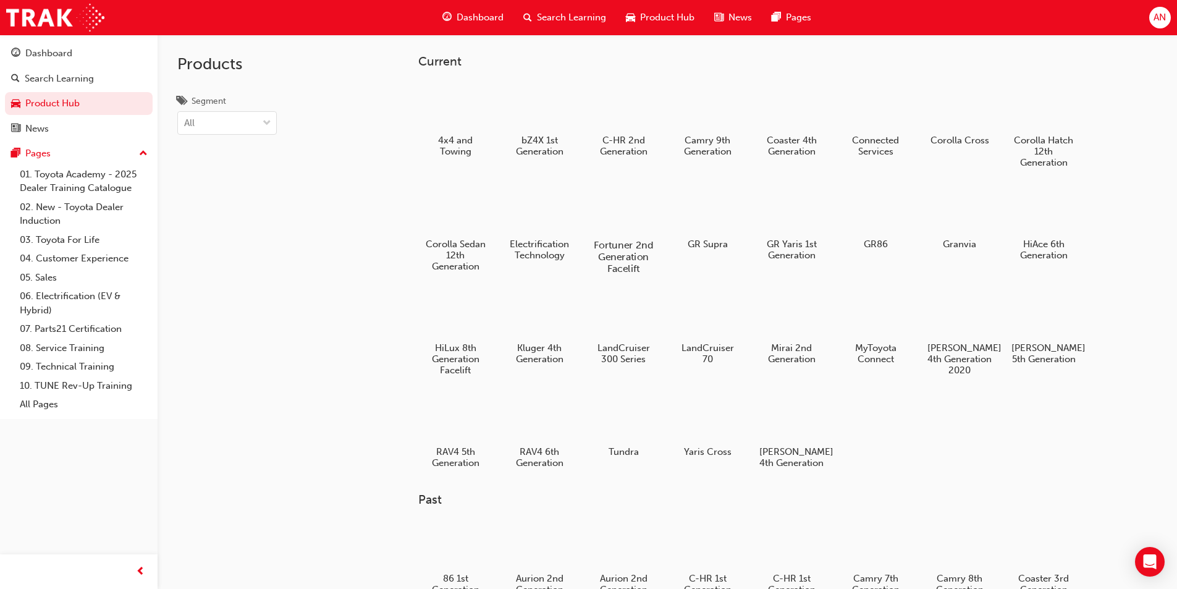
click at [611, 216] on div at bounding box center [623, 209] width 69 height 49
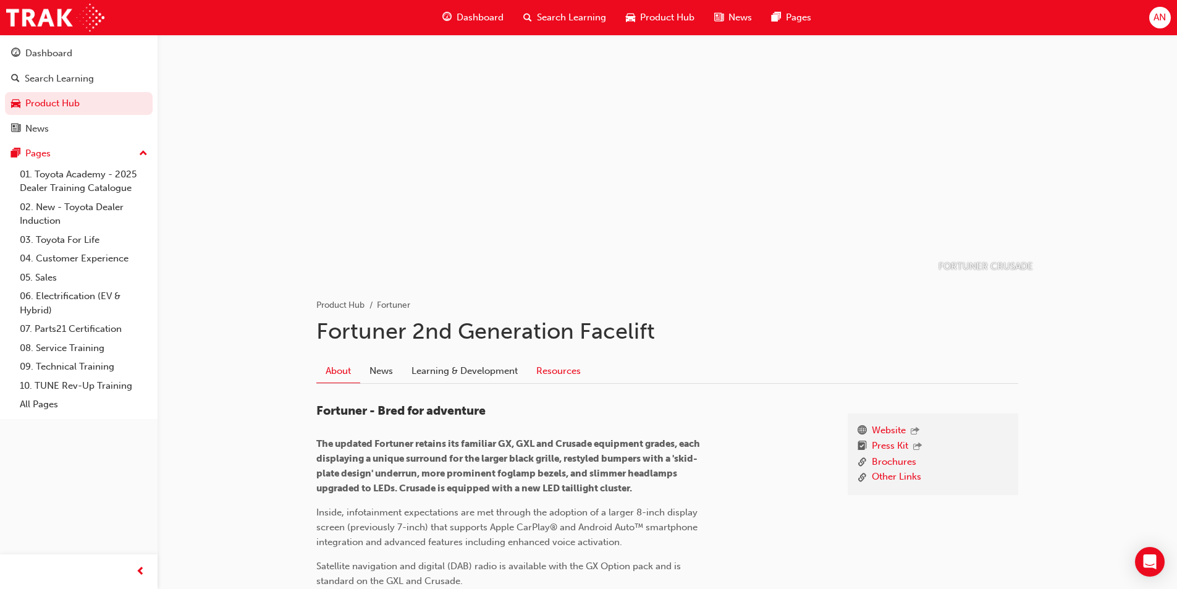
scroll to position [185, 0]
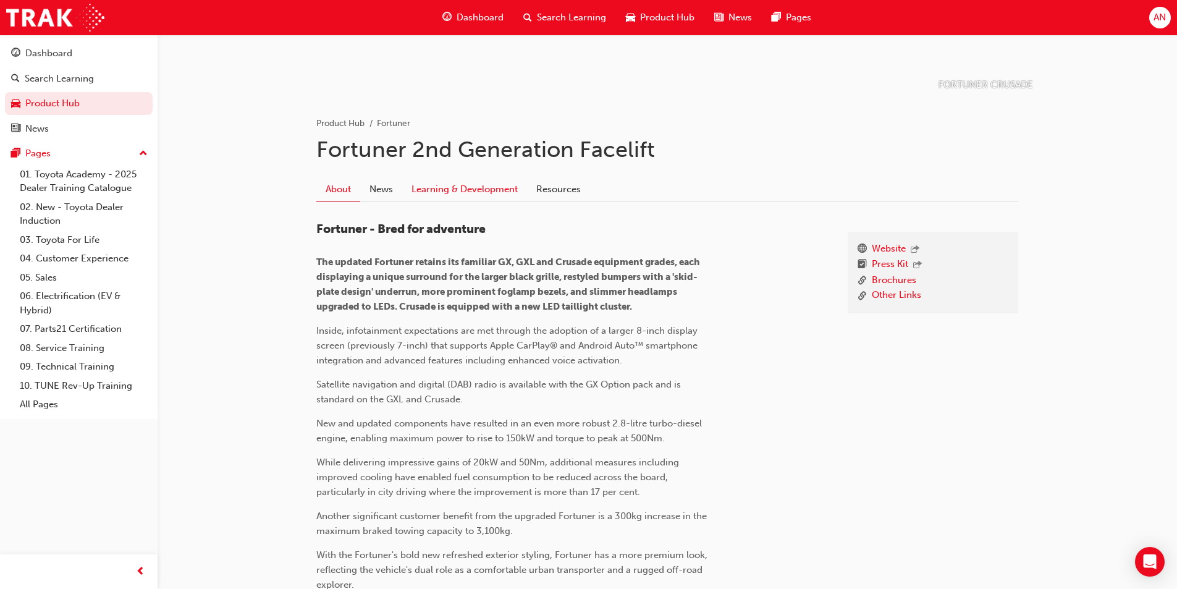
click at [481, 187] on link "Learning & Development" at bounding box center [464, 188] width 125 height 23
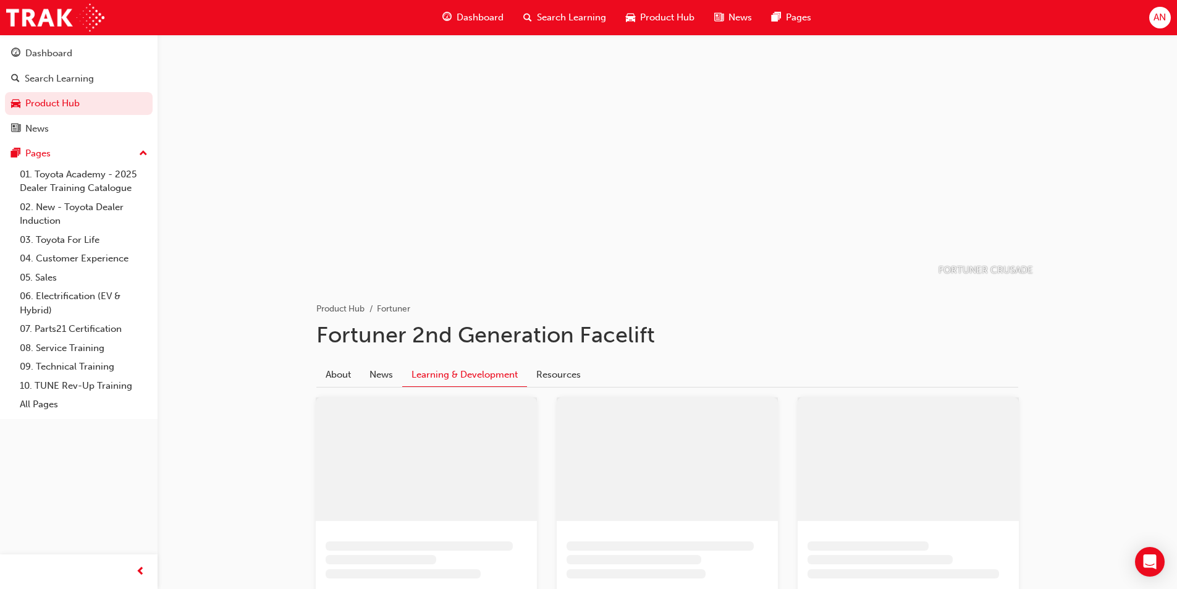
scroll to position [64, 0]
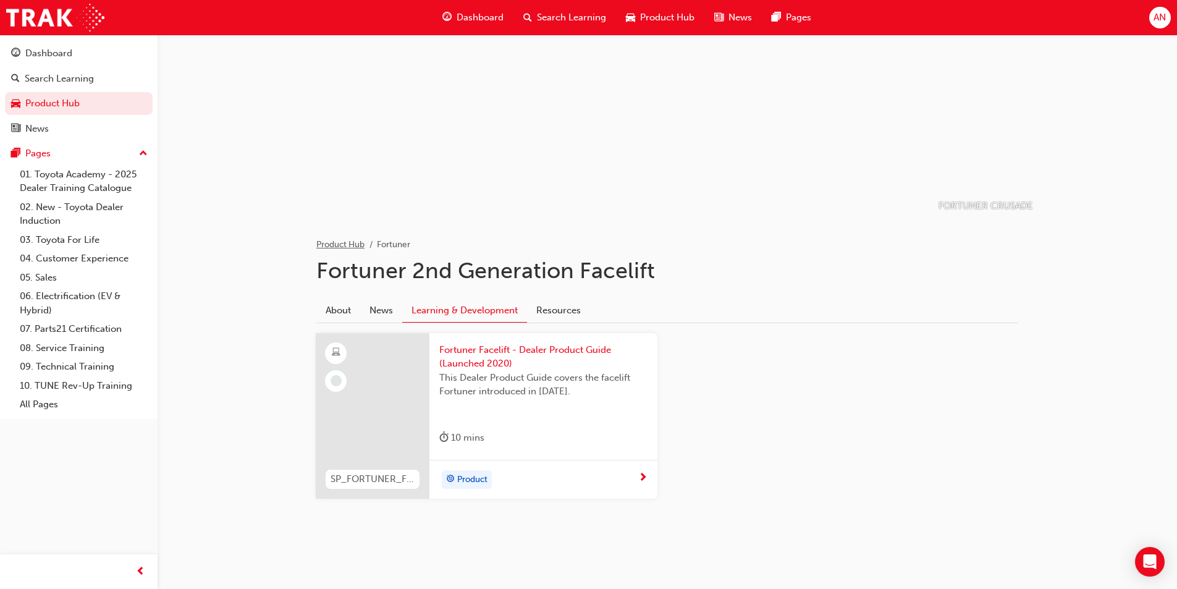
click at [342, 243] on link "Product Hub" at bounding box center [340, 244] width 48 height 11
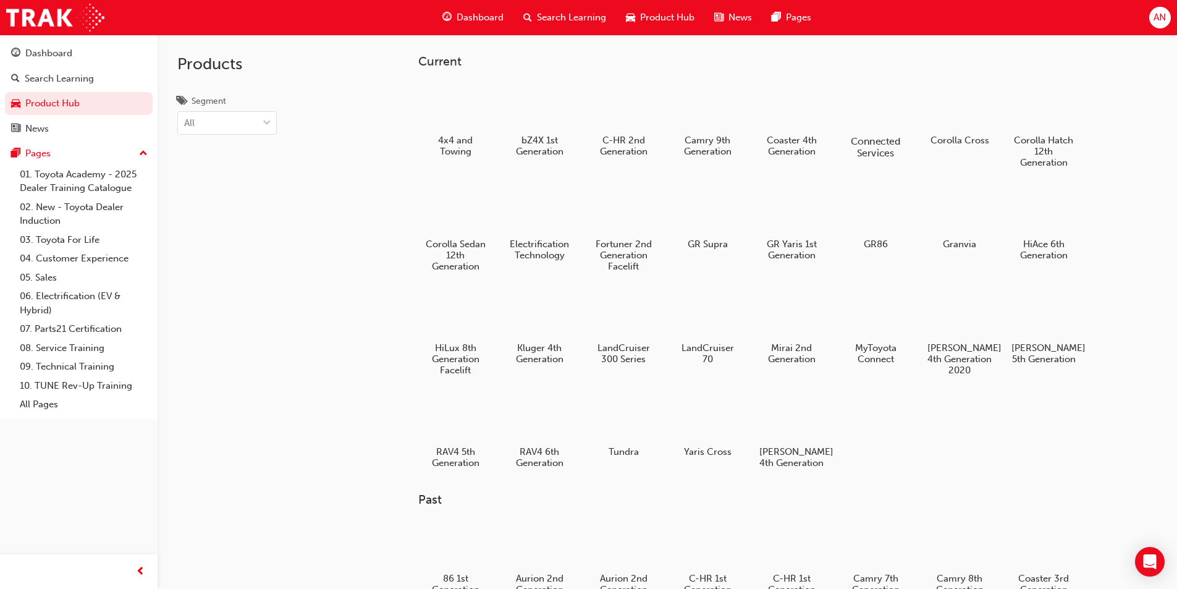
click at [886, 103] on div at bounding box center [875, 105] width 69 height 49
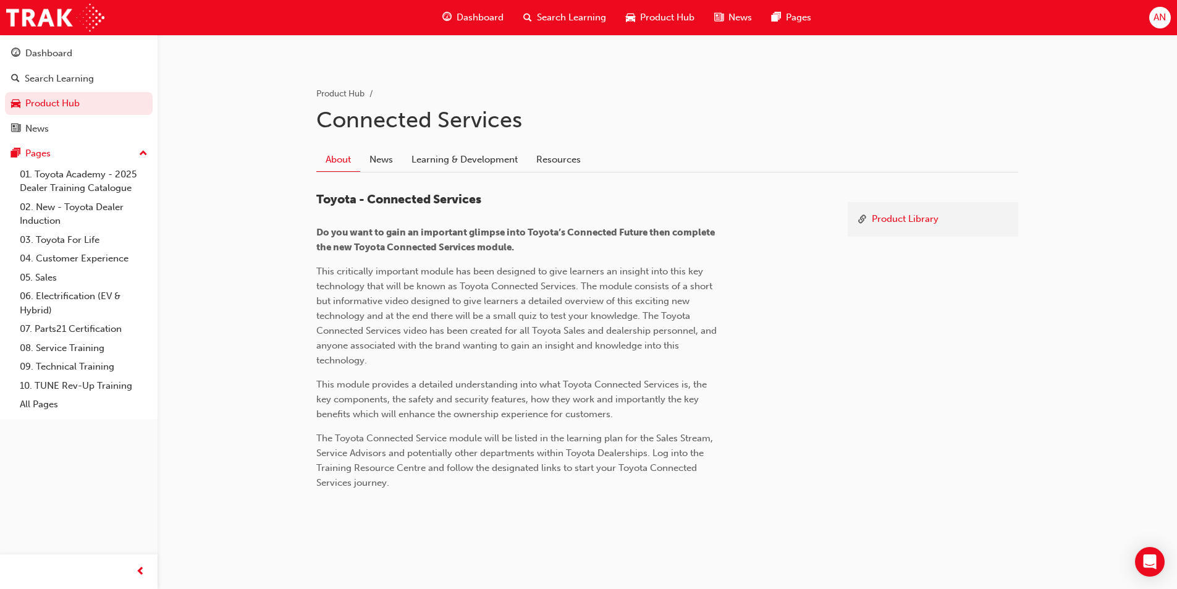
scroll to position [216, 0]
click at [451, 157] on link "Learning & Development" at bounding box center [464, 158] width 125 height 23
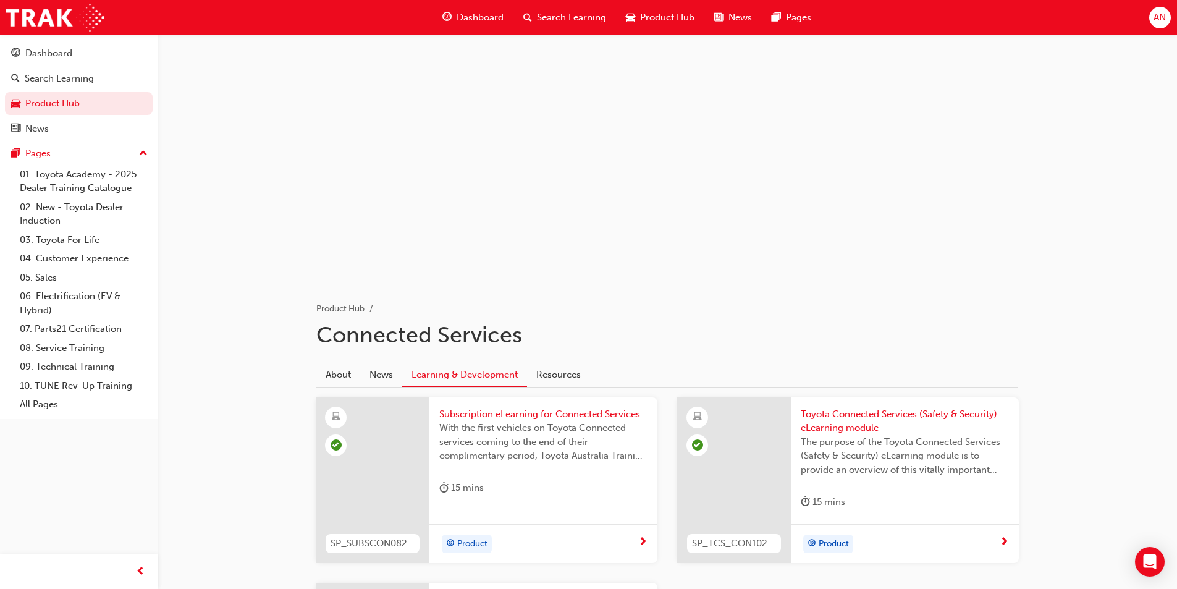
scroll to position [185, 0]
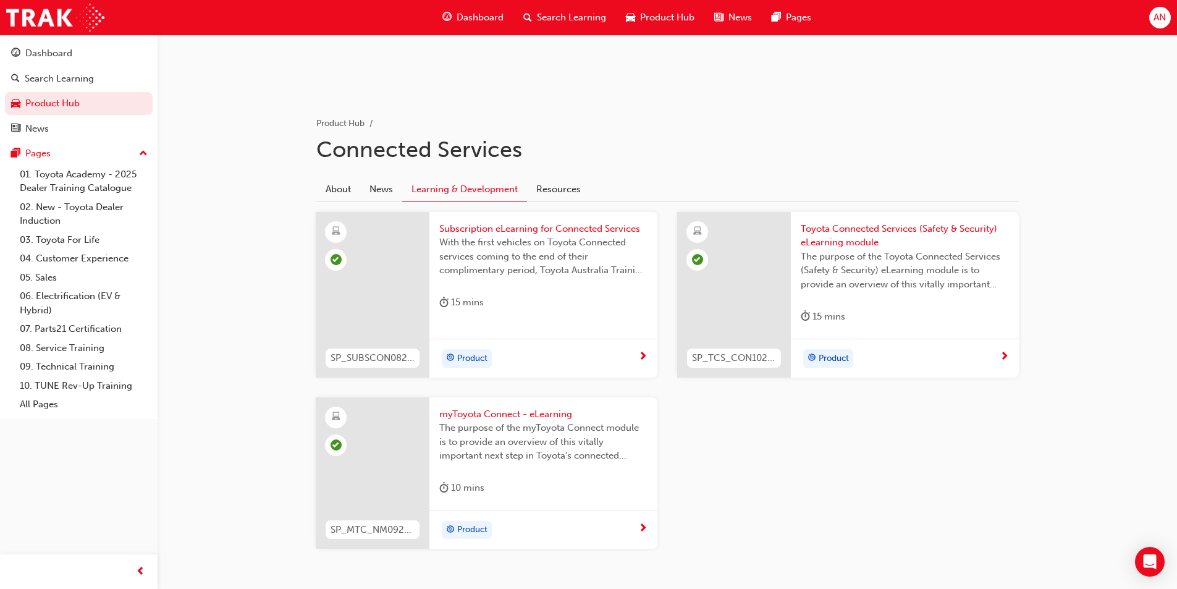
click at [896, 224] on span "Toyota Connected Services (Safety & Security) eLearning module" at bounding box center [905, 236] width 208 height 28
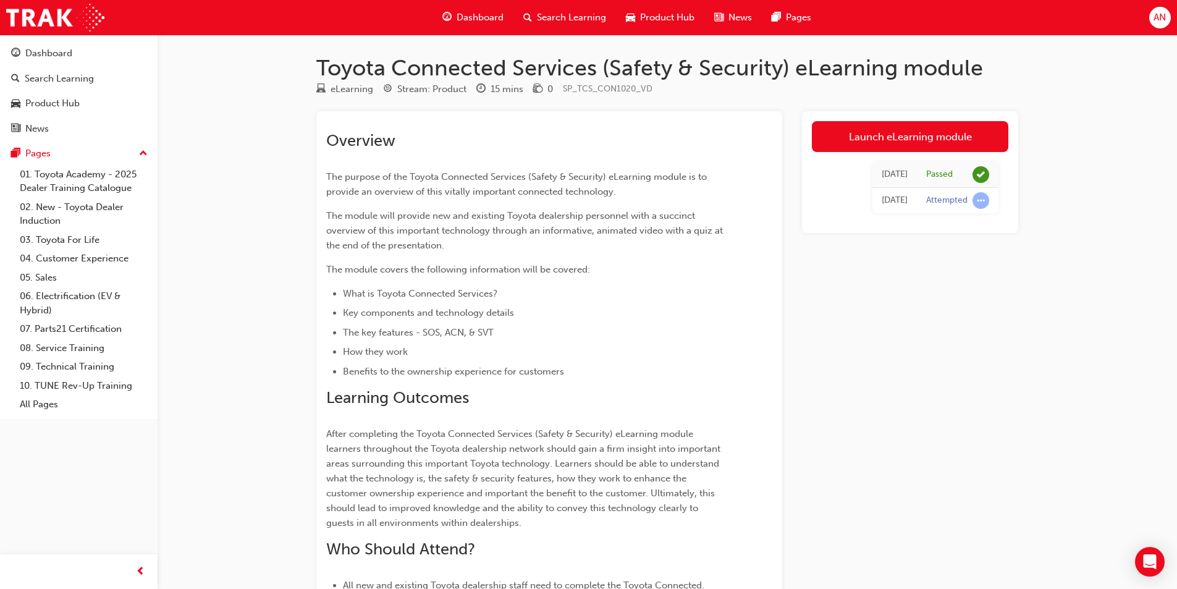
click at [549, 19] on span "Search Learning" at bounding box center [571, 18] width 69 height 14
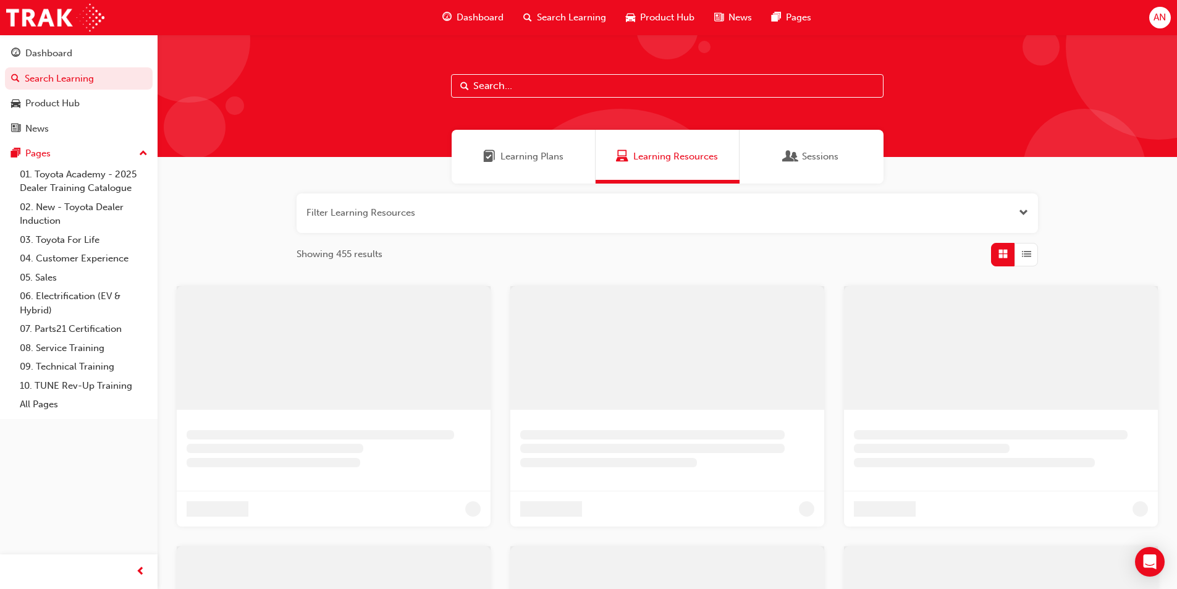
click at [672, 15] on span "Product Hub" at bounding box center [667, 18] width 54 height 14
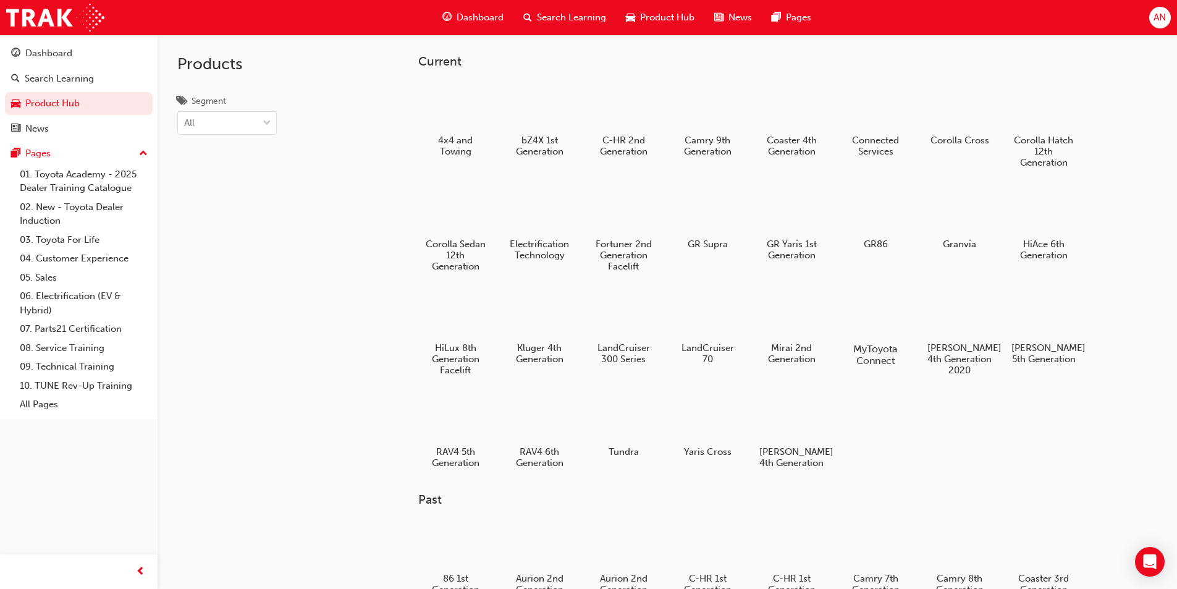
click at [890, 297] on div at bounding box center [875, 313] width 69 height 49
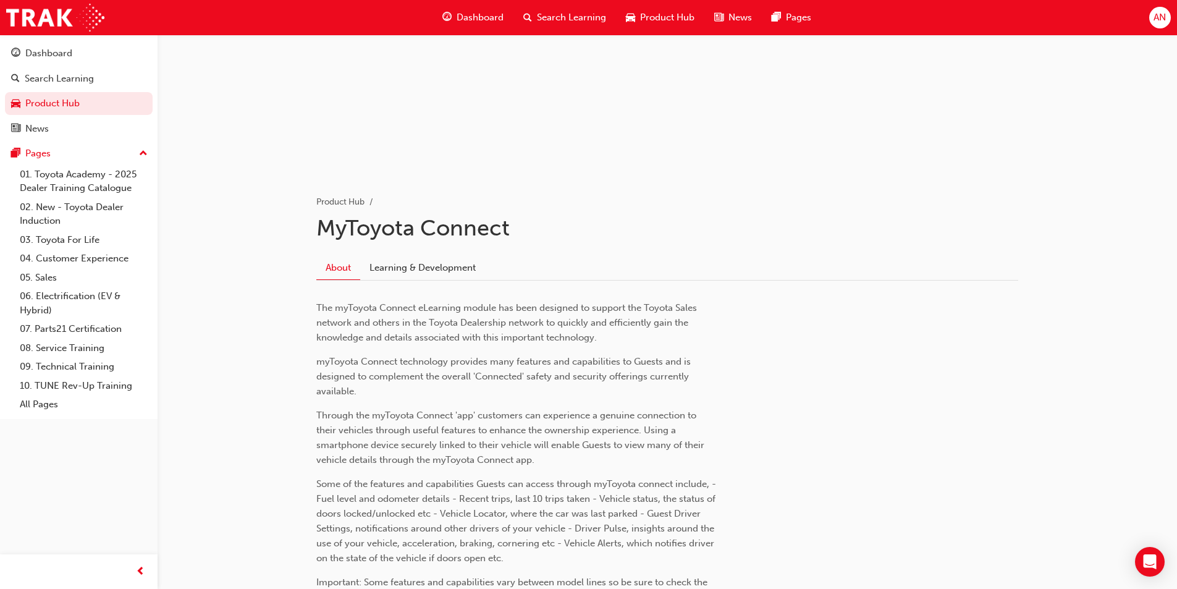
scroll to position [247, 0]
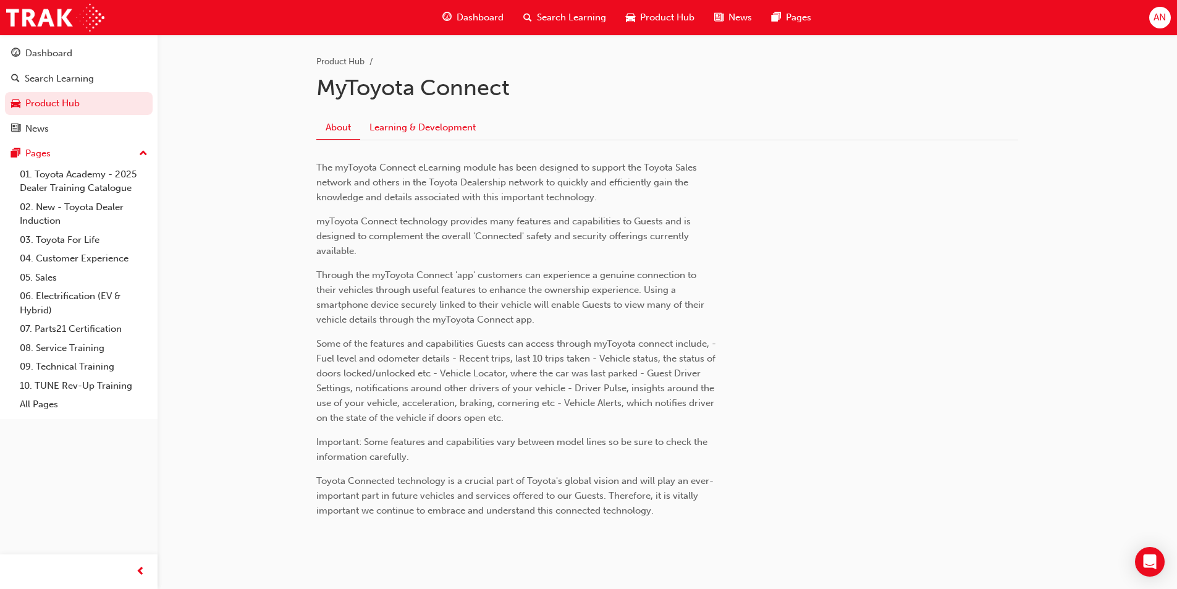
click at [396, 121] on link "Learning & Development" at bounding box center [422, 127] width 125 height 23
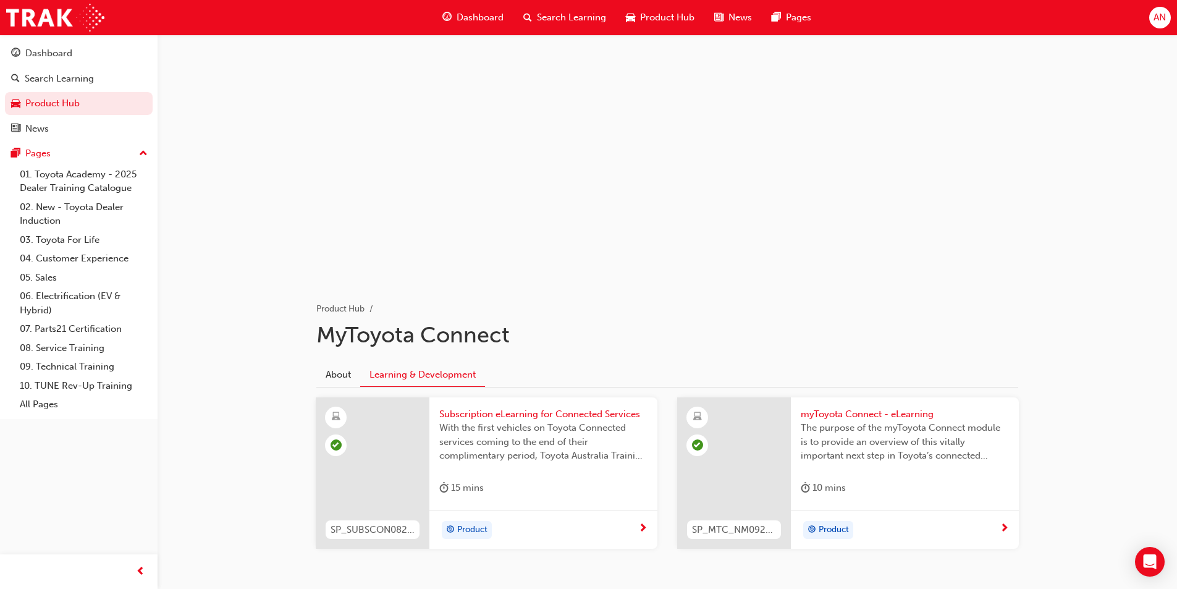
scroll to position [50, 0]
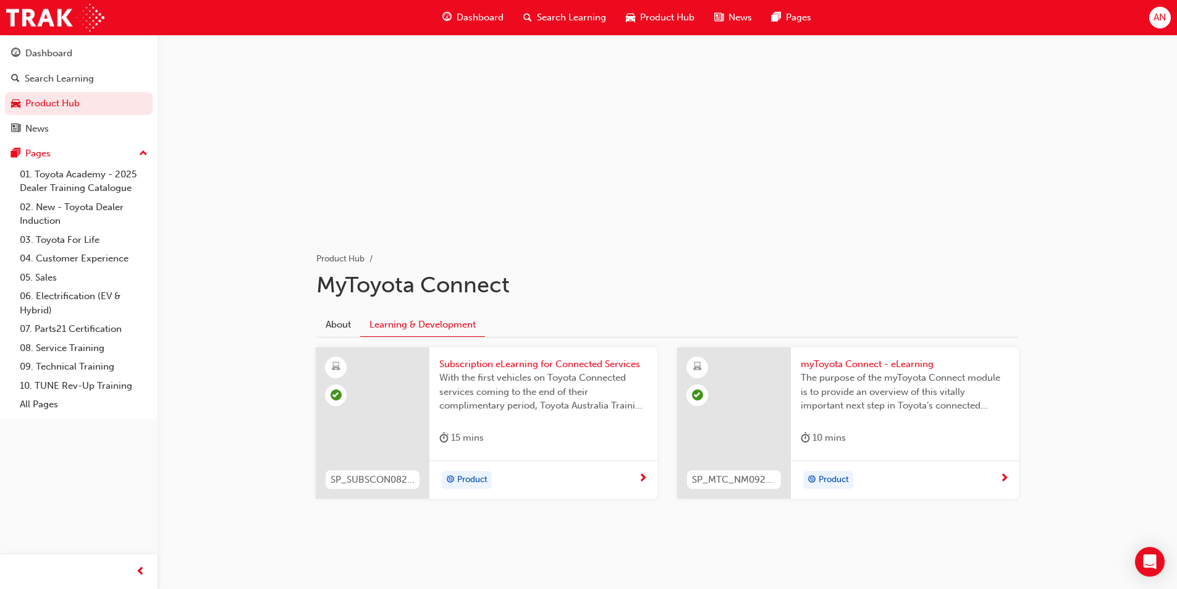
click at [640, 11] on span "Product Hub" at bounding box center [667, 18] width 54 height 14
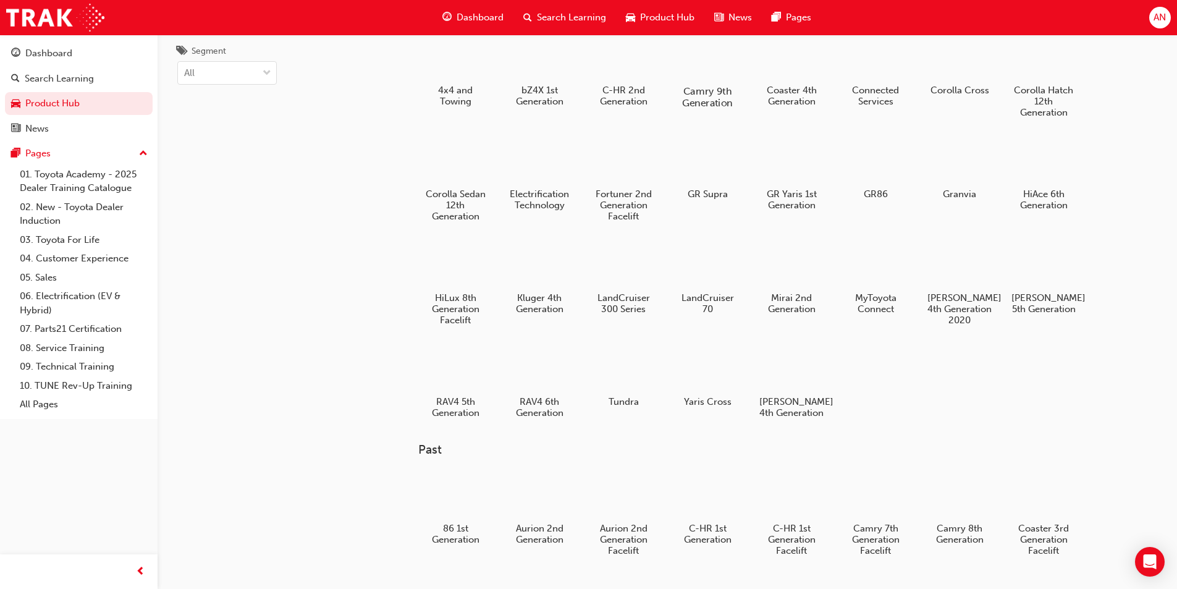
click at [711, 84] on div "Camry 9th Generation" at bounding box center [707, 70] width 78 height 88
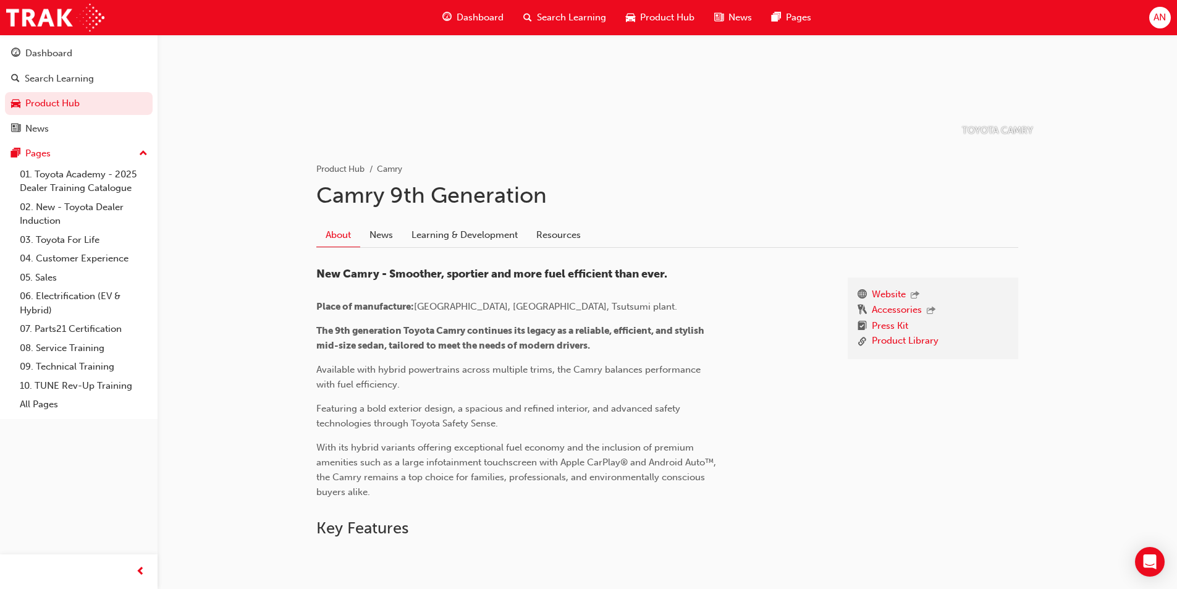
scroll to position [247, 0]
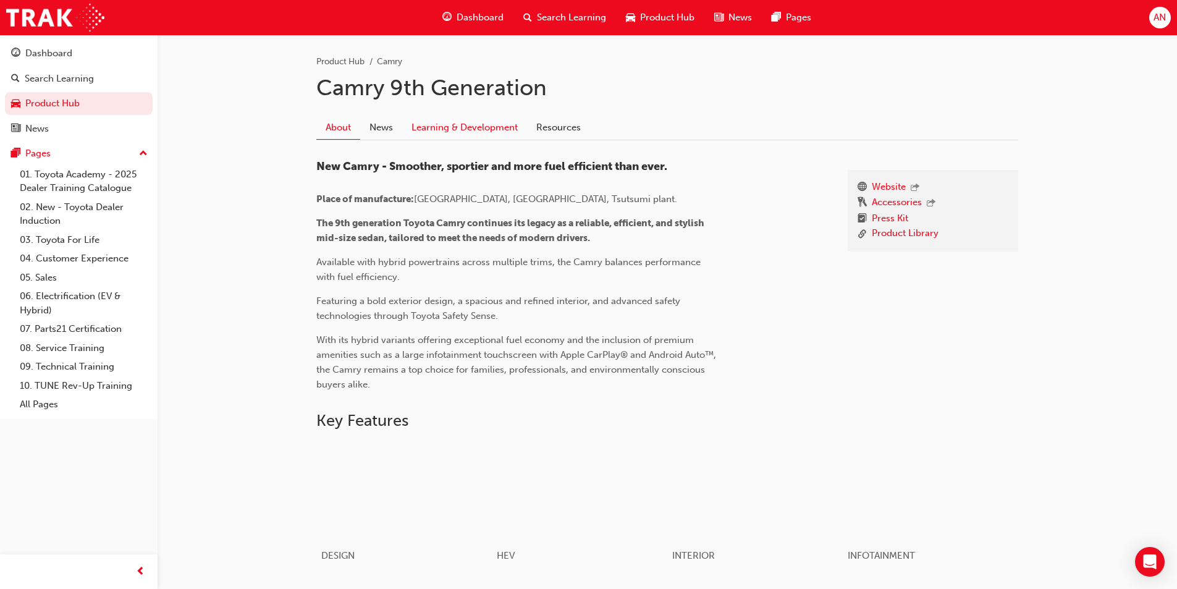
click at [474, 125] on link "Learning & Development" at bounding box center [464, 127] width 125 height 23
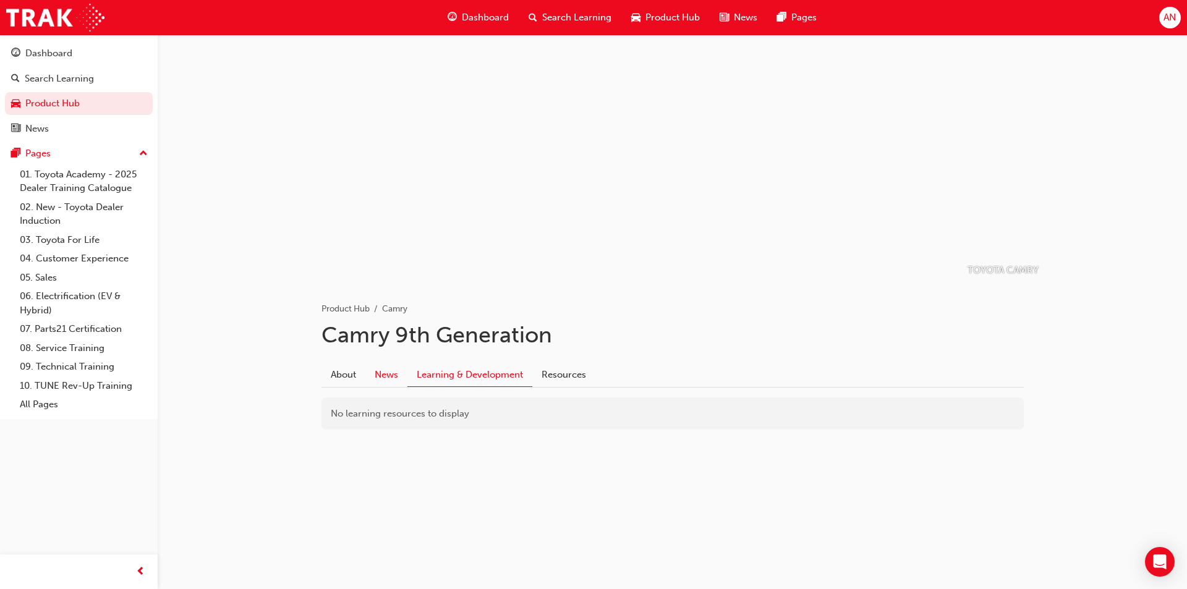
click at [389, 370] on link "News" at bounding box center [386, 374] width 42 height 23
click at [337, 379] on link "About" at bounding box center [343, 374] width 44 height 23
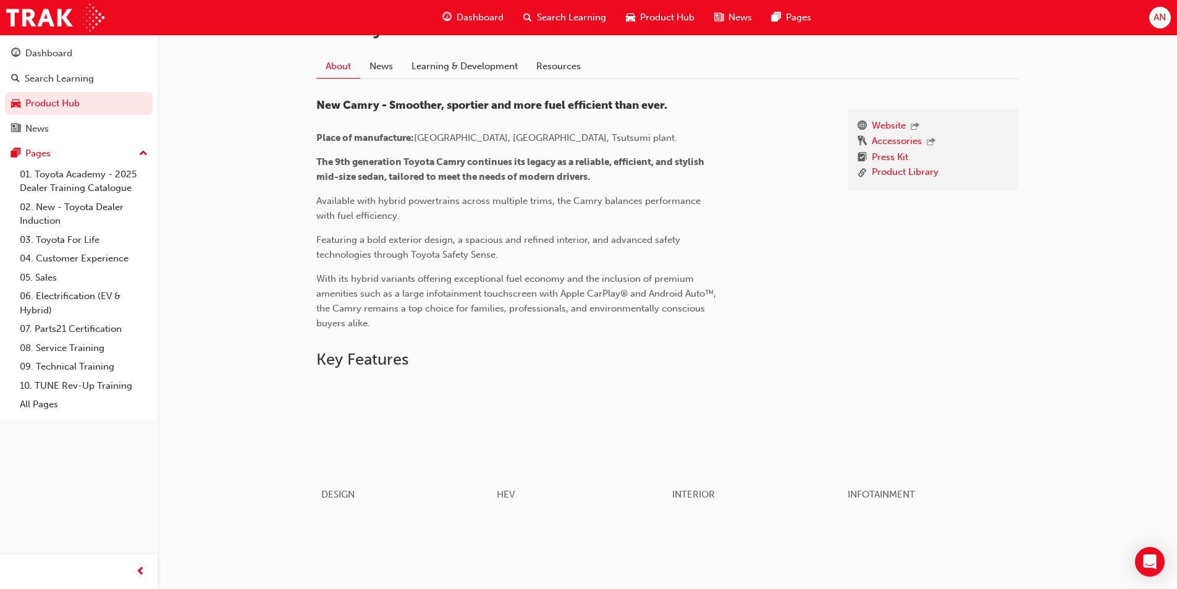
scroll to position [433, 0]
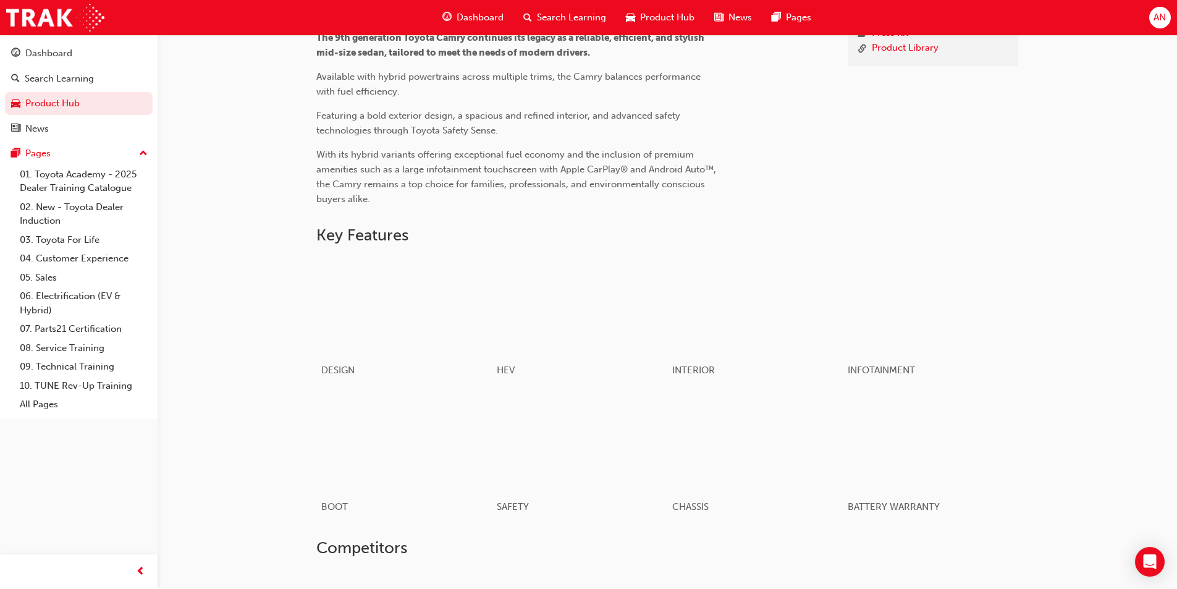
click at [541, 22] on span "Search Learning" at bounding box center [571, 18] width 69 height 14
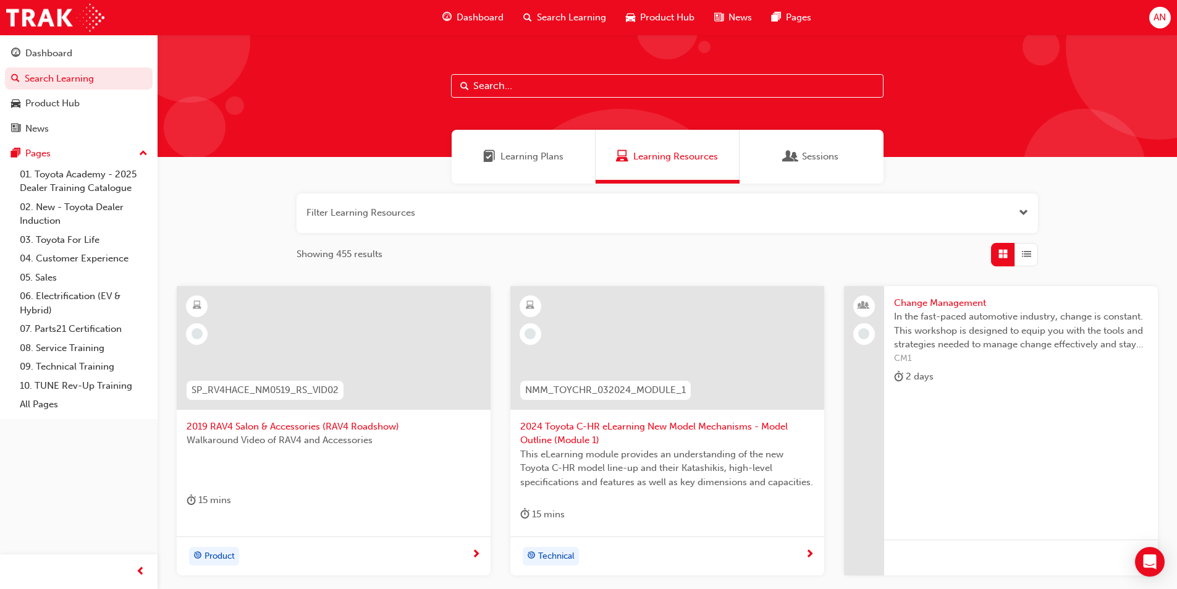
click at [555, 166] on div "Learning Plans" at bounding box center [524, 157] width 144 height 54
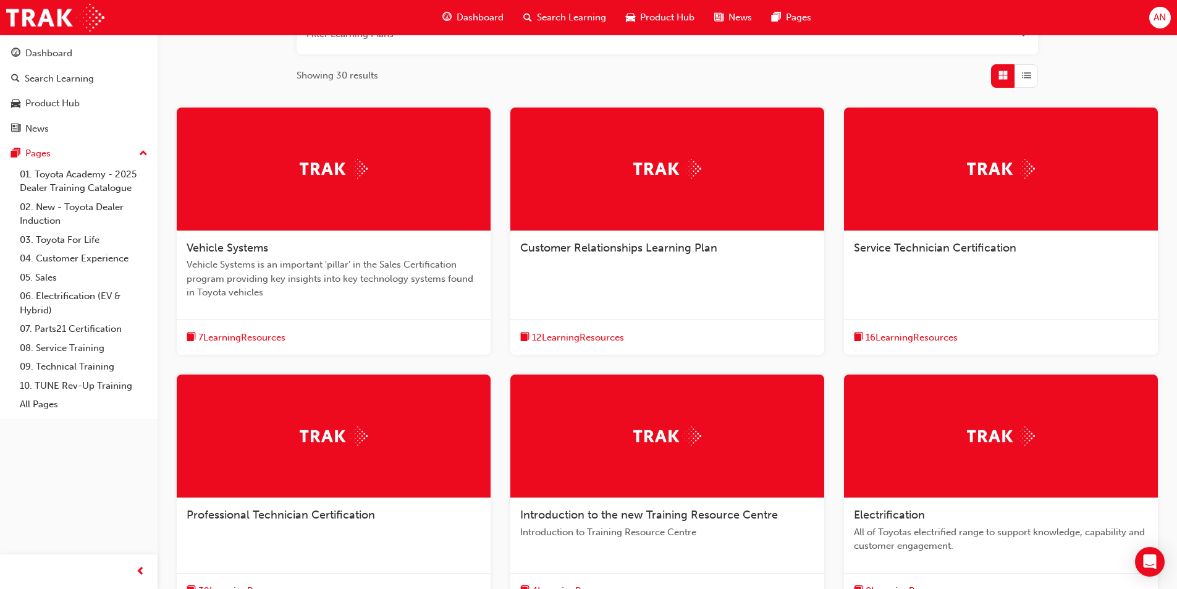
scroll to position [185, 0]
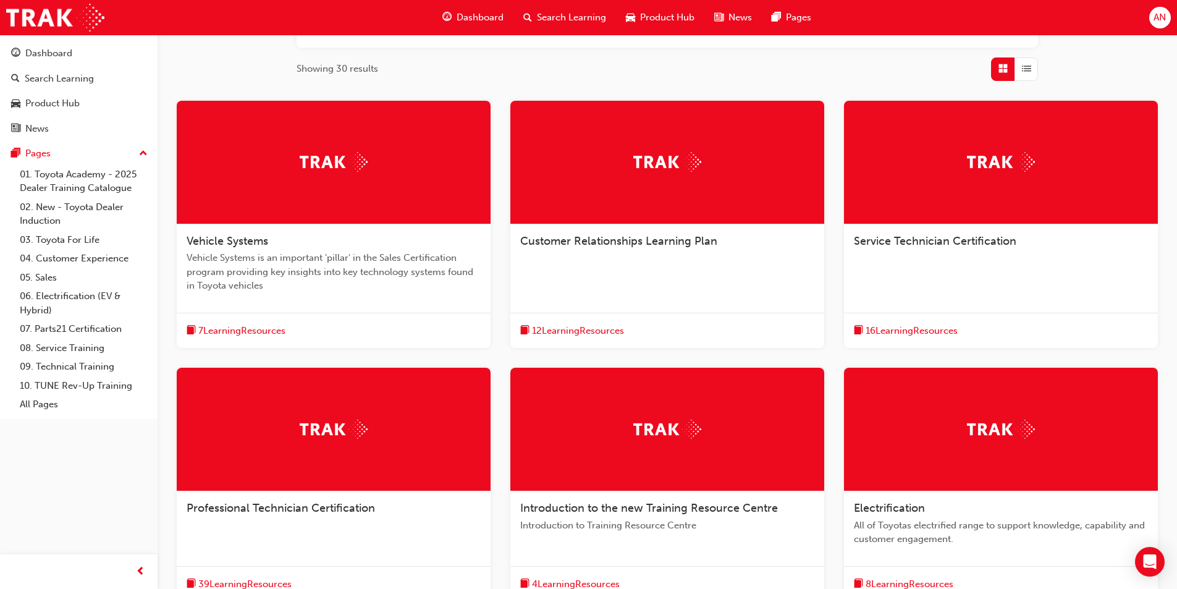
click at [629, 331] on div "12 Learning Resources" at bounding box center [577, 330] width 114 height 15
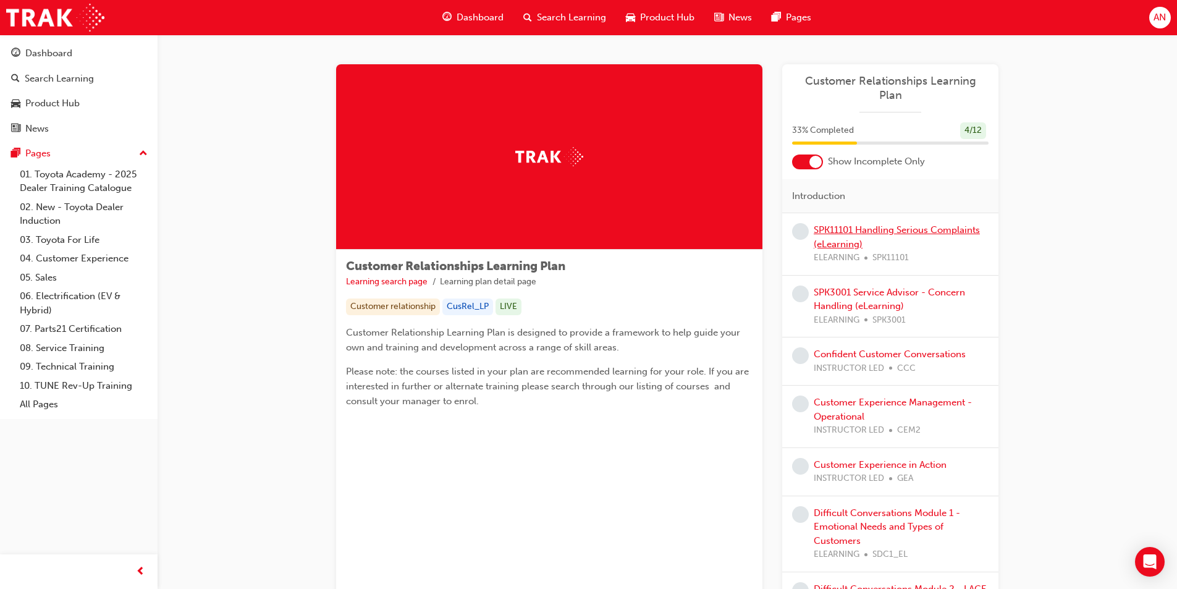
click at [912, 224] on link "SPK11101 Handling Serious Complaints (eLearning)" at bounding box center [897, 236] width 166 height 25
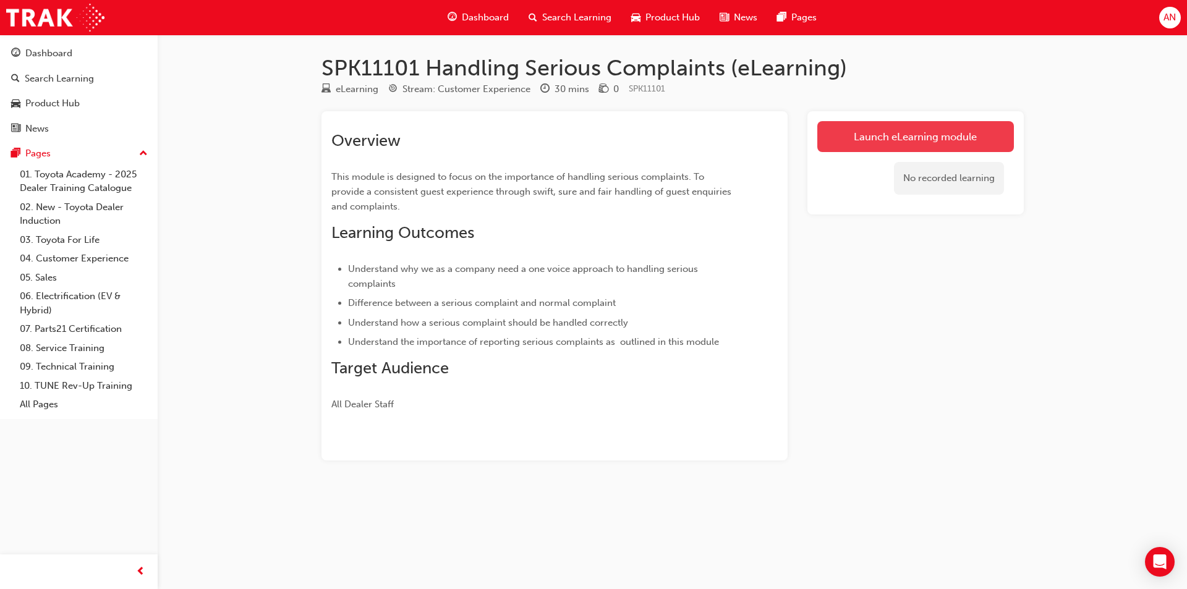
click at [878, 143] on link "Launch eLearning module" at bounding box center [915, 136] width 197 height 31
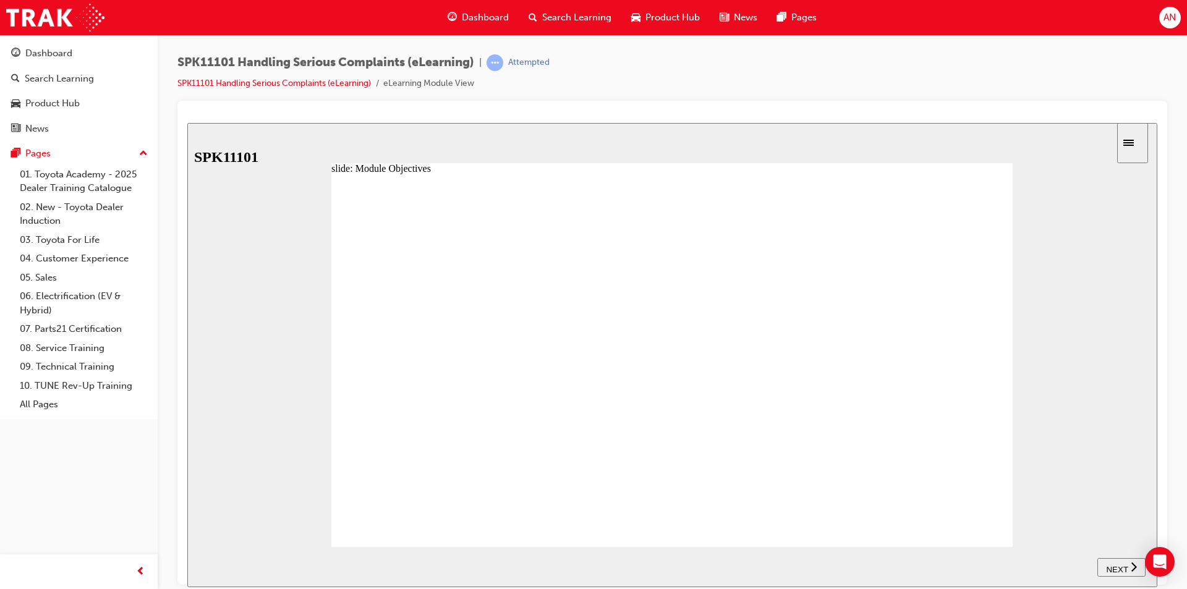
click at [1120, 564] on span "NEXT" at bounding box center [1117, 568] width 22 height 9
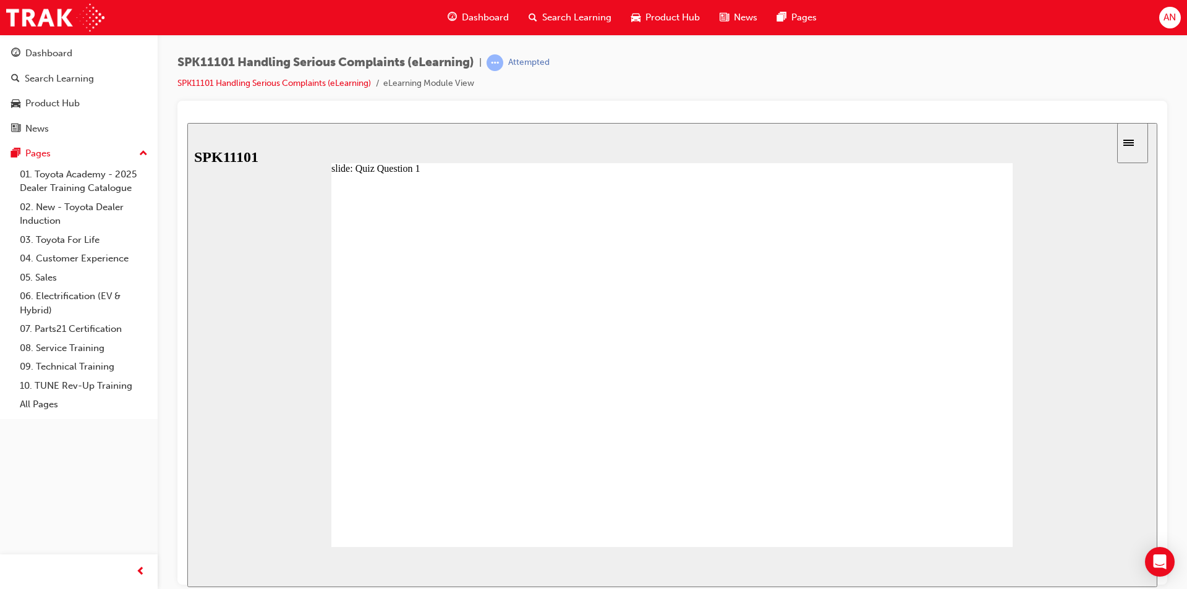
radio input "true"
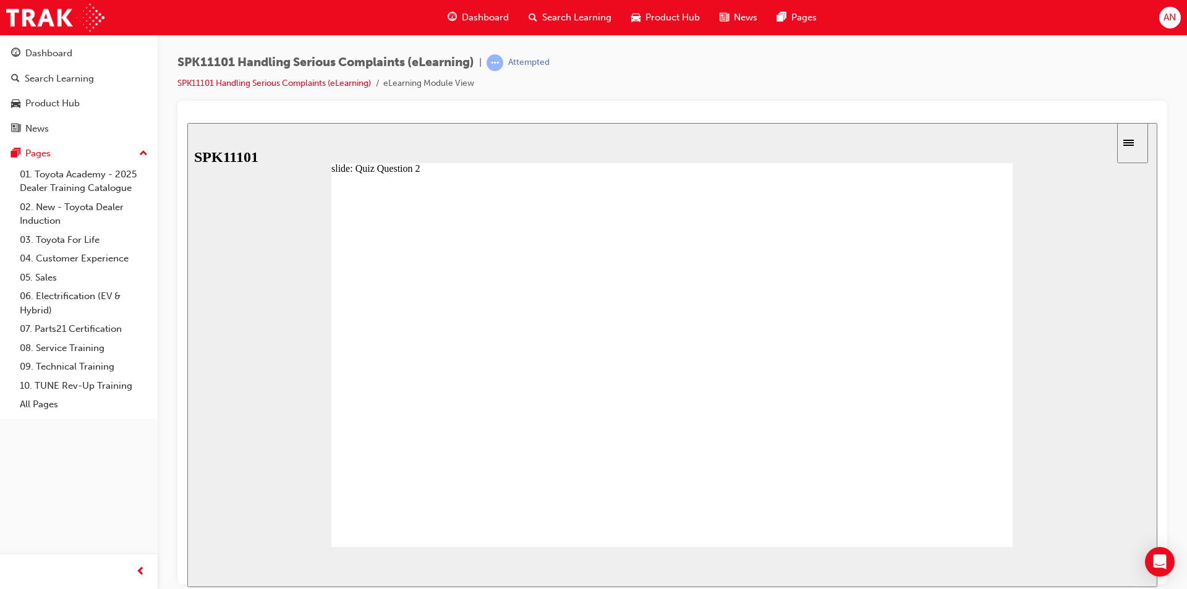
radio input "false"
radio input "true"
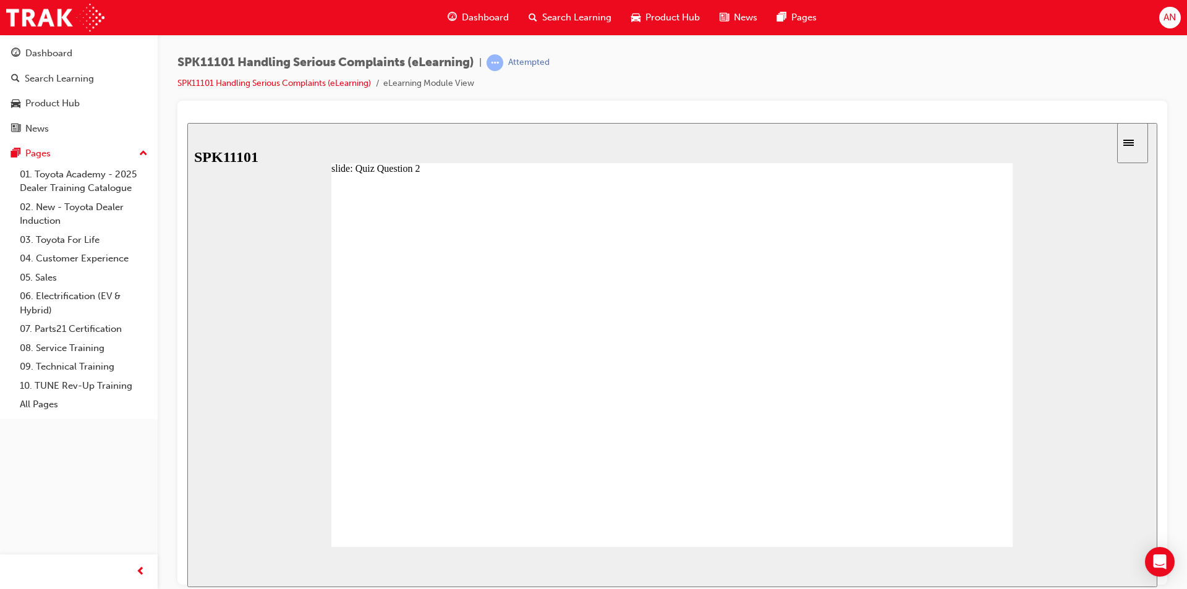
radio input "true"
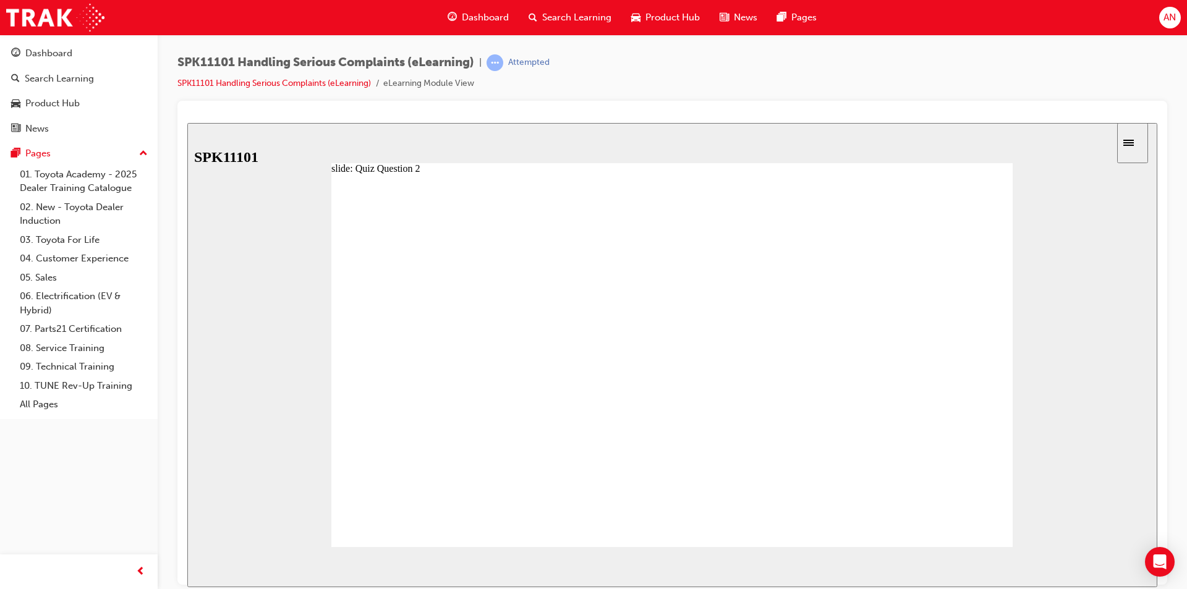
click at [1111, 564] on span "NEXT" at bounding box center [1117, 568] width 22 height 9
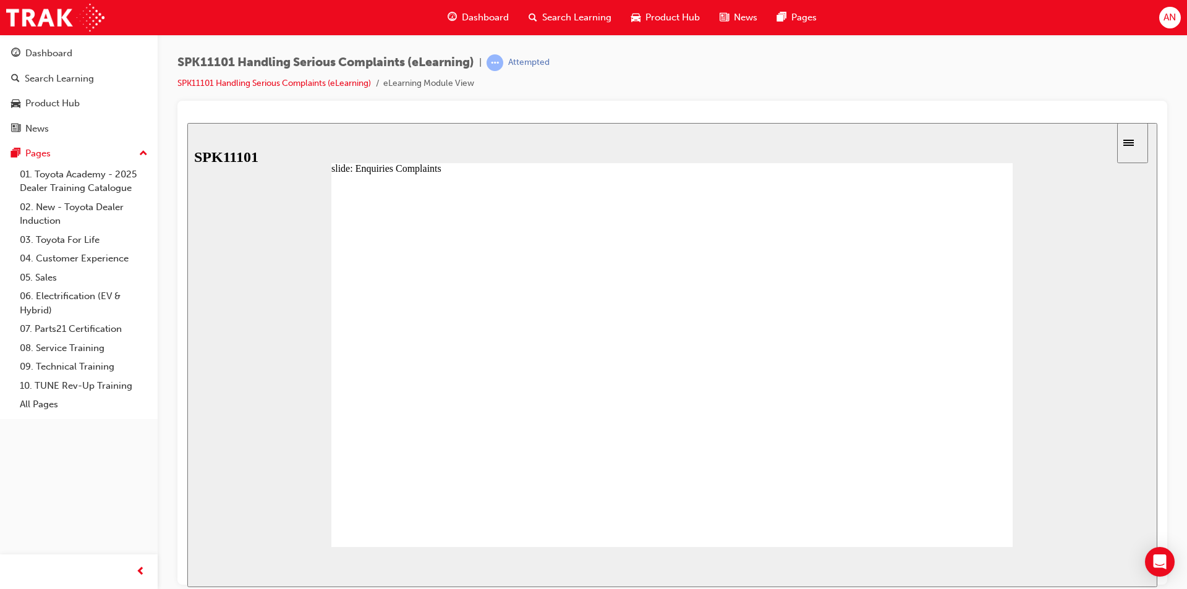
radio input "true"
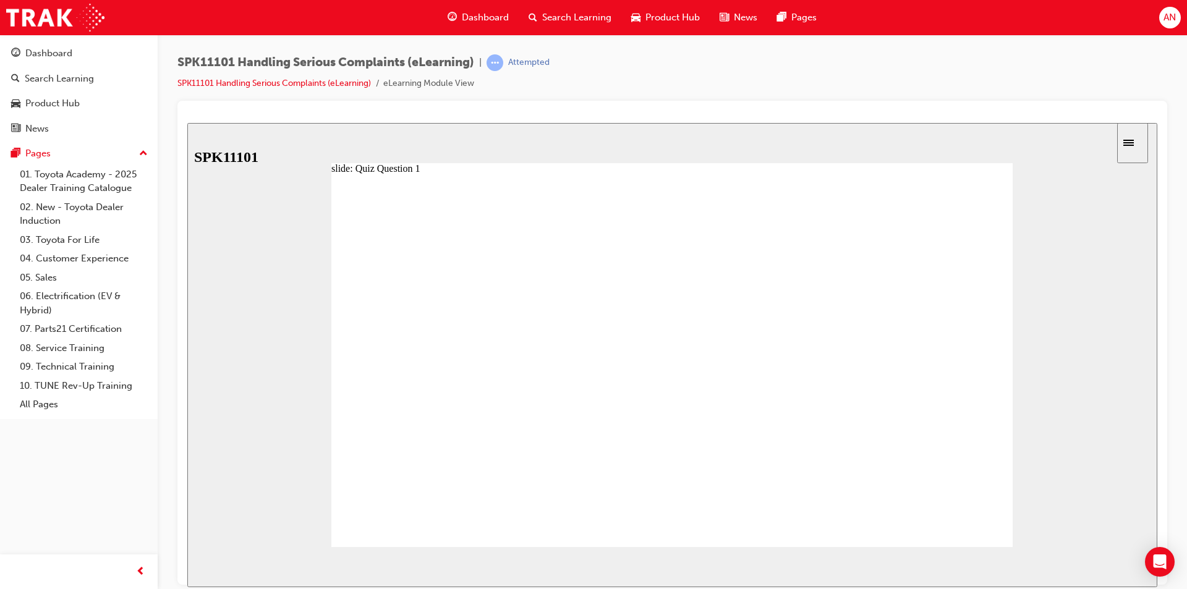
radio input "true"
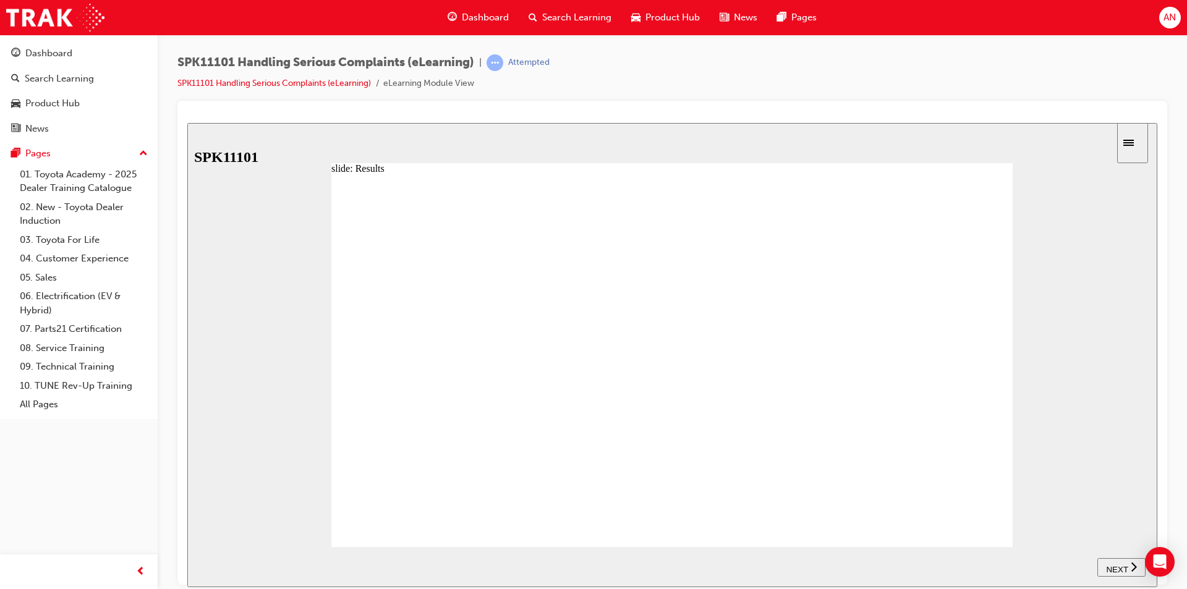
click at [1111, 566] on span "NEXT" at bounding box center [1117, 568] width 22 height 9
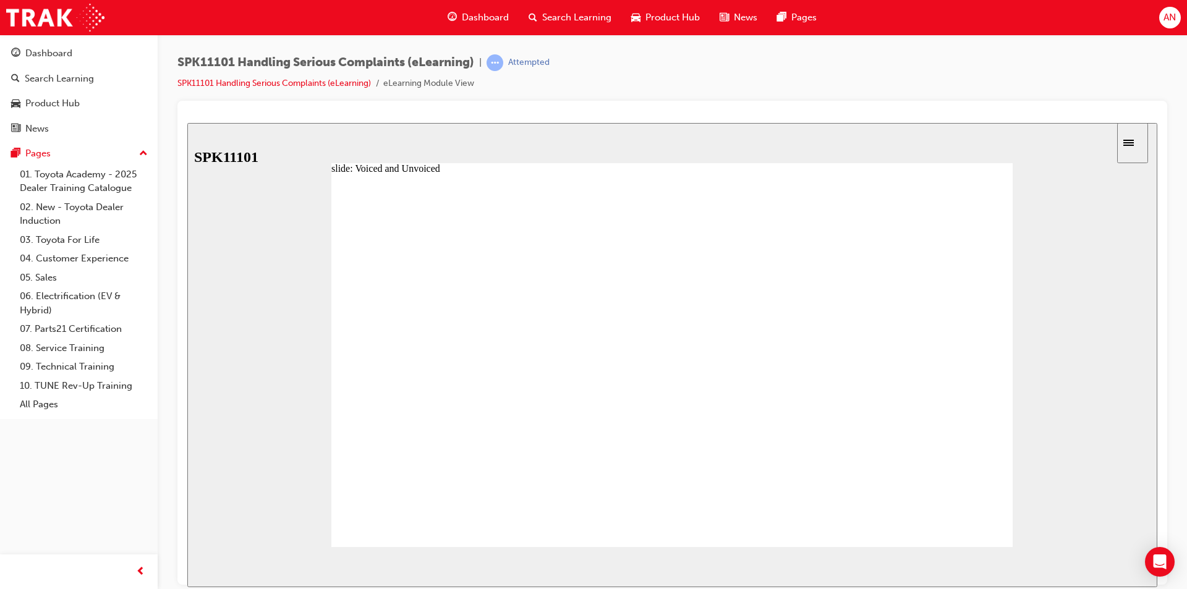
drag, startPoint x: 509, startPoint y: 341, endPoint x: 724, endPoint y: 308, distance: 218.1
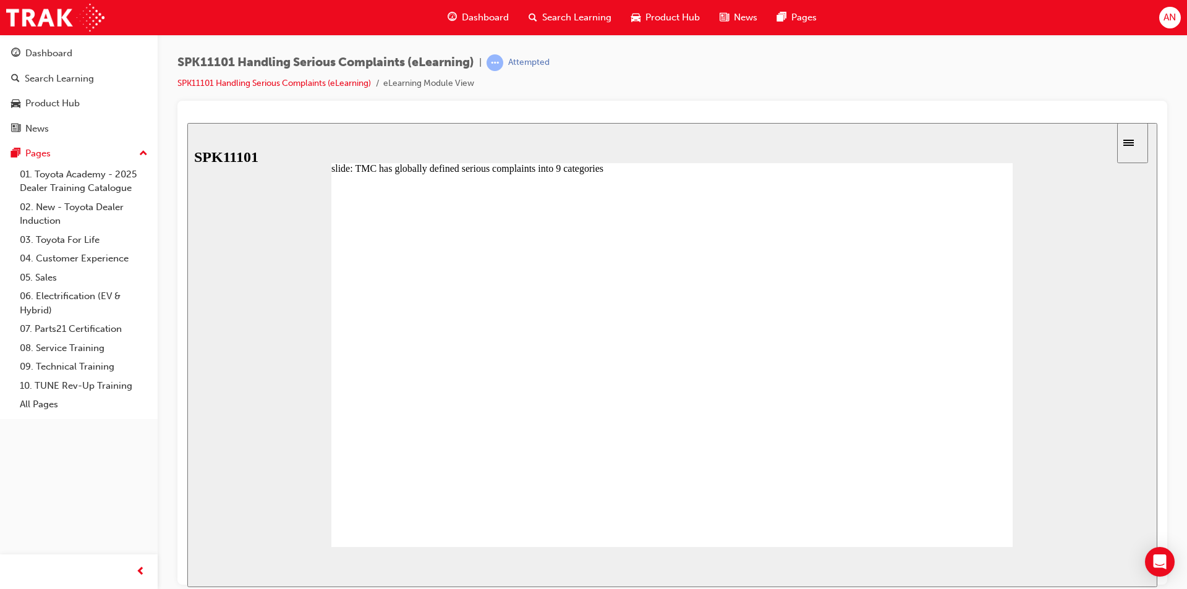
click at [187, 122] on image at bounding box center [187, 122] width 0 height 0
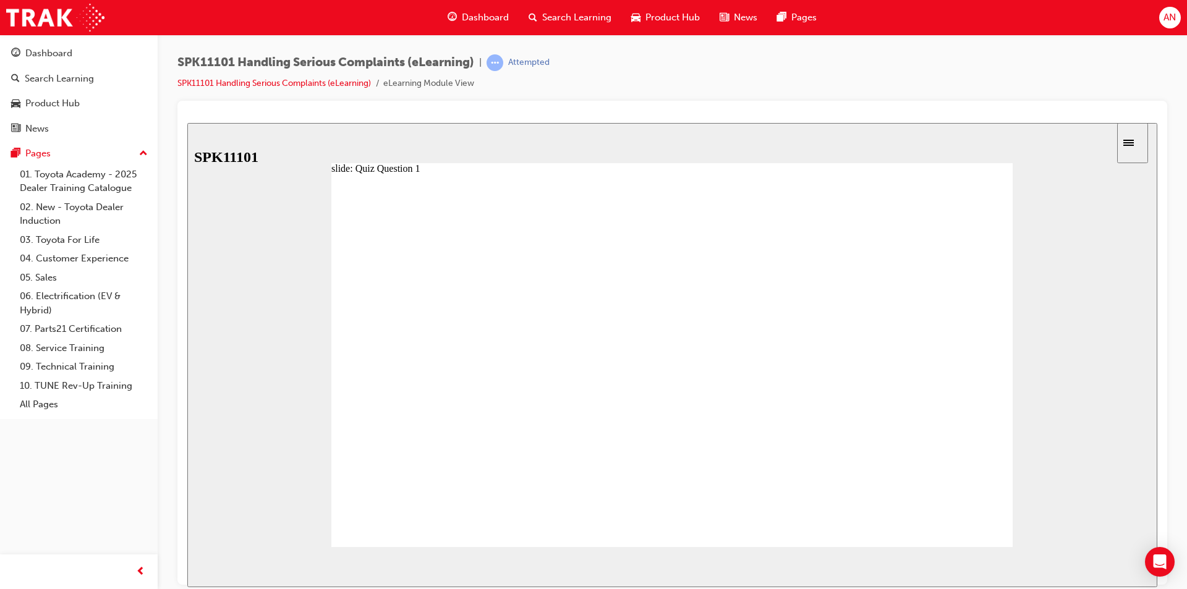
radio input "true"
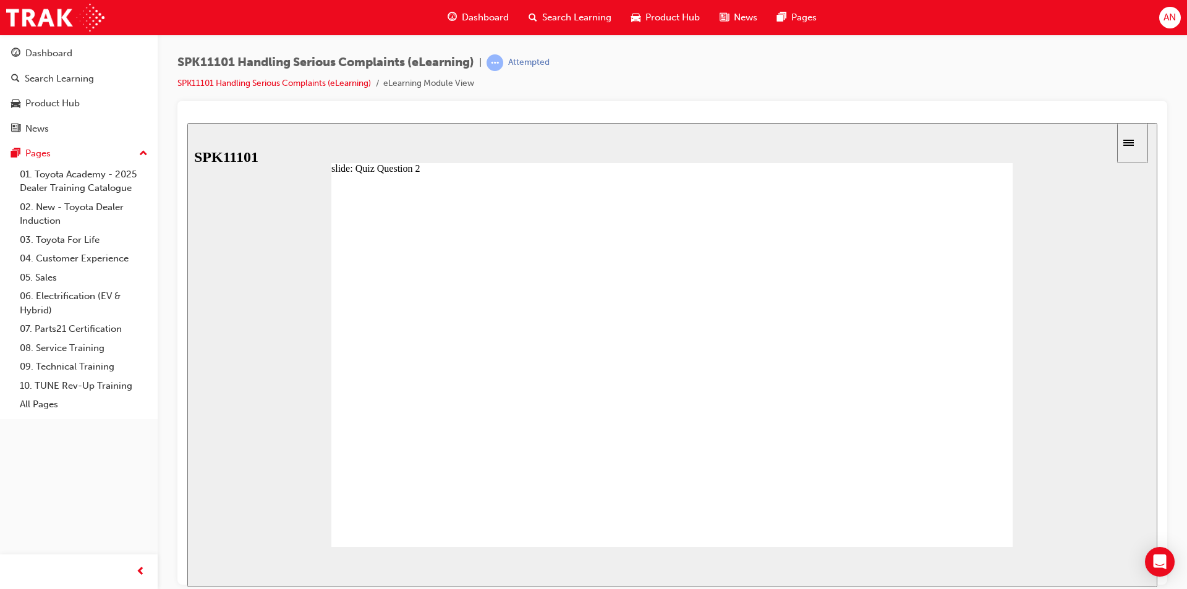
radio input "true"
click at [1109, 559] on button "NEXT" at bounding box center [1121, 566] width 48 height 19
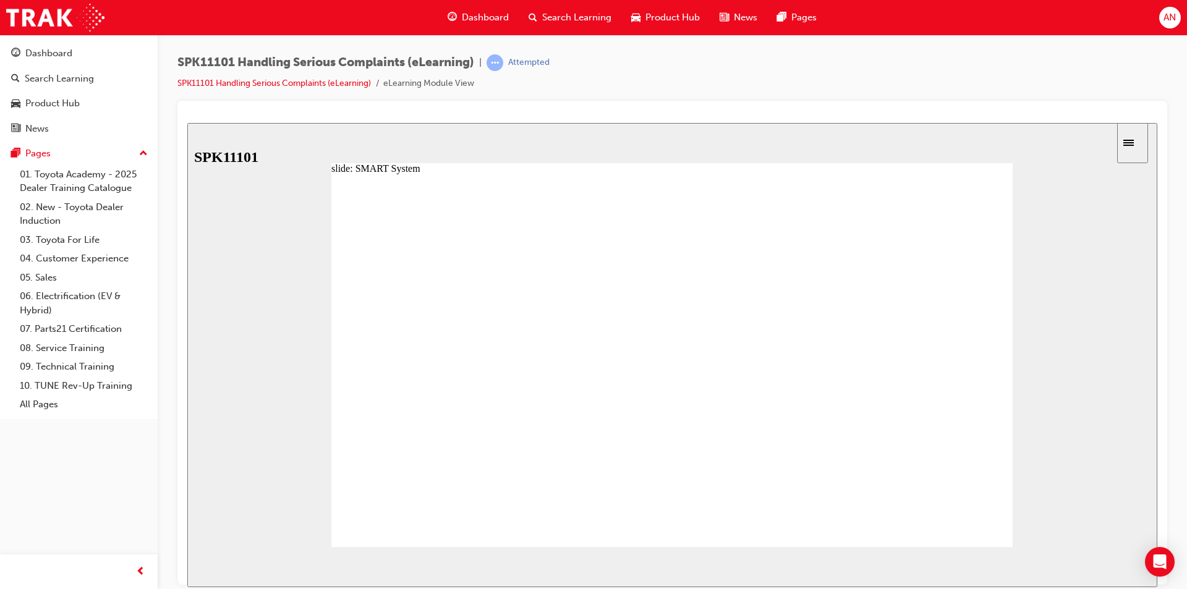
click at [1014, 507] on div "slide: SMART System Intended legal actions brought against dealer in relation t…" at bounding box center [672, 354] width 970 height 464
click at [187, 122] on image at bounding box center [187, 122] width 0 height 0
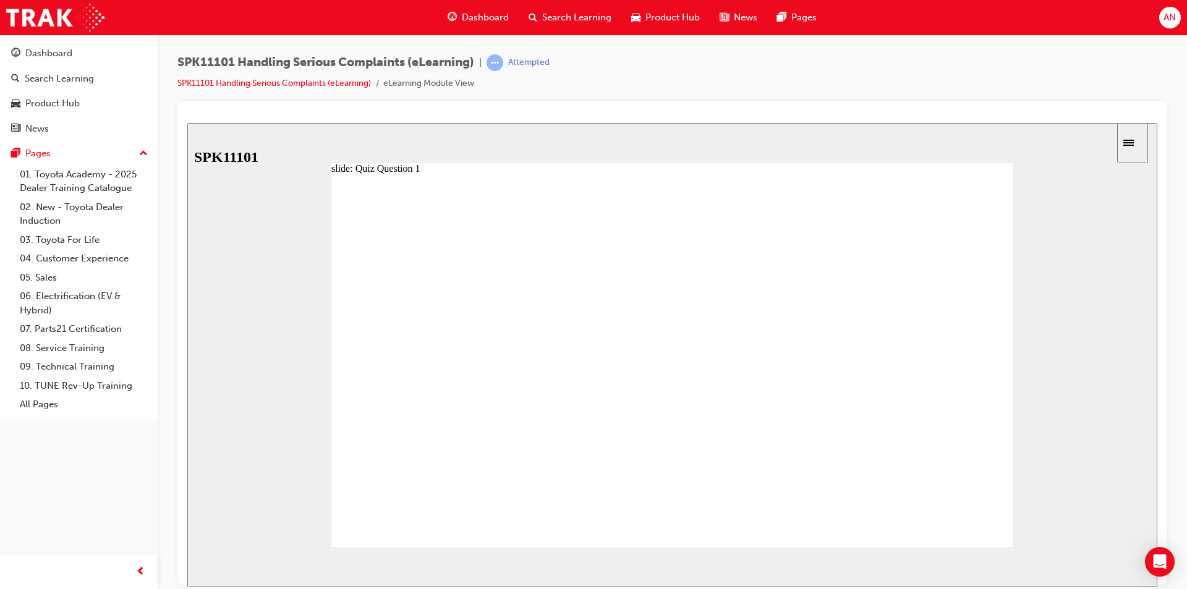
radio input "true"
drag, startPoint x: 470, startPoint y: 489, endPoint x: 464, endPoint y: 335, distance: 154.0
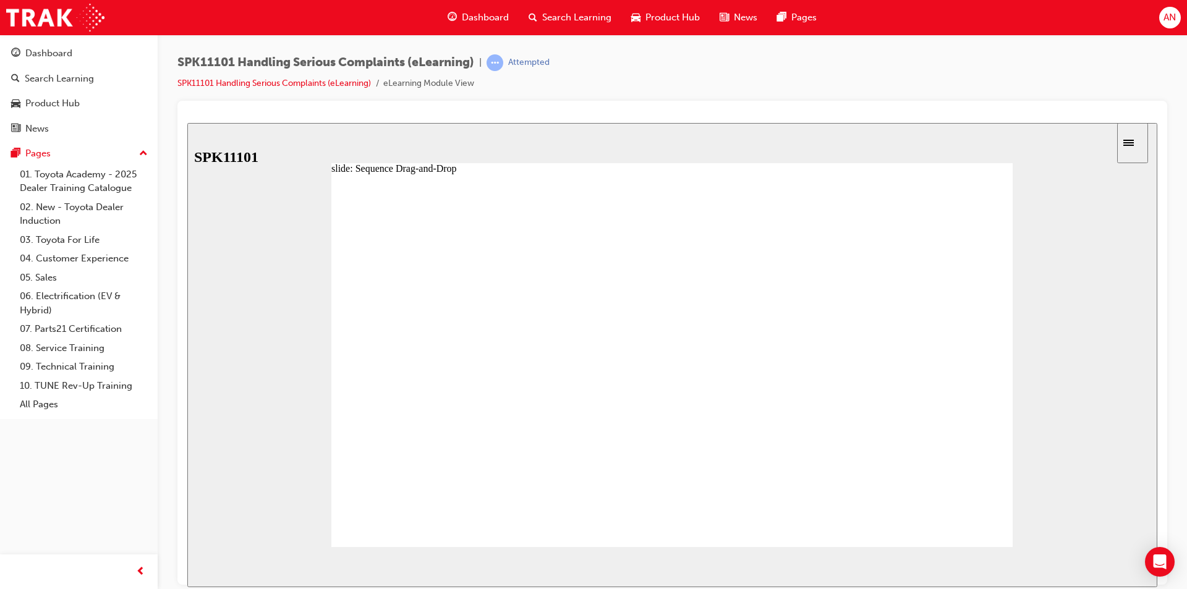
drag, startPoint x: 528, startPoint y: 430, endPoint x: 529, endPoint y: 332, distance: 97.7
drag, startPoint x: 523, startPoint y: 491, endPoint x: 528, endPoint y: 399, distance: 92.8
drag, startPoint x: 526, startPoint y: 454, endPoint x: 532, endPoint y: 425, distance: 29.7
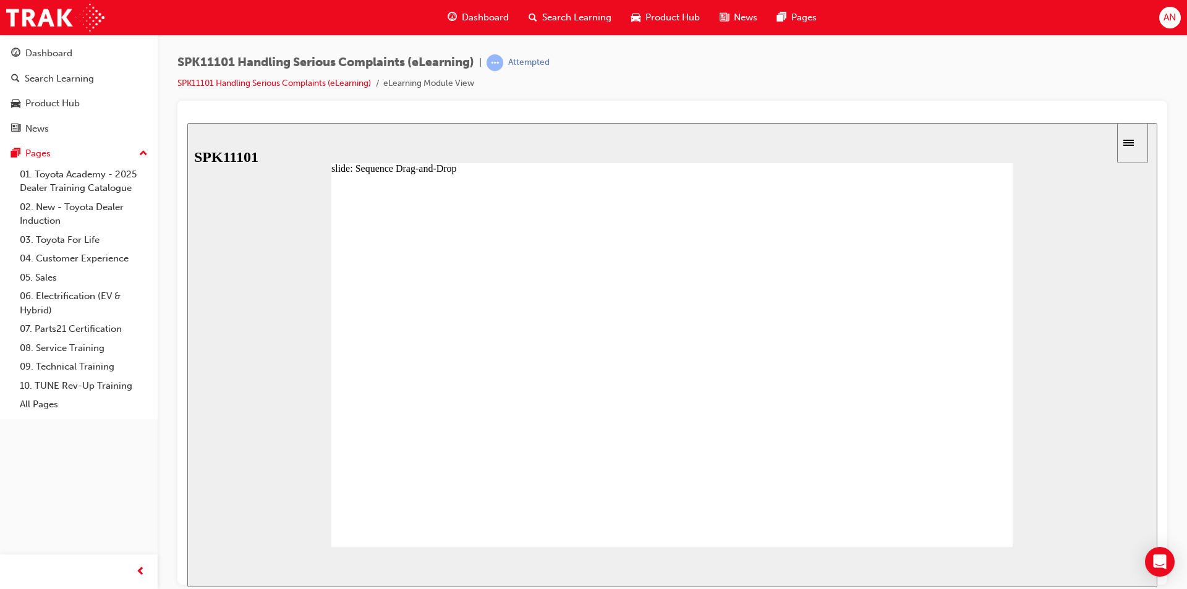
drag, startPoint x: 509, startPoint y: 453, endPoint x: 512, endPoint y: 493, distance: 40.3
